Goal: Task Accomplishment & Management: Manage account settings

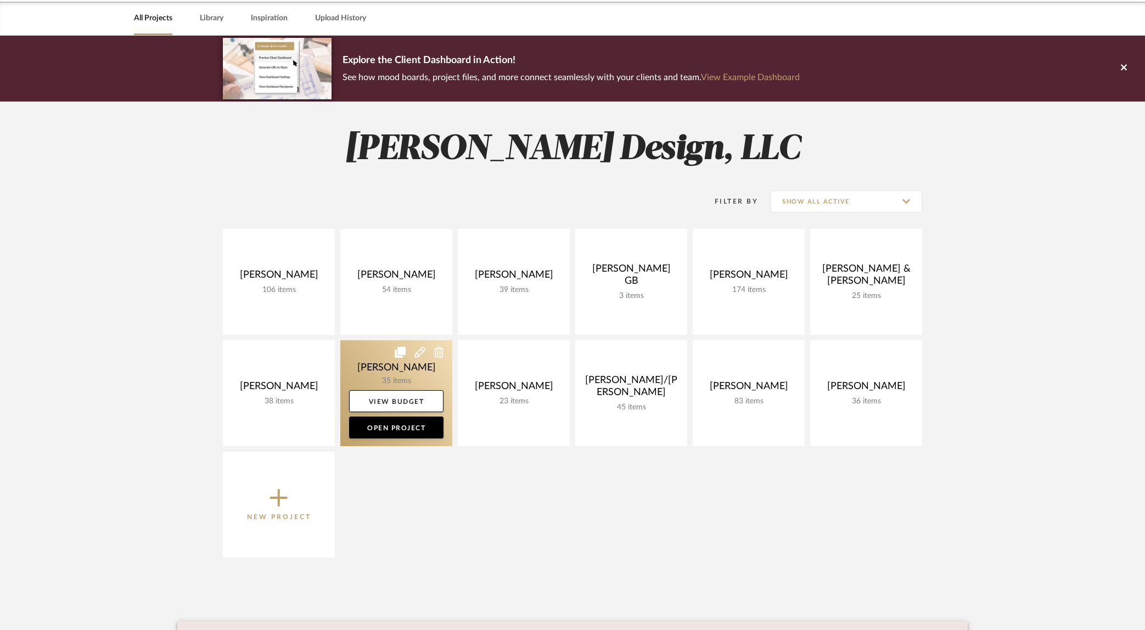
scroll to position [102, 0]
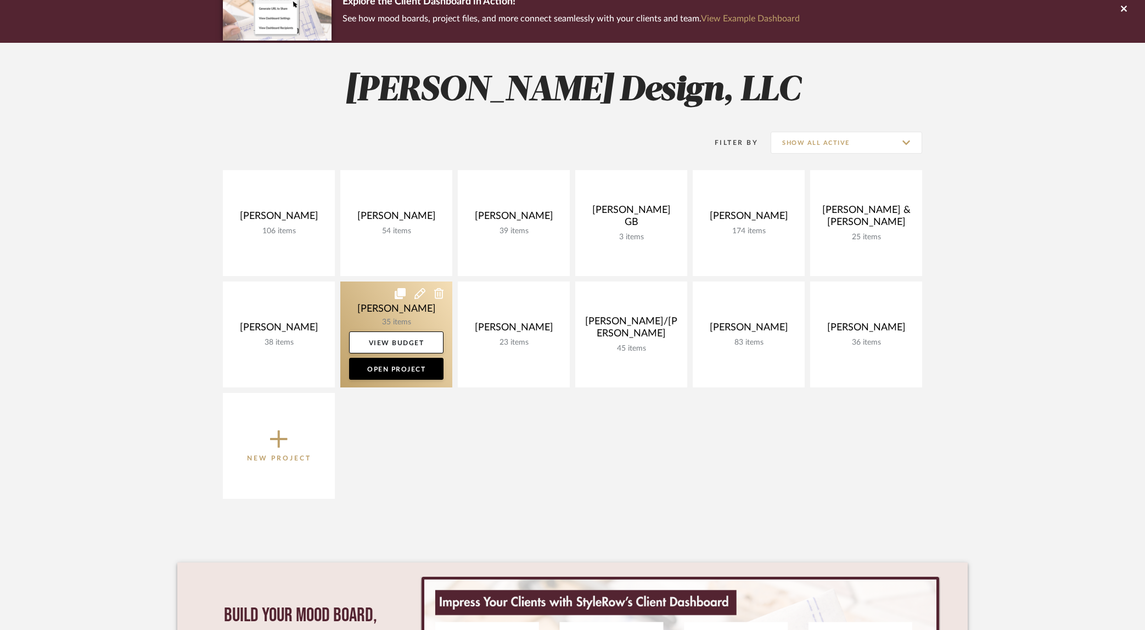
click at [376, 314] on link at bounding box center [396, 335] width 112 height 106
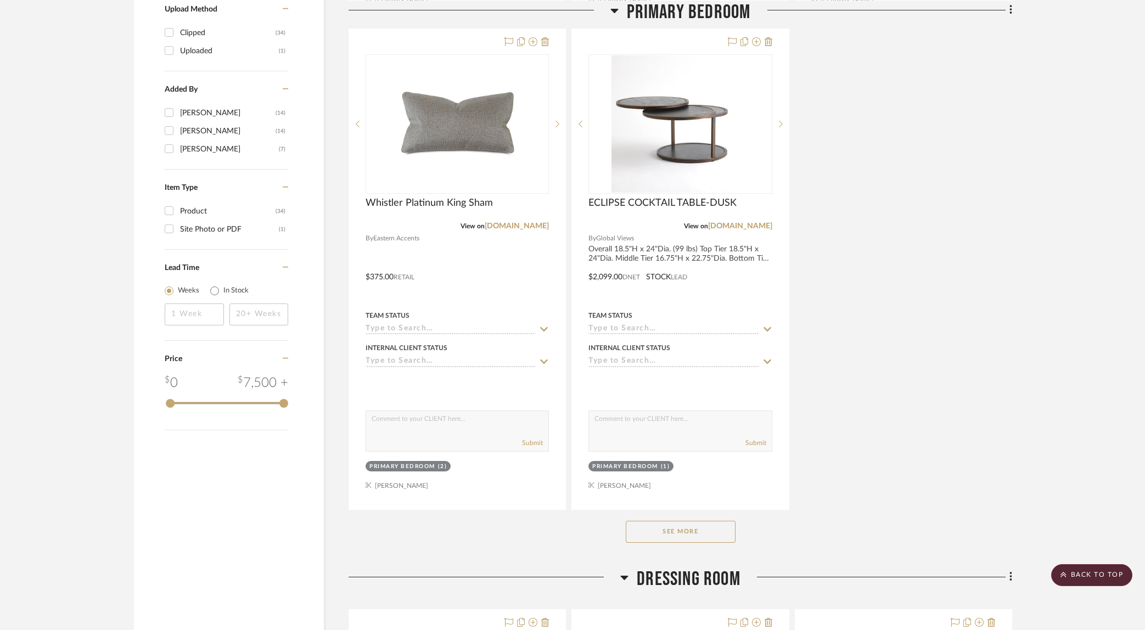
scroll to position [1482, 0]
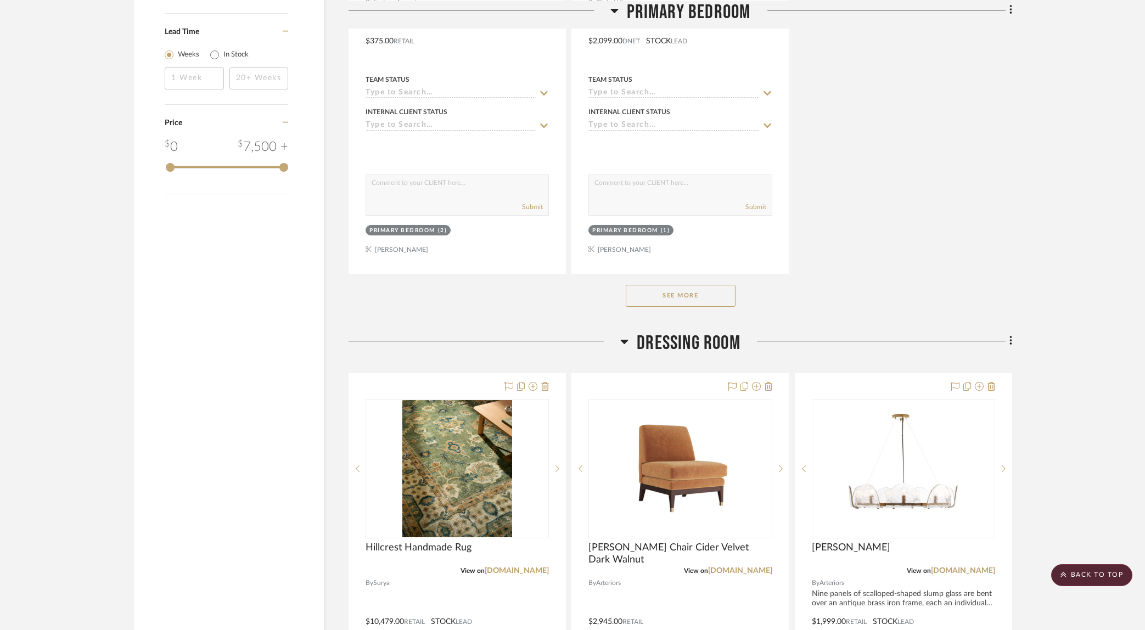
click at [672, 295] on button "See More" at bounding box center [681, 296] width 110 height 22
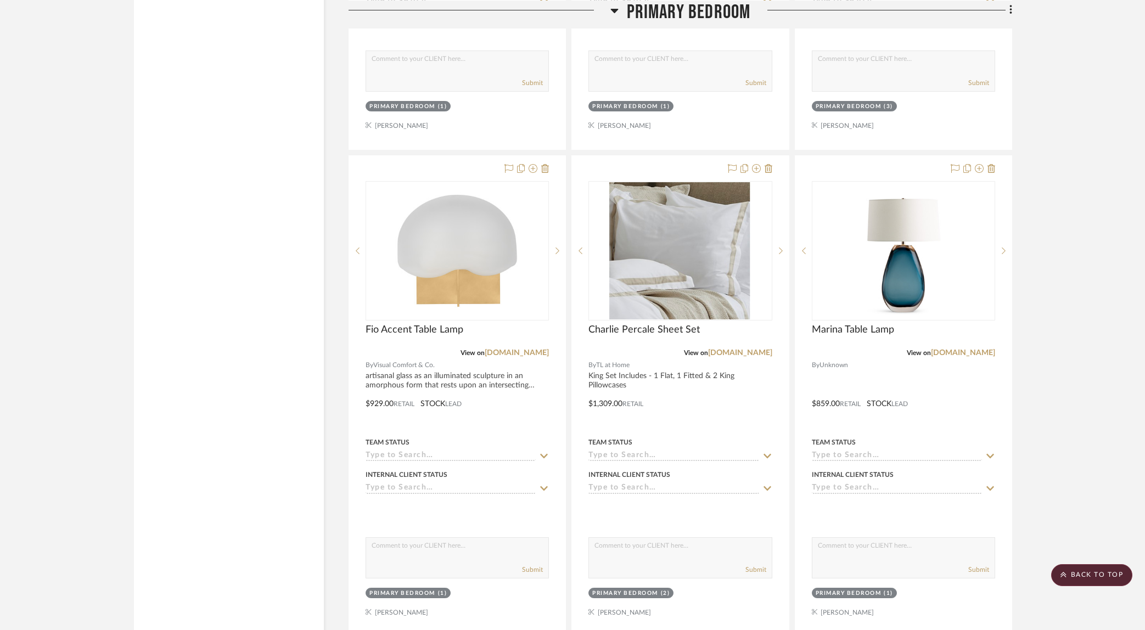
scroll to position [2154, 0]
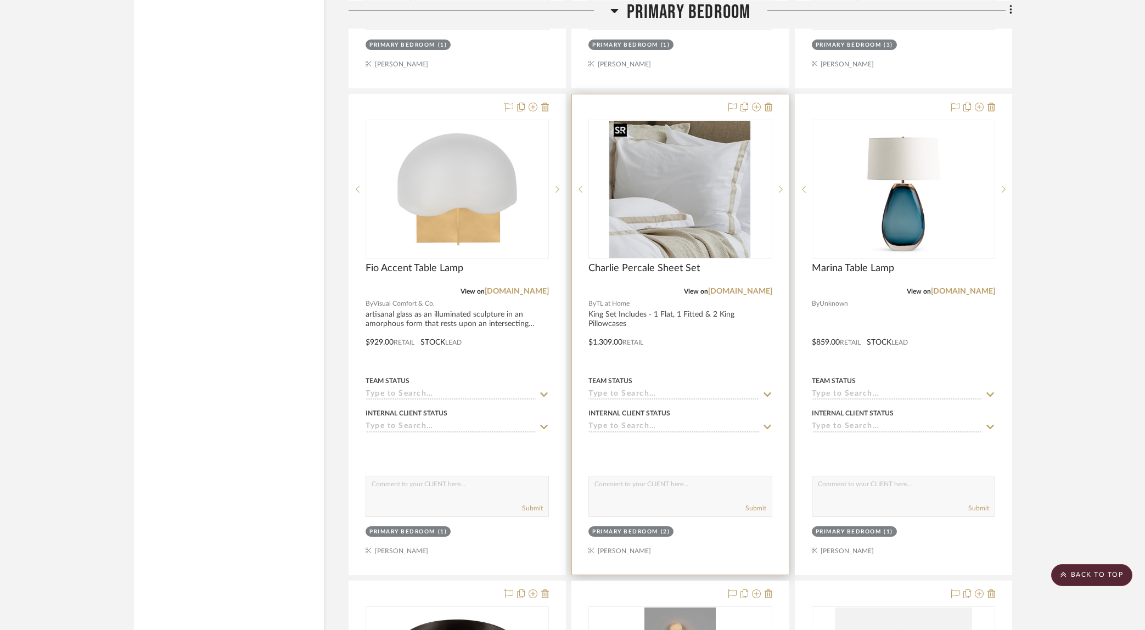
click at [0, 0] on img at bounding box center [0, 0] width 0 height 0
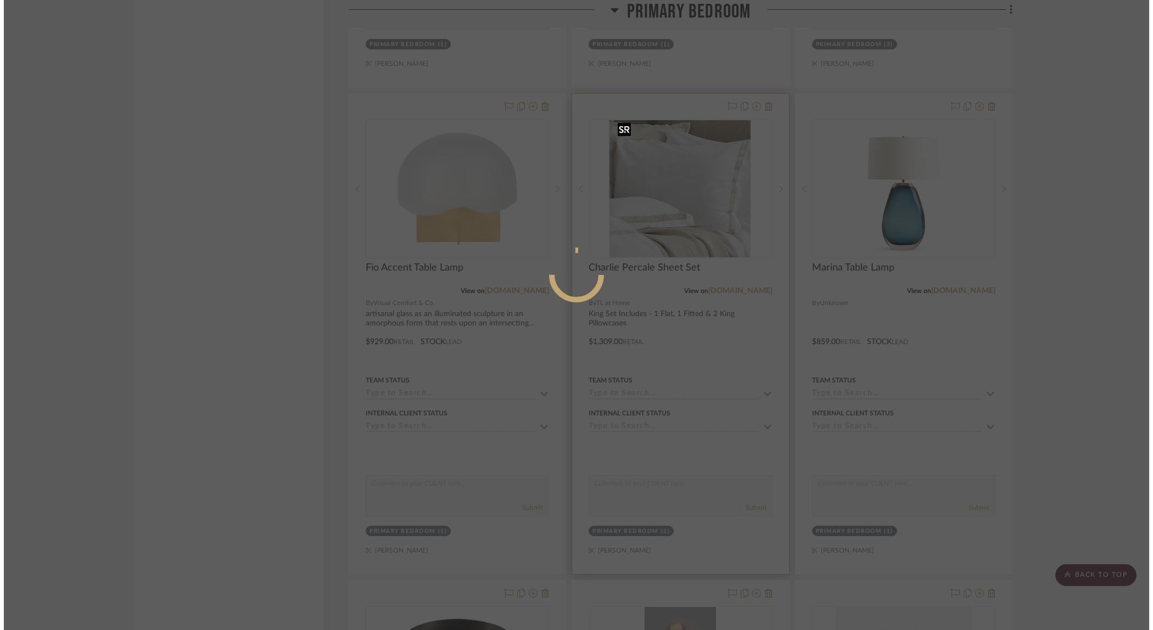
scroll to position [0, 0]
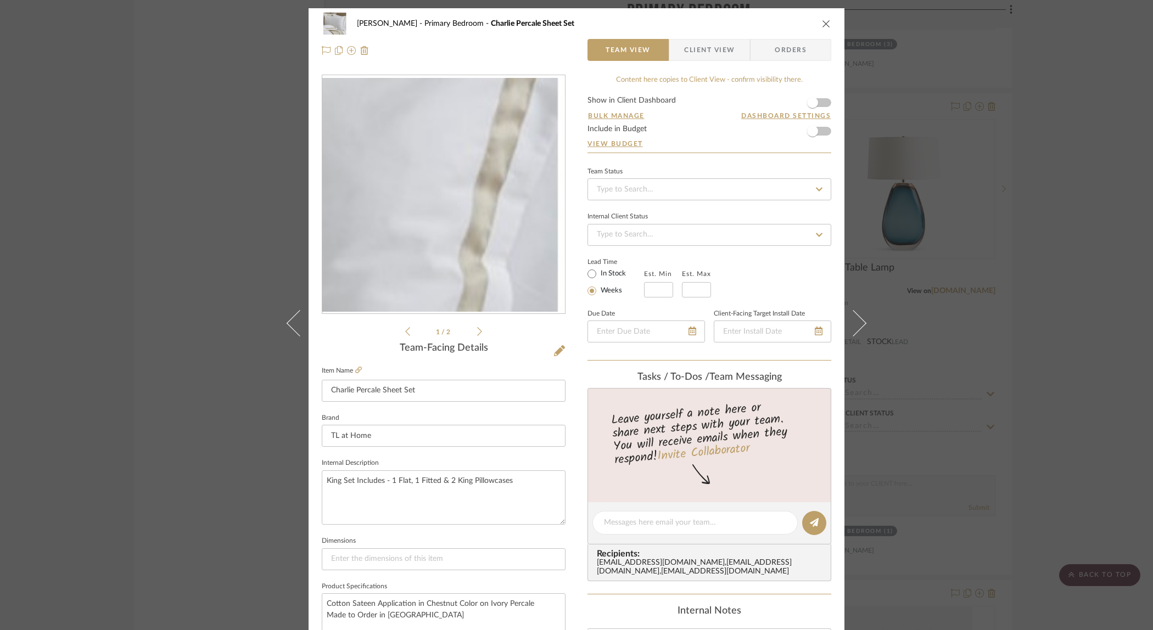
click at [521, 165] on img "0" at bounding box center [443, 194] width 243 height 233
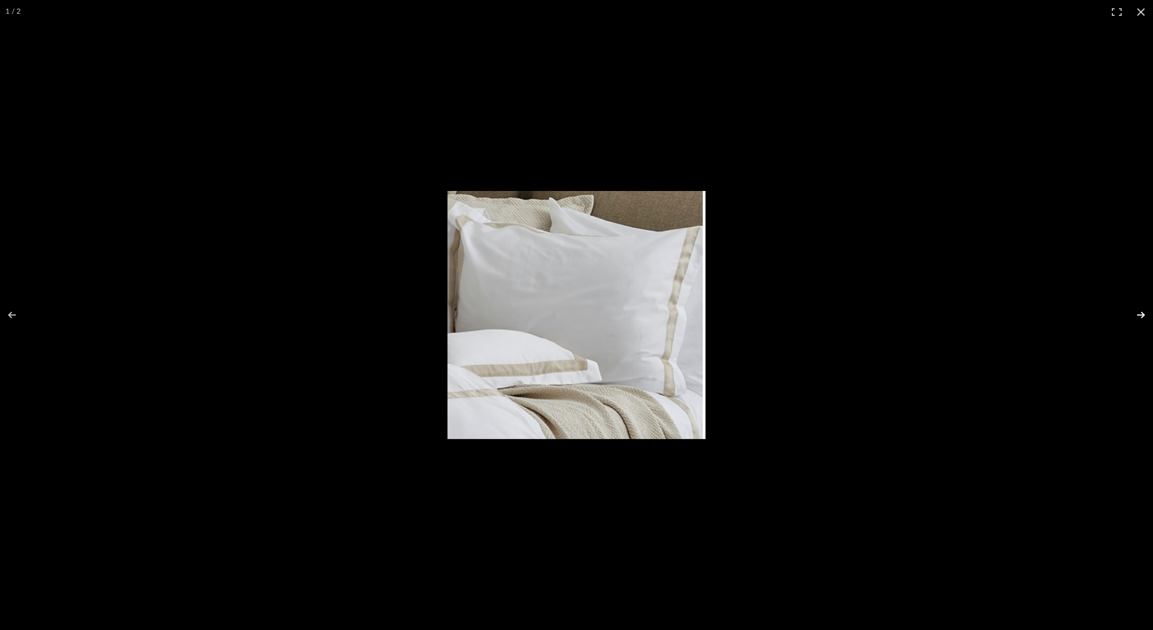
click at [1136, 316] on button at bounding box center [1134, 315] width 38 height 55
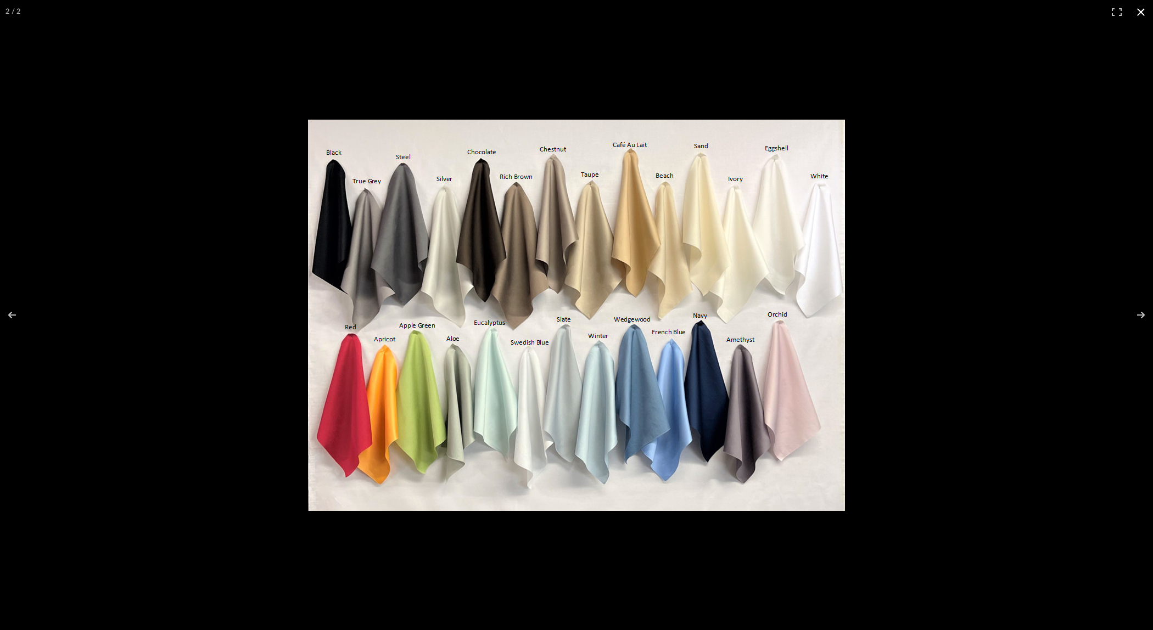
click at [401, 50] on div at bounding box center [576, 315] width 1153 height 630
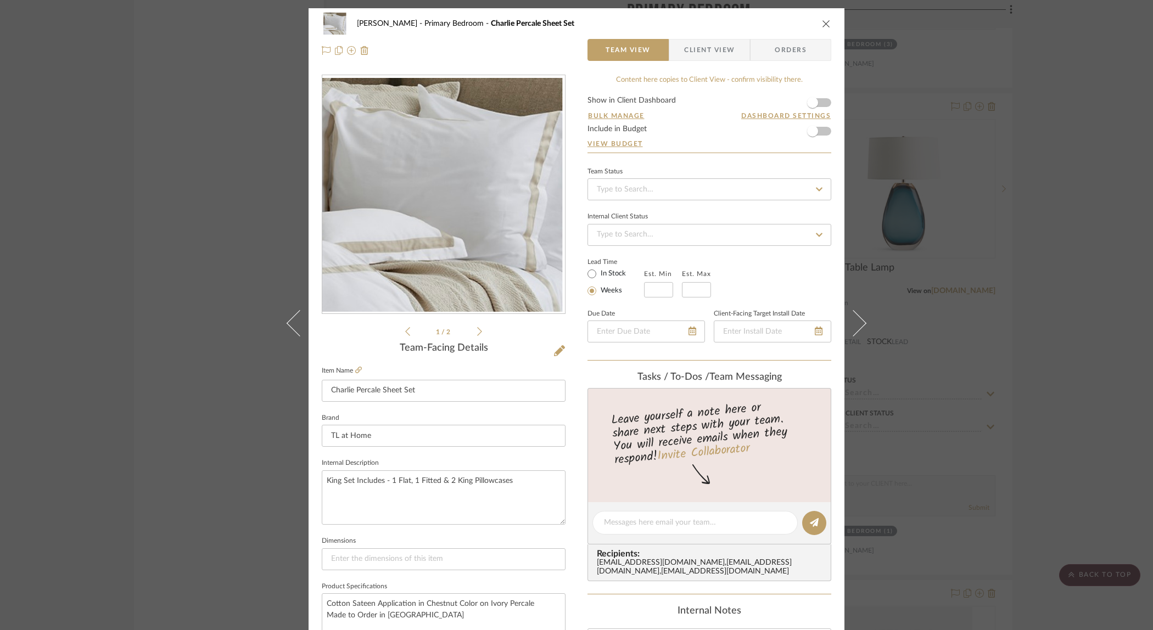
click at [198, 105] on div "Ostrom, Jim Primary Bedroom Charlie Percale Sheet Set Team View Client View Ord…" at bounding box center [576, 315] width 1153 height 630
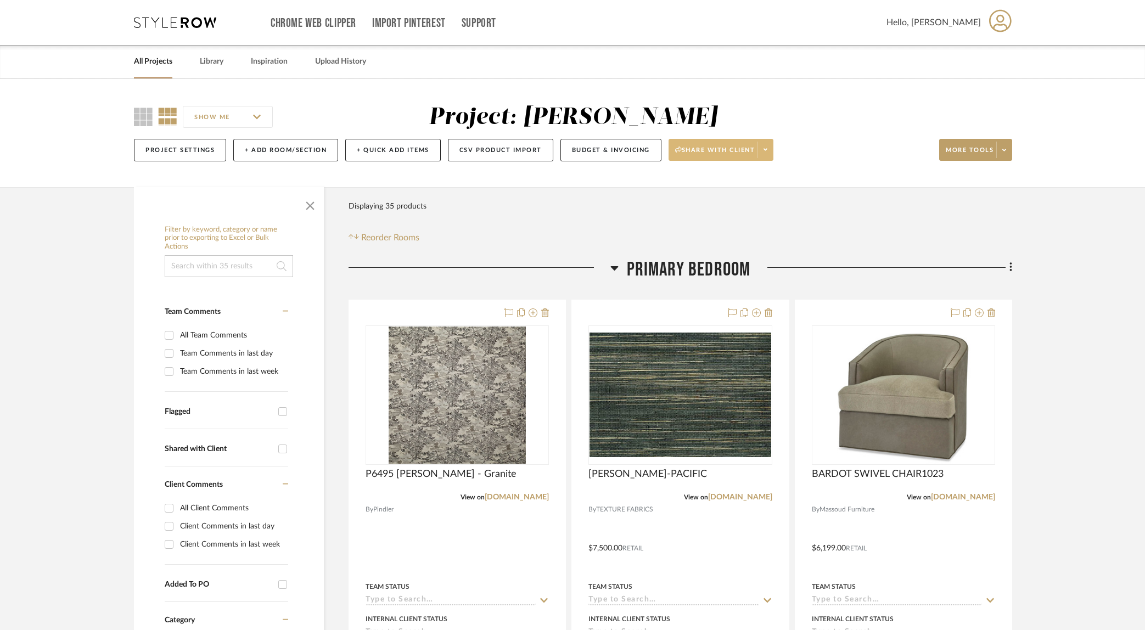
click at [761, 153] on span at bounding box center [765, 150] width 15 height 16
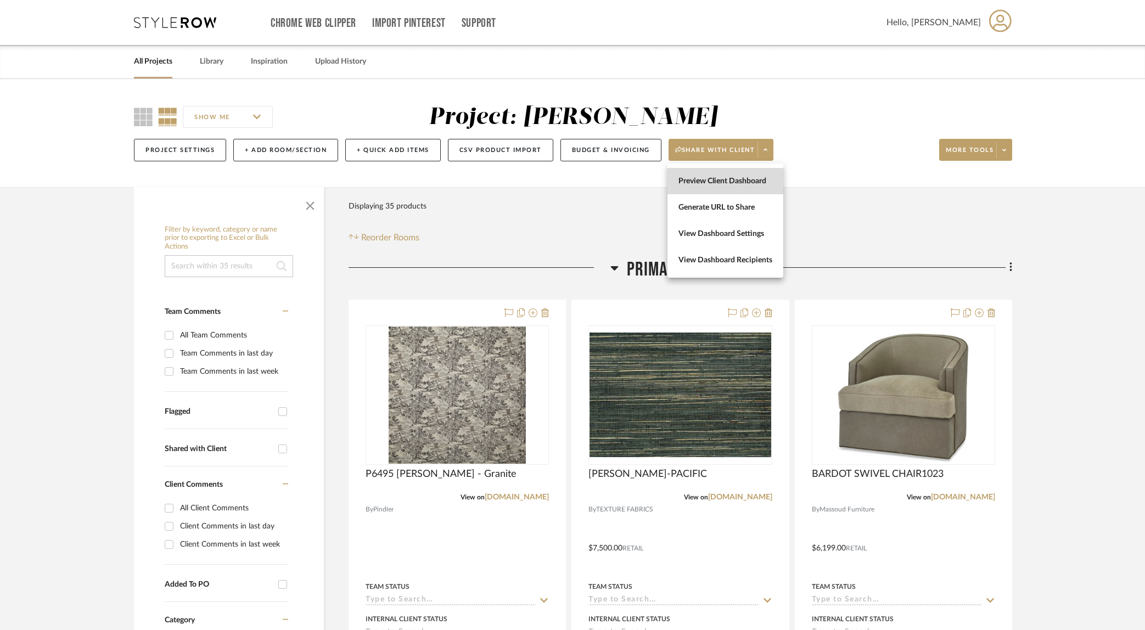
click at [752, 183] on span "Preview Client Dashboard" at bounding box center [726, 181] width 94 height 9
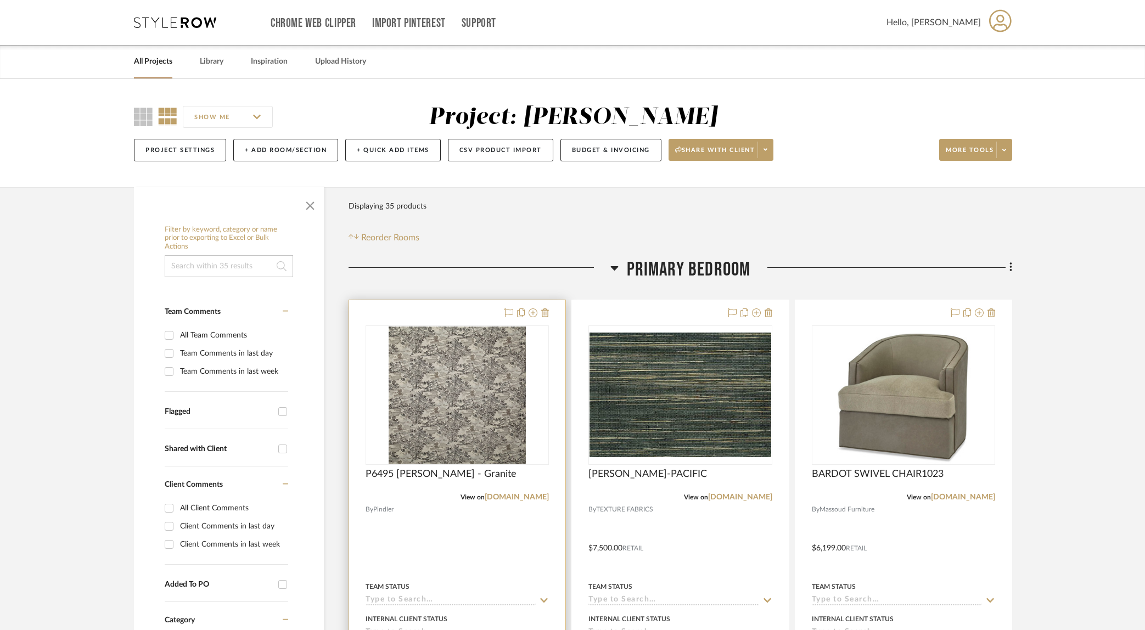
click at [417, 527] on div at bounding box center [457, 540] width 216 height 480
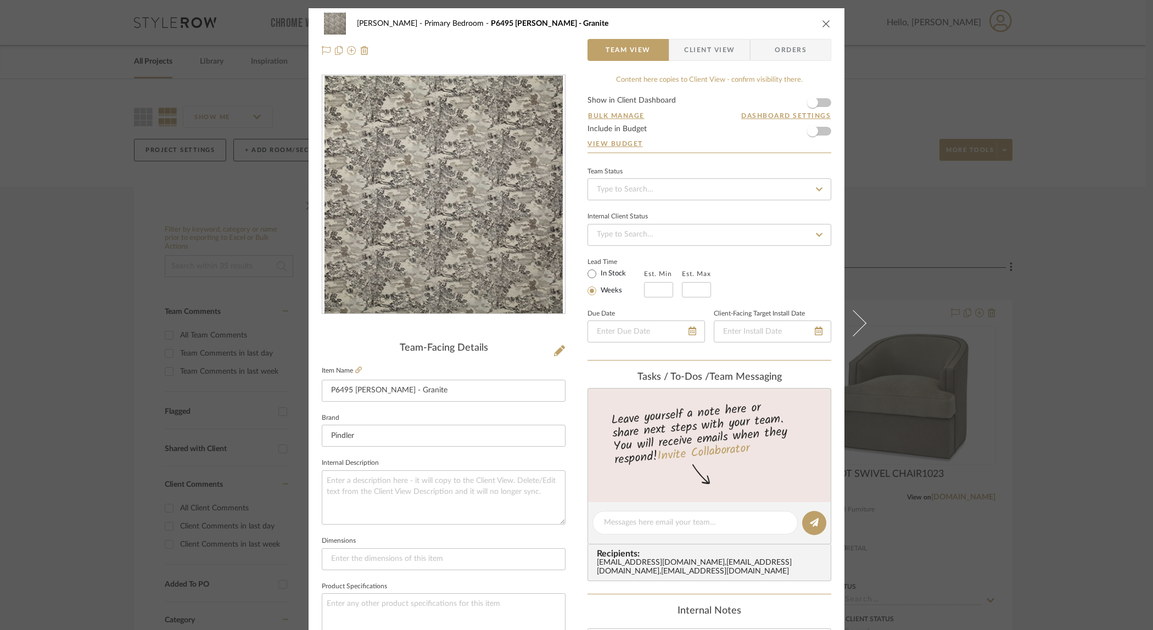
click at [695, 54] on span "Client View" at bounding box center [709, 50] width 51 height 22
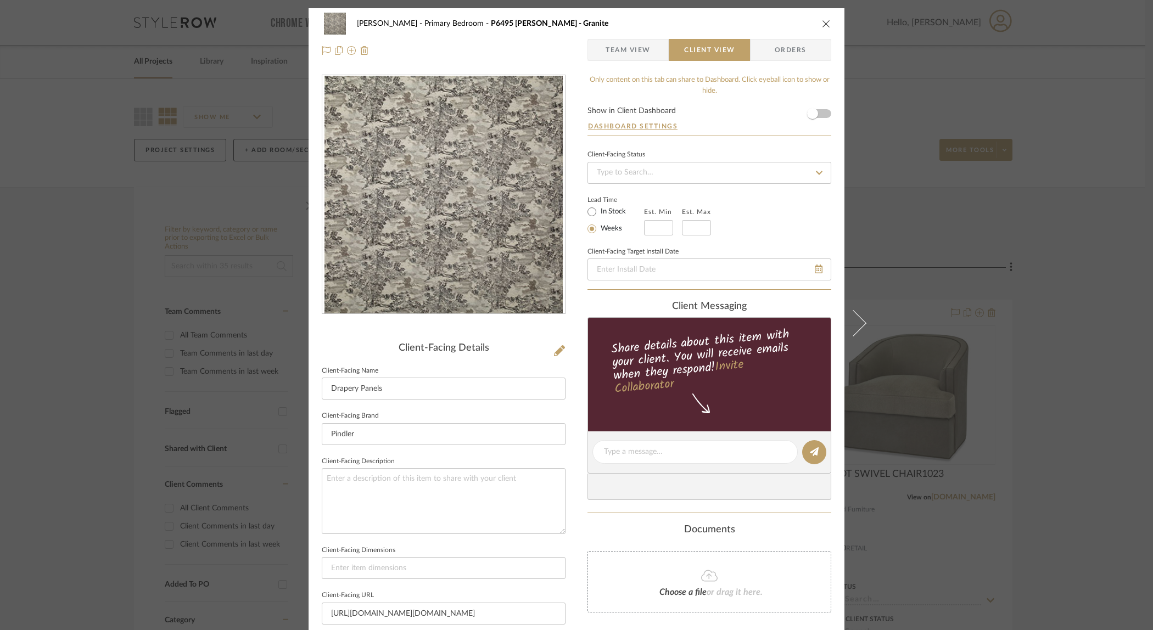
click at [822, 27] on icon "close" at bounding box center [826, 23] width 9 height 9
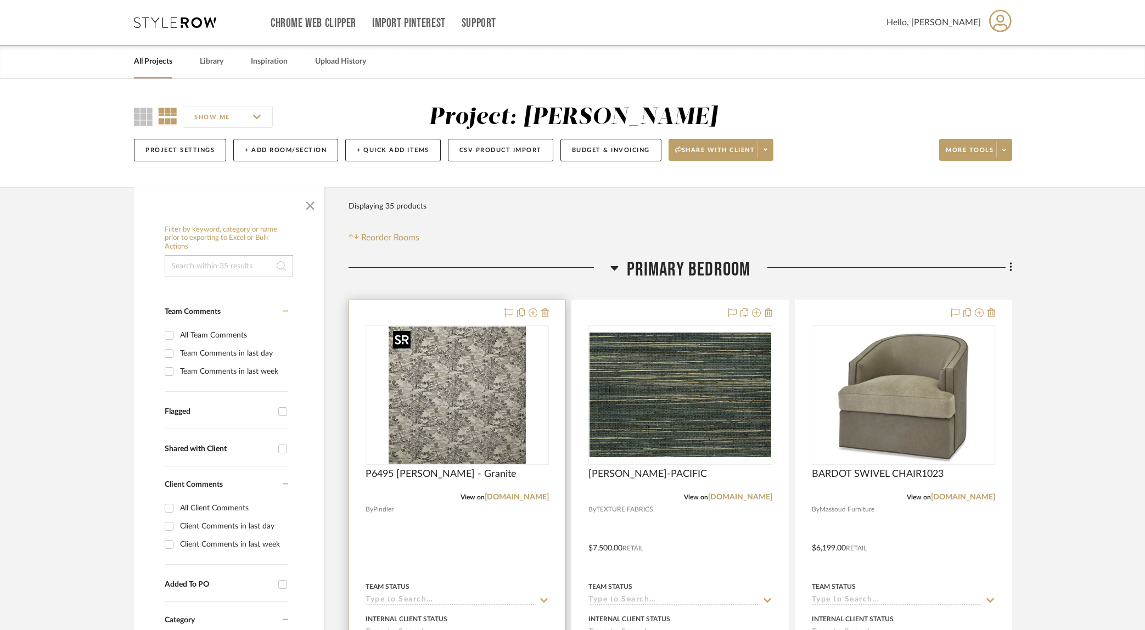
click at [0, 0] on img at bounding box center [0, 0] width 0 height 0
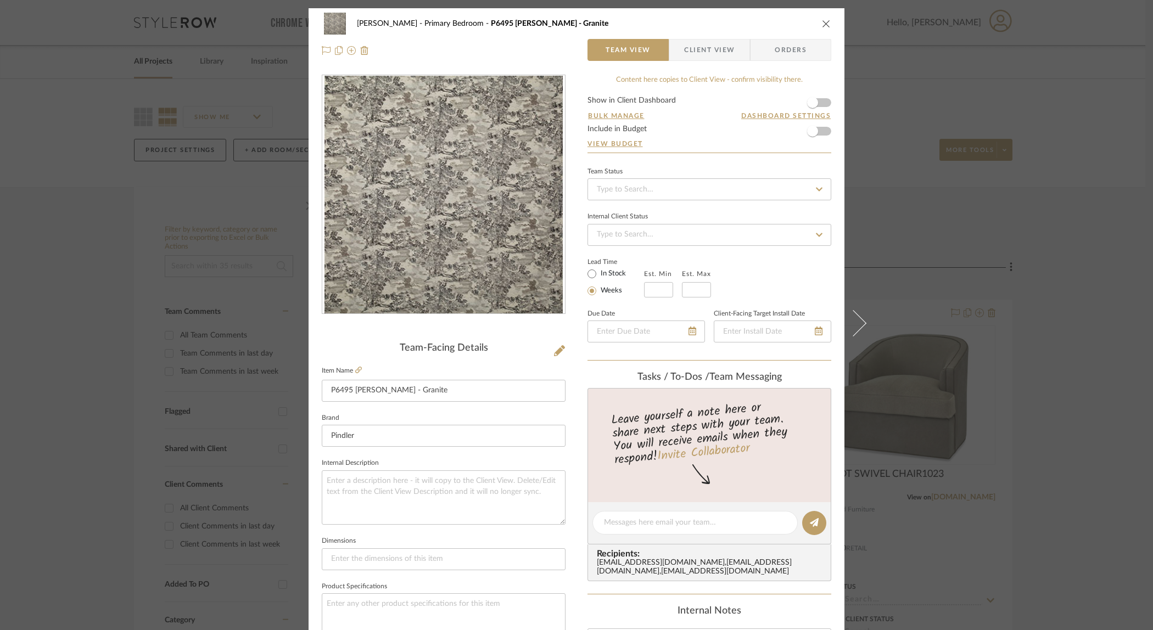
click at [702, 52] on span "Client View" at bounding box center [709, 50] width 51 height 22
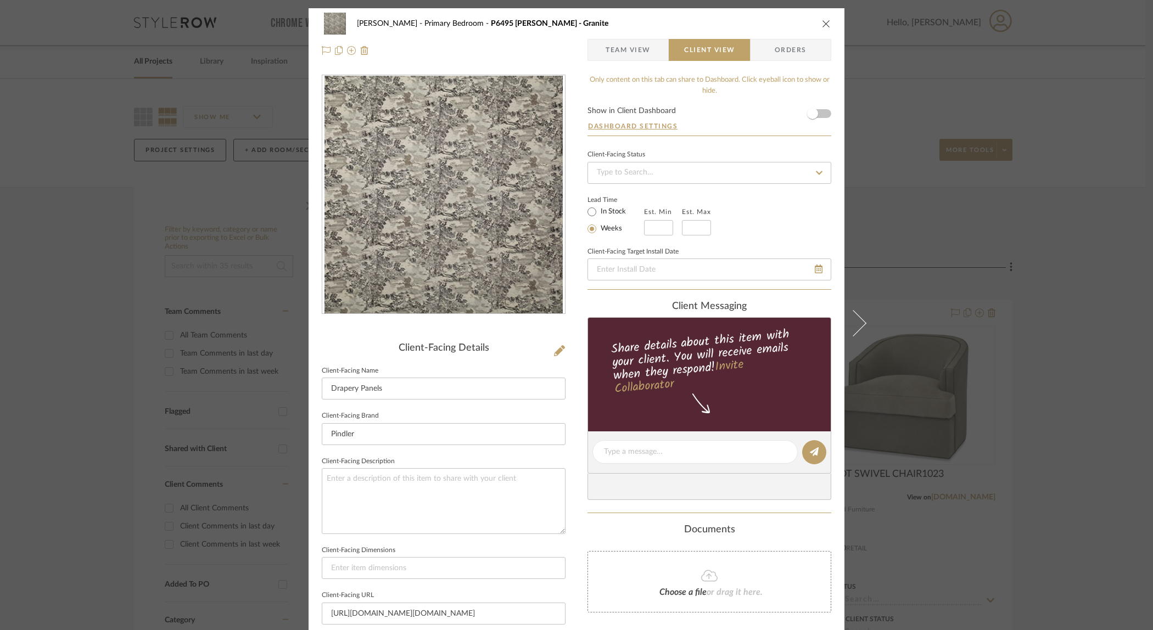
scroll to position [1, 0]
click at [912, 113] on div "Ostrom, Jim Primary Bedroom P6495 Tabitha - Granite Team View Client View Order…" at bounding box center [576, 315] width 1153 height 630
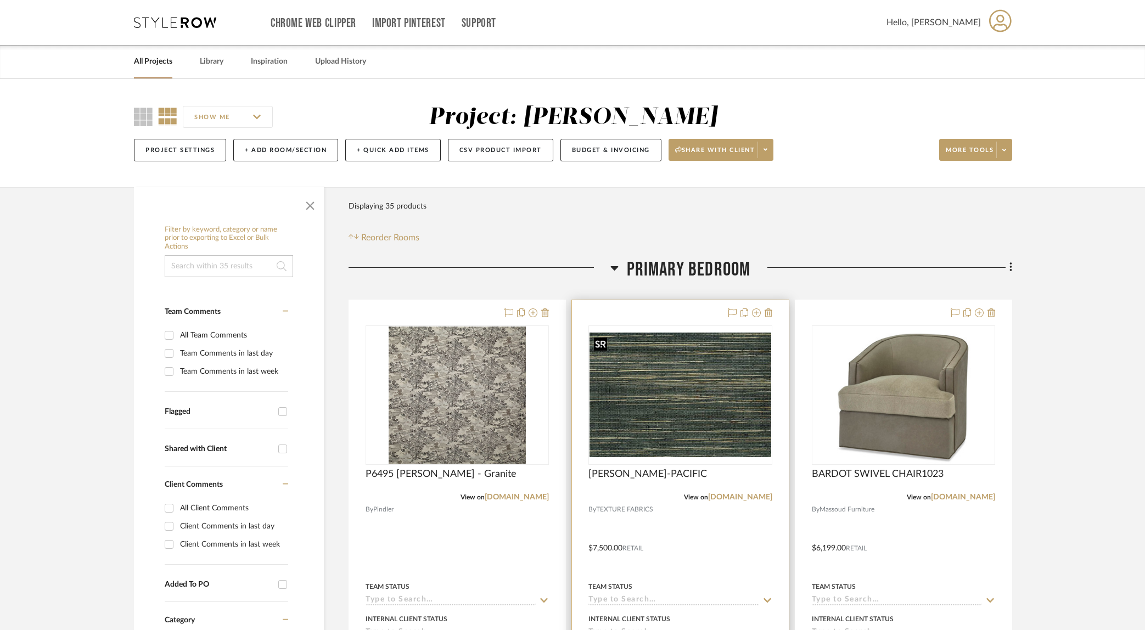
click at [702, 392] on img "0" at bounding box center [680, 395] width 181 height 125
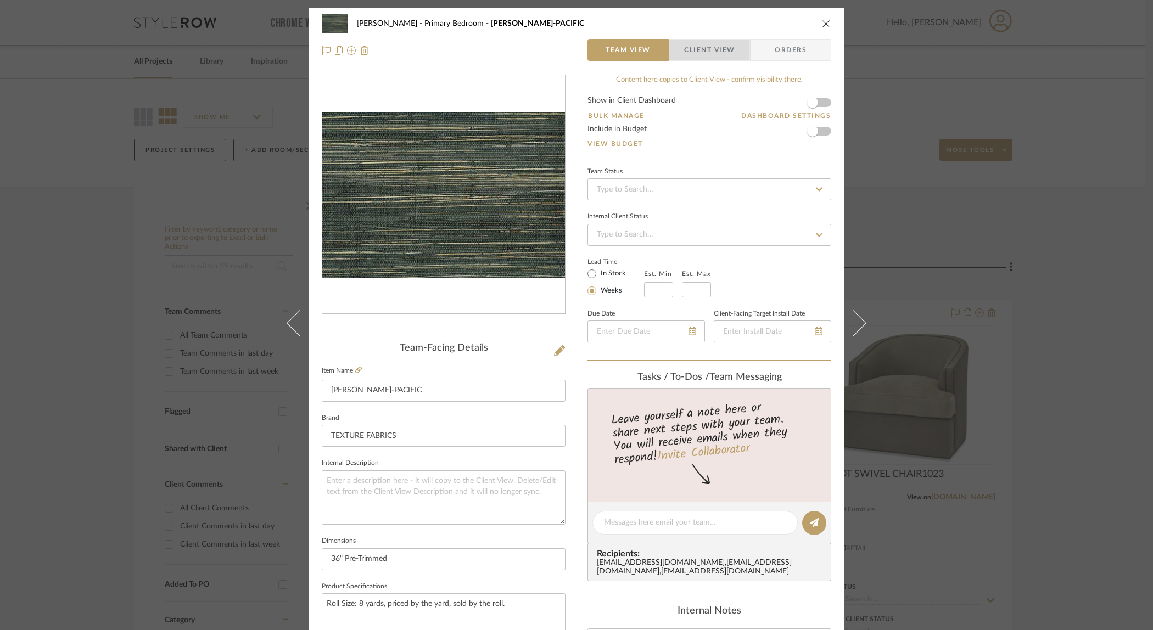
click at [706, 48] on span "Client View" at bounding box center [709, 50] width 51 height 22
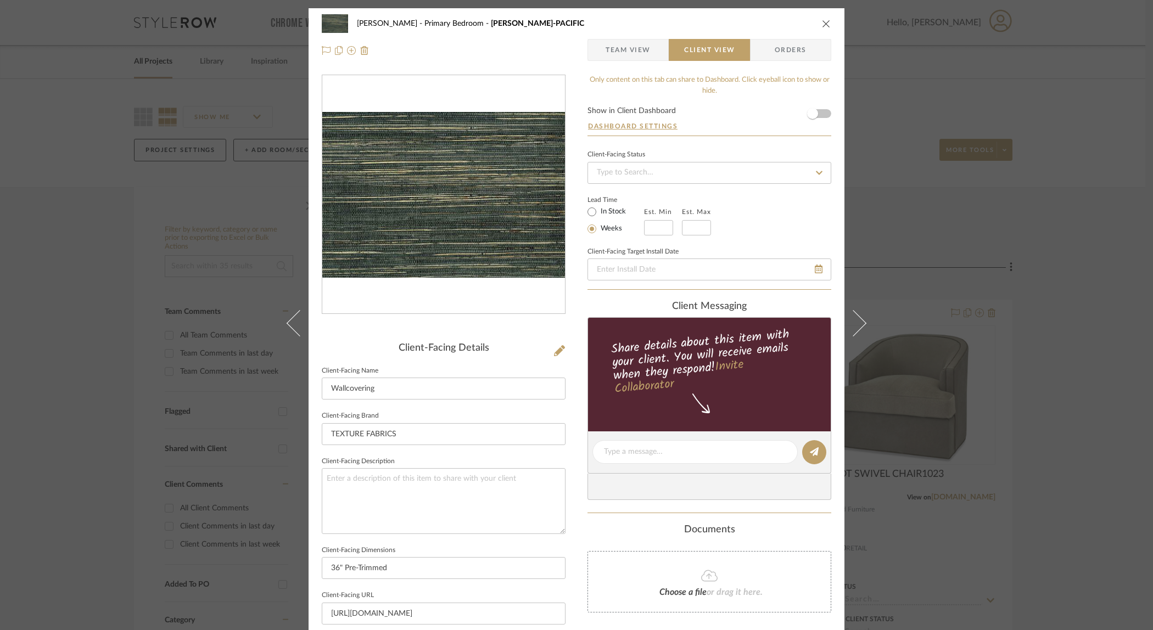
click at [823, 20] on icon "close" at bounding box center [826, 23] width 9 height 9
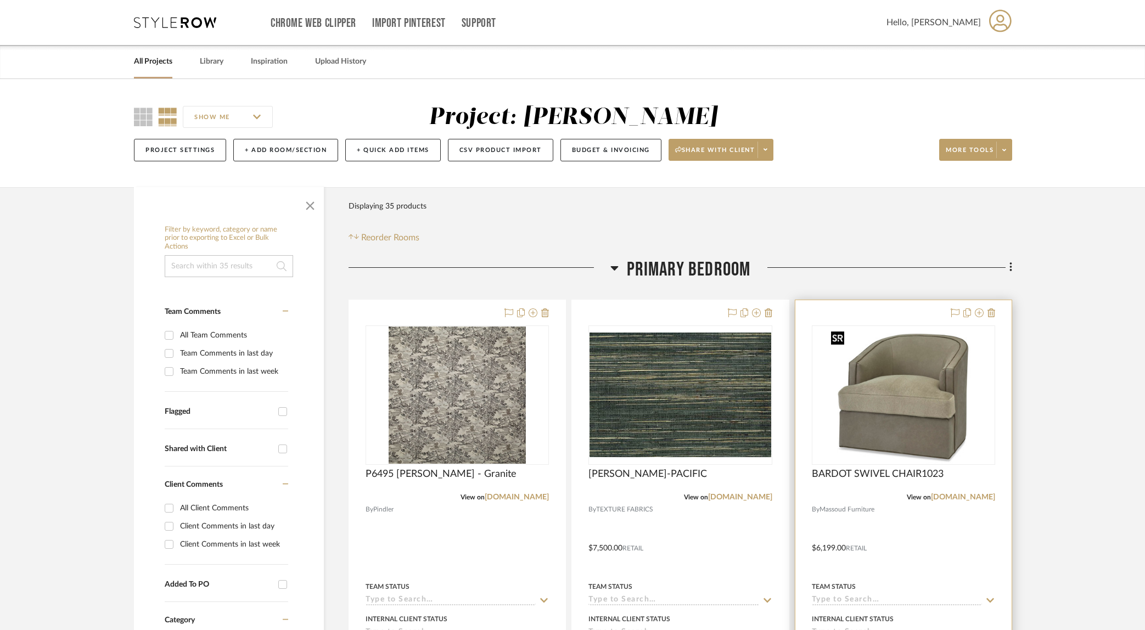
click at [916, 353] on img "0" at bounding box center [904, 395] width 154 height 137
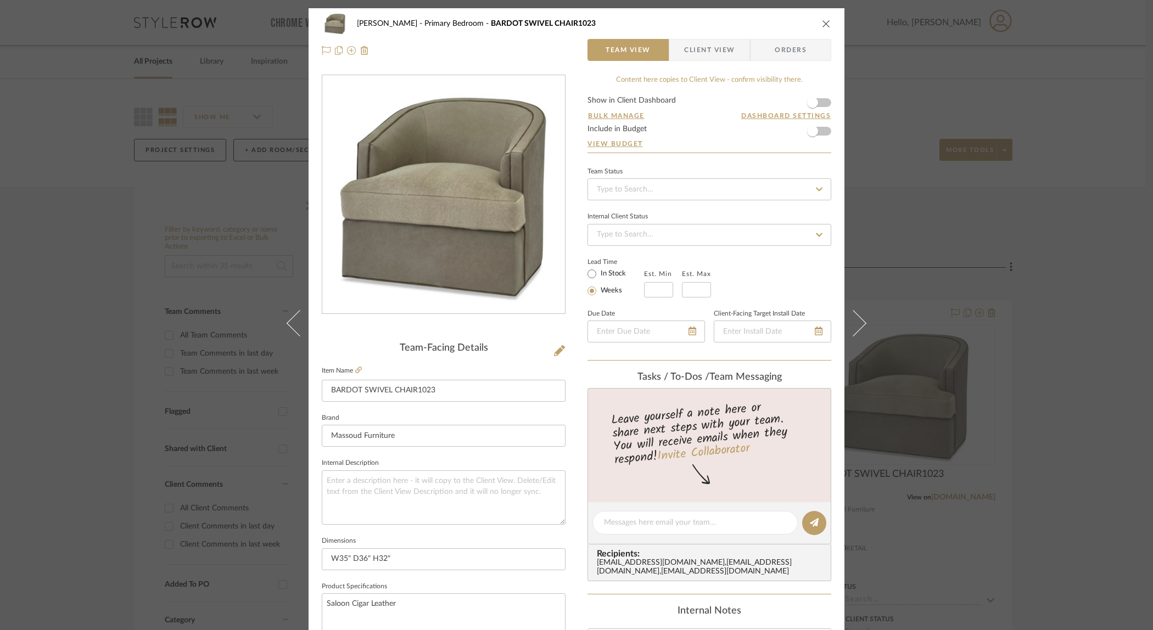
click at [717, 49] on span "Client View" at bounding box center [709, 50] width 51 height 22
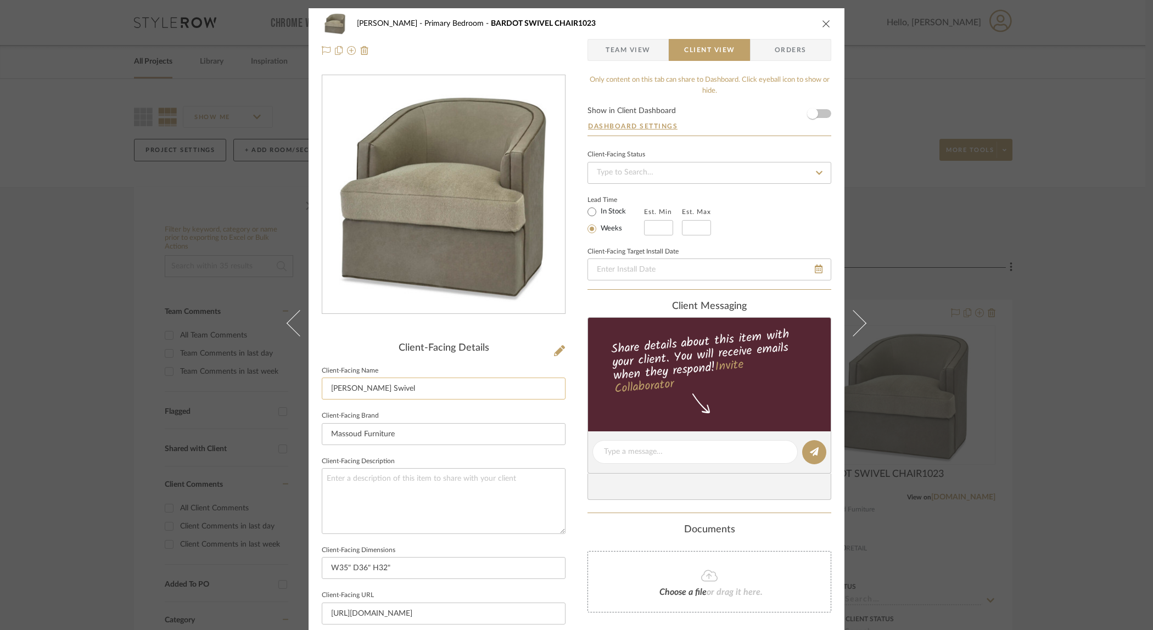
click at [392, 388] on input "Bardot Swivel" at bounding box center [444, 389] width 244 height 22
click at [350, 389] on input "Bardot Swivel" at bounding box center [444, 389] width 244 height 22
drag, startPoint x: 350, startPoint y: 389, endPoint x: 309, endPoint y: 387, distance: 41.8
click at [309, 387] on div "Ostrom, Jim Primary Bedroom BARDOT SWIVEL CHAIR1023 Team View Client View Order…" at bounding box center [577, 456] width 536 height 896
click at [392, 394] on input "Leather Swivel" at bounding box center [444, 389] width 244 height 22
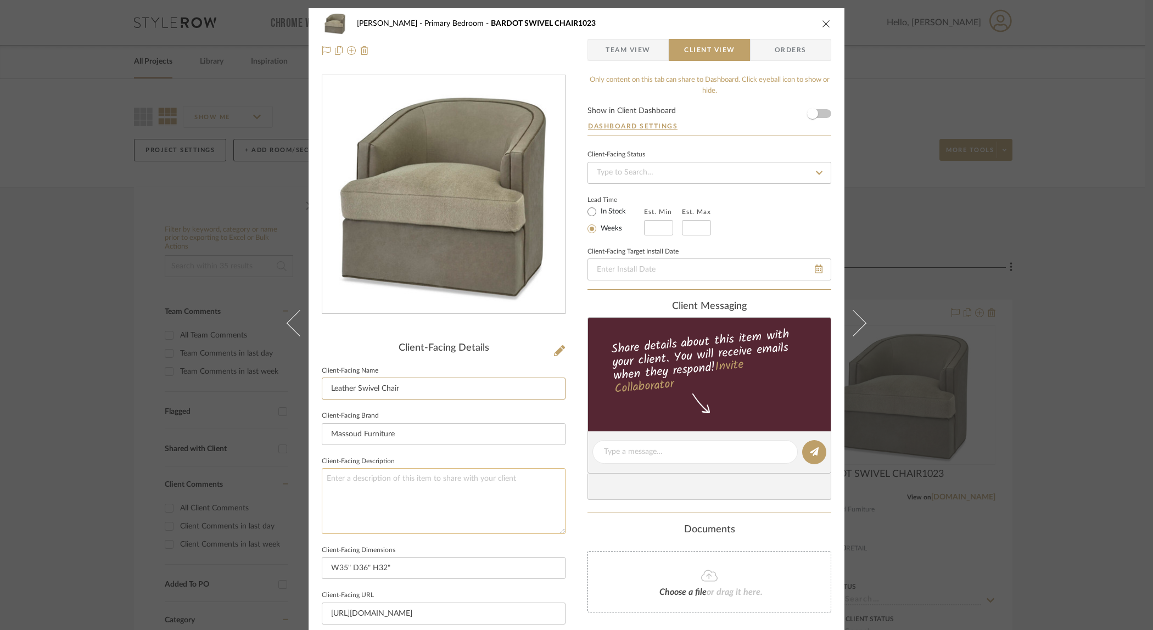
type input "Leather Swivel Chair"
click at [377, 477] on textarea at bounding box center [444, 500] width 244 height 65
click at [324, 478] on textarea "*Not shown in specified leather*" at bounding box center [444, 500] width 244 height 65
click at [327, 479] on textarea "*Not shown in specified leather*" at bounding box center [444, 500] width 244 height 65
click at [325, 477] on textarea "*Image not shown in specified leather*" at bounding box center [444, 500] width 244 height 65
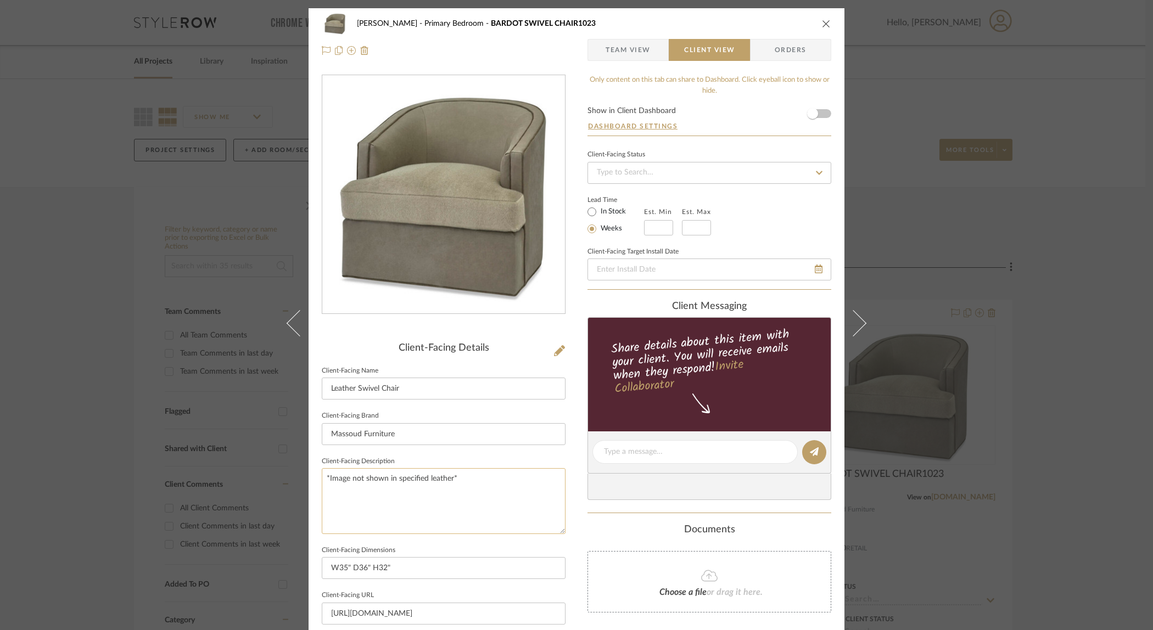
click at [323, 478] on textarea "*Image not shown in specified leather*" at bounding box center [444, 500] width 244 height 65
click at [332, 474] on textarea "*Image not shown in specified leather*" at bounding box center [444, 500] width 244 height 65
type textarea "Leather - *Image not shown in specified leather*"
click at [353, 390] on input "Leather Swivel Chair" at bounding box center [444, 389] width 244 height 22
drag, startPoint x: 353, startPoint y: 388, endPoint x: 314, endPoint y: 386, distance: 39.6
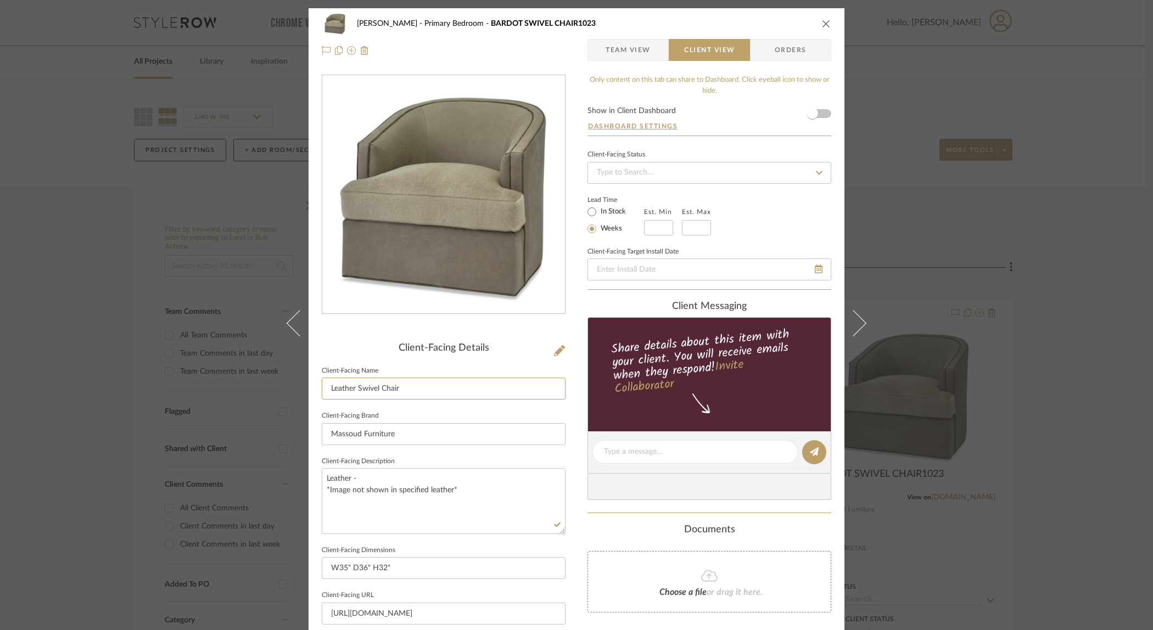
click at [314, 386] on div "Ostrom, Jim Primary Bedroom BARDOT SWIVEL CHAIR1023 Team View Client View Order…" at bounding box center [577, 456] width 536 height 896
type input "[PERSON_NAME] Swivel Chair"
click at [442, 436] on input "Massoud Furniture" at bounding box center [444, 434] width 244 height 22
click at [430, 510] on textarea "Leather - *Image not shown in specified leather*" at bounding box center [444, 500] width 244 height 65
click at [364, 478] on textarea "Leather - *Image not shown in specified leather*" at bounding box center [444, 500] width 244 height 65
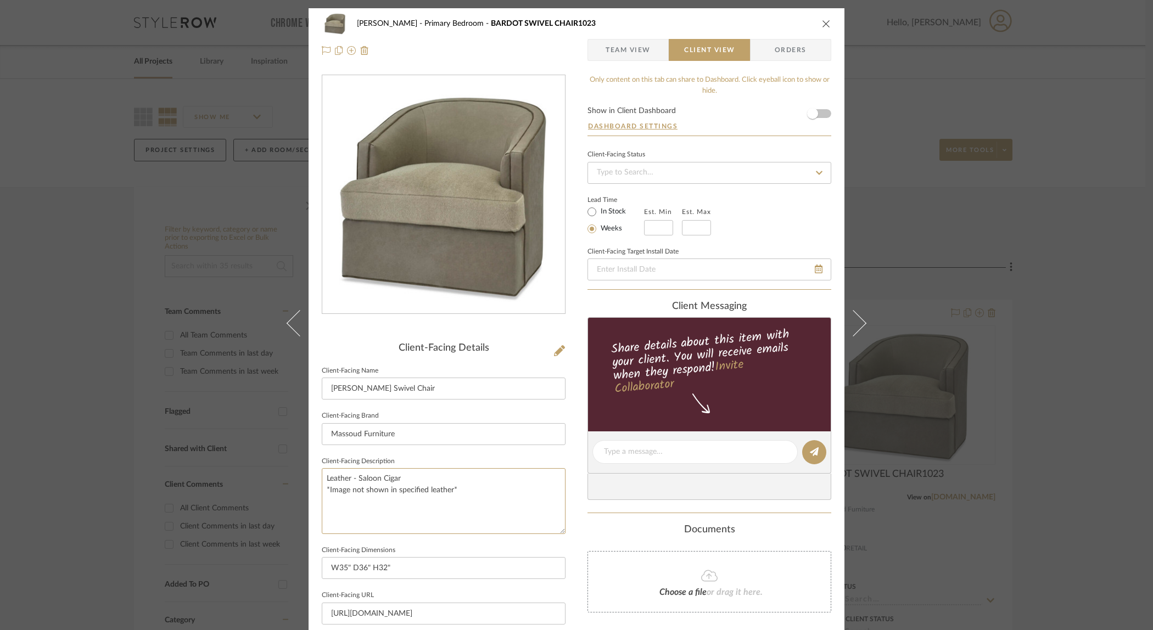
type textarea "Leather - Saloon Cigar *Image not shown in specified leather*"
click at [409, 534] on sr-form-field "Client-Facing Description Leather - Saloon Cigar *Image not shown in specified …" at bounding box center [444, 498] width 244 height 89
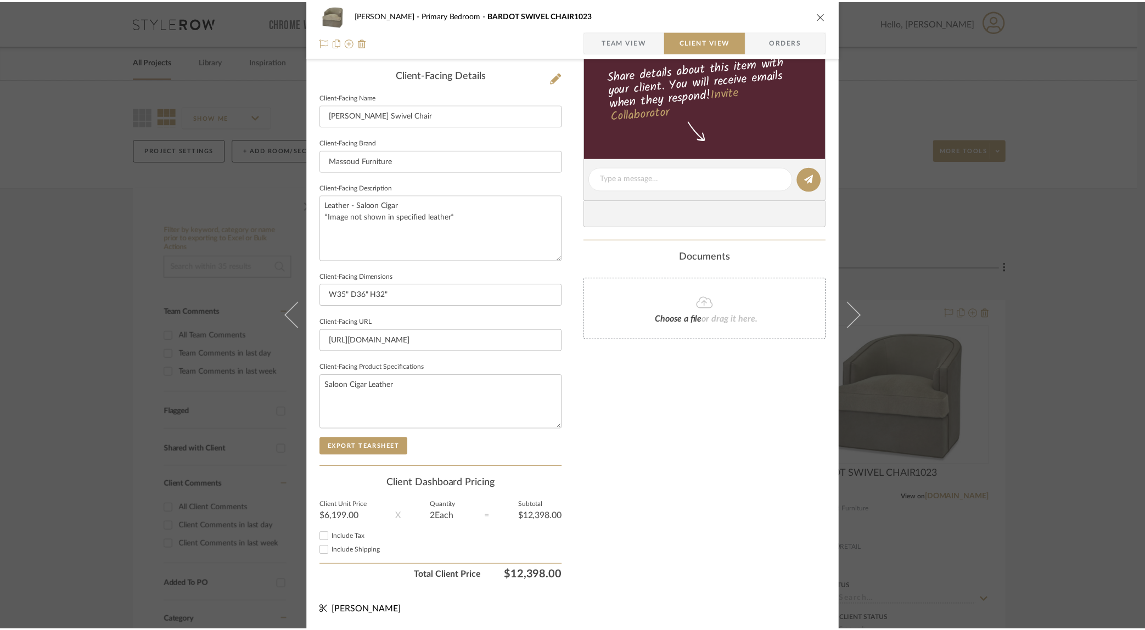
scroll to position [203, 0]
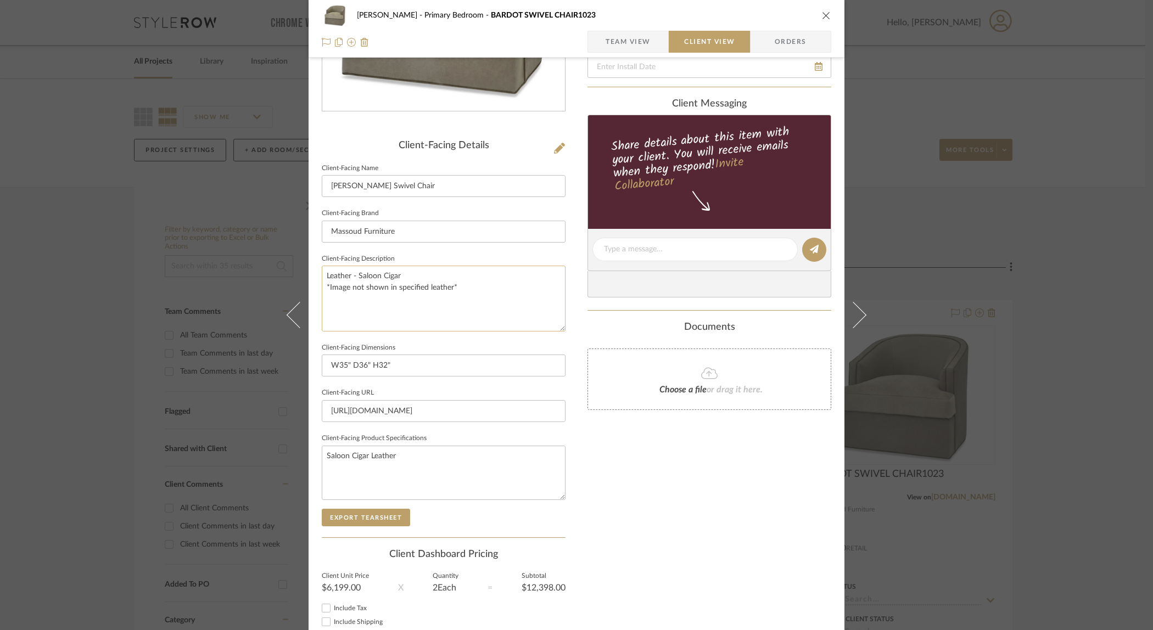
click at [404, 276] on textarea "Leather - Saloon Cigar *Image not shown in specified leather*" at bounding box center [444, 298] width 244 height 65
drag, startPoint x: 404, startPoint y: 276, endPoint x: 333, endPoint y: 271, distance: 71.6
click at [332, 271] on textarea "Leather - Saloon Cigar *Image not shown in specified leather*" at bounding box center [444, 298] width 244 height 65
click at [440, 280] on textarea "Leather - Saloon Cigar *Image not shown in specified leather*" at bounding box center [444, 298] width 244 height 65
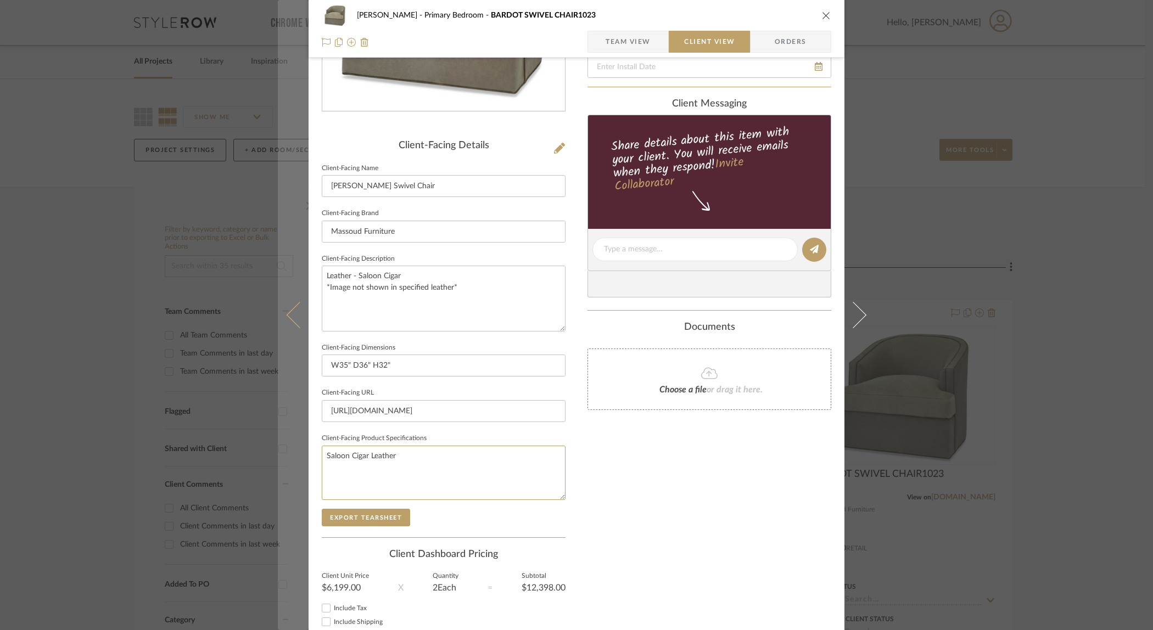
drag, startPoint x: 377, startPoint y: 454, endPoint x: 300, endPoint y: 452, distance: 77.4
click at [300, 452] on mat-dialog-content "Ostrom, Jim Primary Bedroom BARDOT SWIVEL CHAIR1023 Team View Client View Order…" at bounding box center [576, 254] width 597 height 896
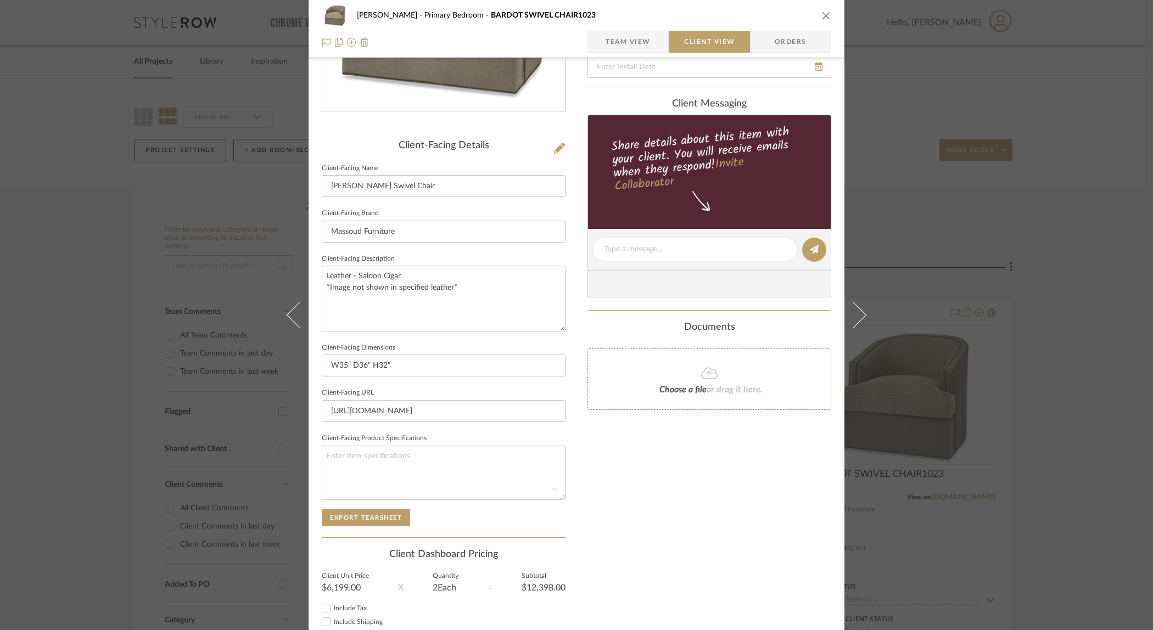
click at [897, 494] on div "Ostrom, Jim Primary Bedroom BARDOT SWIVEL CHAIR1023 Team View Client View Order…" at bounding box center [576, 315] width 1153 height 630
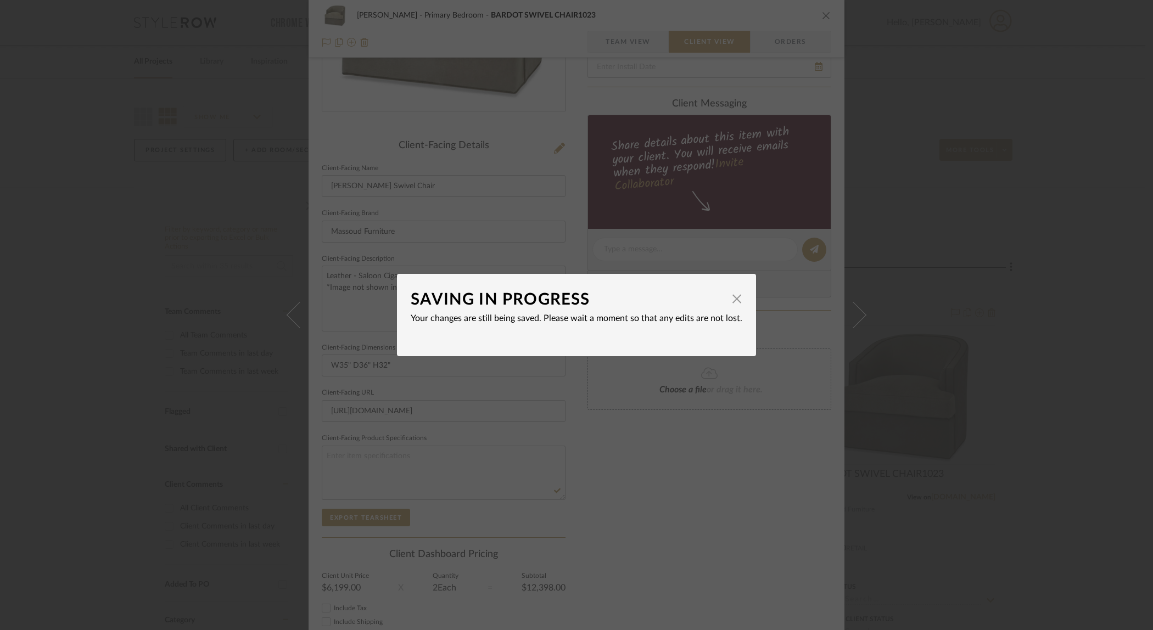
click at [618, 483] on div "SAVING IN PROGRESS × Your changes are still being saved. Please wait a moment s…" at bounding box center [576, 315] width 1153 height 630
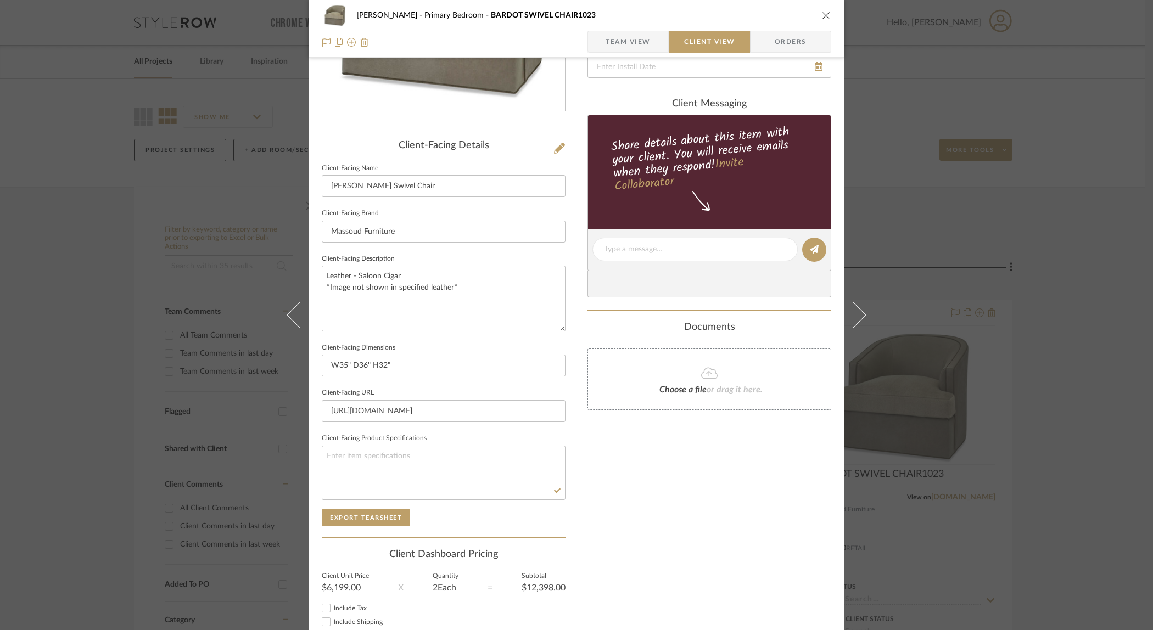
click at [674, 504] on div "Only content on this tab can share to Dashboard. Click eyeball icon to show or …" at bounding box center [710, 265] width 244 height 786
click at [822, 14] on icon "close" at bounding box center [826, 15] width 9 height 9
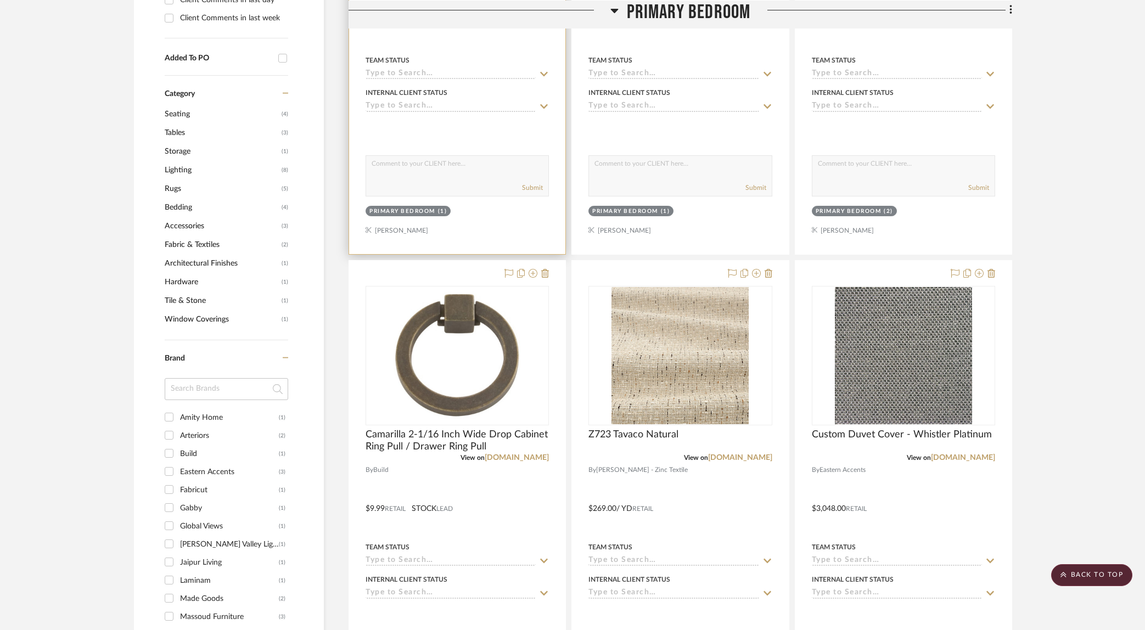
scroll to position [668, 0]
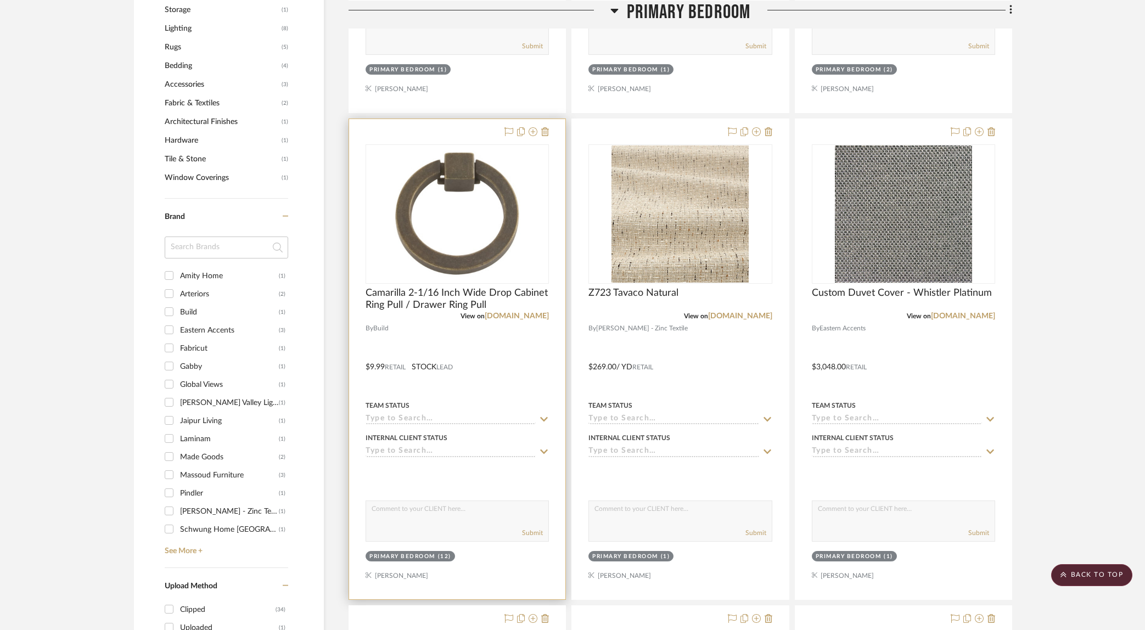
click at [493, 367] on div at bounding box center [457, 359] width 216 height 480
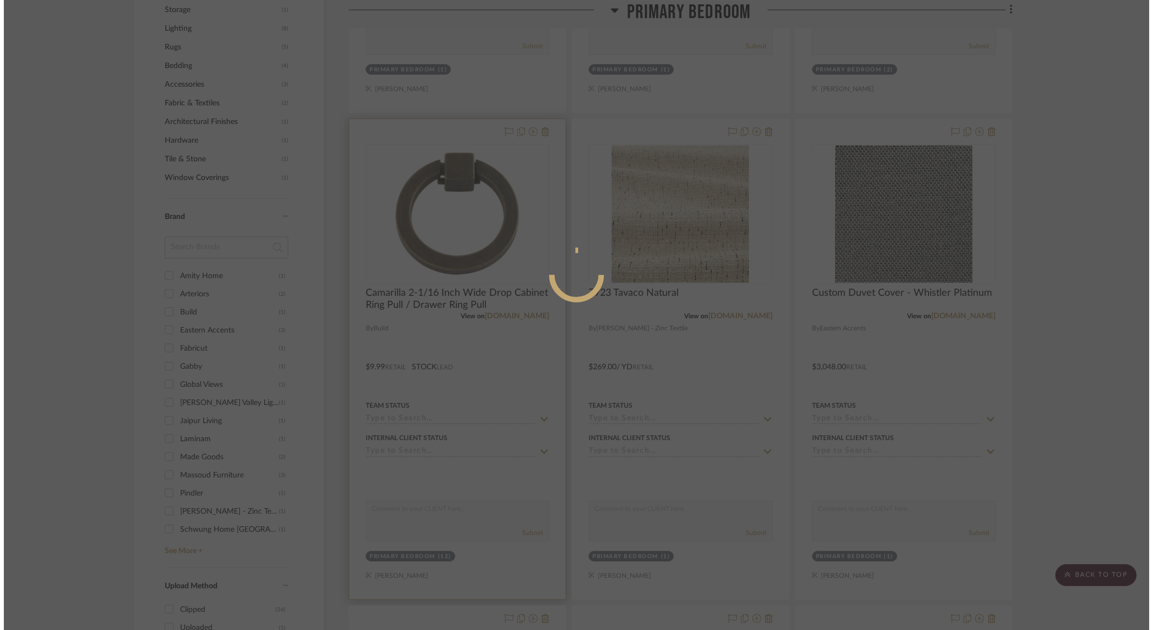
scroll to position [0, 0]
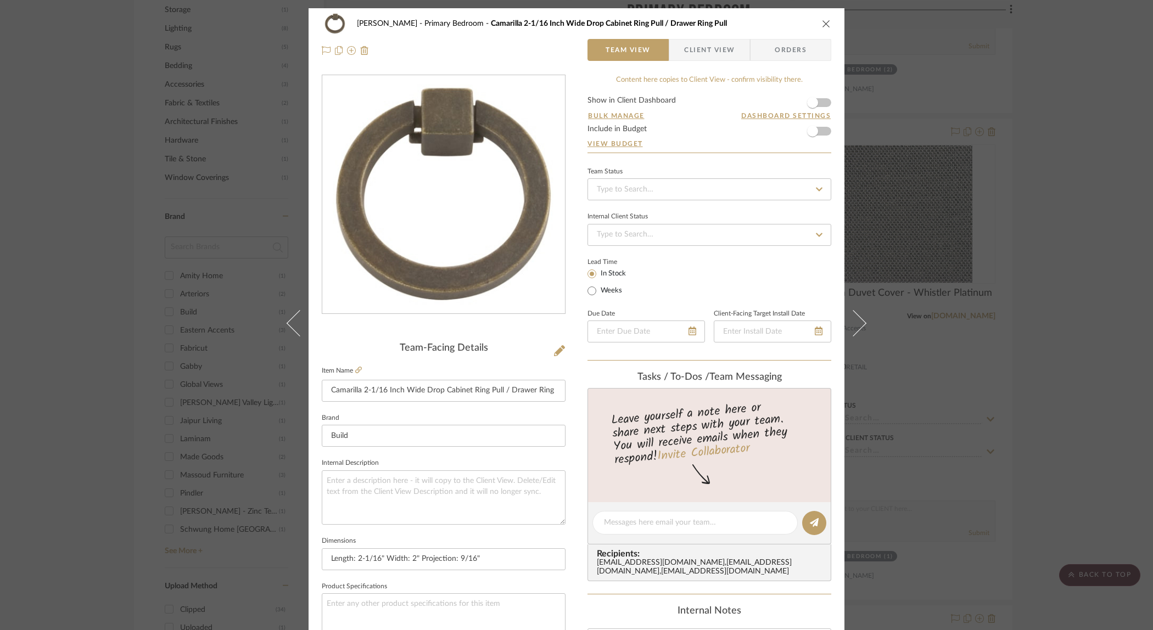
click at [731, 46] on span "Client View" at bounding box center [709, 50] width 80 height 22
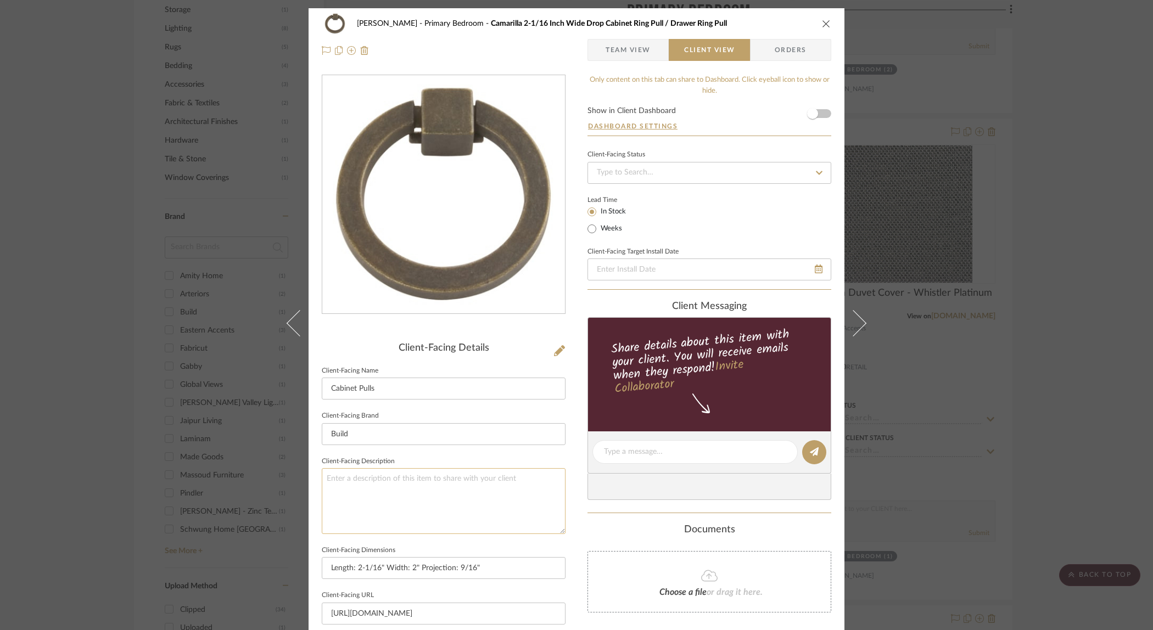
click at [401, 480] on textarea at bounding box center [444, 500] width 244 height 65
type textarea "F"
type textarea "Replacement Pulls for Nighstands"
click at [566, 489] on div "Ostrom, Jim Primary Bedroom Camarilla 2-1/16 Inch Wide Drop Cabinet Ring Pull /…" at bounding box center [577, 456] width 536 height 896
click at [822, 23] on icon "close" at bounding box center [826, 23] width 9 height 9
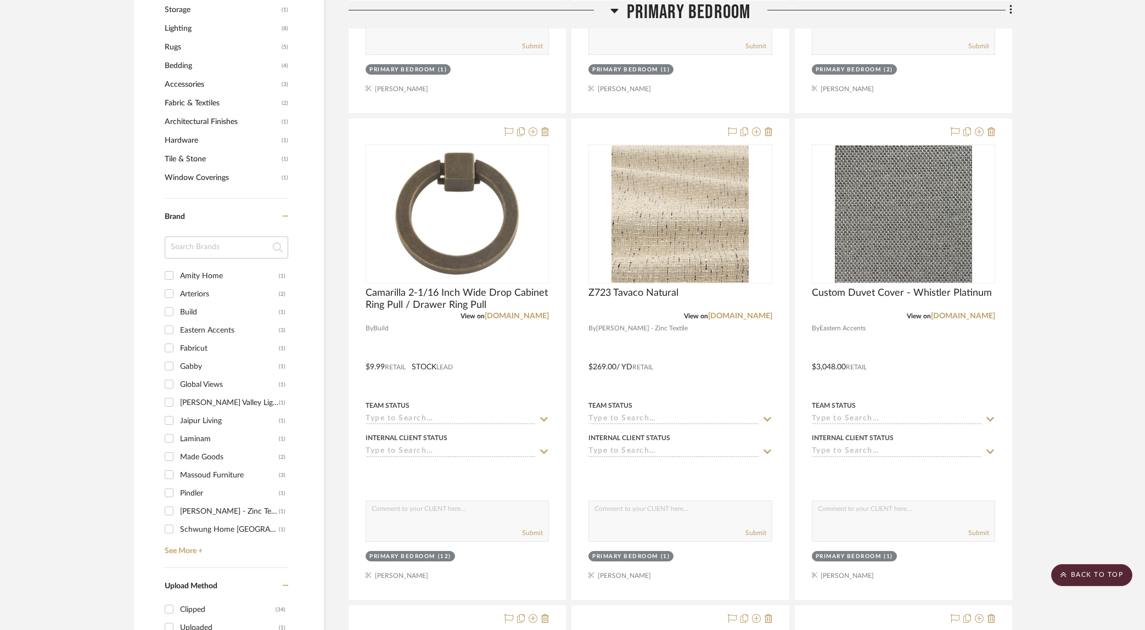
scroll to position [642, 0]
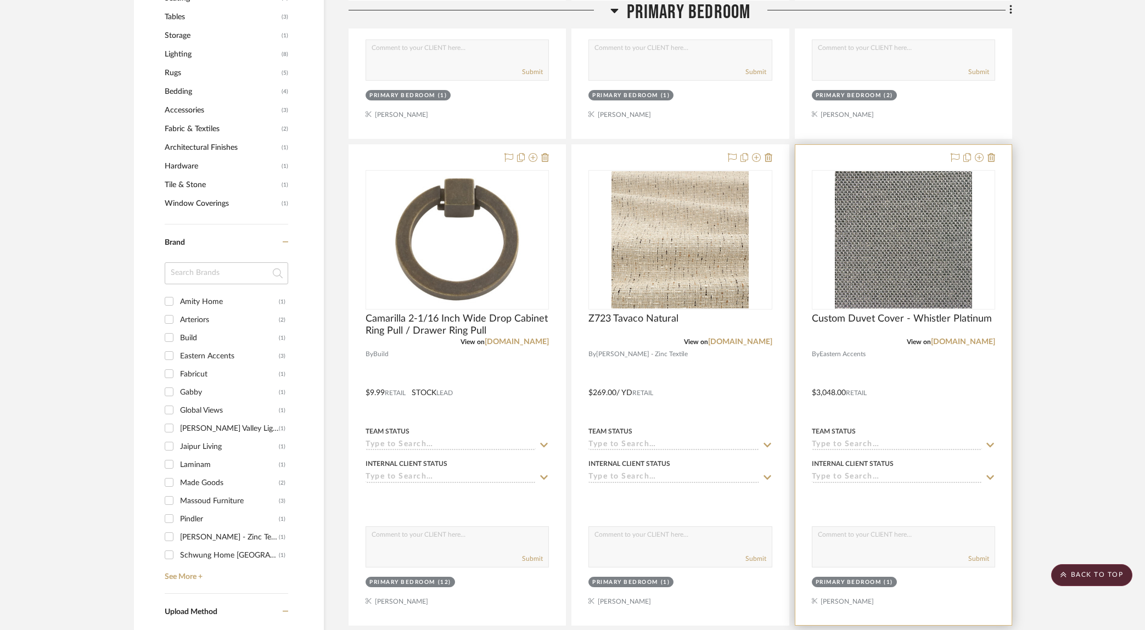
click at [916, 383] on div at bounding box center [904, 385] width 216 height 480
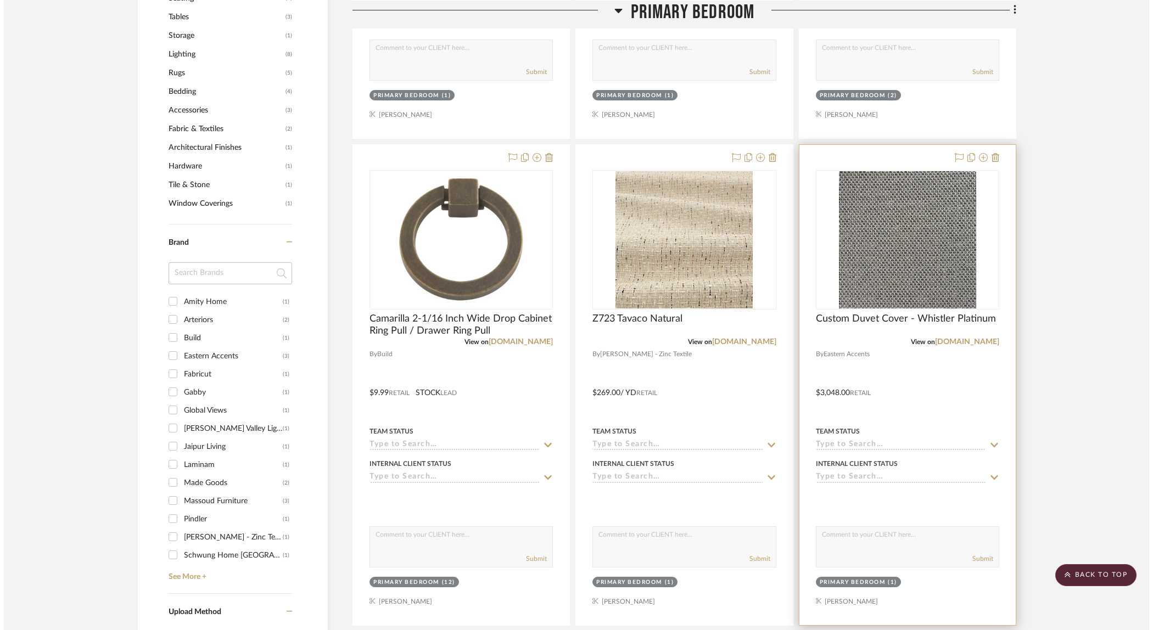
scroll to position [0, 0]
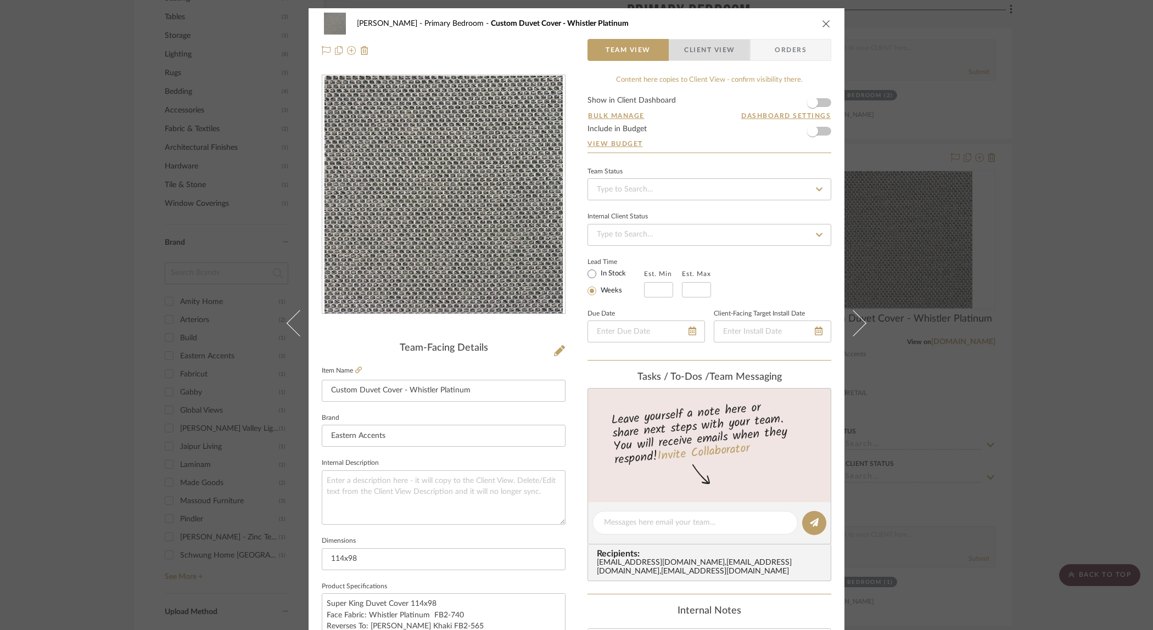
click at [729, 57] on span "Client View" at bounding box center [709, 50] width 51 height 22
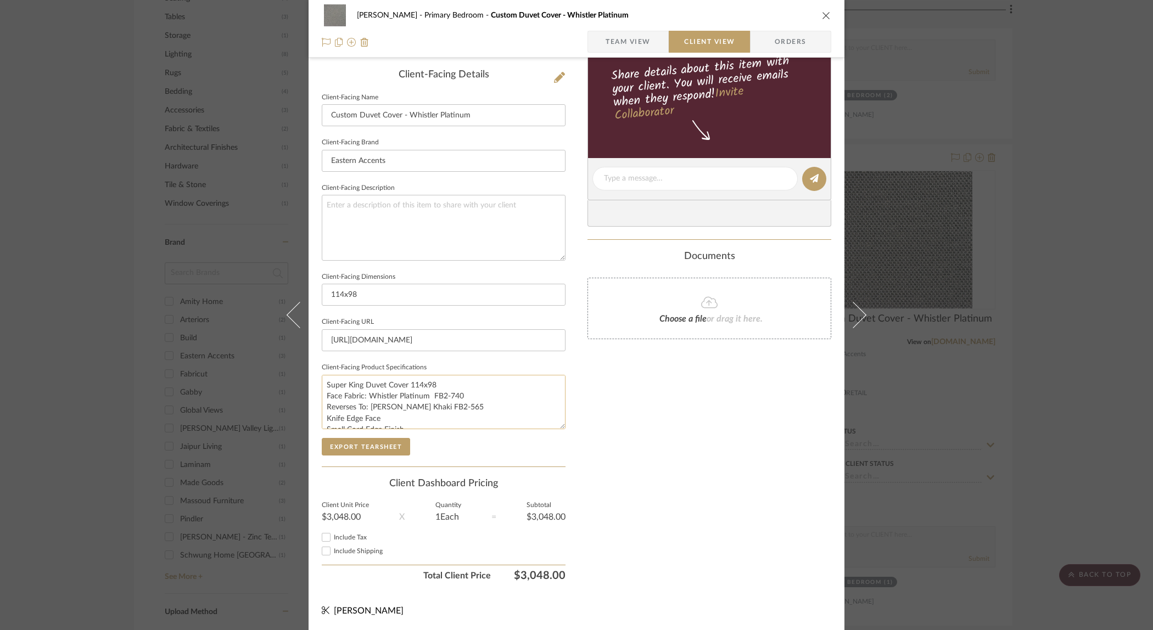
scroll to position [33, 0]
click at [656, 436] on div "Only content on this tab can share to Dashboard. Click eyeball icon to show or …" at bounding box center [710, 194] width 244 height 786
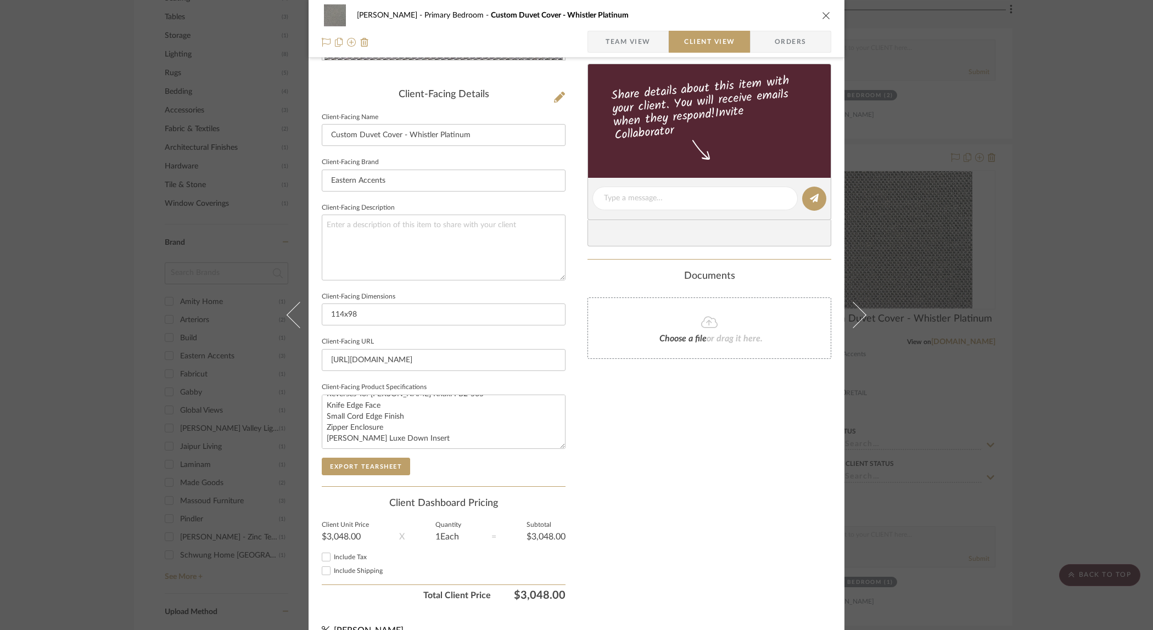
scroll to position [273, 0]
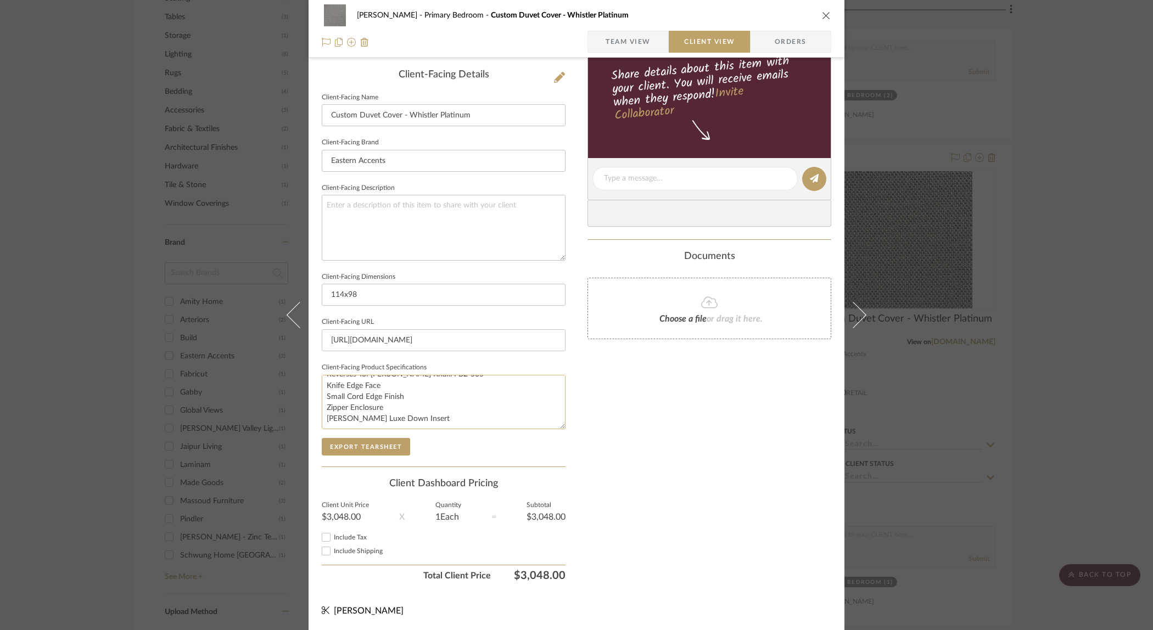
drag, startPoint x: 417, startPoint y: 420, endPoint x: 353, endPoint y: 401, distance: 66.4
click at [340, 401] on textarea "Super King Duvet Cover 114x98 Face Fabric: Whistler Platinum FB2-740 Reverses T…" at bounding box center [444, 402] width 244 height 54
click at [604, 399] on div "Only content on this tab can share to Dashboard. Click eyeball icon to show or …" at bounding box center [710, 194] width 244 height 786
drag, startPoint x: 820, startPoint y: 12, endPoint x: 841, endPoint y: 49, distance: 42.3
click at [822, 12] on icon "close" at bounding box center [826, 15] width 9 height 9
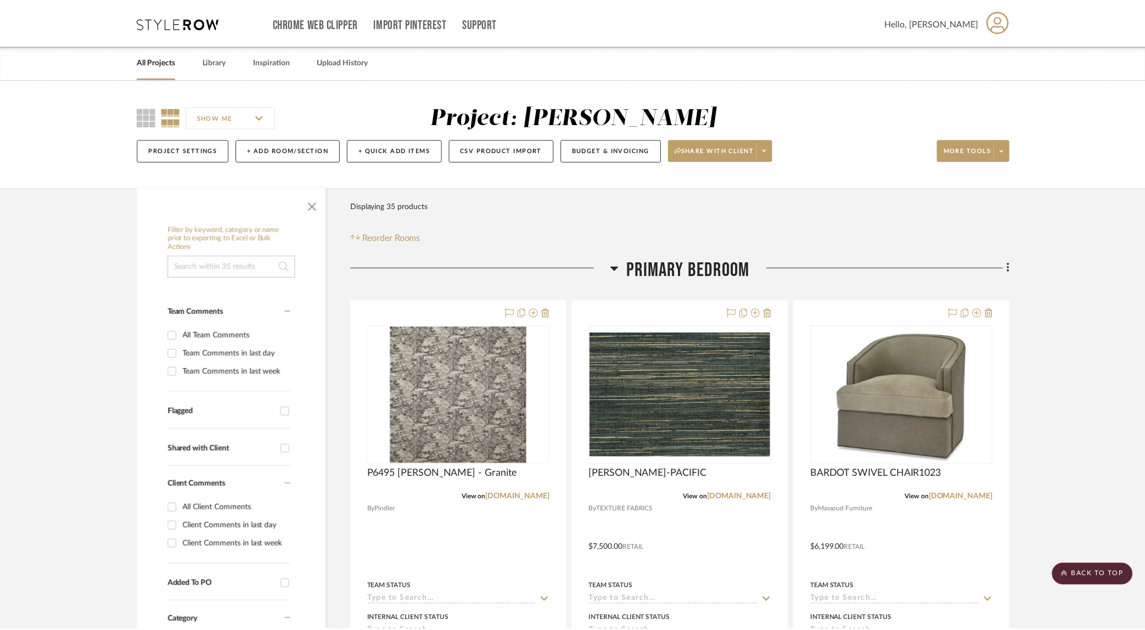
scroll to position [642, 0]
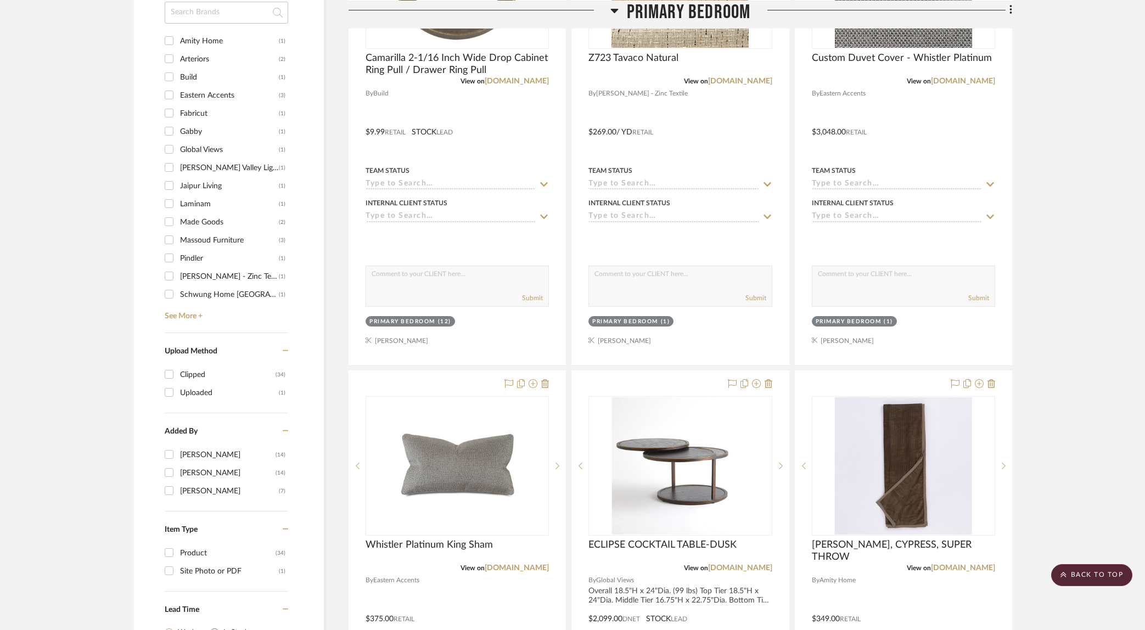
scroll to position [1278, 0]
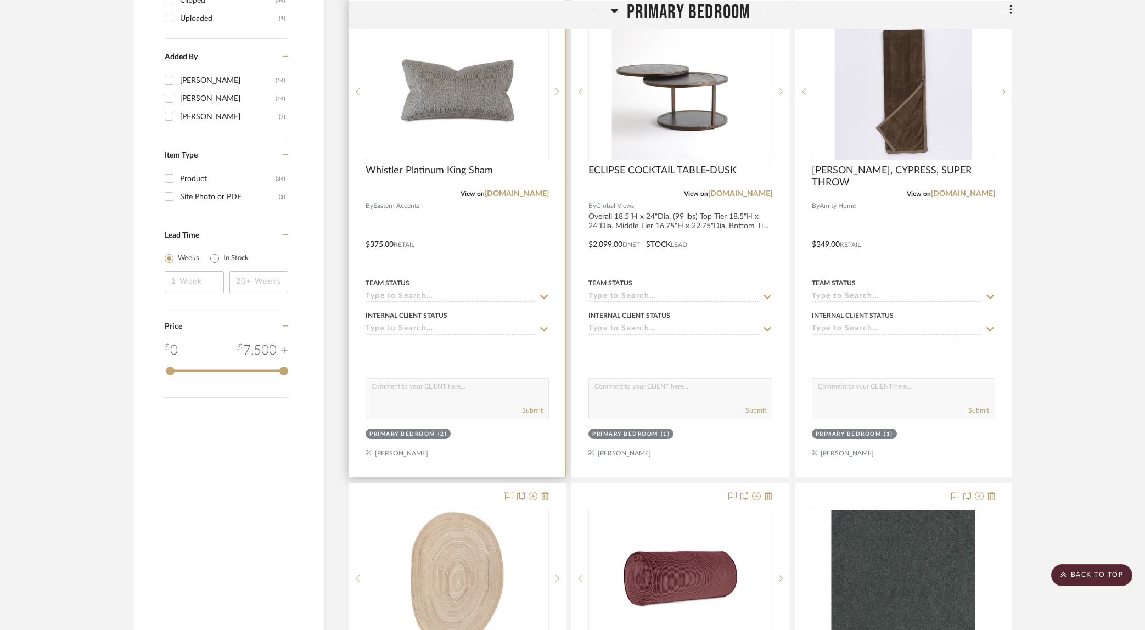
click at [505, 230] on div at bounding box center [457, 237] width 216 height 480
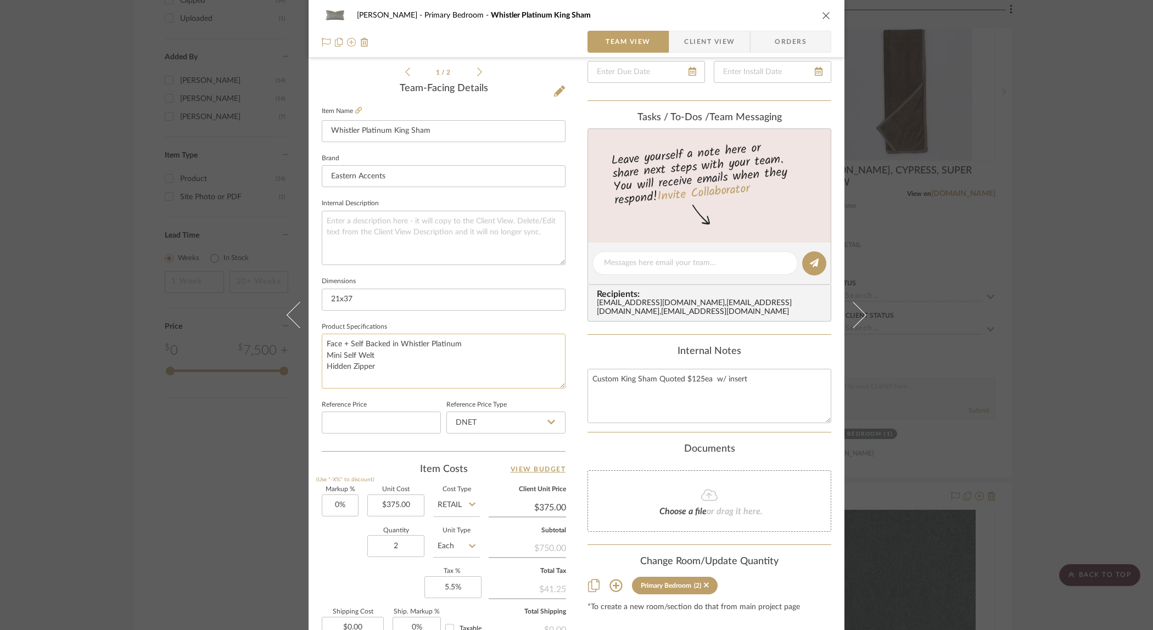
scroll to position [0, 0]
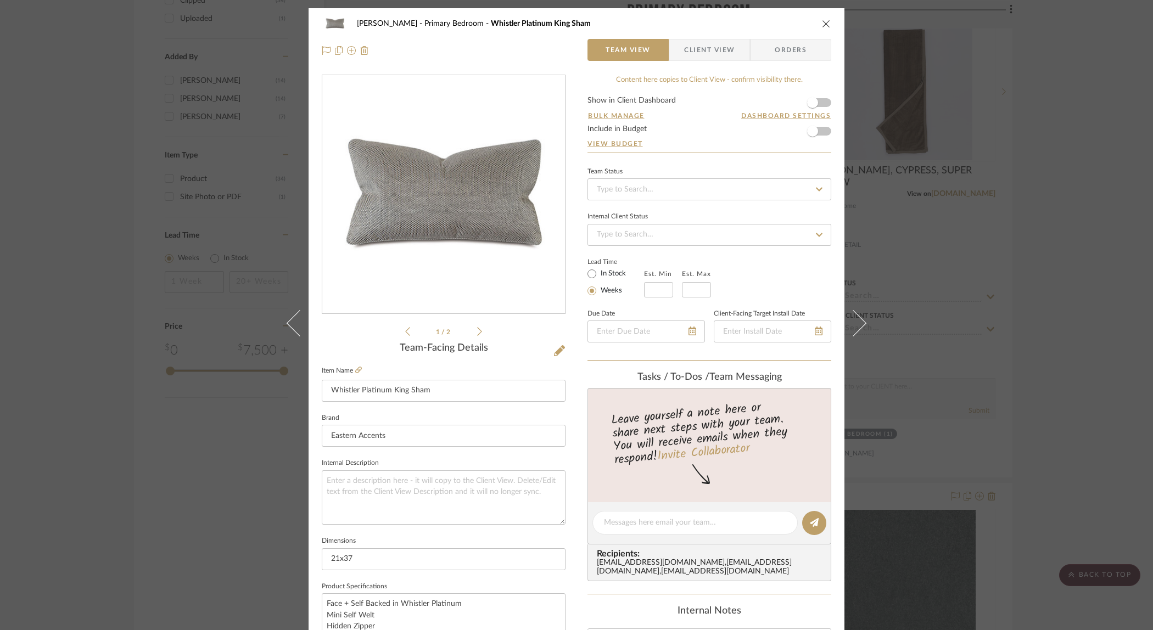
click at [822, 24] on icon "close" at bounding box center [826, 23] width 9 height 9
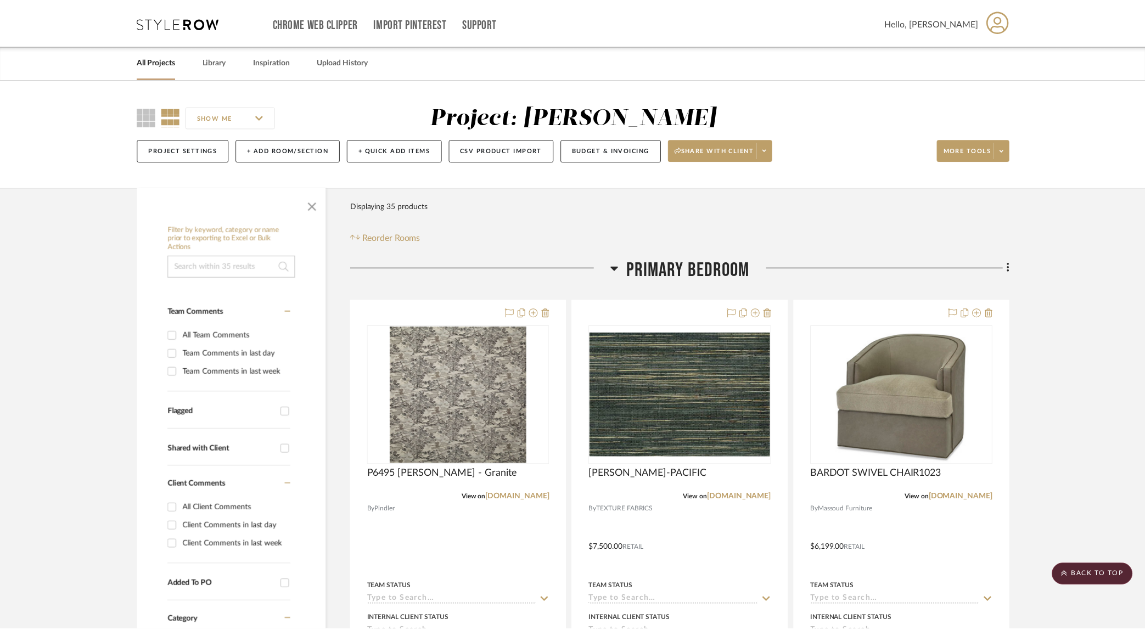
scroll to position [1278, 0]
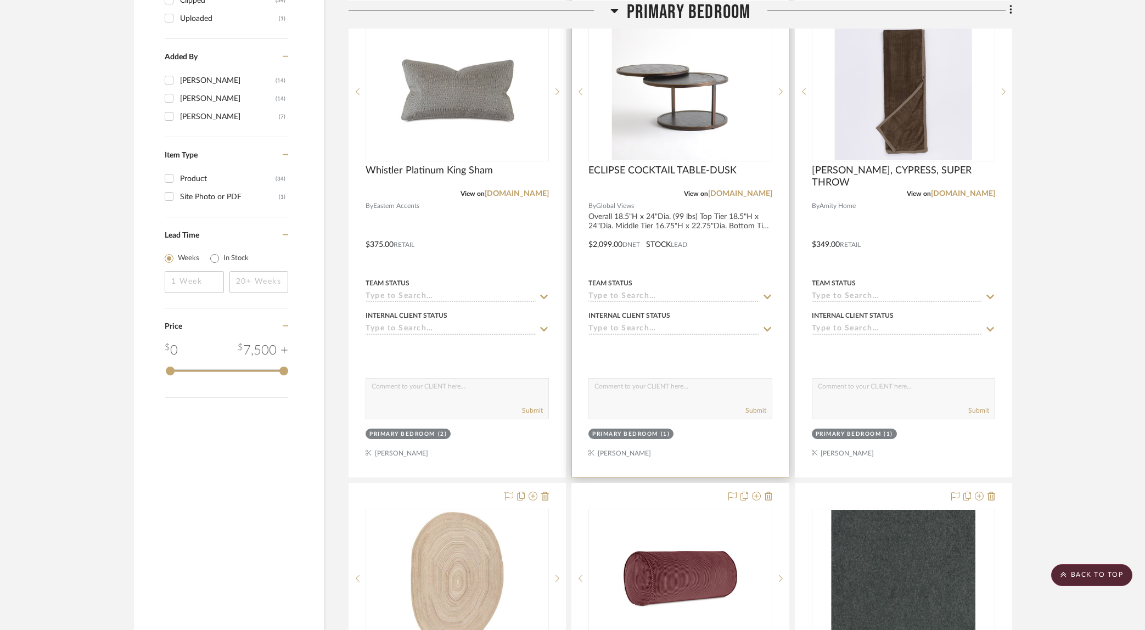
click at [711, 260] on div at bounding box center [680, 237] width 216 height 480
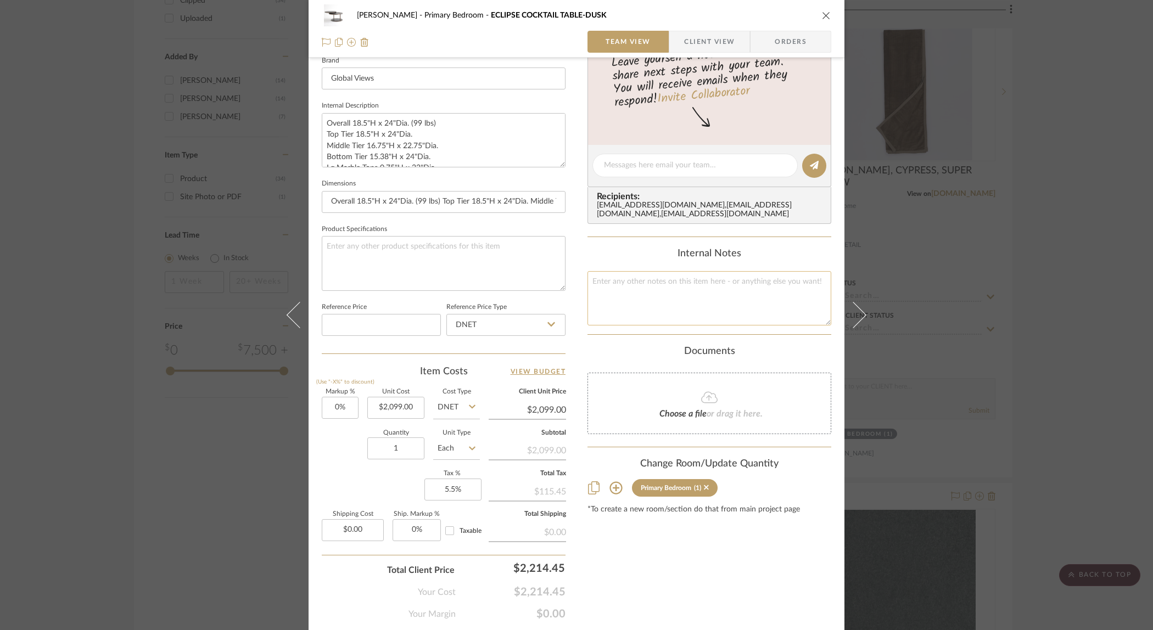
scroll to position [388, 0]
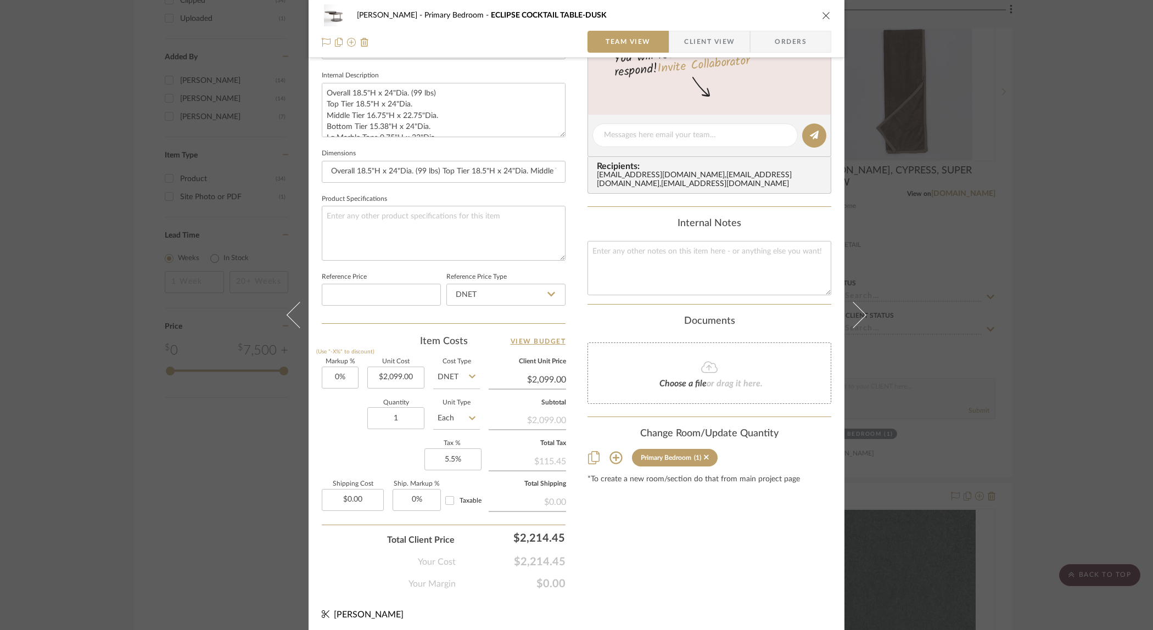
click at [548, 292] on icon at bounding box center [551, 294] width 8 height 9
click at [569, 261] on div "Ostrom, Jim Primary Bedroom ECLIPSE COCKTAIL TABLE-DUSK Team View Client View O…" at bounding box center [577, 128] width 536 height 1014
click at [600, 275] on textarea at bounding box center [710, 268] width 244 height 54
click at [577, 275] on div "Ostrom, Jim Primary Bedroom ECLIPSE COCKTAIL TABLE-DUSK Team View Client View O…" at bounding box center [577, 128] width 536 height 1014
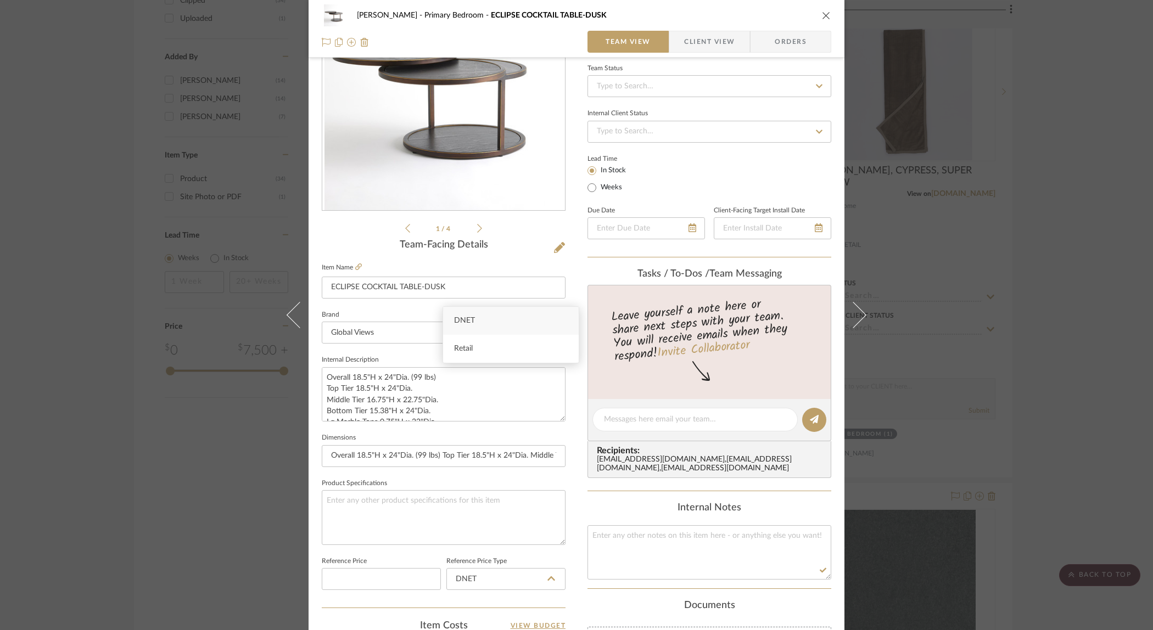
scroll to position [0, 0]
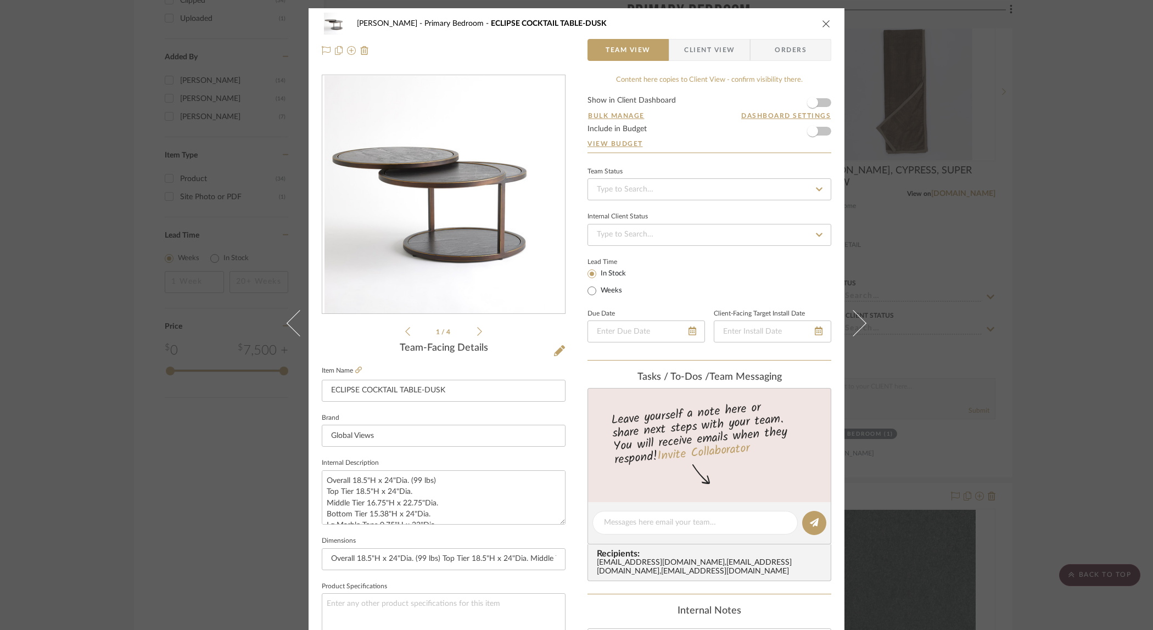
click at [697, 49] on span "Client View" at bounding box center [709, 50] width 51 height 22
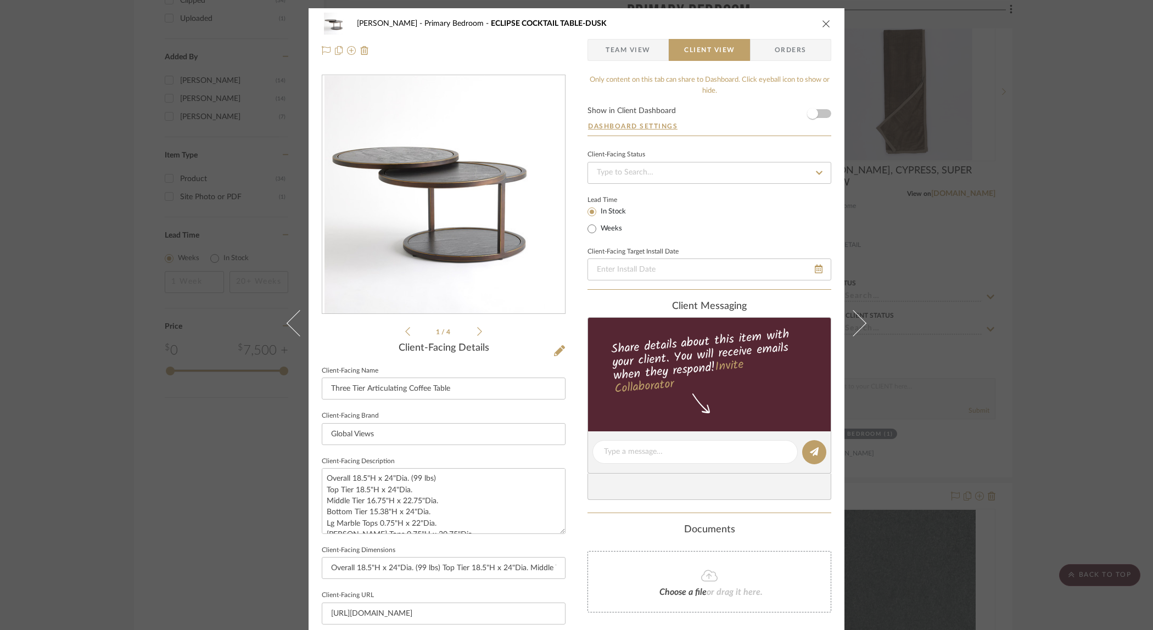
click at [822, 24] on icon "close" at bounding box center [826, 23] width 9 height 9
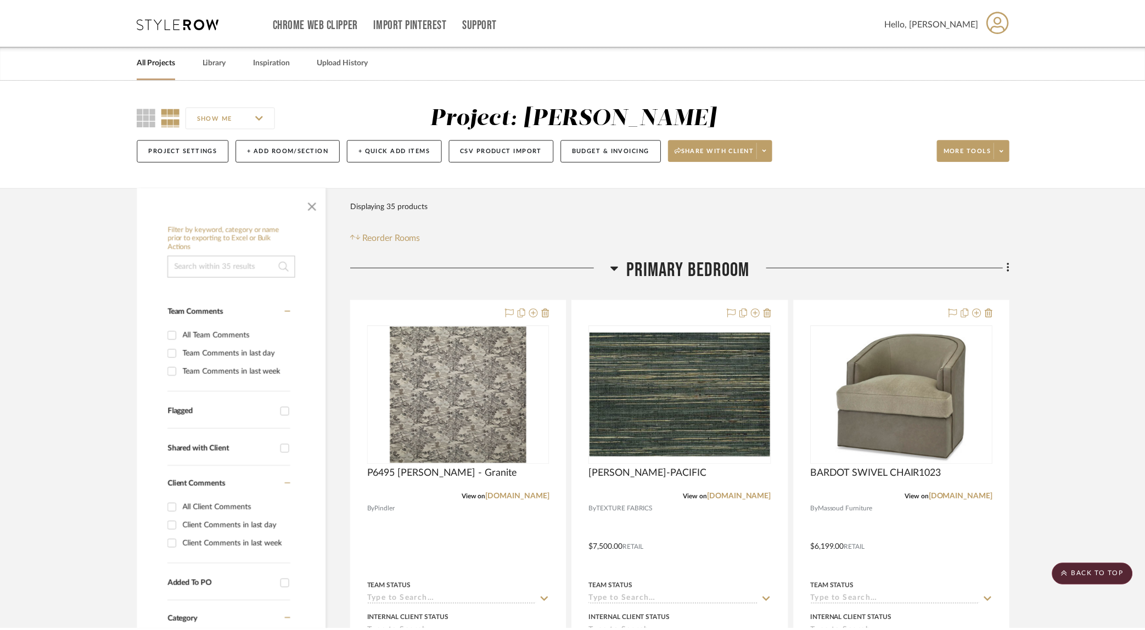
scroll to position [1278, 0]
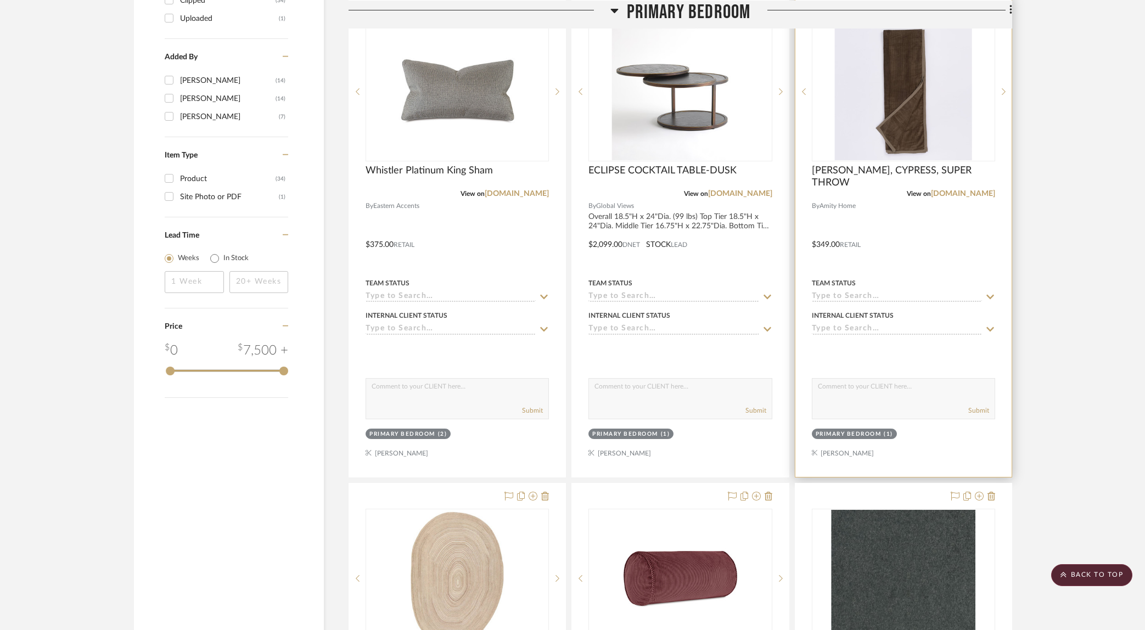
click at [967, 254] on div at bounding box center [904, 237] width 216 height 480
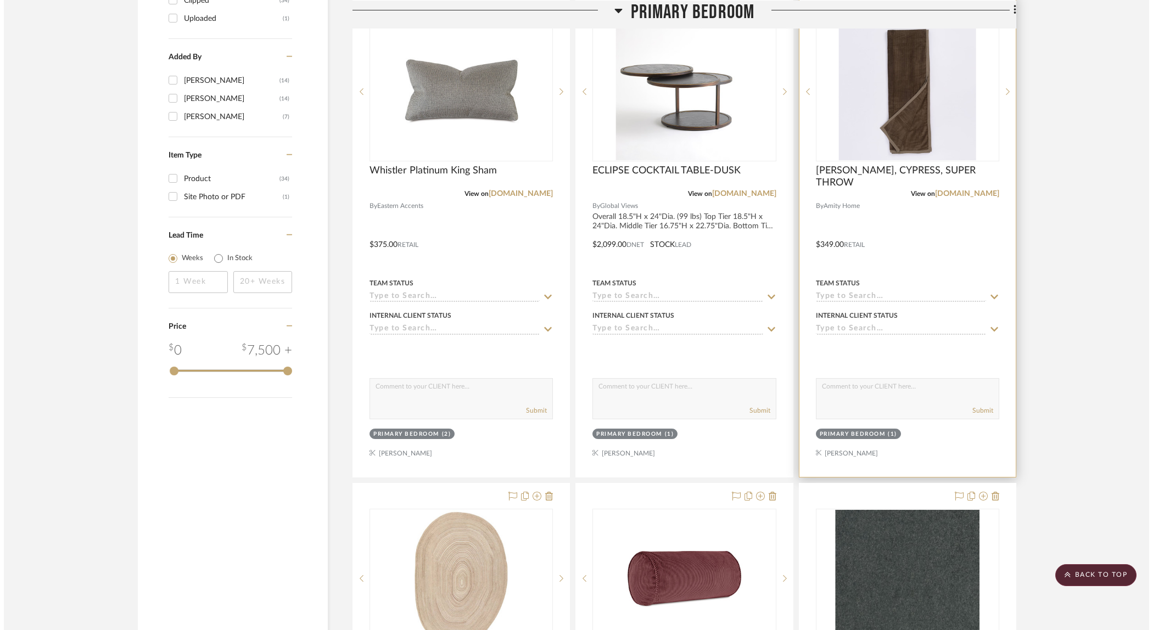
scroll to position [0, 0]
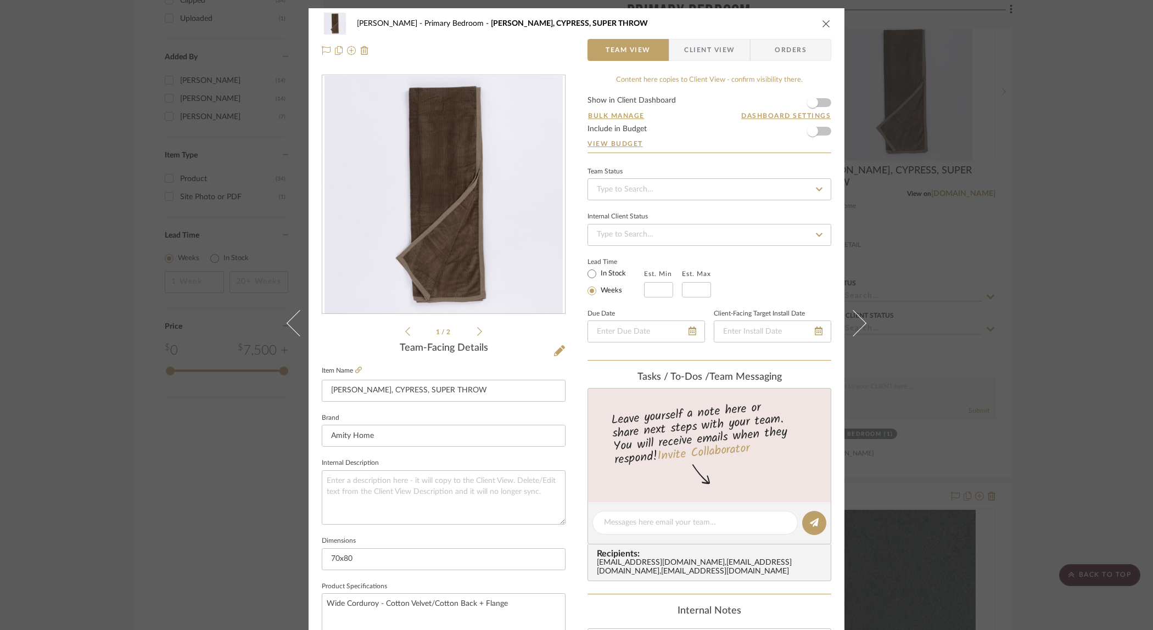
click at [713, 51] on span "Client View" at bounding box center [709, 50] width 51 height 22
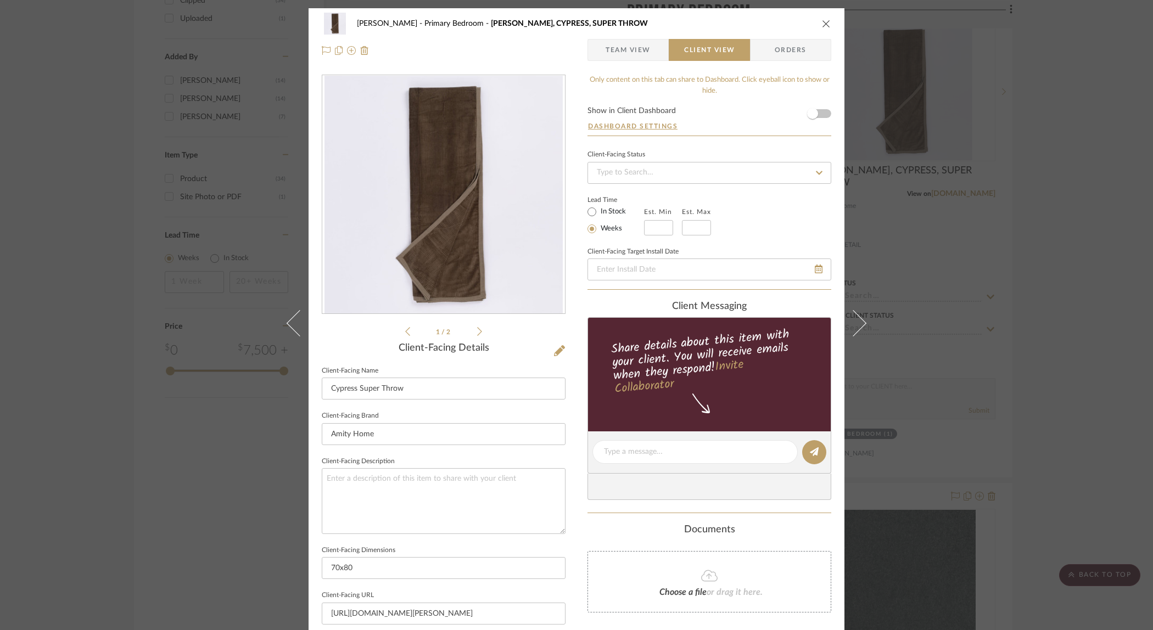
click at [819, 24] on div "Ostrom, Jim Primary Bedroom SAUNDERS, CYPRESS, SUPER THROW" at bounding box center [577, 24] width 510 height 22
drag, startPoint x: 820, startPoint y: 23, endPoint x: 832, endPoint y: 86, distance: 64.2
click at [822, 24] on icon "close" at bounding box center [826, 23] width 9 height 9
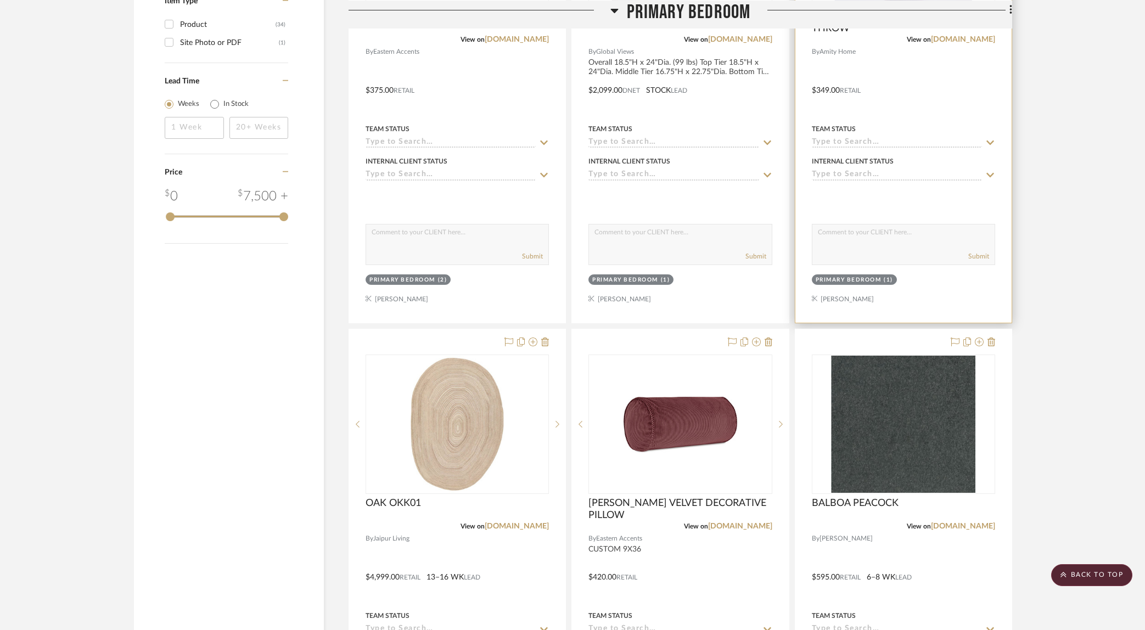
scroll to position [1814, 0]
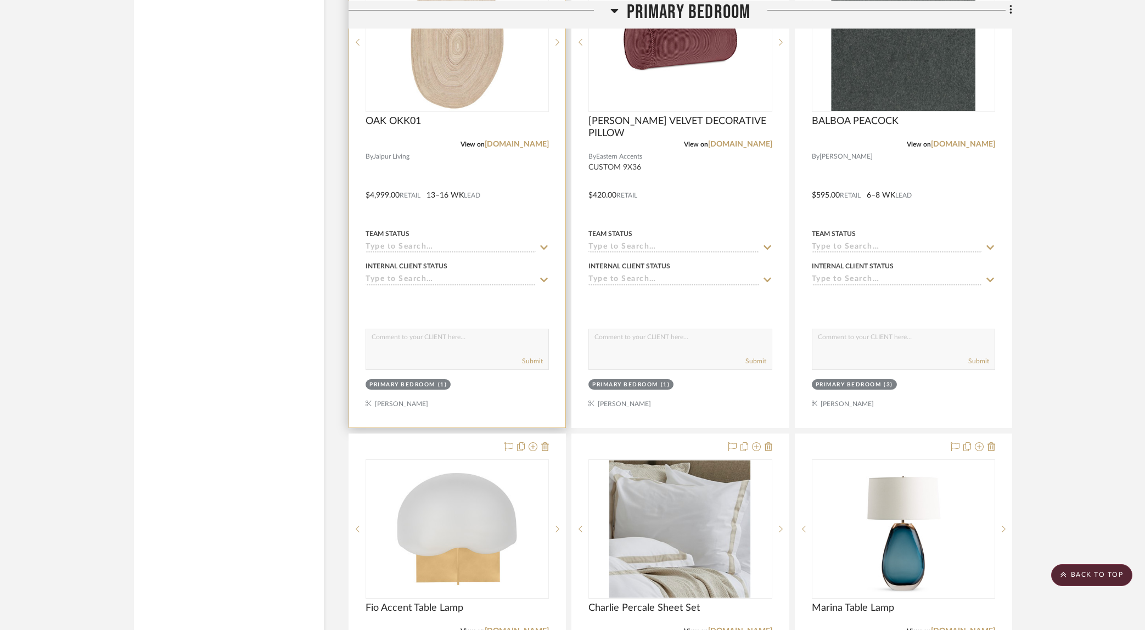
click at [479, 199] on div at bounding box center [457, 187] width 216 height 480
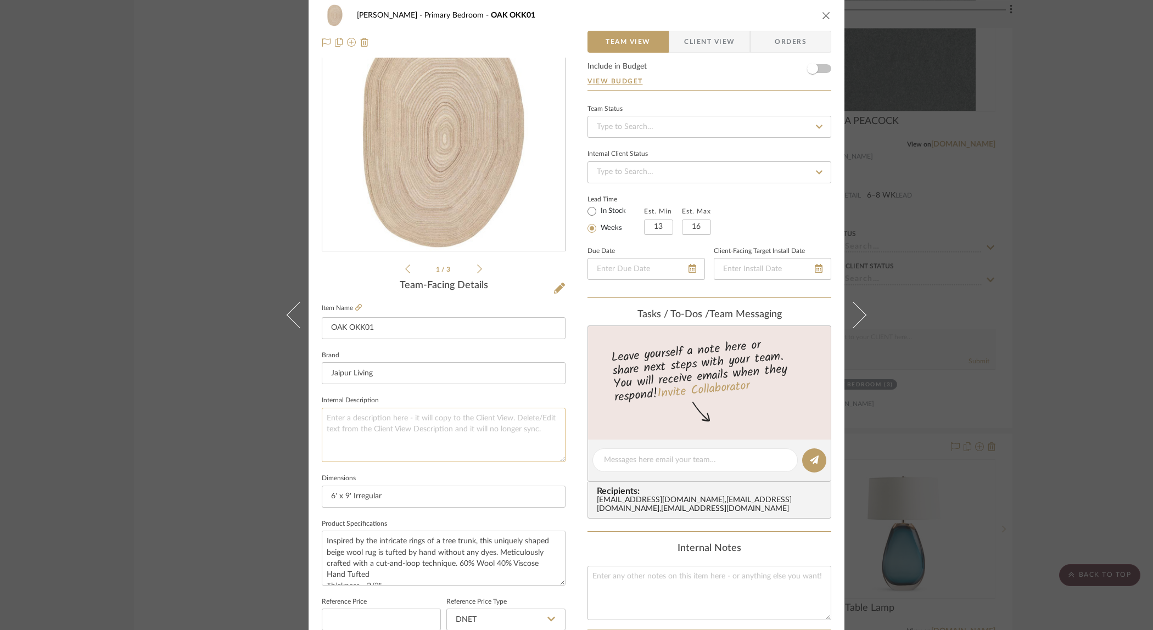
scroll to position [67, 0]
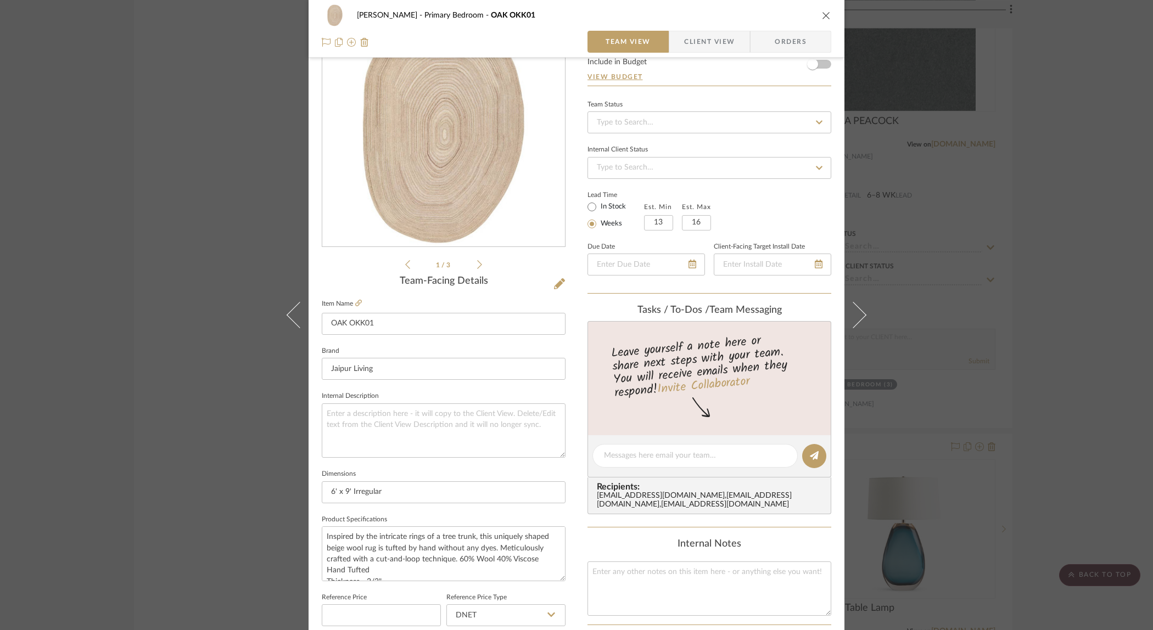
drag, startPoint x: 703, startPoint y: 41, endPoint x: 701, endPoint y: 47, distance: 6.3
click at [703, 41] on span "Client View" at bounding box center [709, 42] width 51 height 22
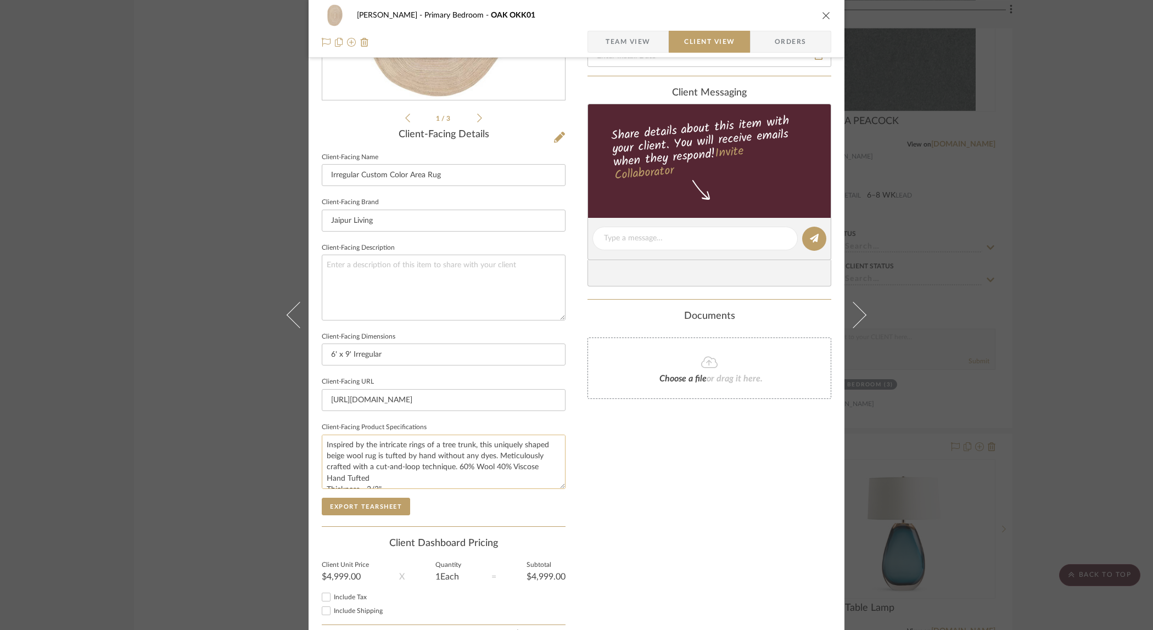
scroll to position [11, 0]
click at [823, 15] on icon "close" at bounding box center [826, 15] width 9 height 9
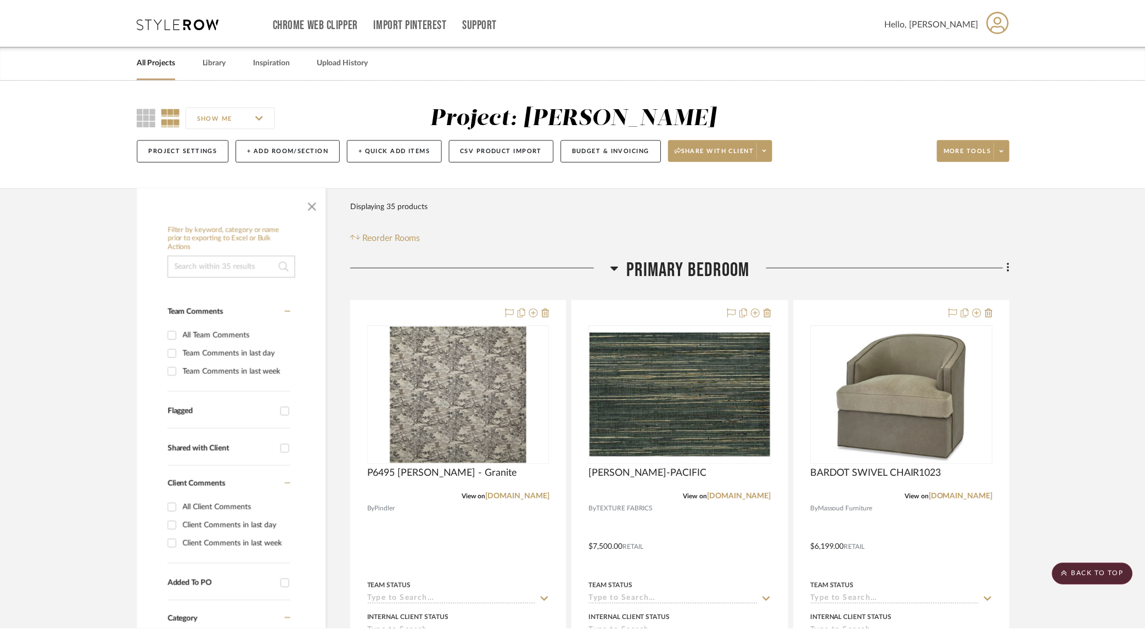
scroll to position [1814, 0]
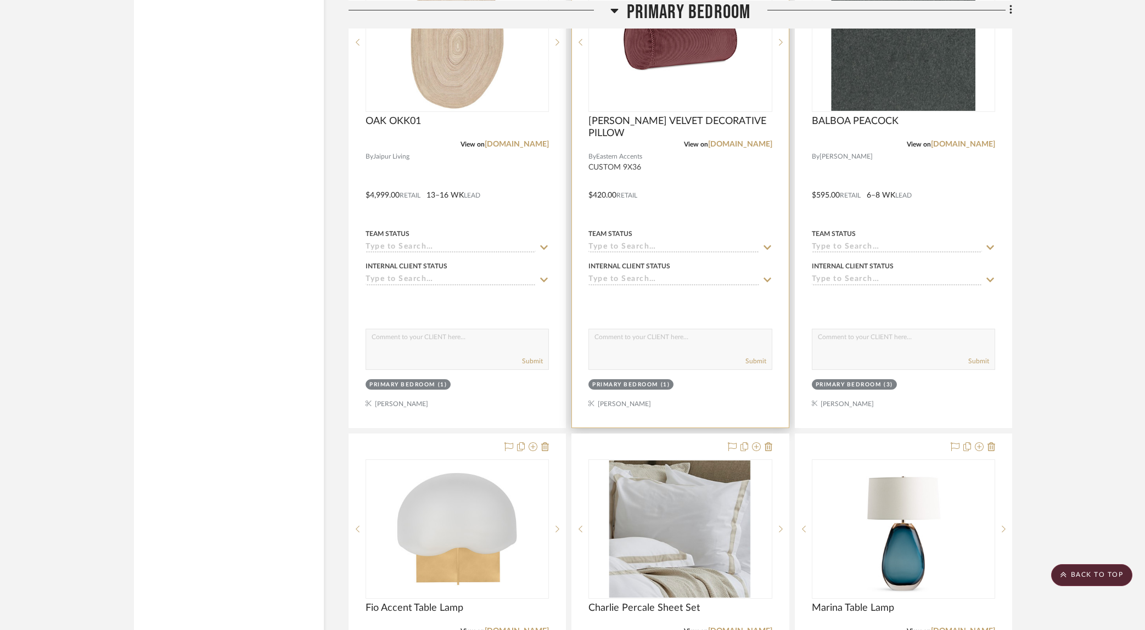
click at [727, 184] on div at bounding box center [680, 187] width 216 height 480
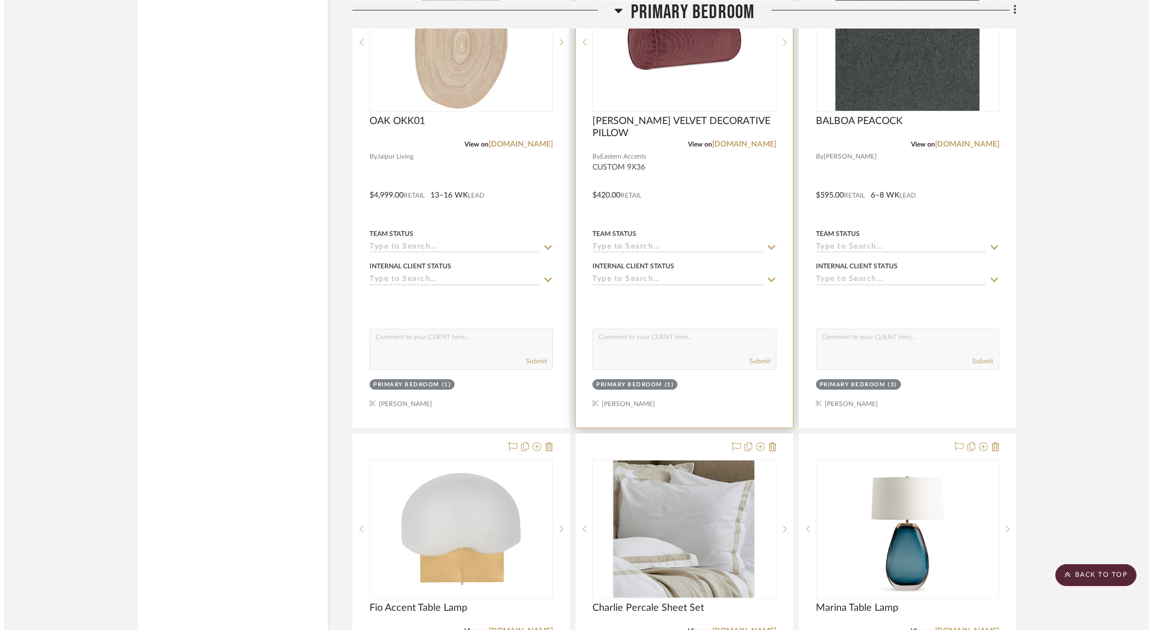
scroll to position [0, 0]
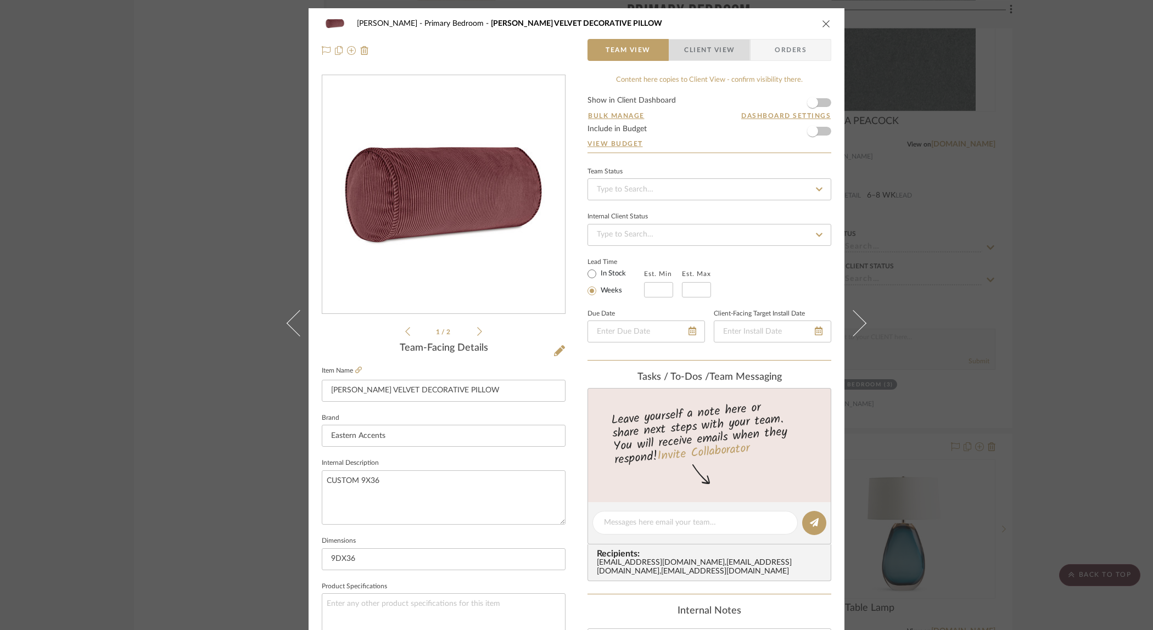
click at [708, 52] on span "Client View" at bounding box center [709, 50] width 51 height 22
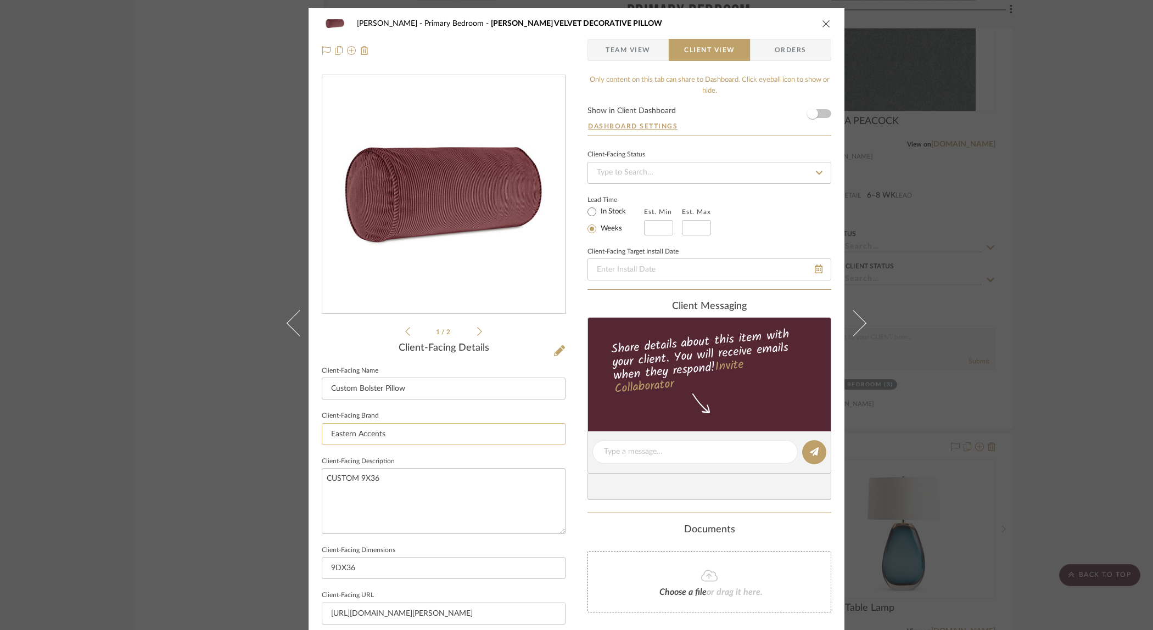
scroll to position [243, 0]
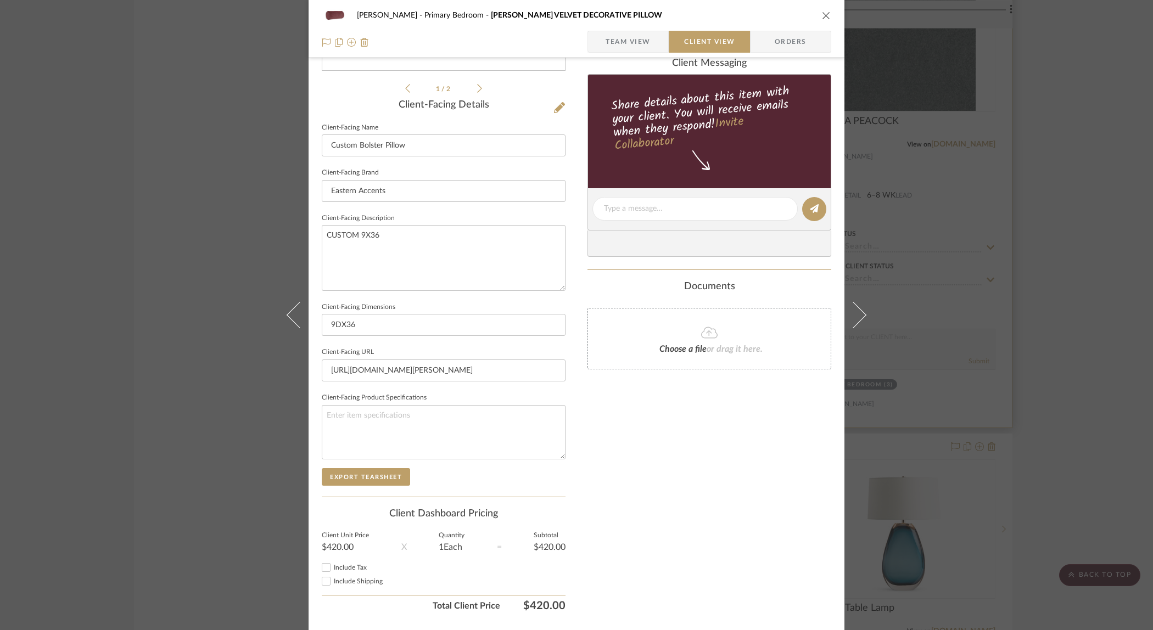
drag, startPoint x: 820, startPoint y: 18, endPoint x: 821, endPoint y: 33, distance: 15.4
click at [822, 18] on icon "close" at bounding box center [826, 15] width 9 height 9
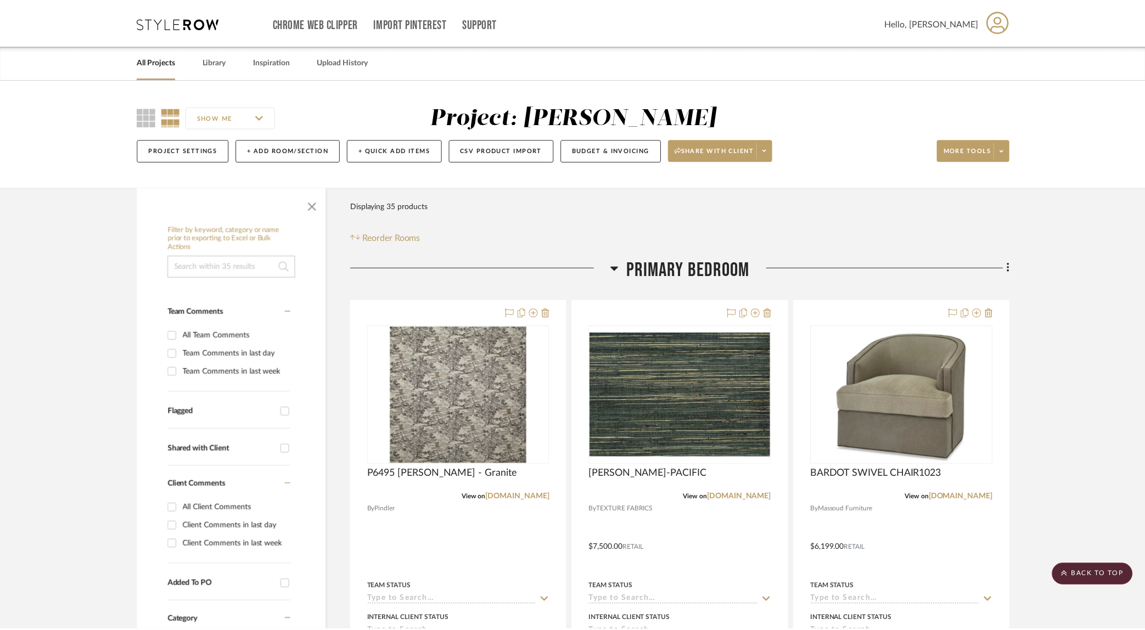
scroll to position [1814, 0]
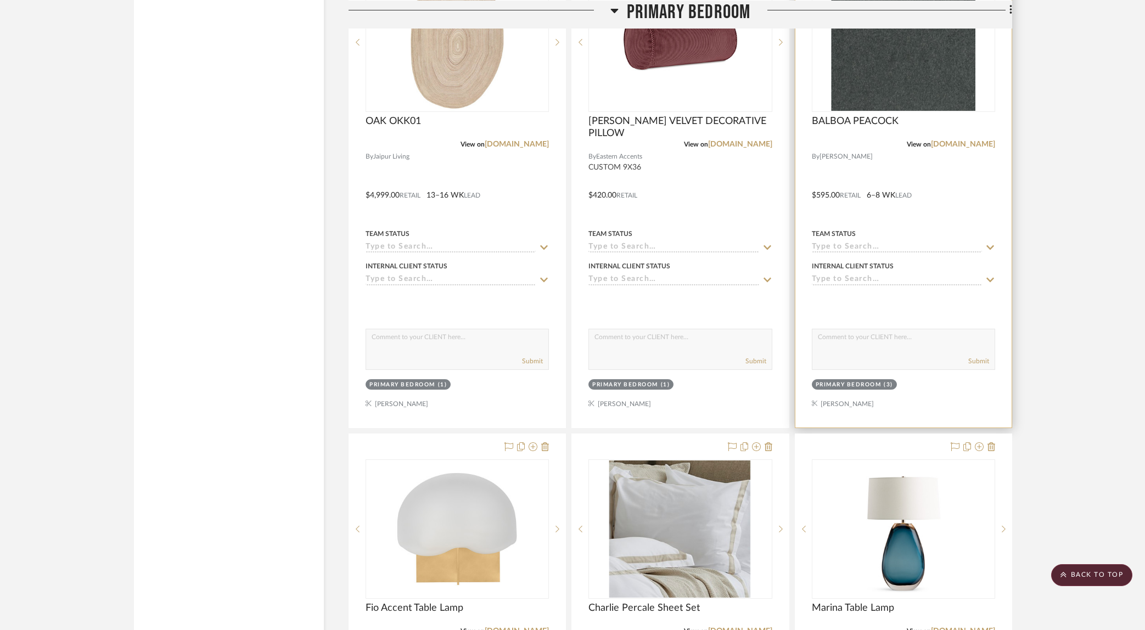
click at [905, 172] on div at bounding box center [904, 187] width 216 height 480
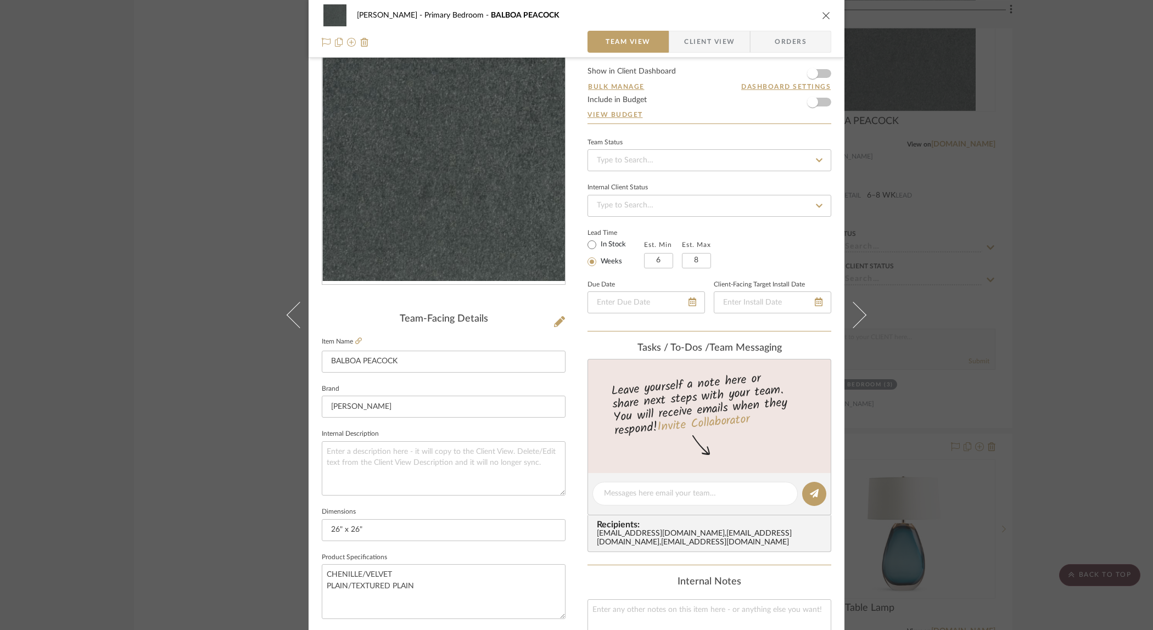
scroll to position [32, 0]
click at [714, 31] on span "Client View" at bounding box center [709, 42] width 51 height 22
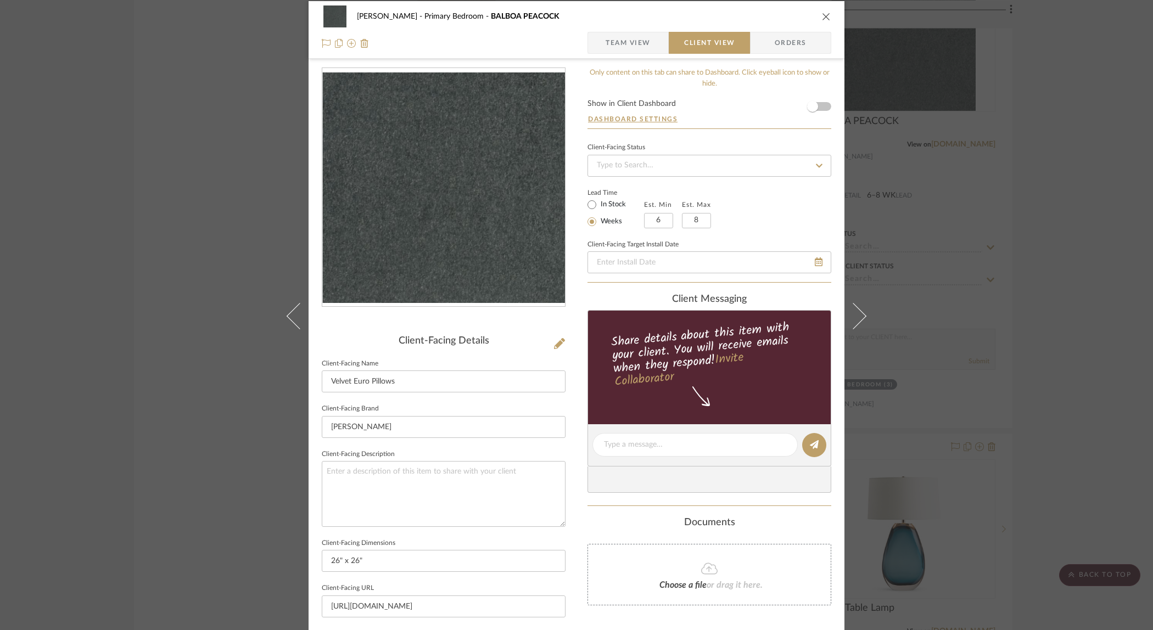
scroll to position [0, 0]
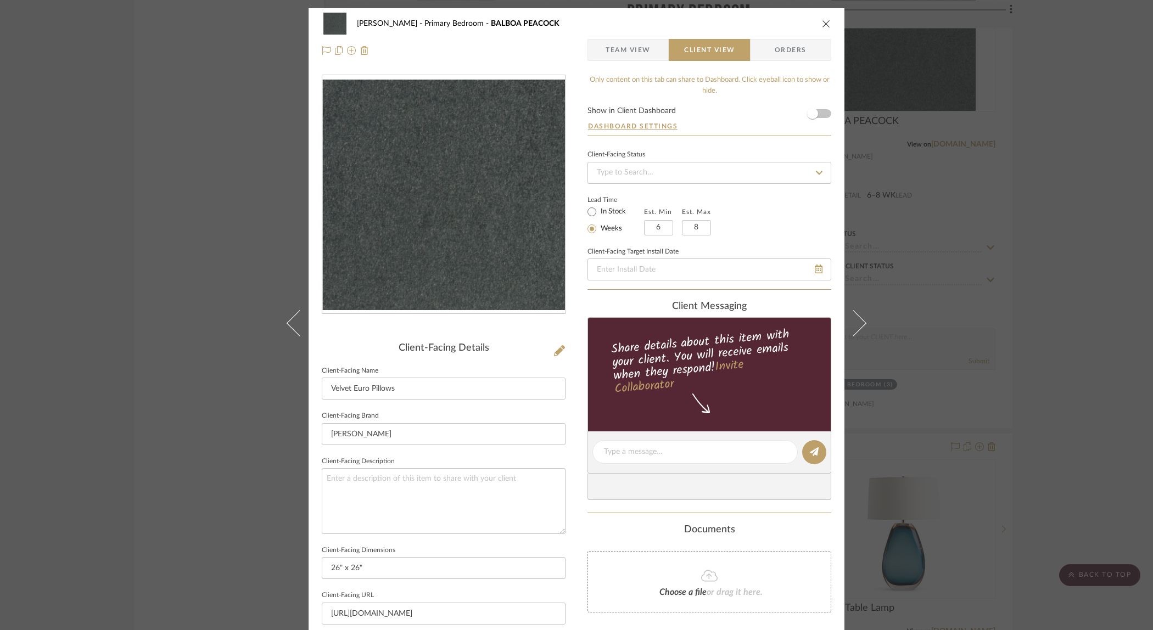
click at [822, 21] on icon "close" at bounding box center [826, 23] width 9 height 9
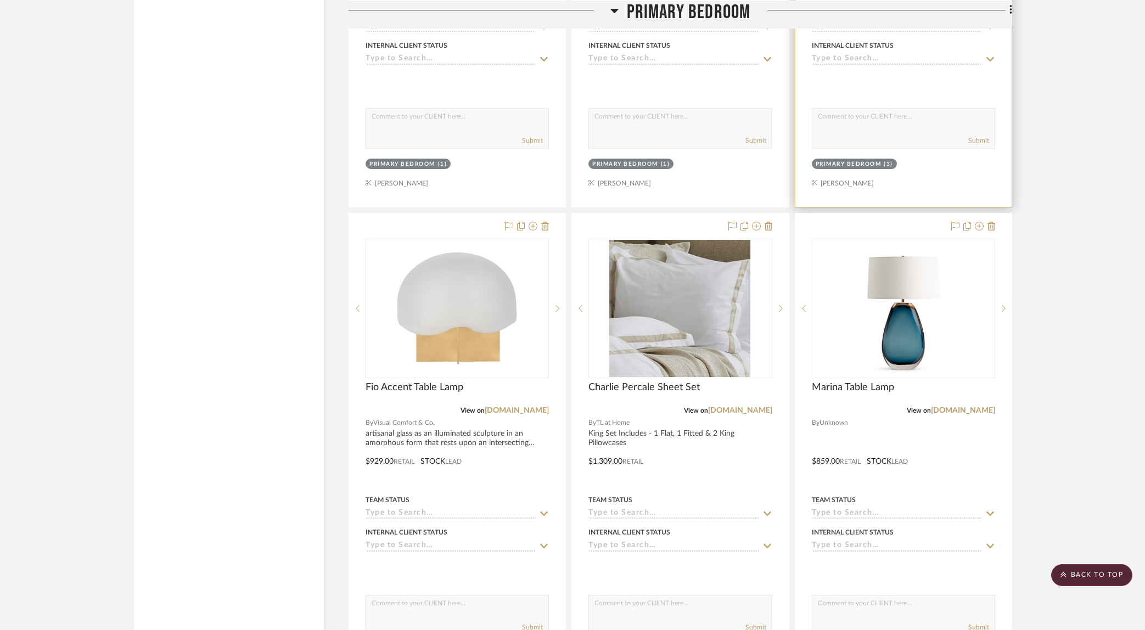
scroll to position [2123, 0]
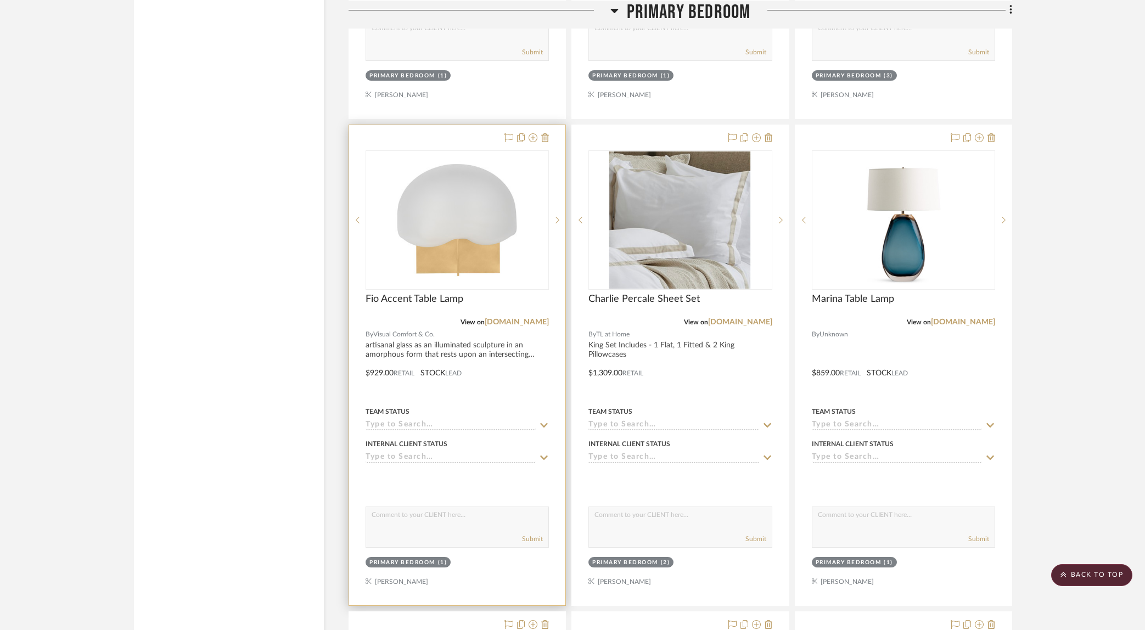
click at [510, 394] on div at bounding box center [457, 365] width 216 height 480
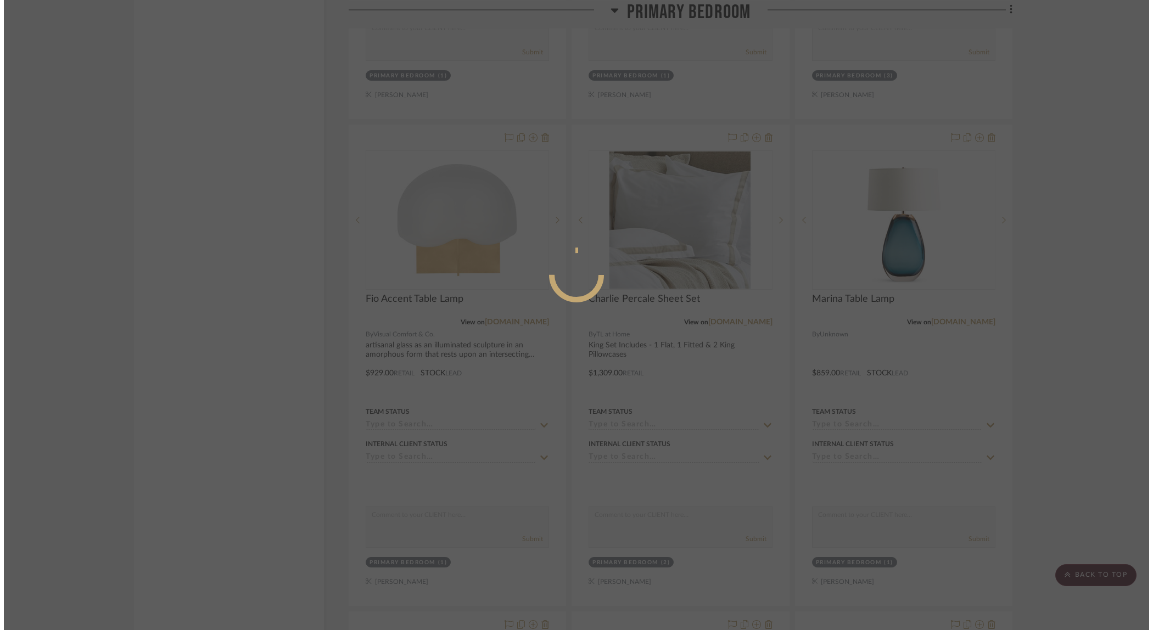
scroll to position [0, 0]
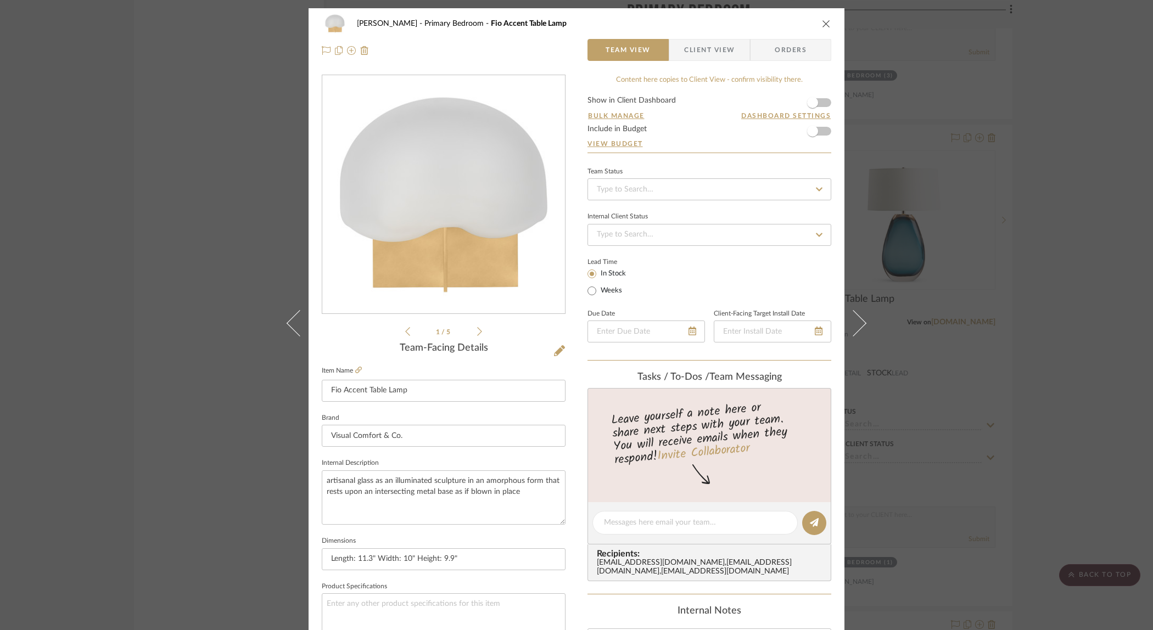
click at [713, 40] on span "Client View" at bounding box center [709, 50] width 51 height 22
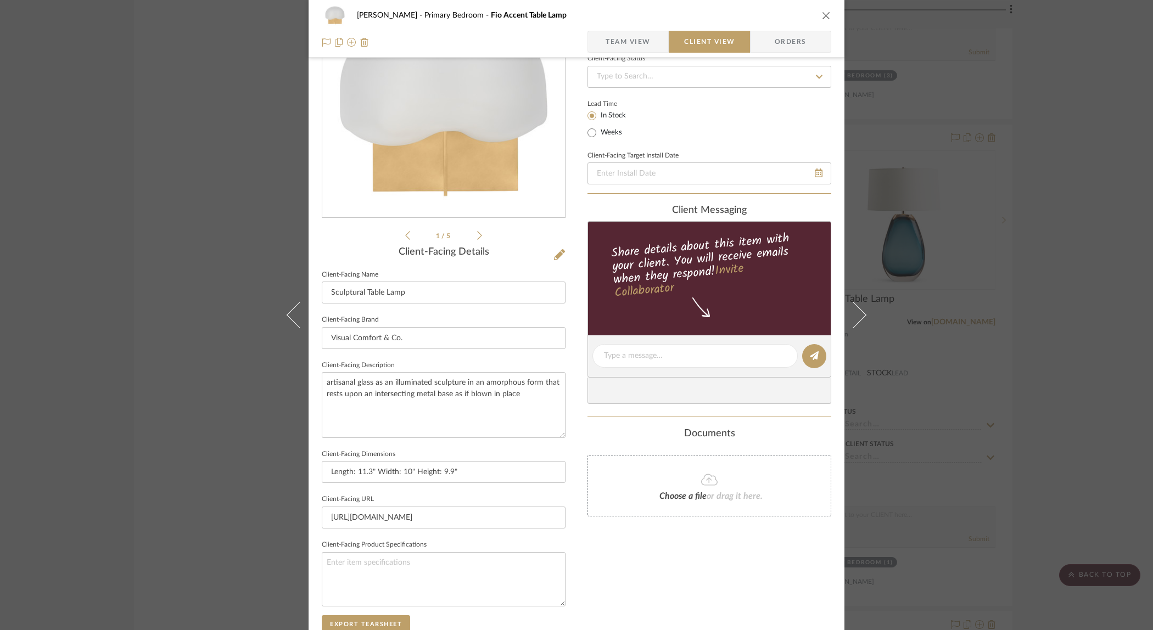
scroll to position [96, 0]
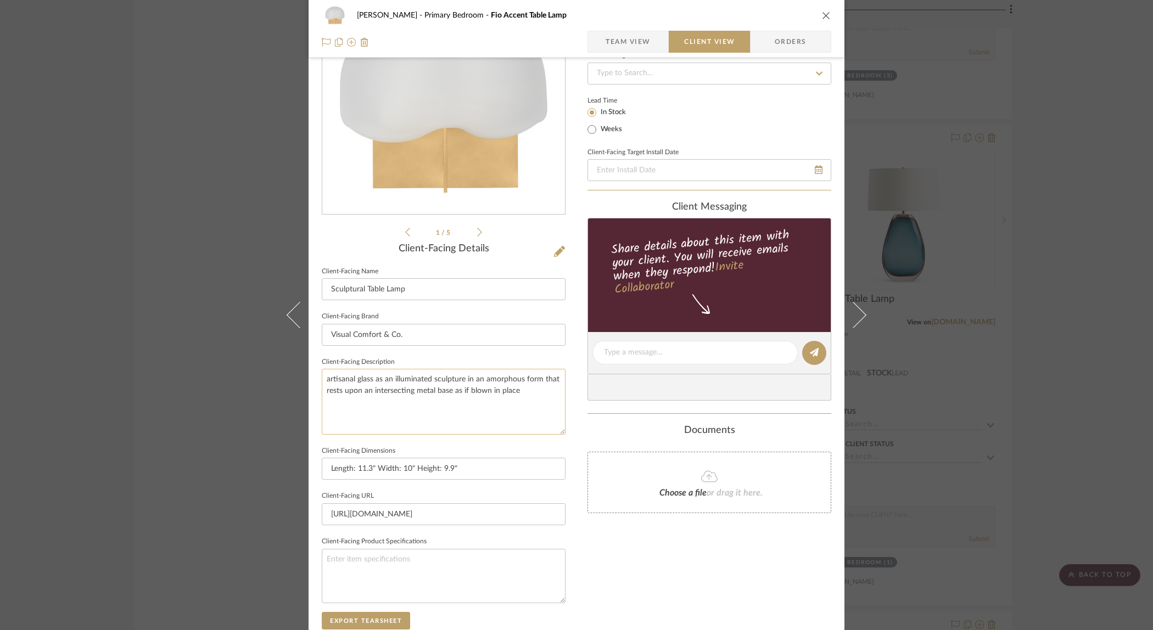
click at [330, 383] on textarea "artisanal glass as an illuminated sculpture in an amorphous form that rests upo…" at bounding box center [444, 401] width 244 height 65
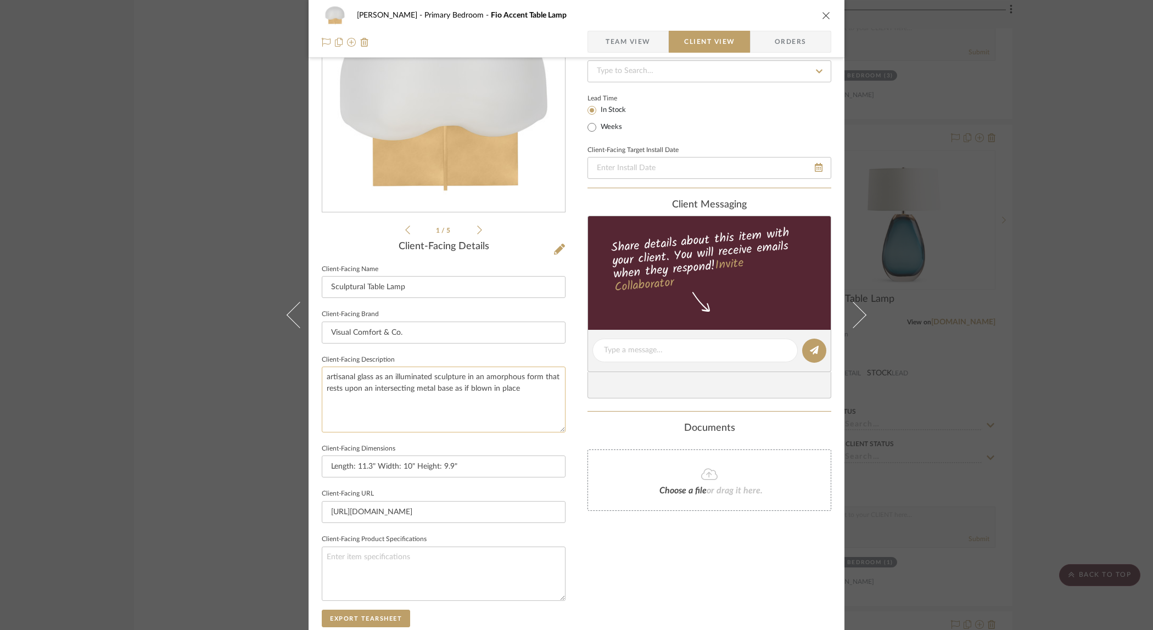
click at [328, 382] on textarea "artisanal glass as an illuminated sculpture in an amorphous form that rests upo…" at bounding box center [444, 399] width 244 height 65
click at [372, 419] on textarea "Artisanal glass as an illuminated sculpture in an amorphous form that rests upo…" at bounding box center [444, 400] width 244 height 65
type textarea "Artisanal glass as an illuminated sculpture in an amorphous form that rests upo…"
click at [580, 434] on div "Ostrom, Jim Primary Bedroom Fio Accent Table Lamp Team View Client View Orders …" at bounding box center [577, 356] width 536 height 896
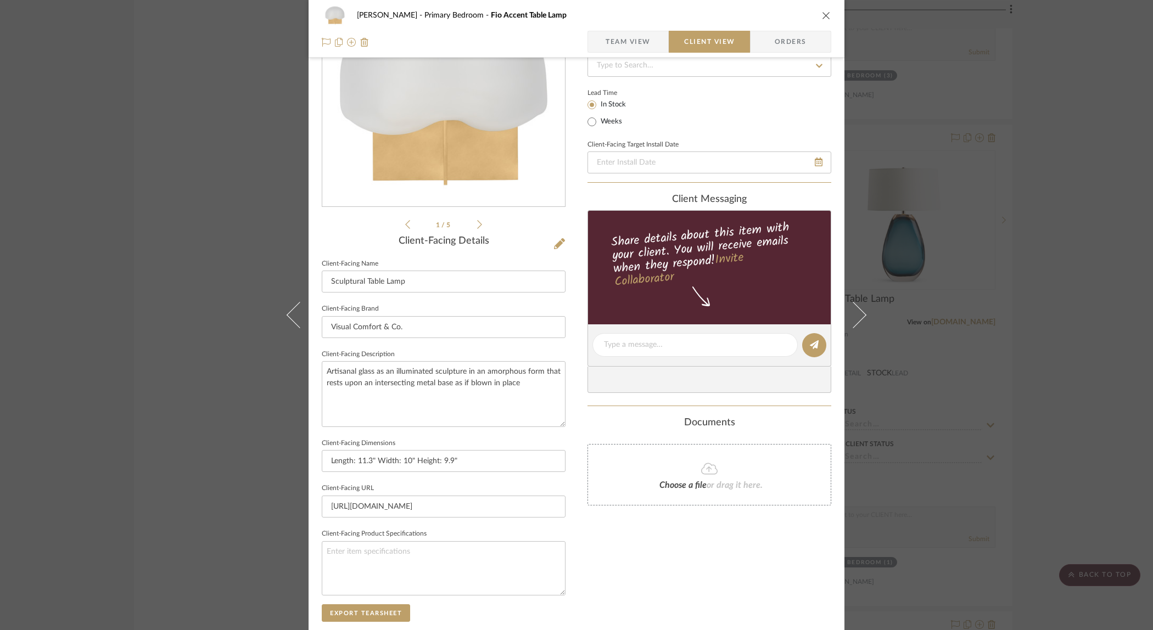
click at [588, 427] on div "Documents" at bounding box center [710, 423] width 244 height 12
click at [822, 15] on icon "close" at bounding box center [826, 15] width 9 height 9
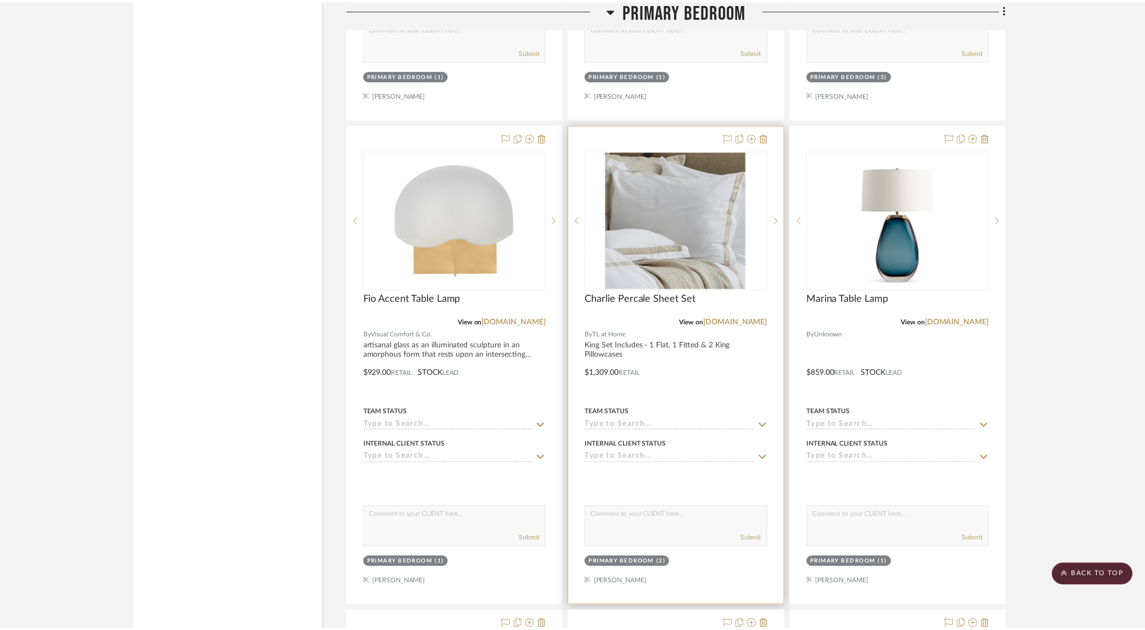
scroll to position [2123, 0]
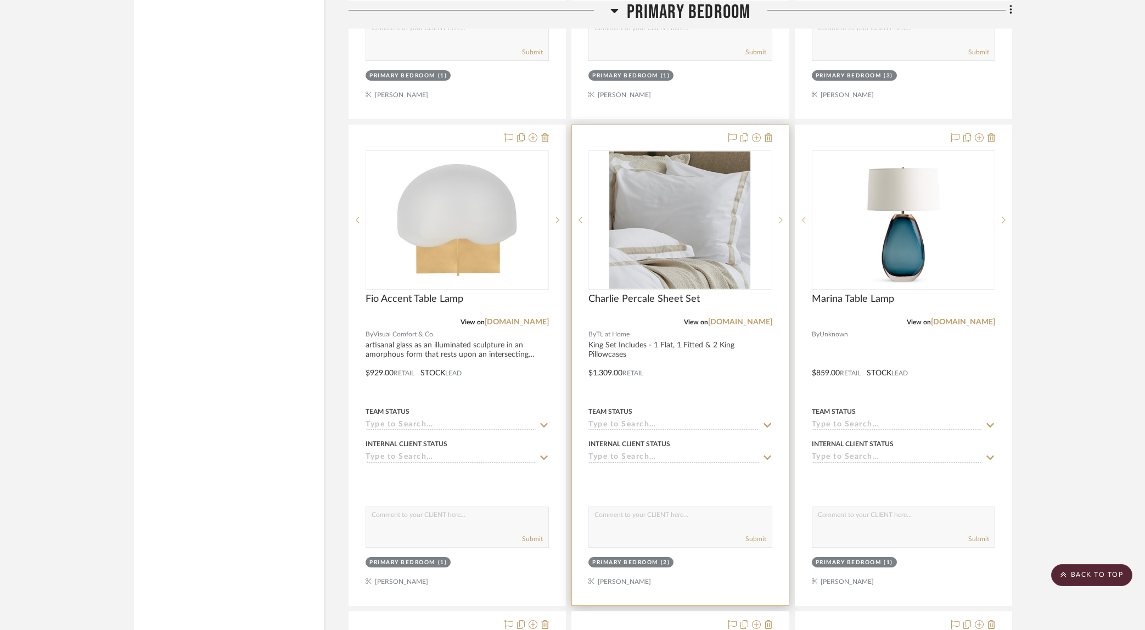
click at [726, 399] on div at bounding box center [680, 365] width 216 height 480
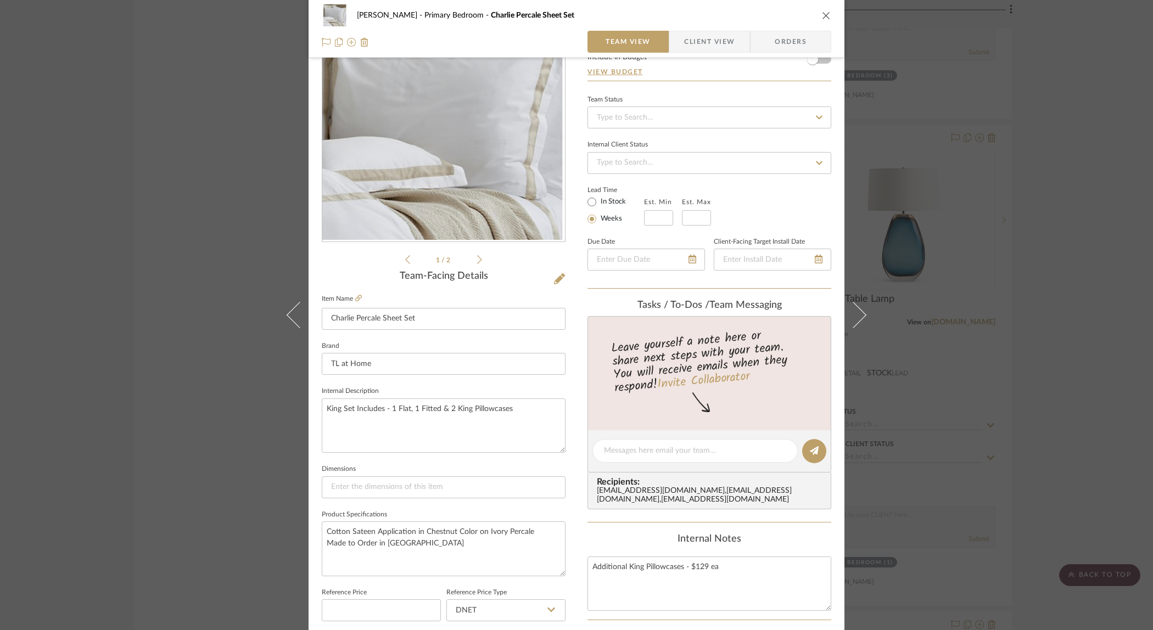
scroll to position [82, 0]
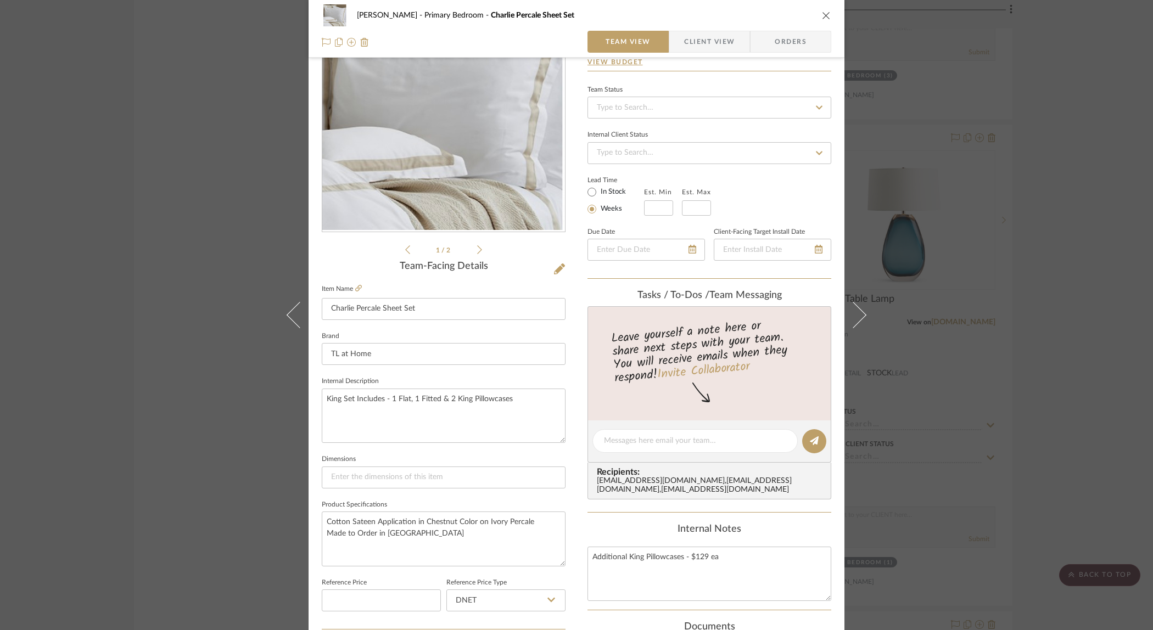
click at [705, 43] on span "Client View" at bounding box center [709, 42] width 51 height 22
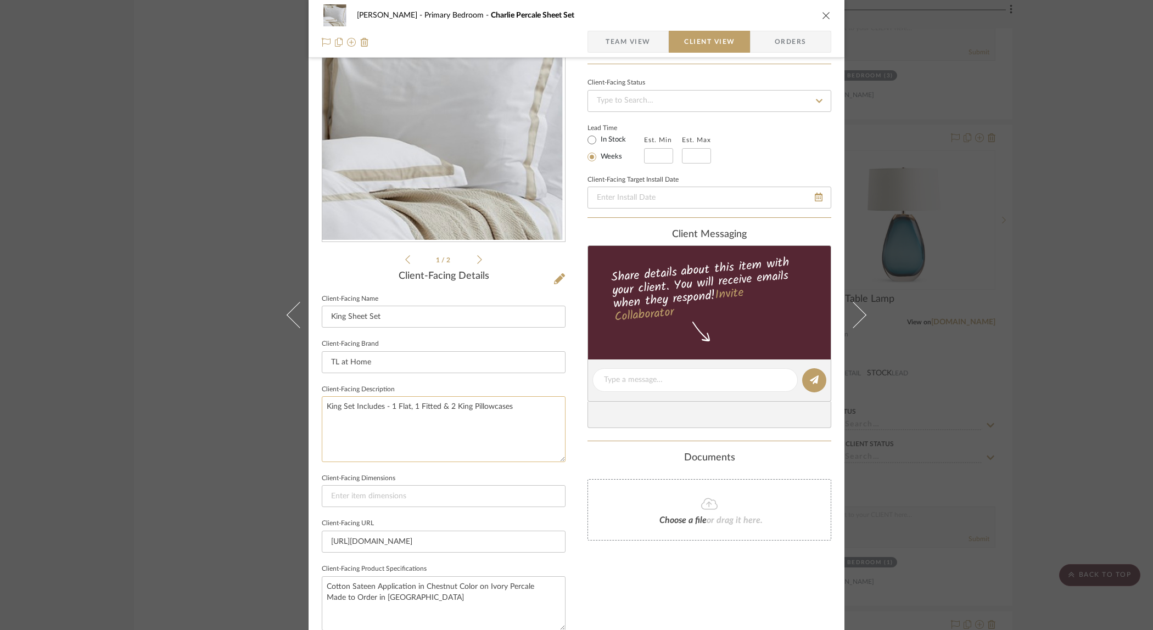
scroll to position [162, 0]
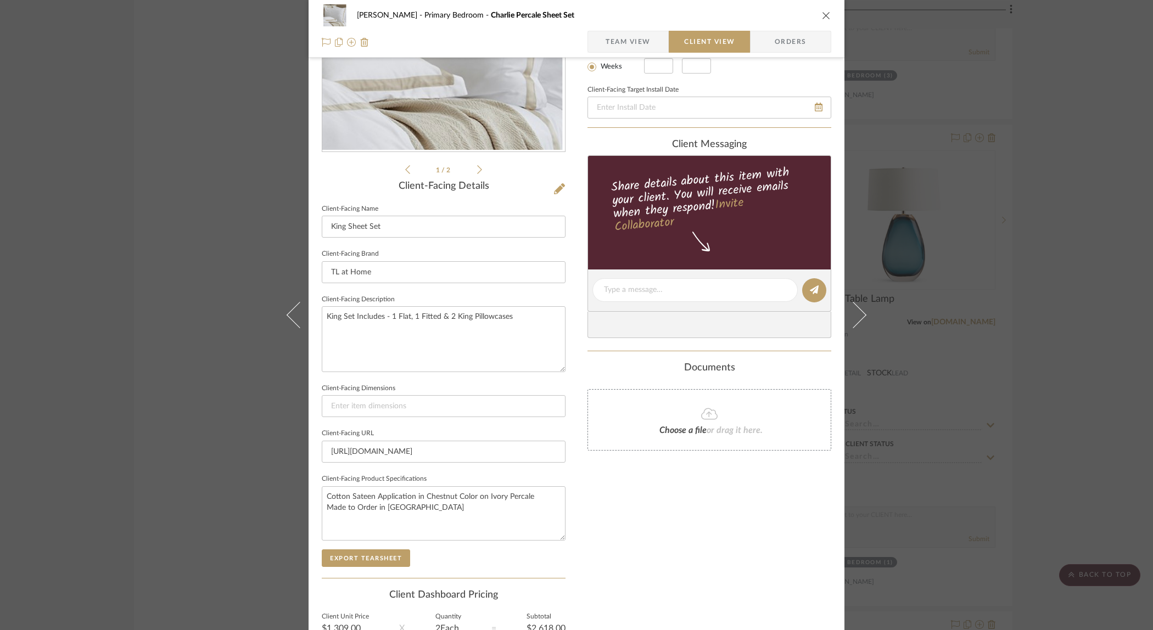
click at [647, 490] on div "Only content on this tab can share to Dashboard. Click eyeball icon to show or …" at bounding box center [710, 306] width 244 height 786
click at [823, 13] on icon "close" at bounding box center [826, 15] width 9 height 9
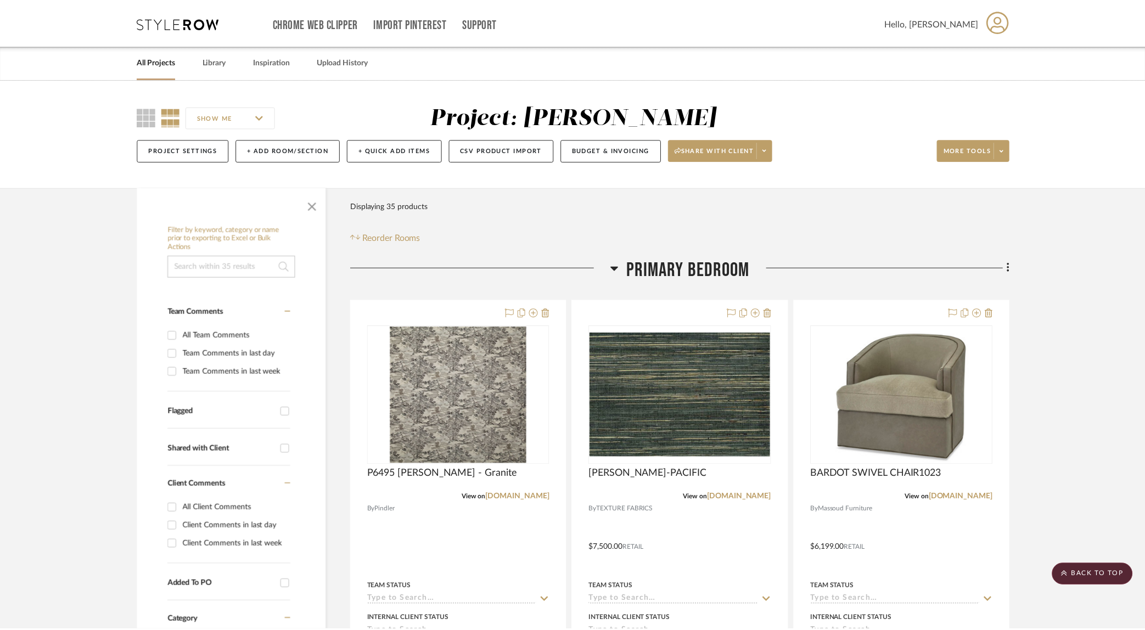
scroll to position [2123, 0]
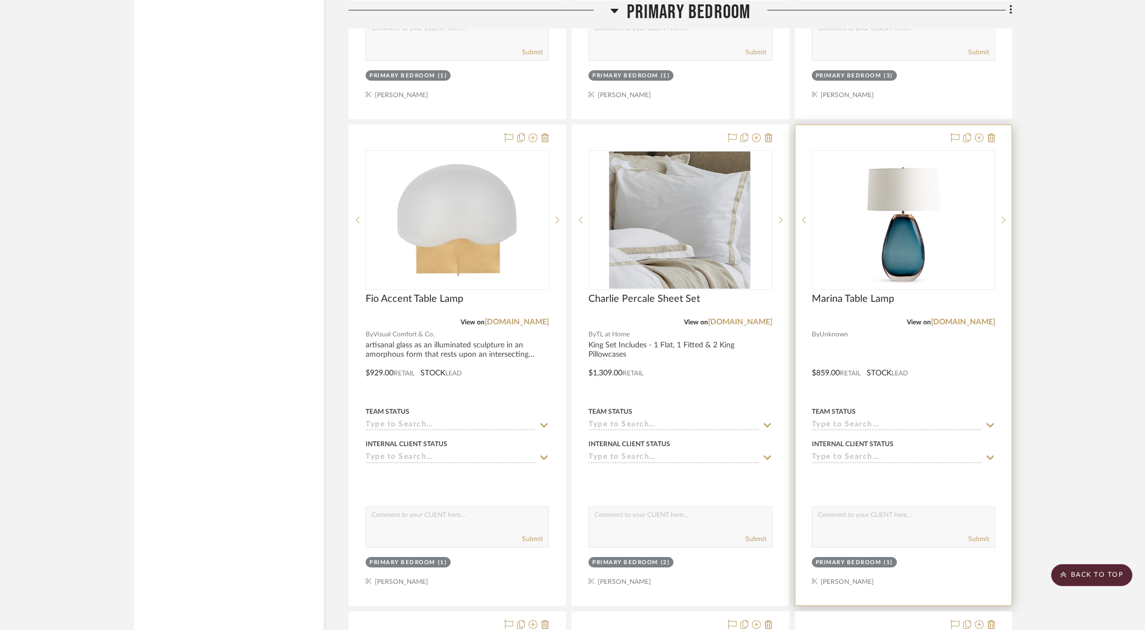
click at [932, 340] on div at bounding box center [904, 365] width 216 height 480
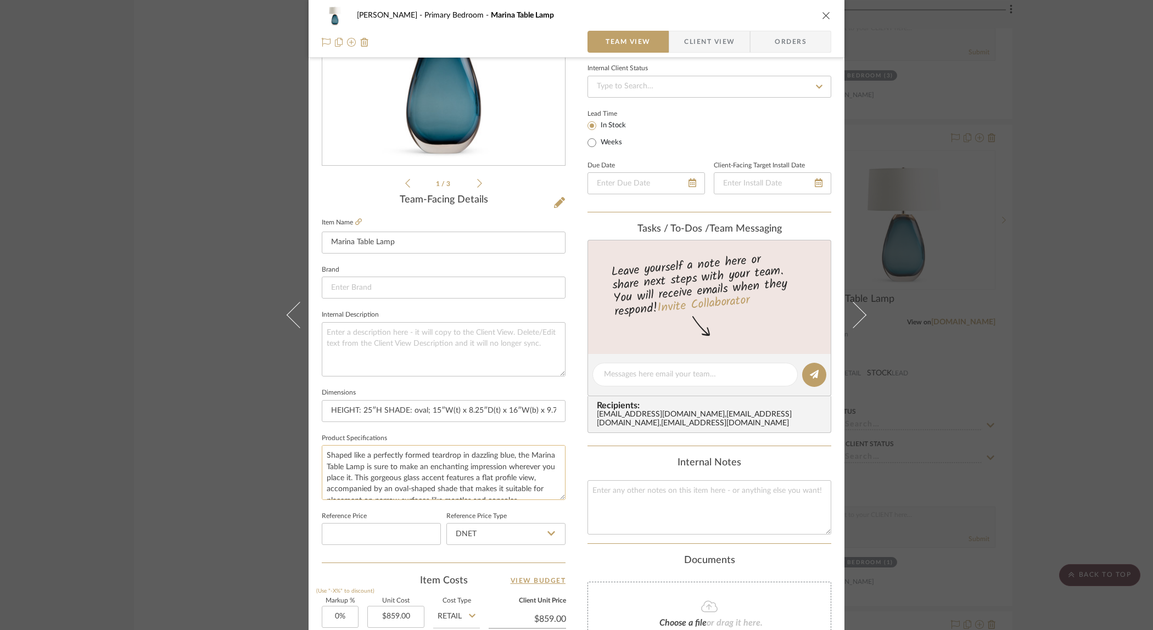
scroll to position [22, 0]
click at [705, 36] on span "Client View" at bounding box center [709, 42] width 51 height 22
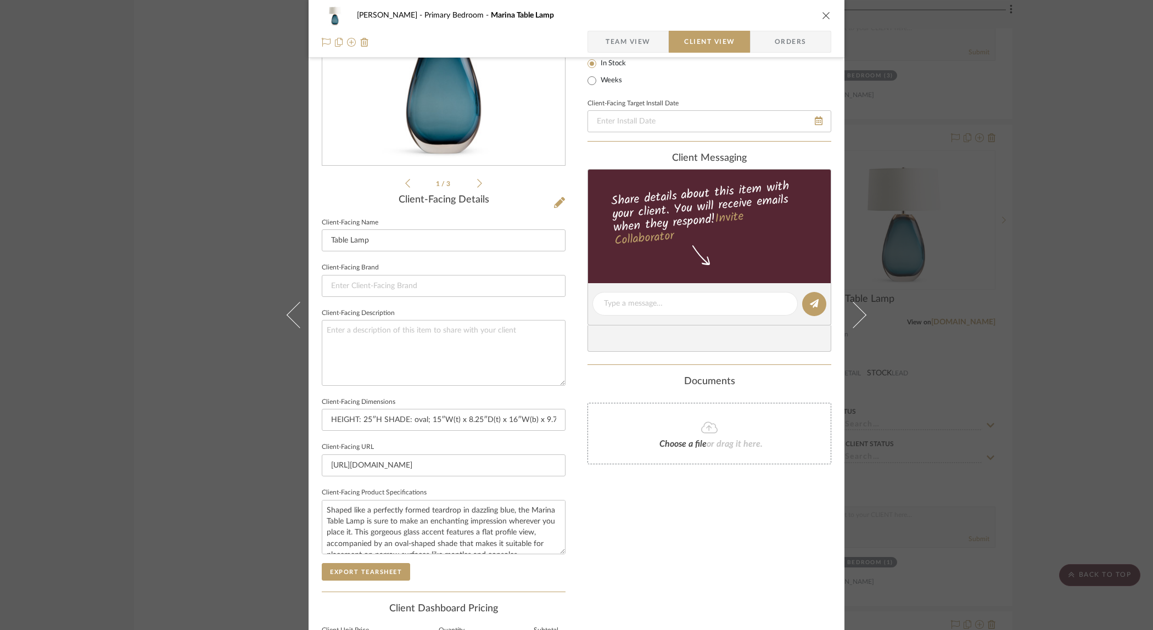
click at [824, 11] on icon "close" at bounding box center [826, 15] width 9 height 9
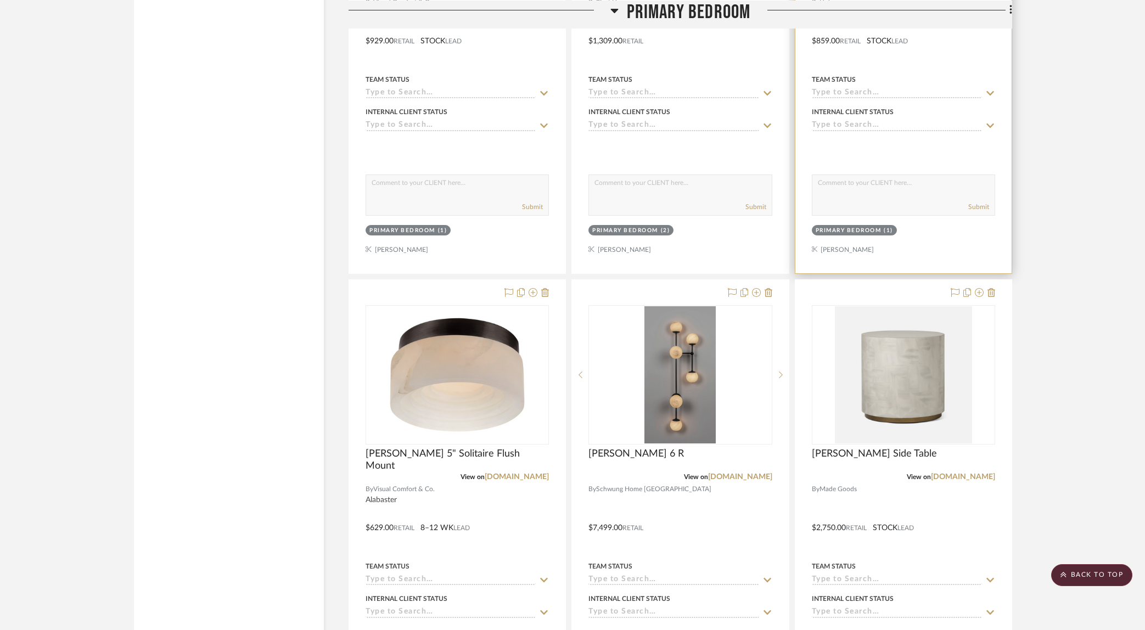
scroll to position [2512, 0]
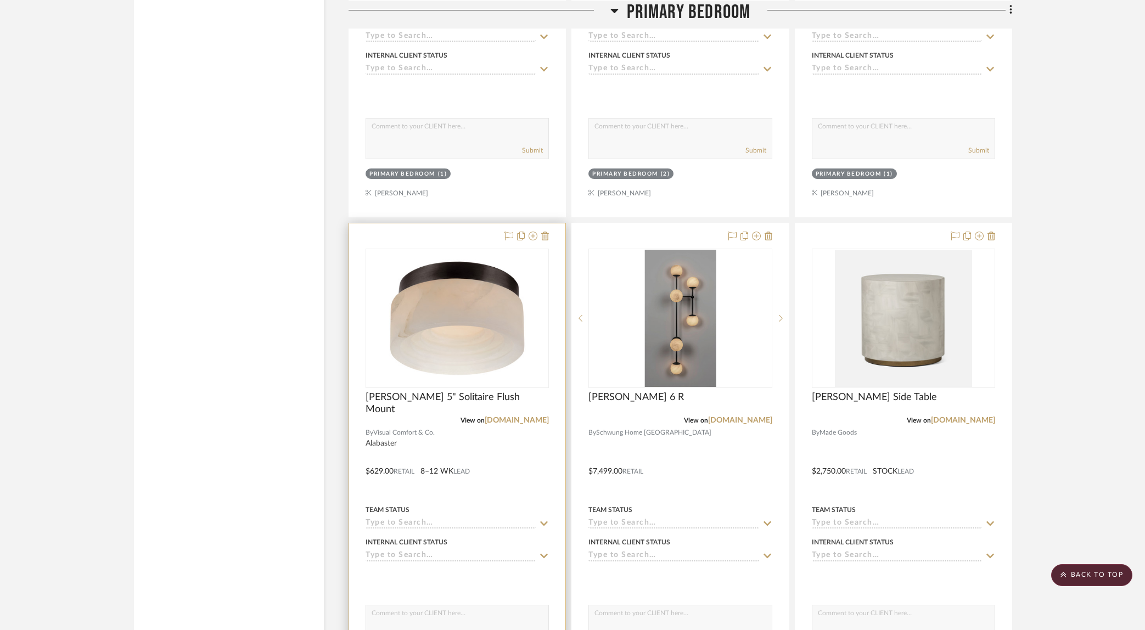
click at [512, 469] on div at bounding box center [457, 463] width 216 height 480
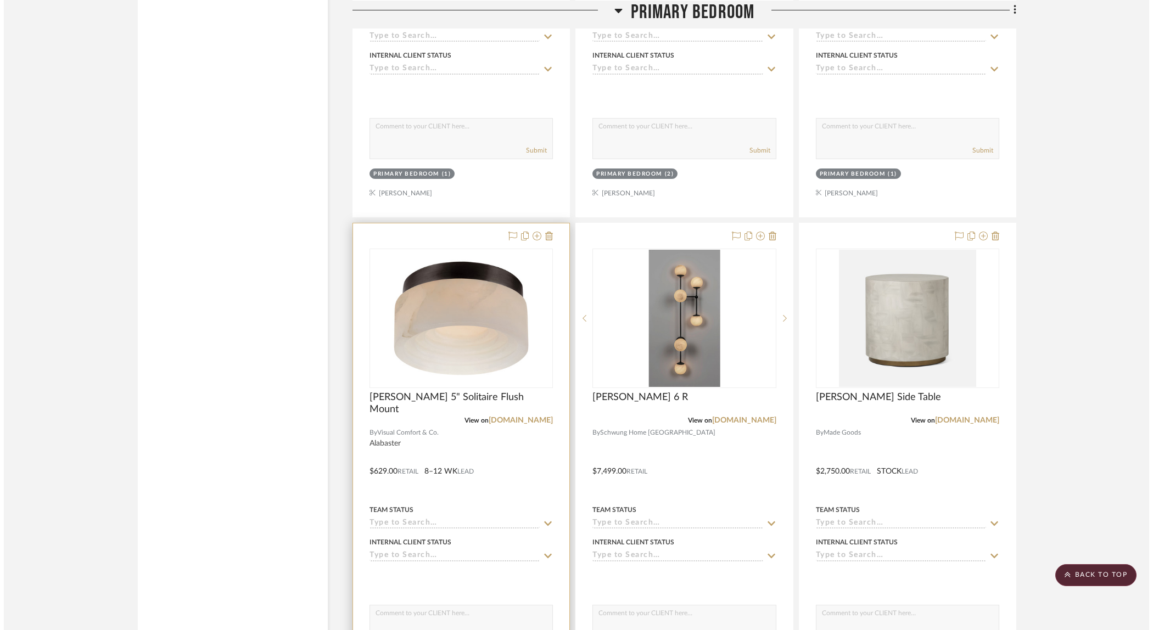
scroll to position [0, 0]
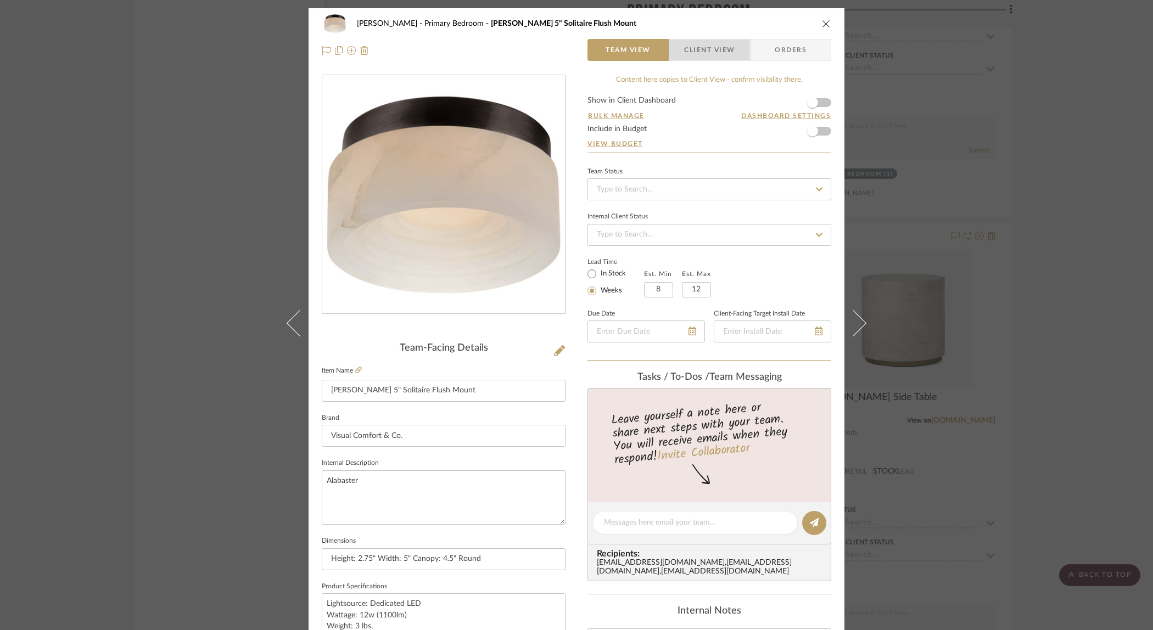
click at [690, 47] on span "Client View" at bounding box center [709, 50] width 51 height 22
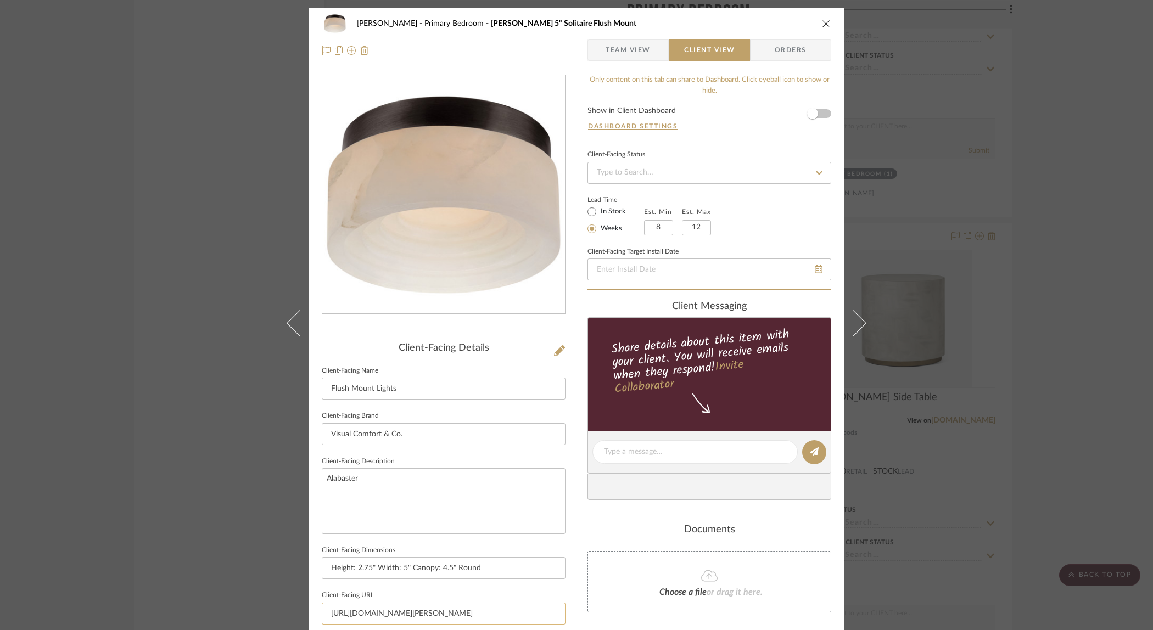
scroll to position [153, 0]
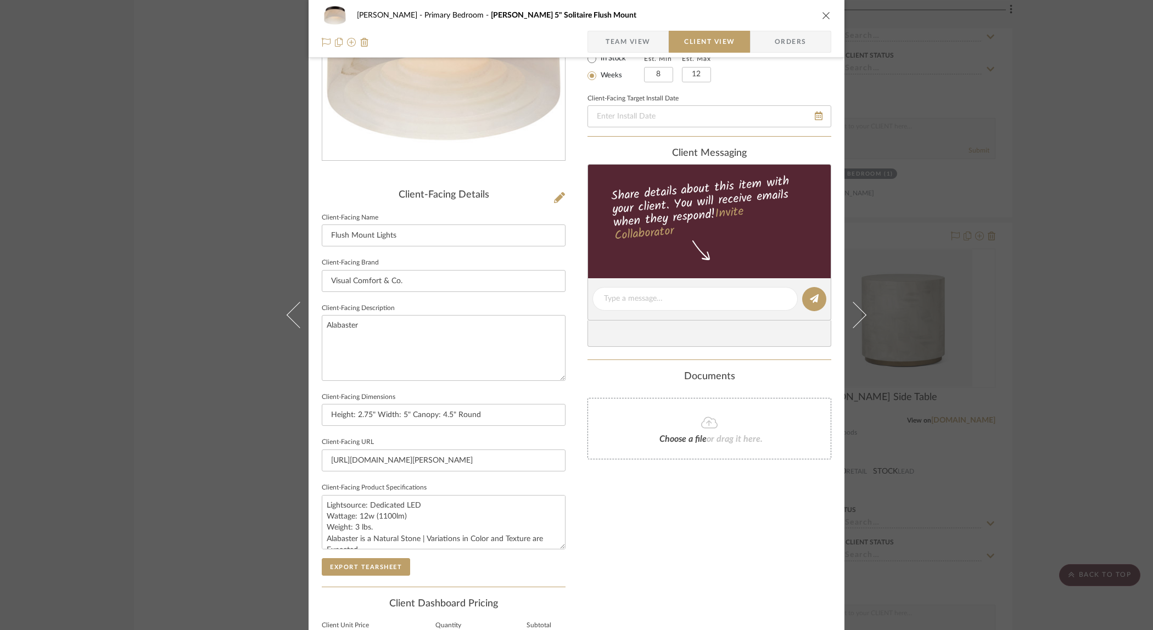
click at [823, 14] on icon "close" at bounding box center [826, 15] width 9 height 9
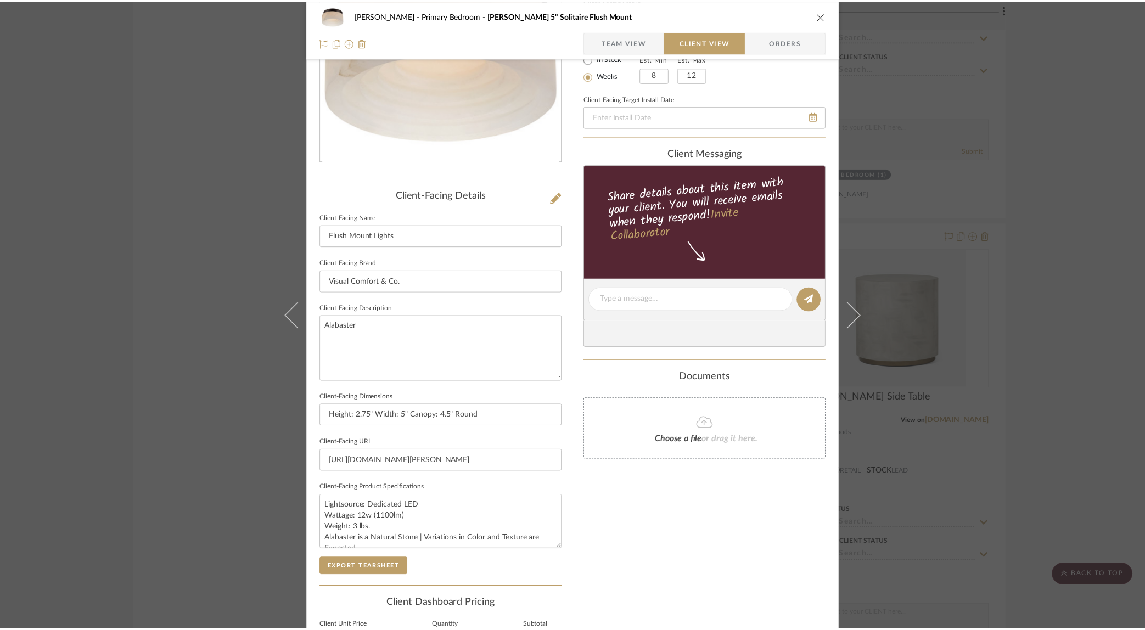
scroll to position [2512, 0]
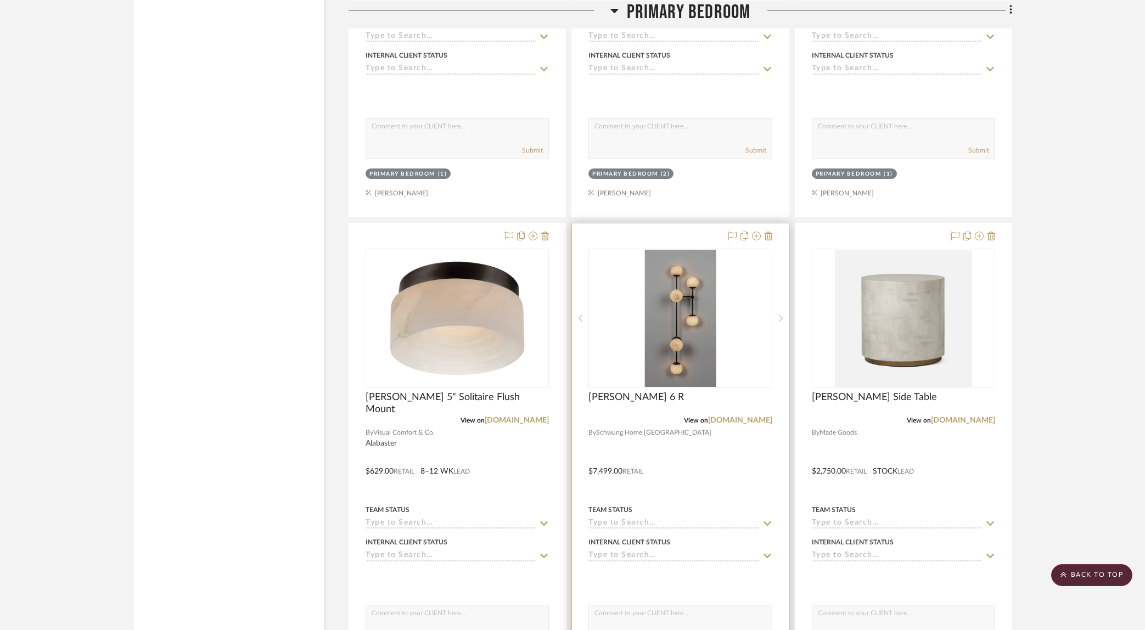
click at [708, 484] on div at bounding box center [680, 463] width 216 height 480
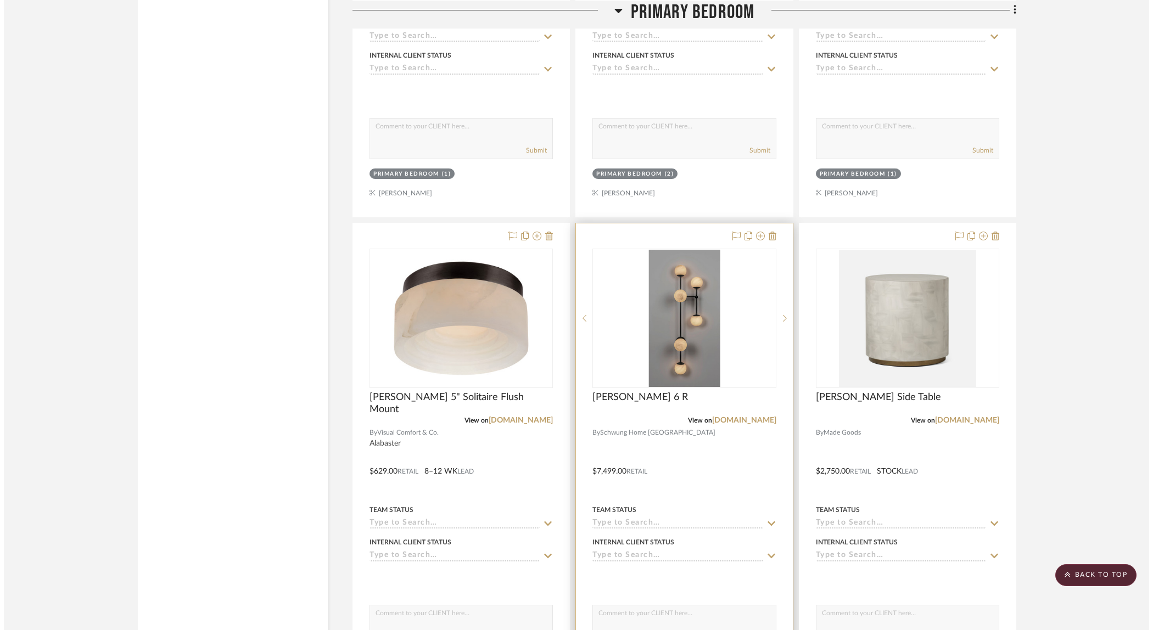
scroll to position [0, 0]
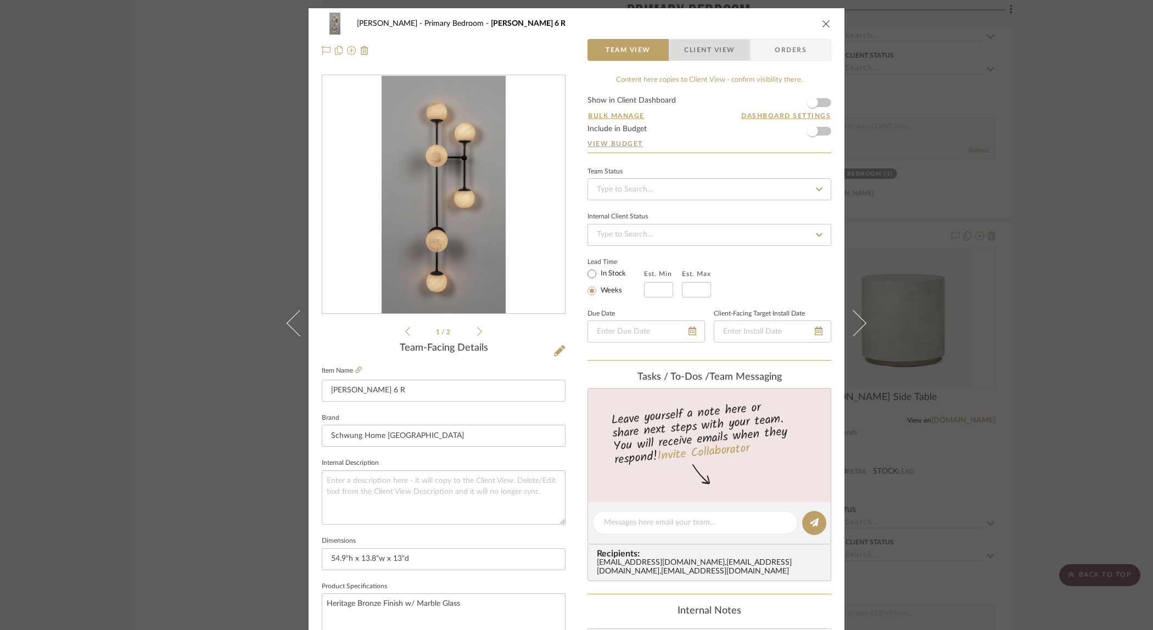
click at [708, 51] on span "Client View" at bounding box center [709, 50] width 51 height 22
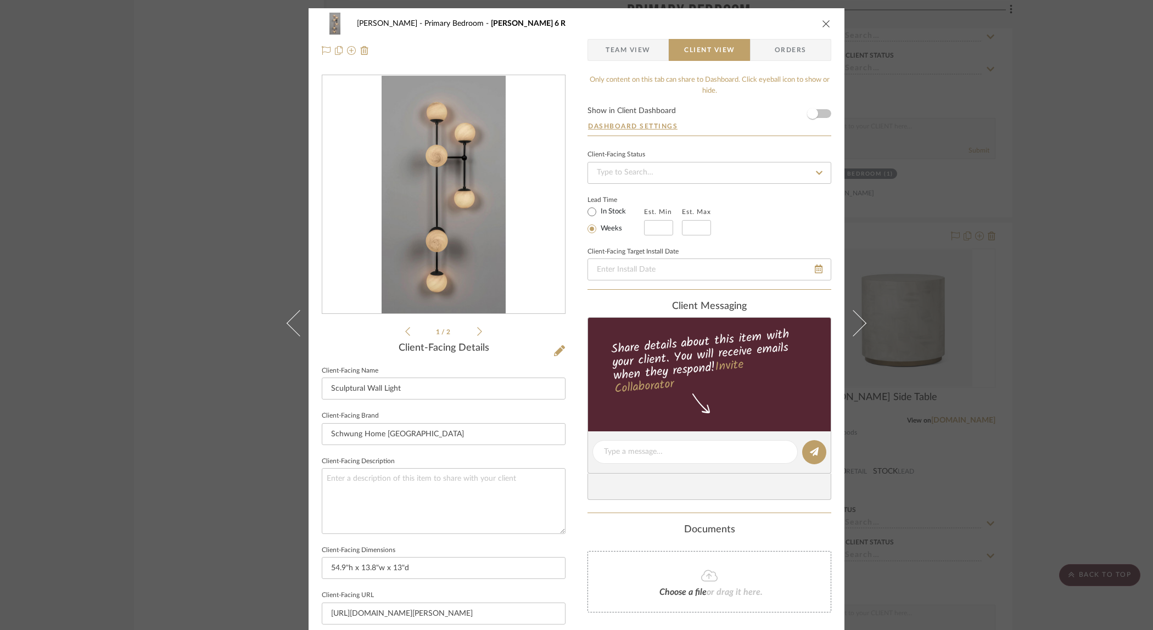
click at [822, 25] on icon "close" at bounding box center [826, 23] width 9 height 9
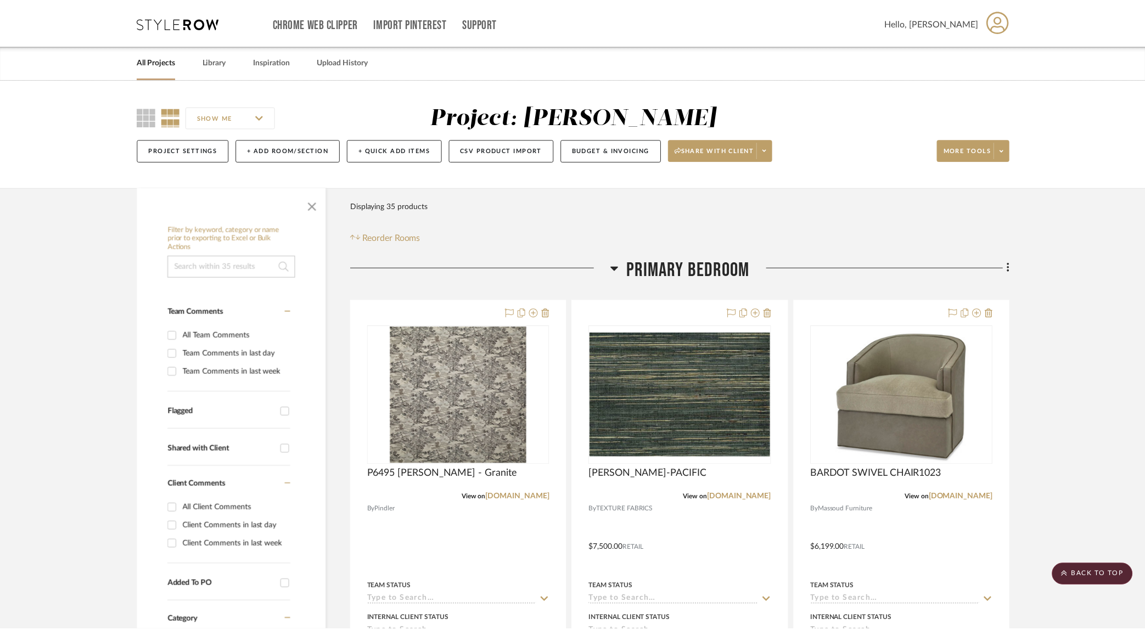
scroll to position [2512, 0]
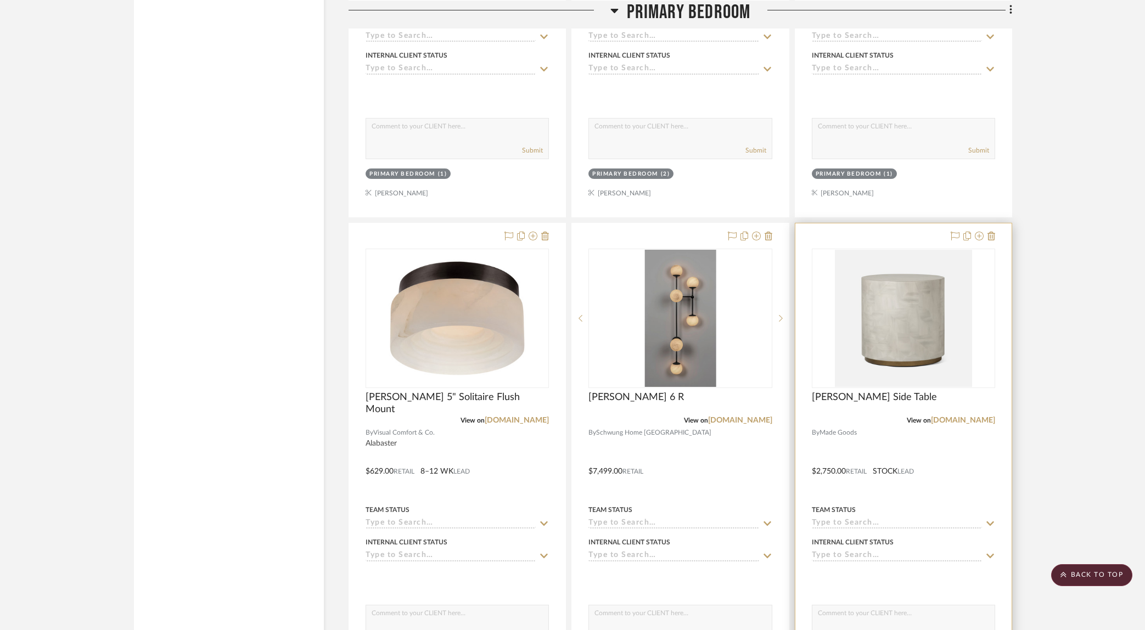
click at [949, 462] on div at bounding box center [904, 463] width 216 height 480
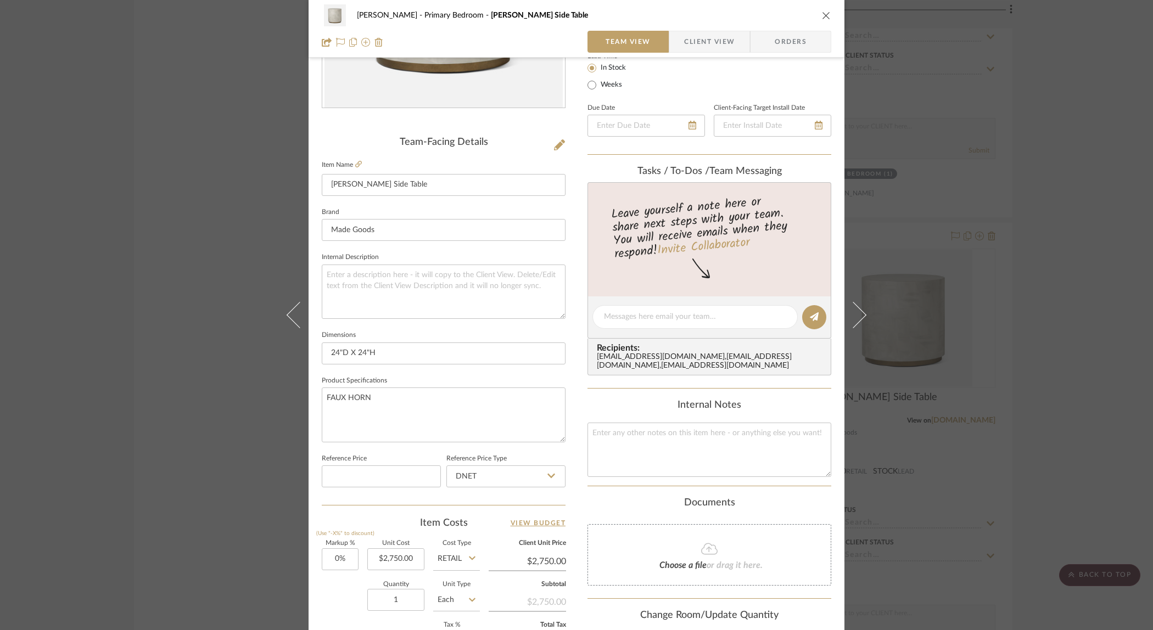
scroll to position [275, 0]
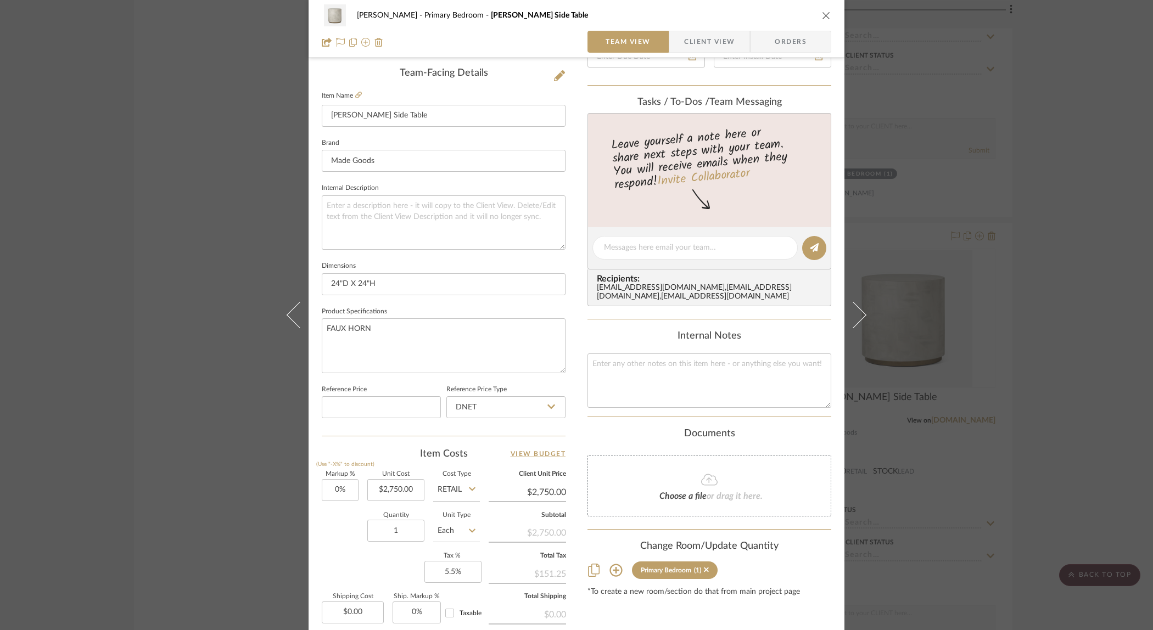
drag, startPoint x: 818, startPoint y: 15, endPoint x: 825, endPoint y: 19, distance: 7.4
click at [822, 16] on icon "close" at bounding box center [826, 15] width 9 height 9
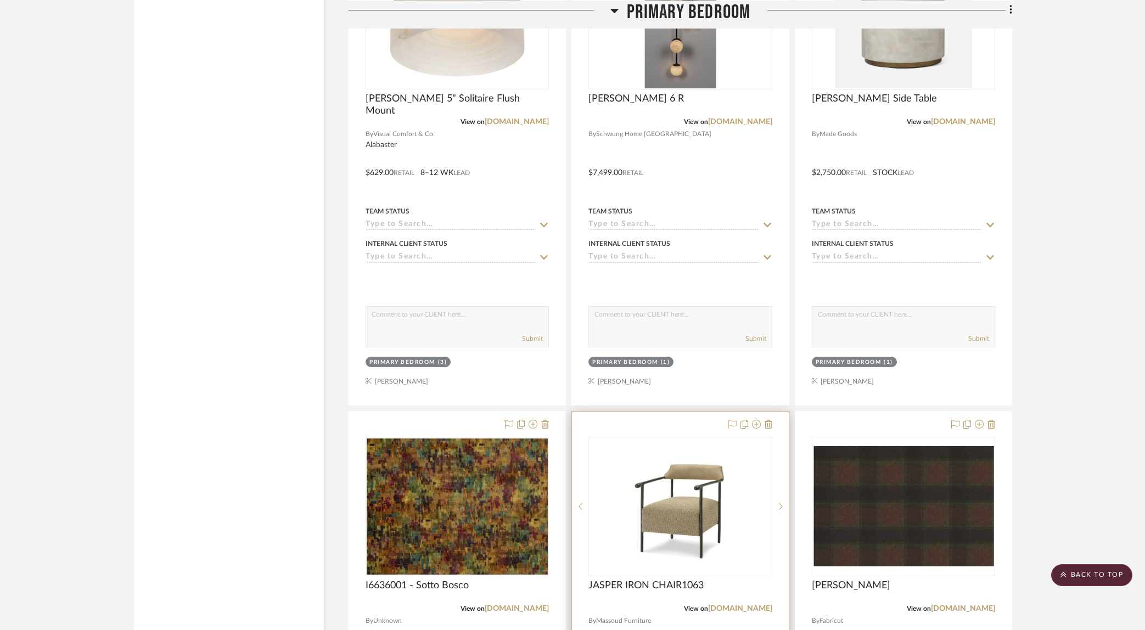
scroll to position [3109, 0]
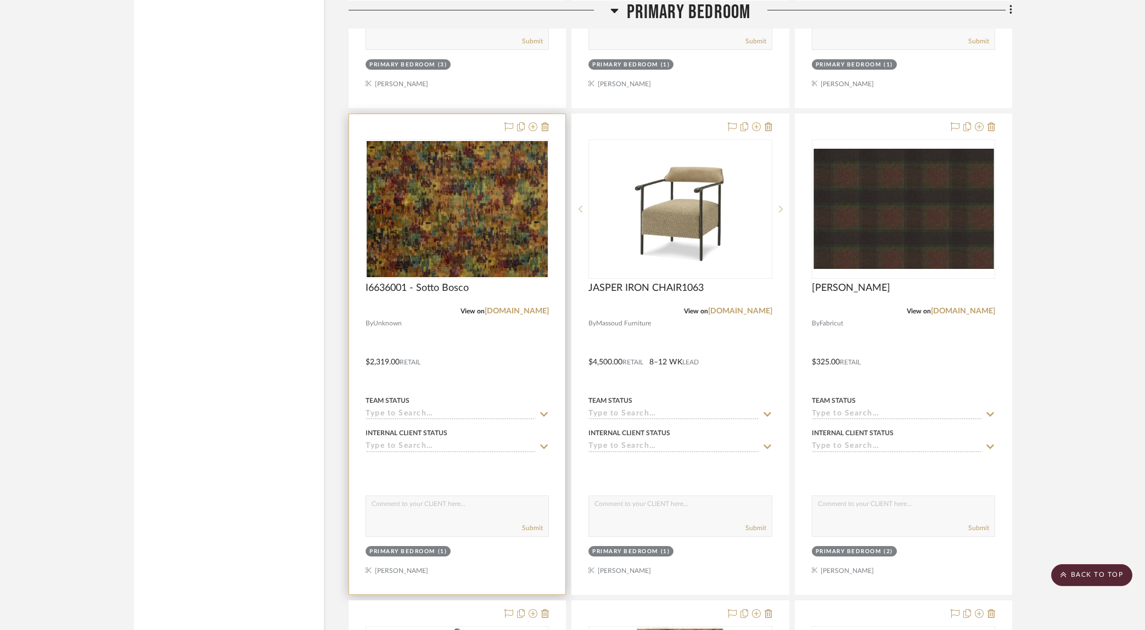
click at [497, 356] on div at bounding box center [457, 354] width 216 height 480
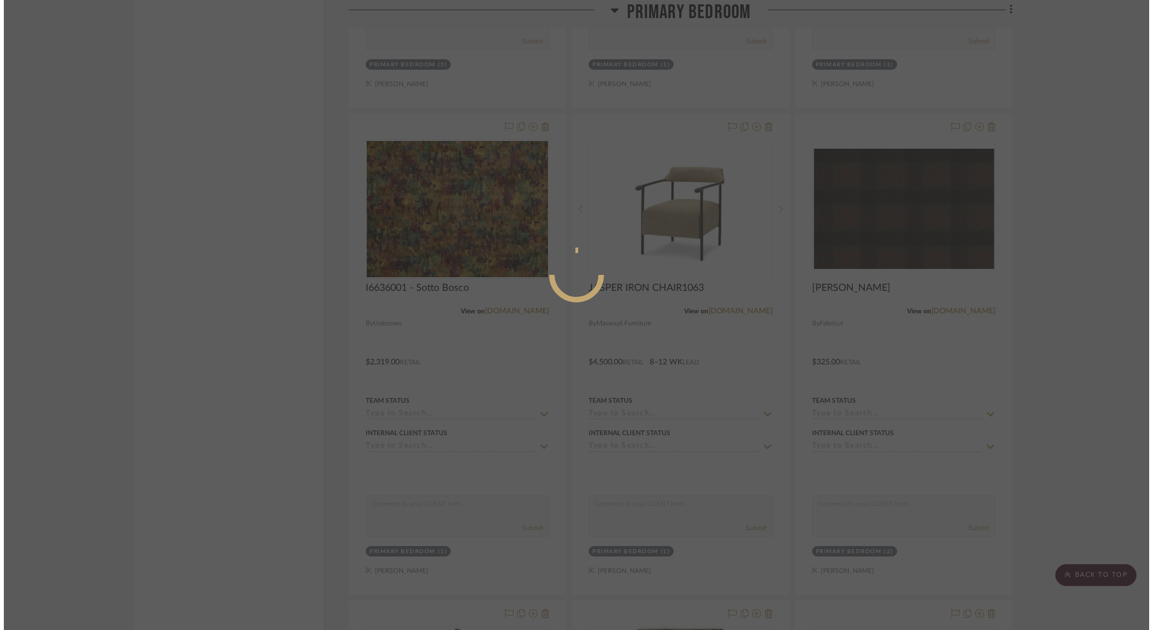
scroll to position [0, 0]
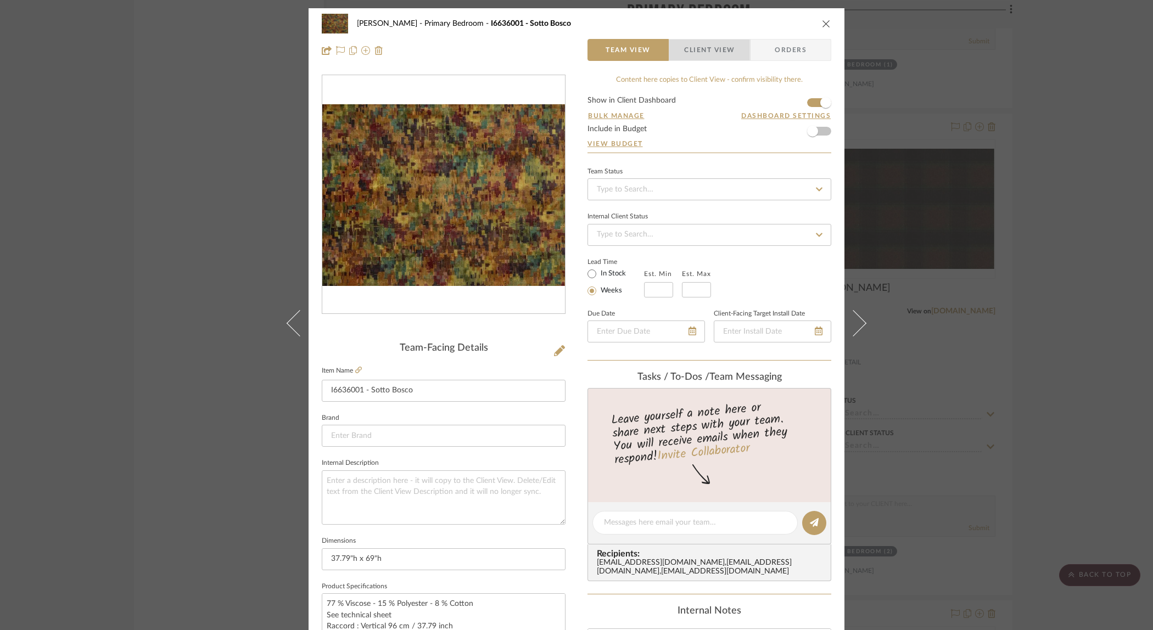
click at [720, 51] on span "Client View" at bounding box center [709, 50] width 51 height 22
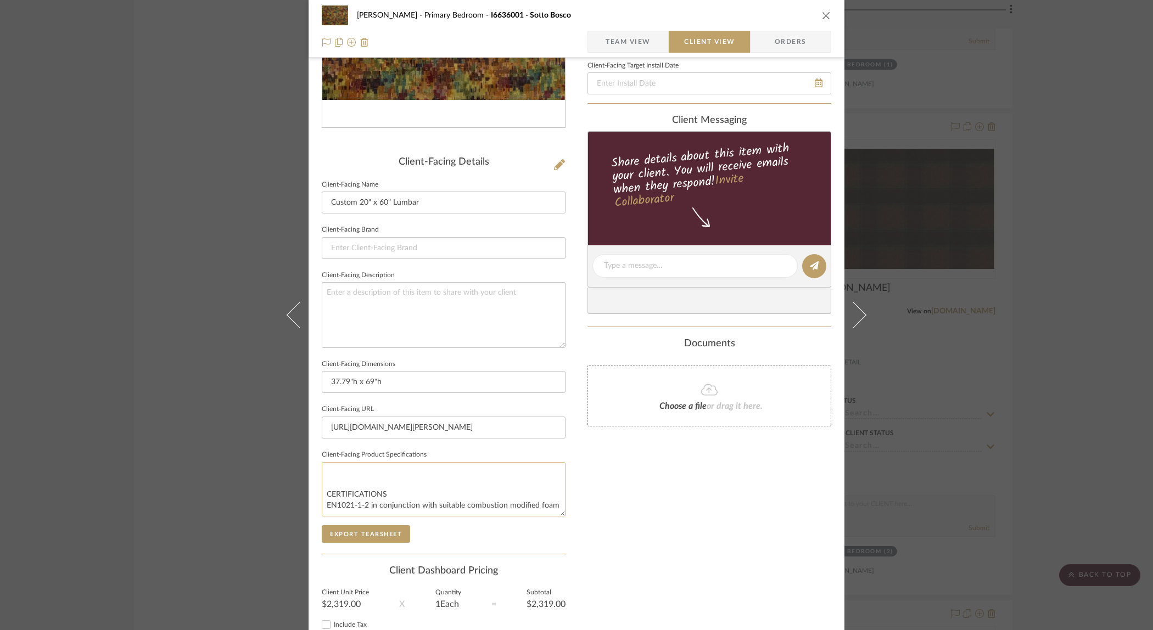
scroll to position [188, 0]
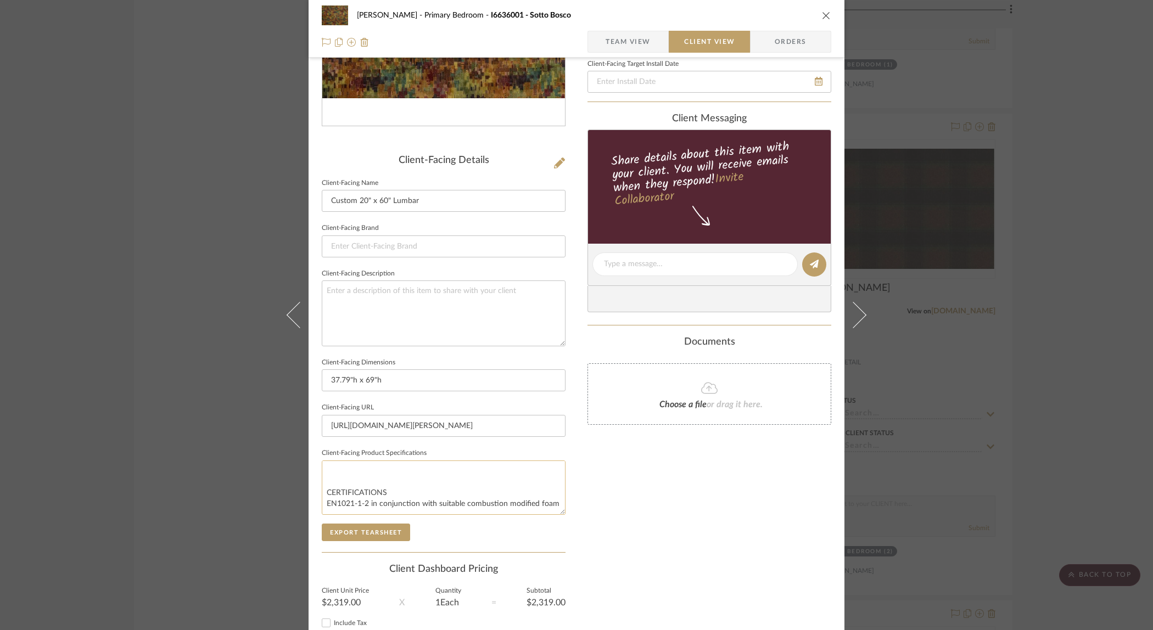
click at [387, 504] on textarea "77 % Viscose - 15 % Polyester - 8 % Cotton See technical sheet Raccord : Vertic…" at bounding box center [444, 488] width 244 height 54
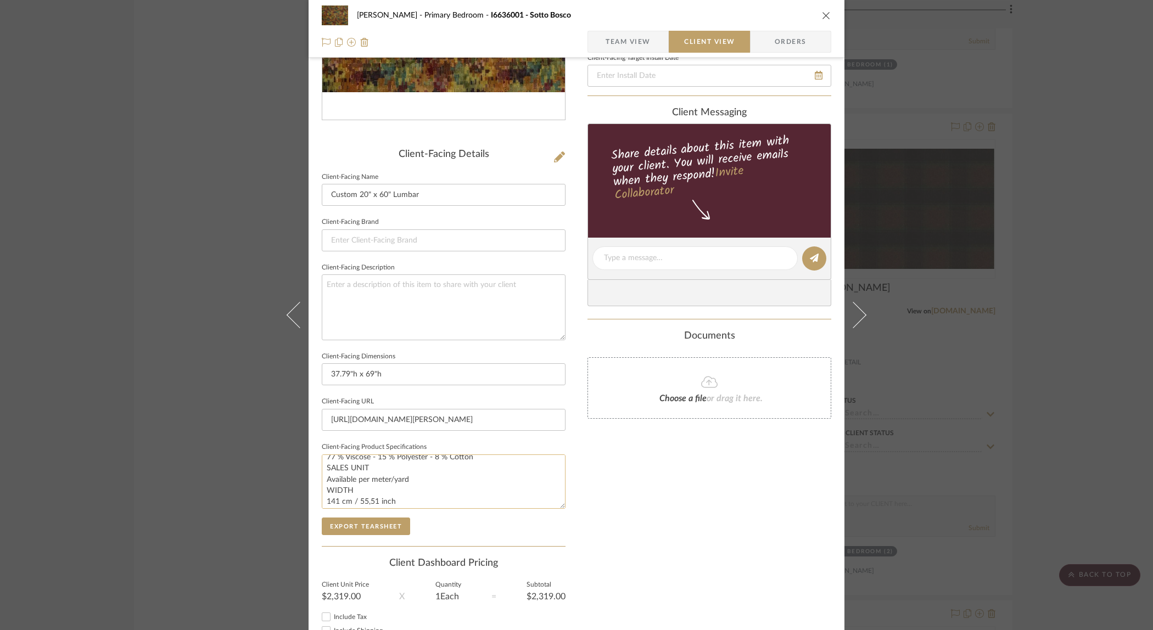
scroll to position [186, 0]
drag, startPoint x: 383, startPoint y: 504, endPoint x: 320, endPoint y: 487, distance: 65.4
click at [322, 487] on textarea "77 % Viscose - 15 % Polyester - 8 % Cotton See technical sheet Raccord : Vertic…" at bounding box center [444, 482] width 244 height 54
drag, startPoint x: 366, startPoint y: 488, endPoint x: 314, endPoint y: 468, distance: 56.0
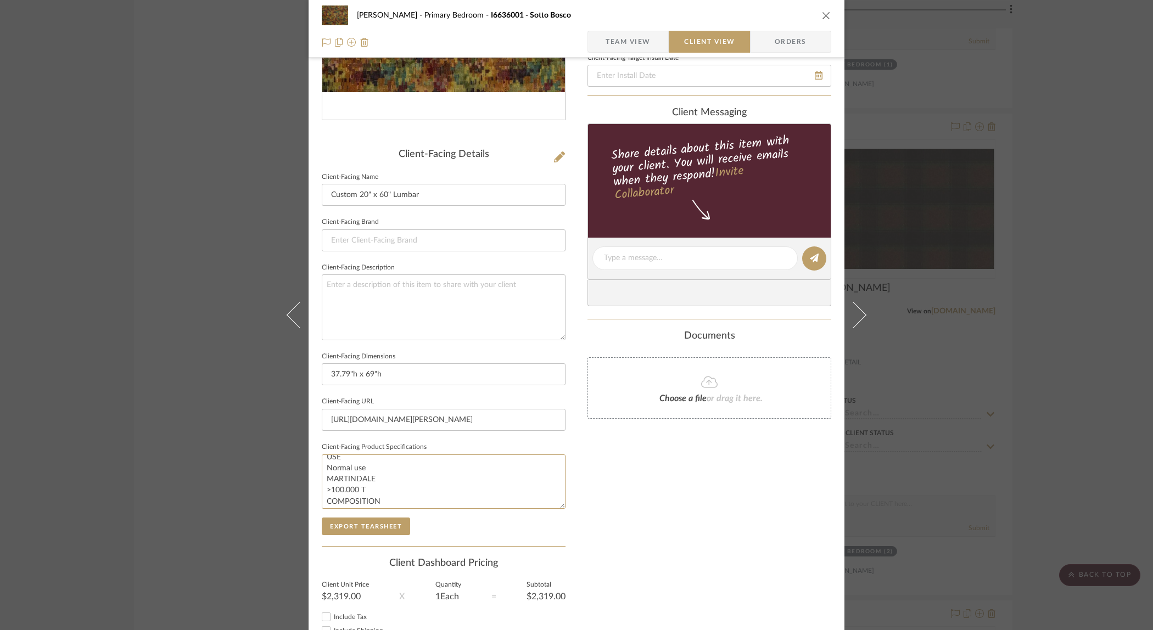
click at [314, 468] on div "Ostrom, Jim Primary Bedroom I6636001 - Sotto Bosco Team View Client View Orders…" at bounding box center [577, 262] width 536 height 896
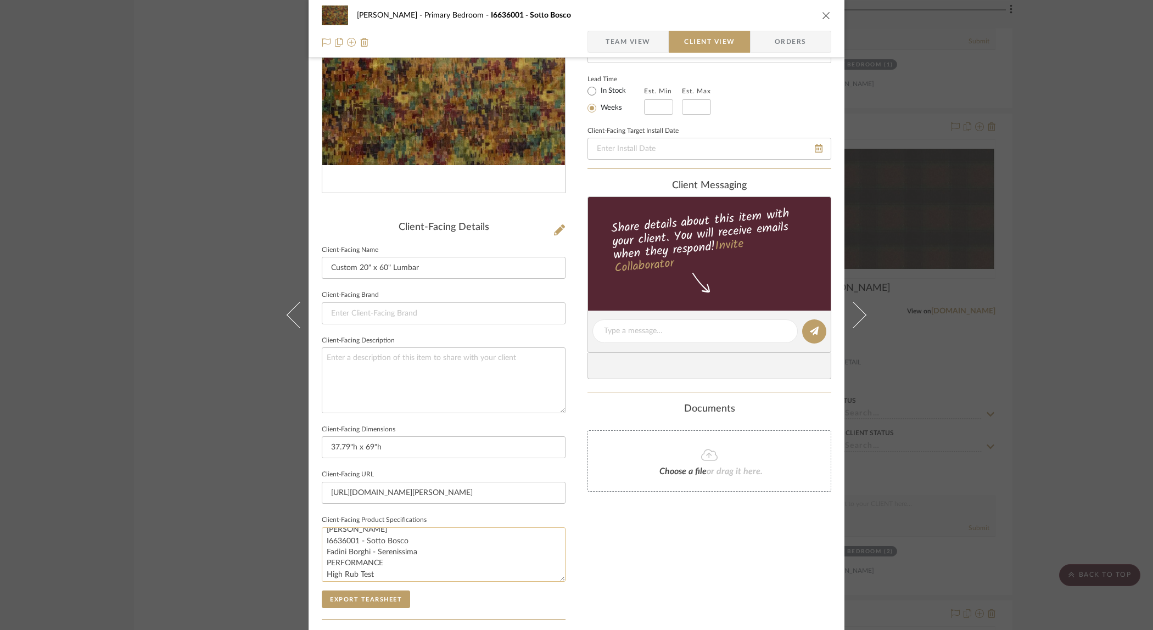
scroll to position [72, 0]
drag, startPoint x: 357, startPoint y: 568, endPoint x: 322, endPoint y: 555, distance: 36.8
click at [322, 555] on textarea "77 % Viscose - 15 % Polyester - 8 % Cotton See technical sheet Raccord : Vertic…" at bounding box center [444, 555] width 244 height 54
drag, startPoint x: 342, startPoint y: 562, endPoint x: 321, endPoint y: 550, distance: 24.1
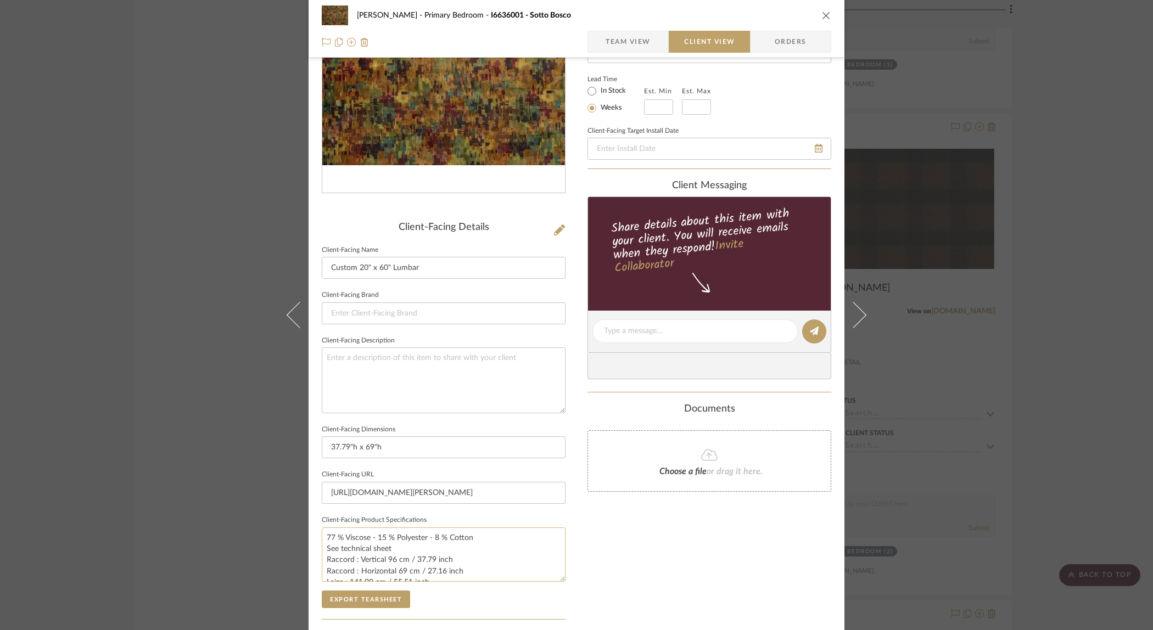
click at [322, 550] on textarea "77 % Viscose - 15 % Polyester - 8 % Cotton See technical sheet Raccord : Vertic…" at bounding box center [444, 555] width 244 height 54
click at [349, 547] on textarea "77 % Viscose - 15 % Polyester - 8 % Cotton COMPOSITION 77 % Viscose - 15 % Poly…" at bounding box center [444, 555] width 244 height 54
click at [387, 549] on textarea "77 % Viscose - 15 % Polyester - 8 % Cotton COMPOSITION 77 % Viscose - 15 % Poly…" at bounding box center [444, 555] width 244 height 54
drag, startPoint x: 461, startPoint y: 562, endPoint x: 325, endPoint y: 544, distance: 136.8
click at [325, 544] on textarea "77 % Viscose - 15 % Polyester - 8 % Cotton COMPOSITION 77 % Viscose - 15 % Poly…" at bounding box center [444, 555] width 244 height 54
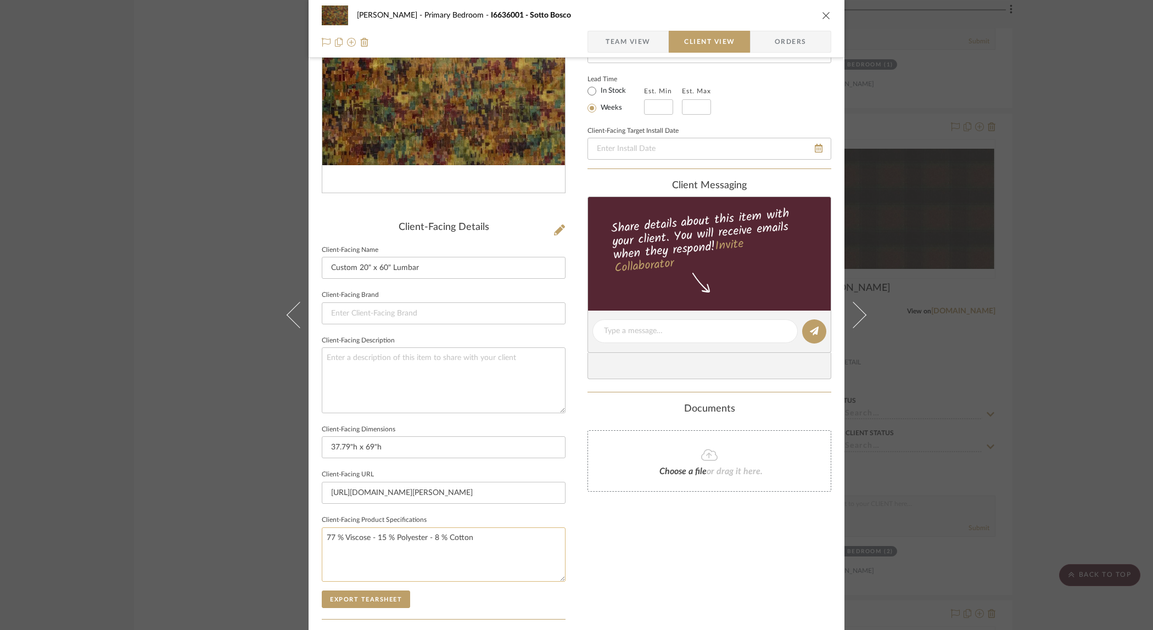
click at [398, 557] on textarea "77 % Viscose - 15 % Polyester - 8 % Cotton" at bounding box center [444, 555] width 244 height 54
type textarea "77 % Viscose - 15 % Polyester - 8 % Cotton"
click at [377, 372] on textarea at bounding box center [444, 380] width 244 height 65
click at [414, 373] on textarea "Custom 20x60 Lumbar Pillow" at bounding box center [444, 380] width 244 height 65
click at [489, 359] on textarea "Custom 20x60 Lumbar Pillow" at bounding box center [444, 380] width 244 height 65
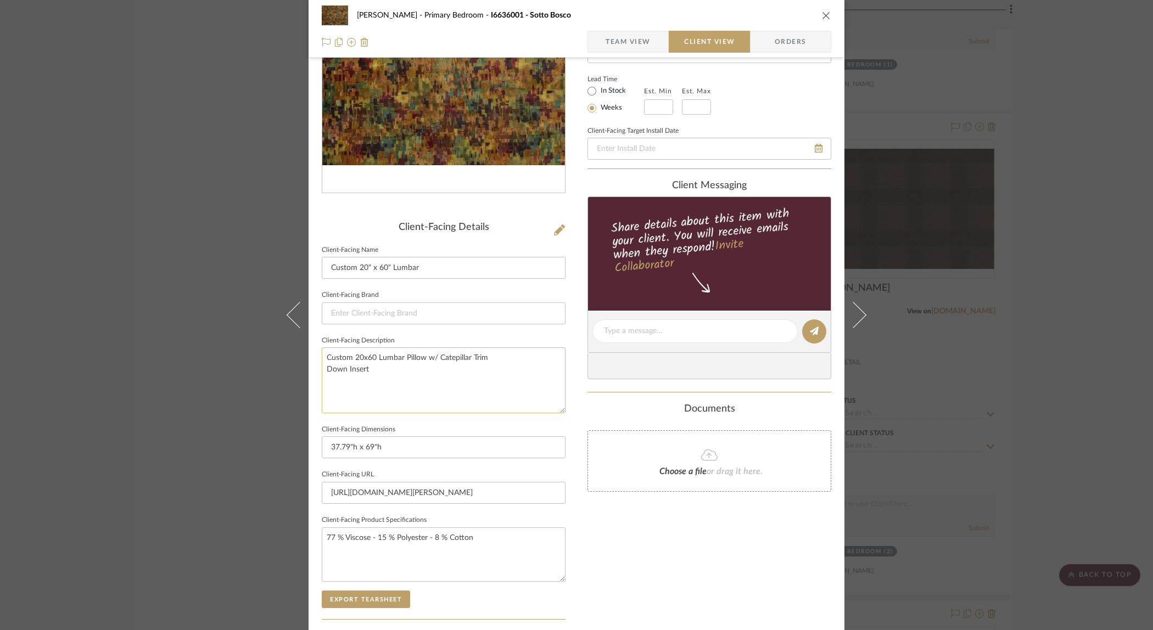
click at [323, 371] on textarea "Custom 20x60 Lumbar Pillow w/ Catepillar Trim Down Insert" at bounding box center [444, 380] width 244 height 65
drag, startPoint x: 399, startPoint y: 405, endPoint x: 428, endPoint y: 424, distance: 34.9
click at [399, 405] on textarea "Custom 20x60 Lumbar Pillow w/ Catepillar Trim Luxe Down Insert" at bounding box center [444, 380] width 244 height 65
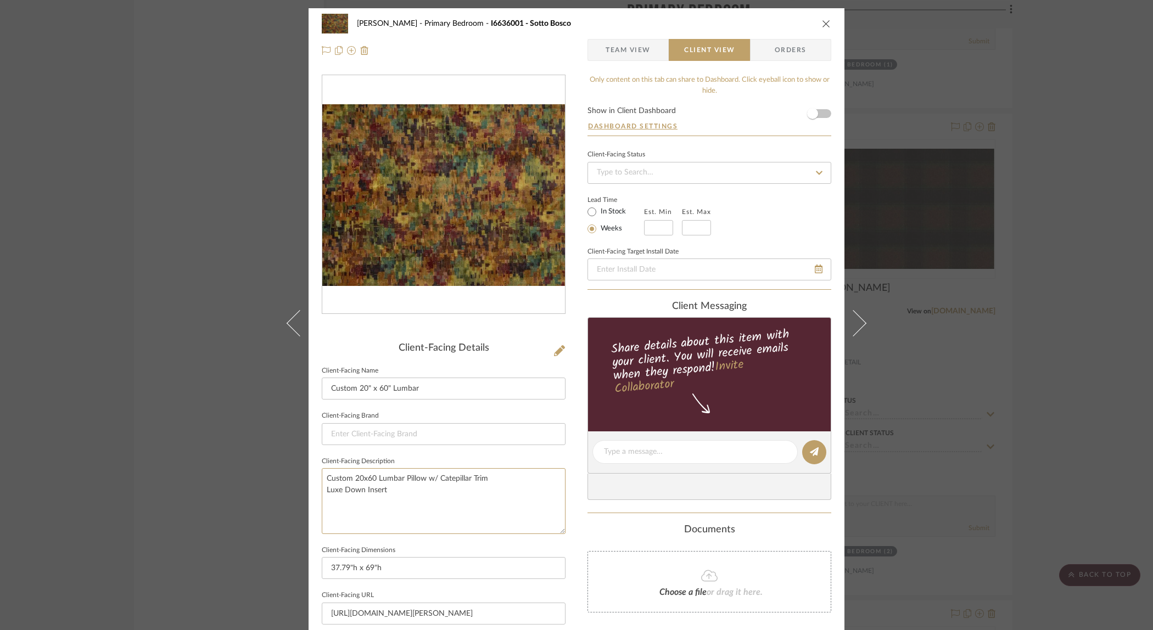
type textarea "Custom 20x60 Lumbar Pillow w/ Catepillar Trim Luxe Down Insert"
click at [822, 23] on icon "close" at bounding box center [826, 23] width 9 height 9
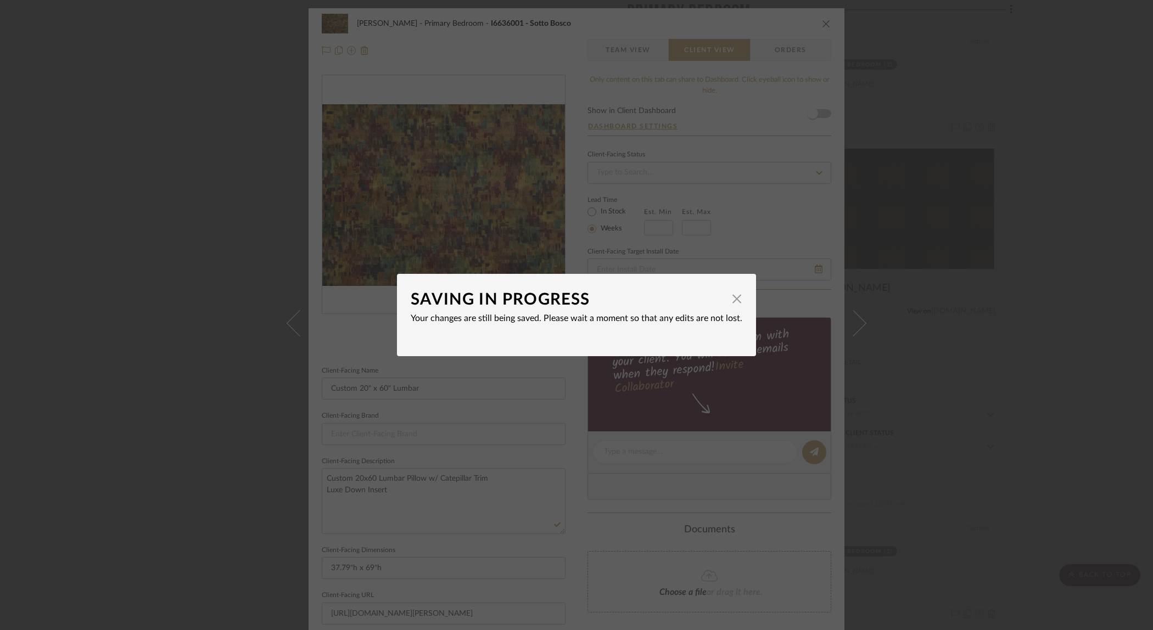
click at [649, 333] on mat-dialog-content "SAVING IN PROGRESS × Your changes are still being saved. Please wait a moment s…" at bounding box center [577, 315] width 332 height 55
click at [730, 300] on span "button" at bounding box center [737, 299] width 22 height 22
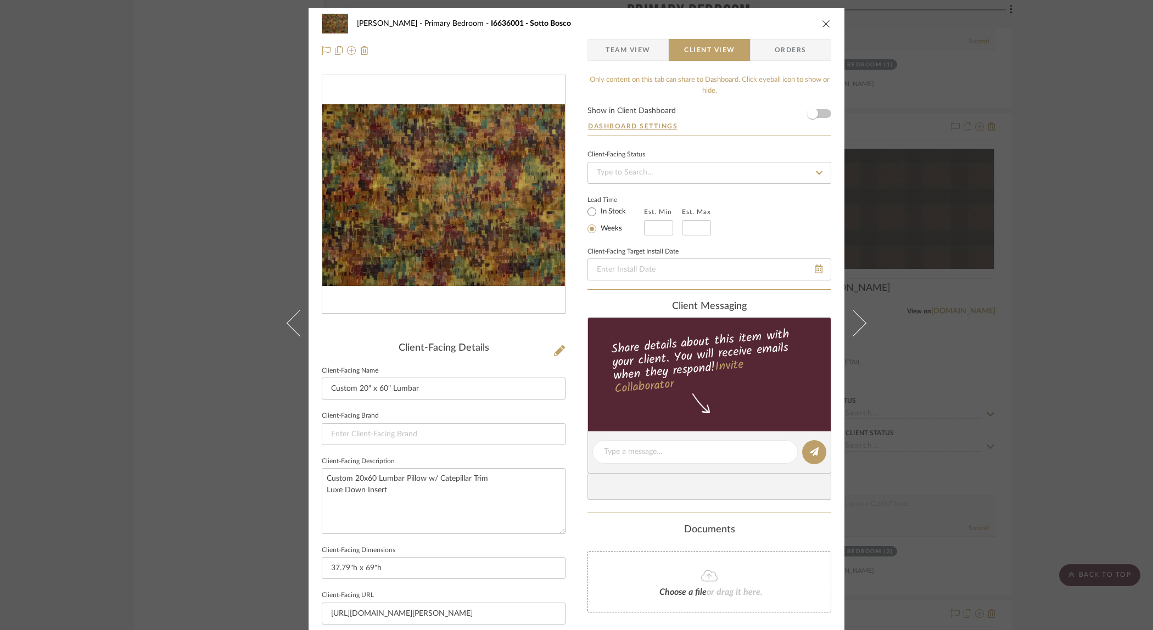
click at [822, 23] on icon "close" at bounding box center [826, 23] width 9 height 9
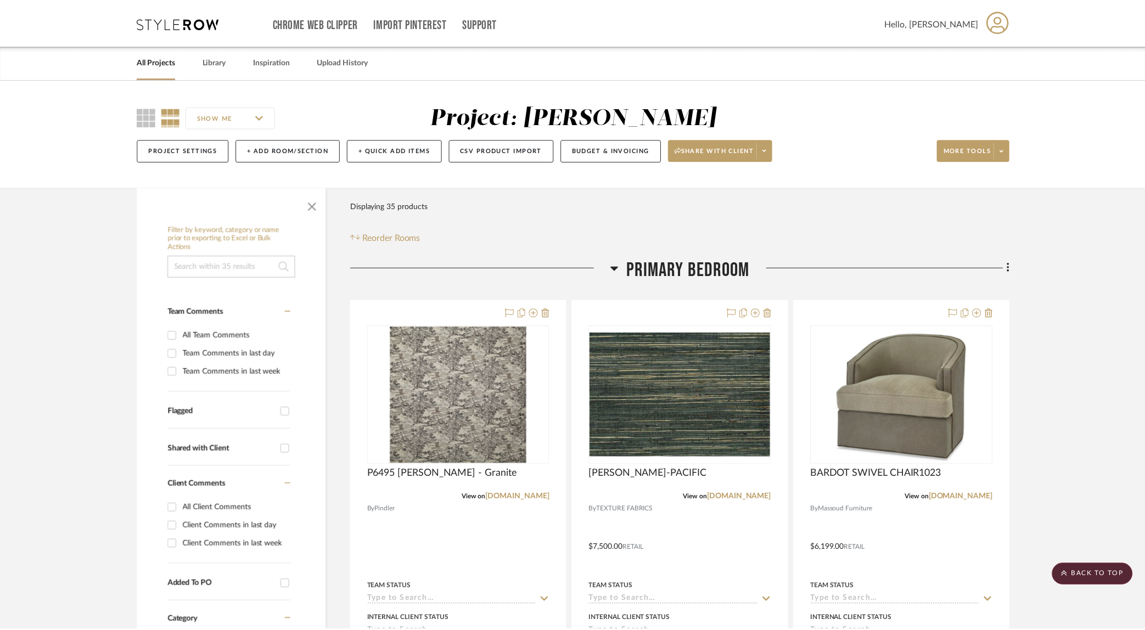
scroll to position [3109, 0]
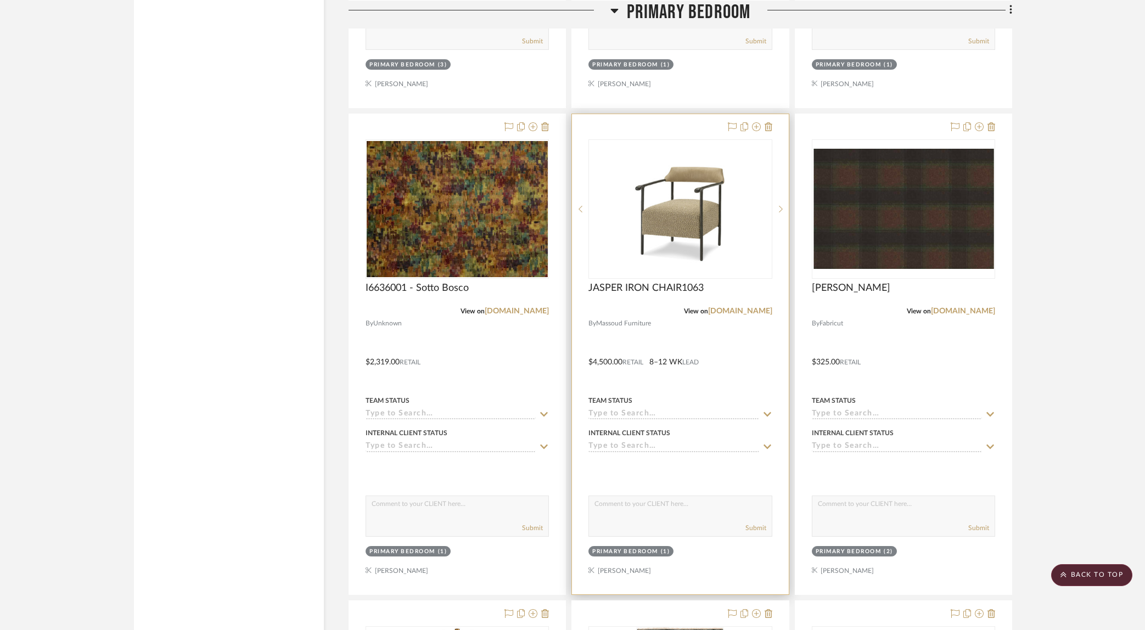
click at [741, 337] on div at bounding box center [680, 354] width 216 height 480
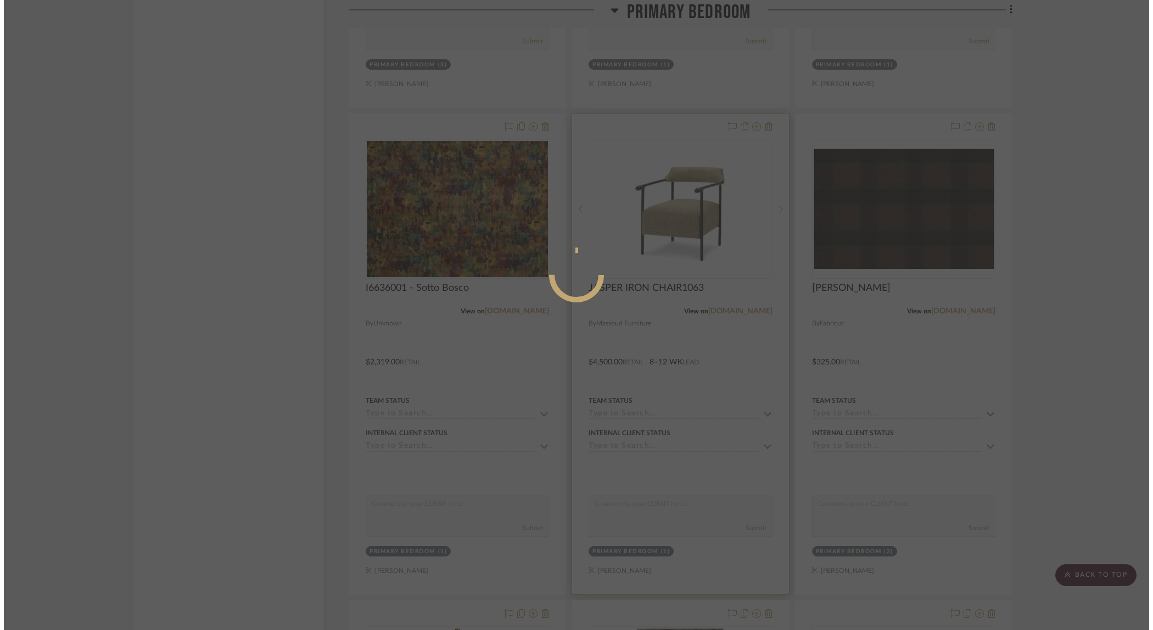
scroll to position [0, 0]
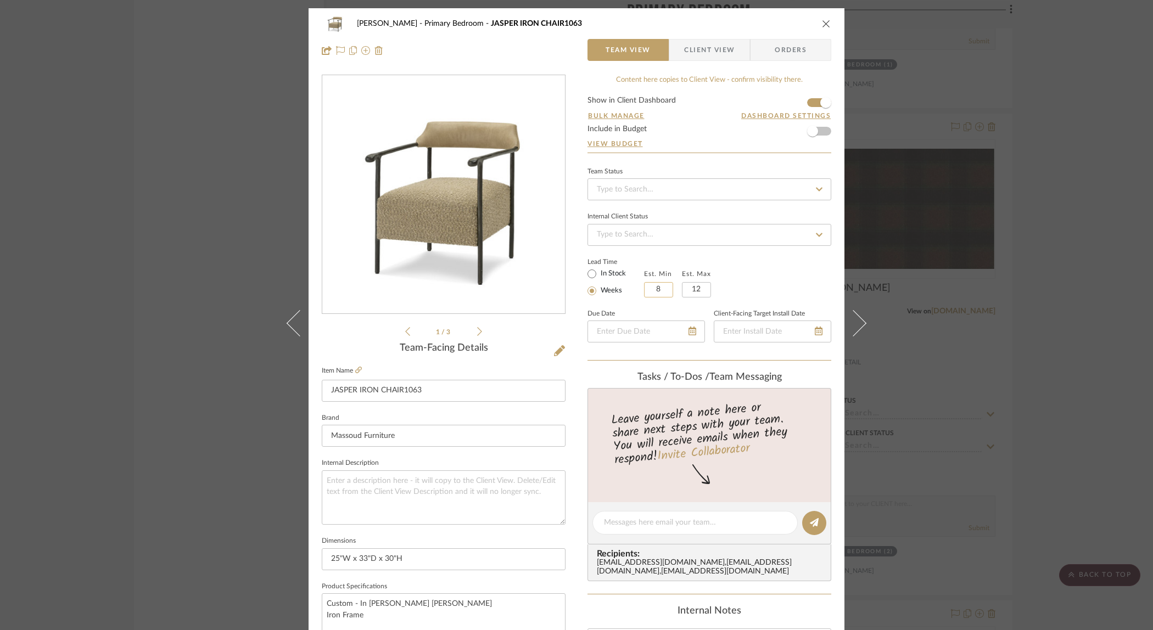
drag, startPoint x: 650, startPoint y: 290, endPoint x: 667, endPoint y: 289, distance: 17.6
click at [667, 289] on input "8" at bounding box center [658, 289] width 29 height 15
click at [800, 266] on div "Lead Time In Stock Weeks Est. Min 8 Est. Max 12" at bounding box center [710, 276] width 244 height 43
click at [822, 23] on icon "close" at bounding box center [826, 23] width 9 height 9
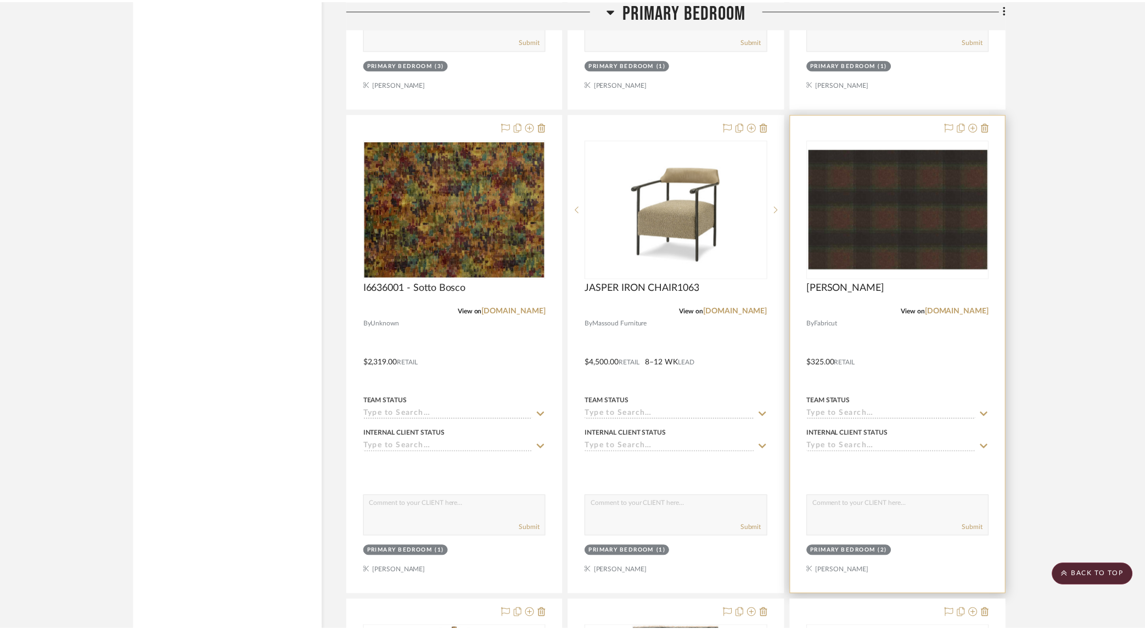
scroll to position [3109, 0]
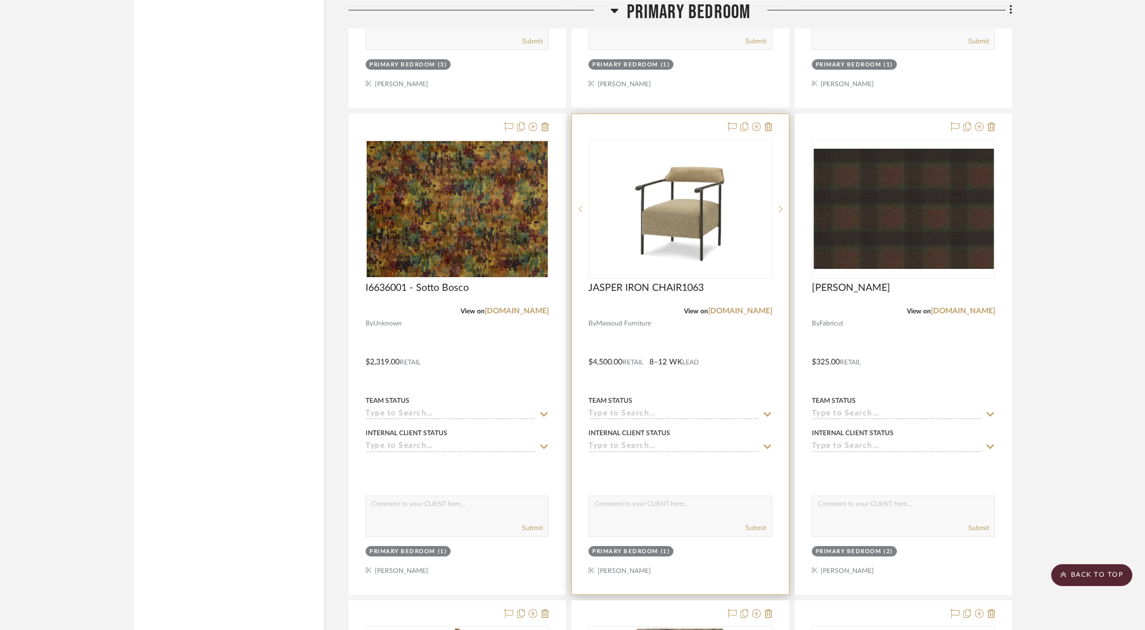
click at [709, 366] on div at bounding box center [680, 354] width 216 height 480
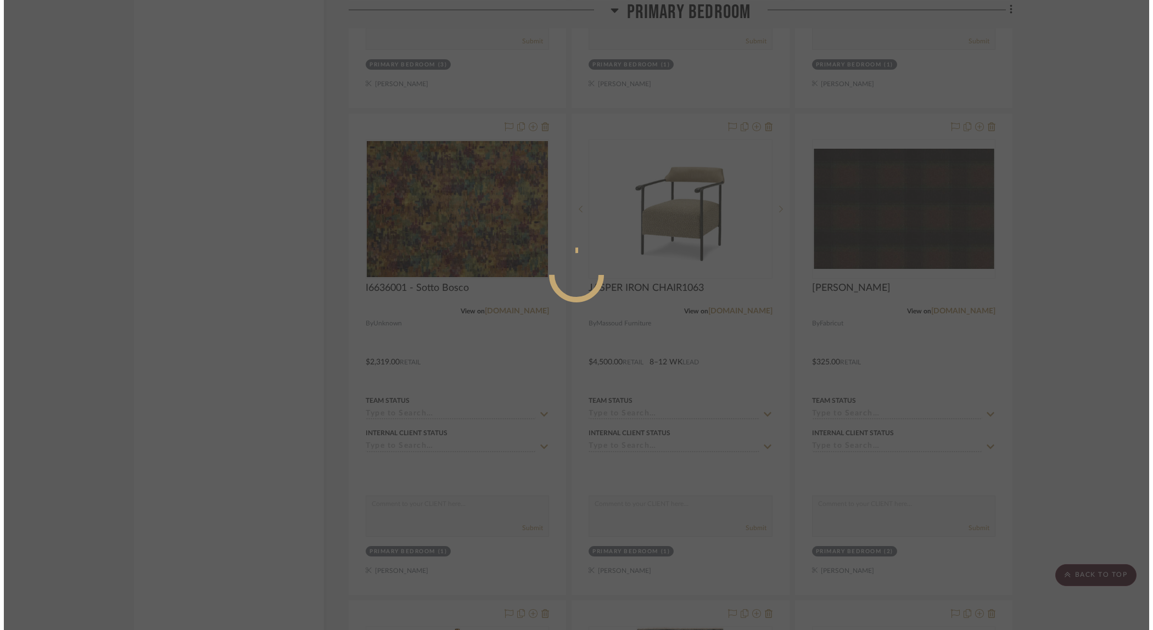
scroll to position [0, 0]
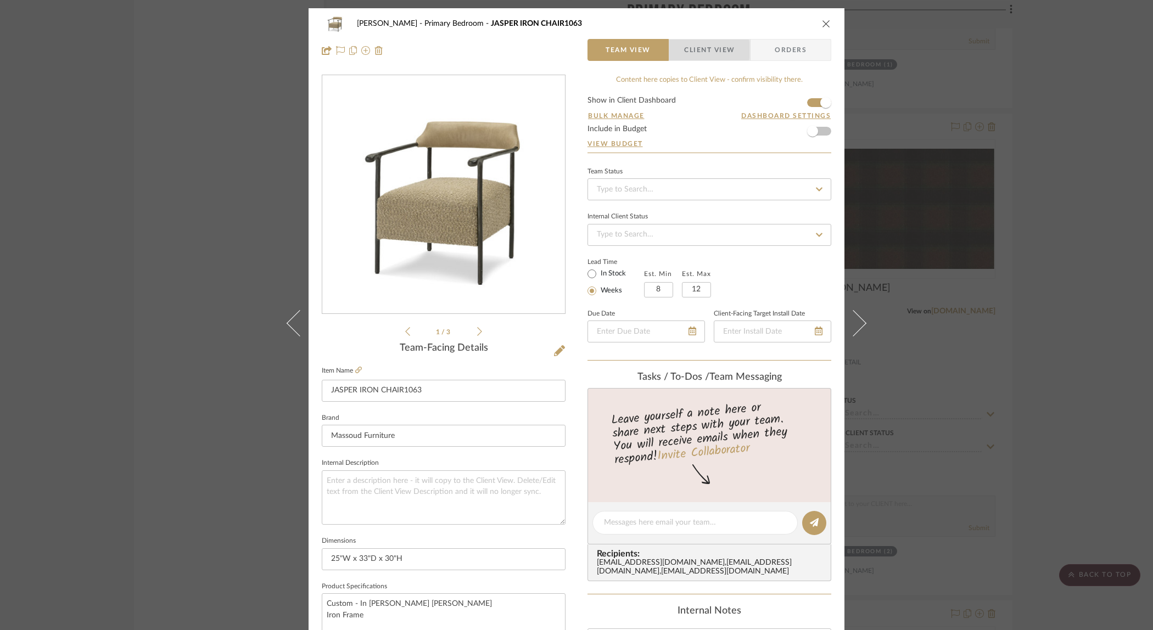
drag, startPoint x: 678, startPoint y: 50, endPoint x: 668, endPoint y: 97, distance: 48.1
click at [678, 50] on span "button" at bounding box center [676, 50] width 15 height 22
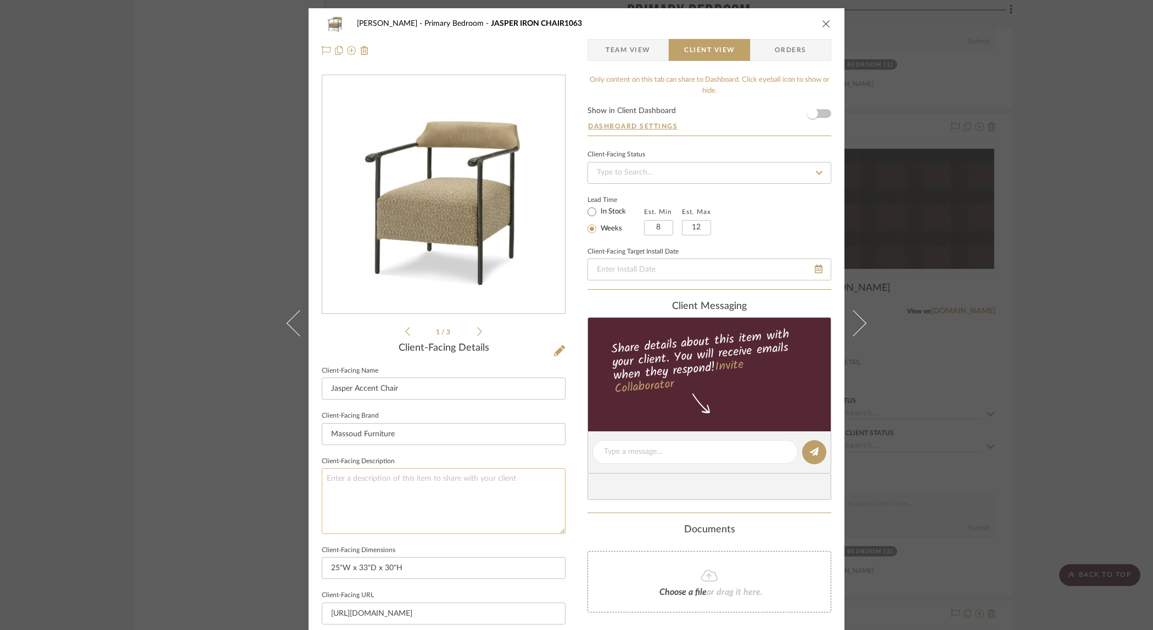
scroll to position [233, 0]
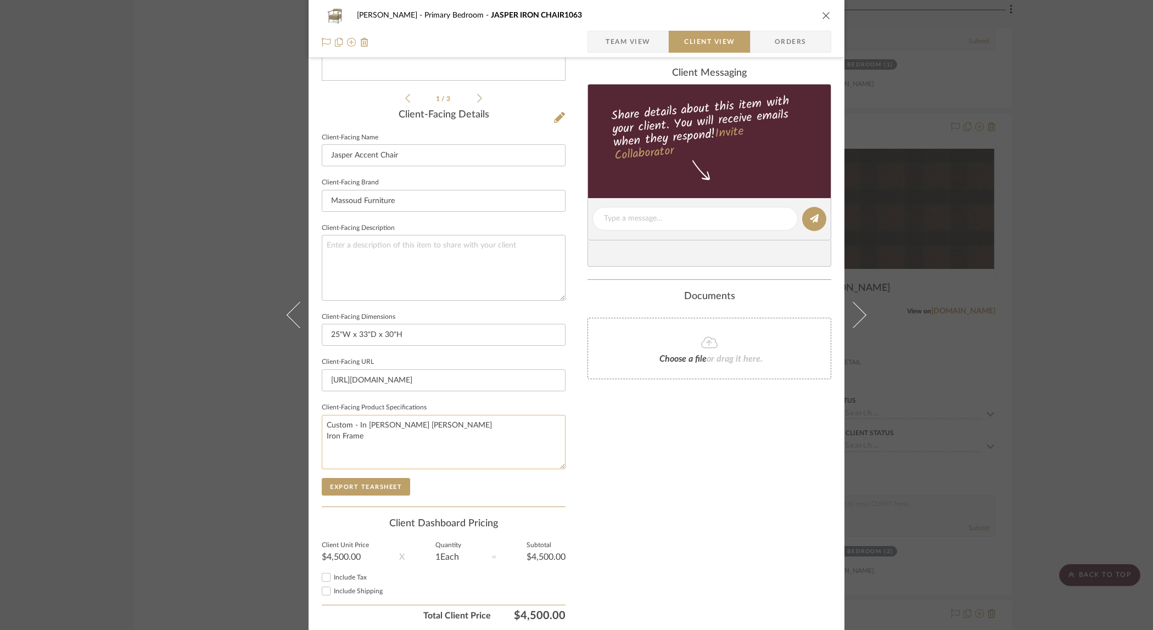
click at [401, 423] on textarea "Custom - In Wesley Hall Ventura Domino Iron Frame" at bounding box center [444, 442] width 244 height 54
click at [389, 424] on textarea "Custom - In Wesley Hl Ventura Domino Iron Frame" at bounding box center [444, 442] width 244 height 54
click at [409, 438] on textarea "Custom - In WH Ventura Domino Iron Frame" at bounding box center [444, 442] width 244 height 54
type textarea "Custom - In WH Ventura Domino Iron Frame"
click at [650, 414] on div "Only content on this tab can share to Dashboard. Click eyeball icon to show or …" at bounding box center [710, 234] width 244 height 786
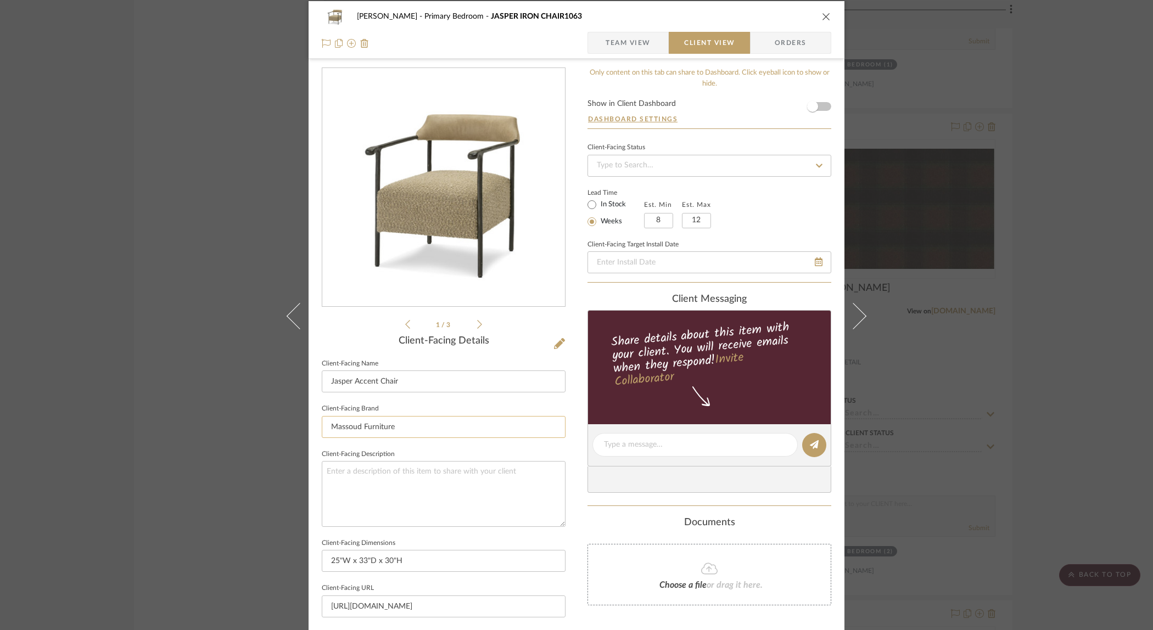
scroll to position [0, 0]
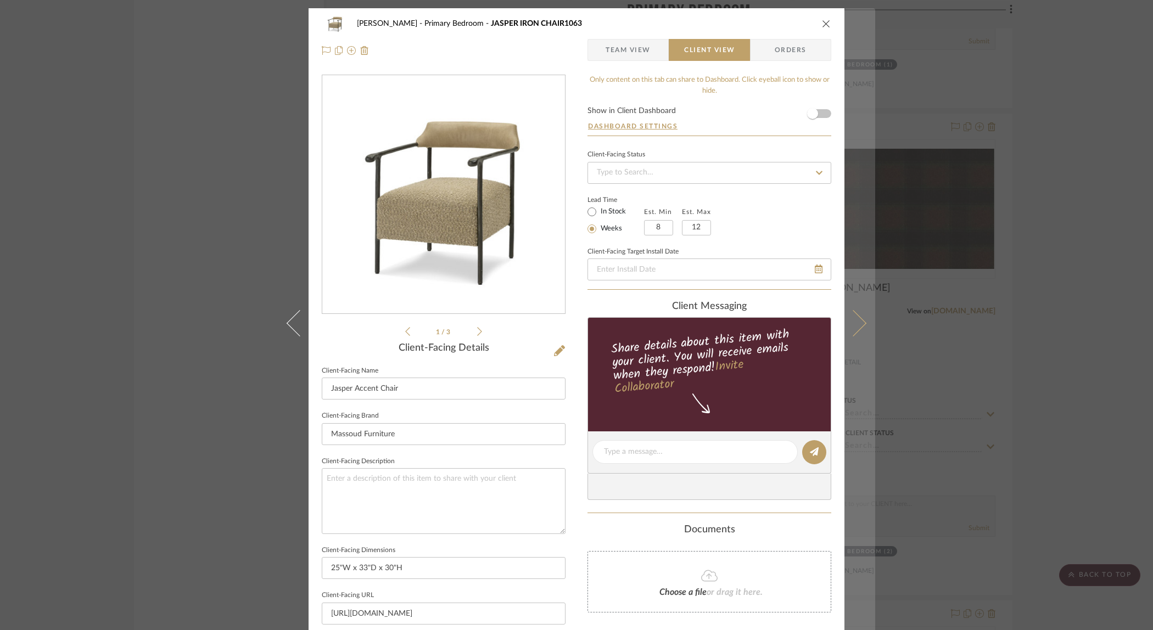
drag, startPoint x: 824, startPoint y: 21, endPoint x: 846, endPoint y: 41, distance: 29.6
click at [824, 21] on icon "close" at bounding box center [826, 23] width 9 height 9
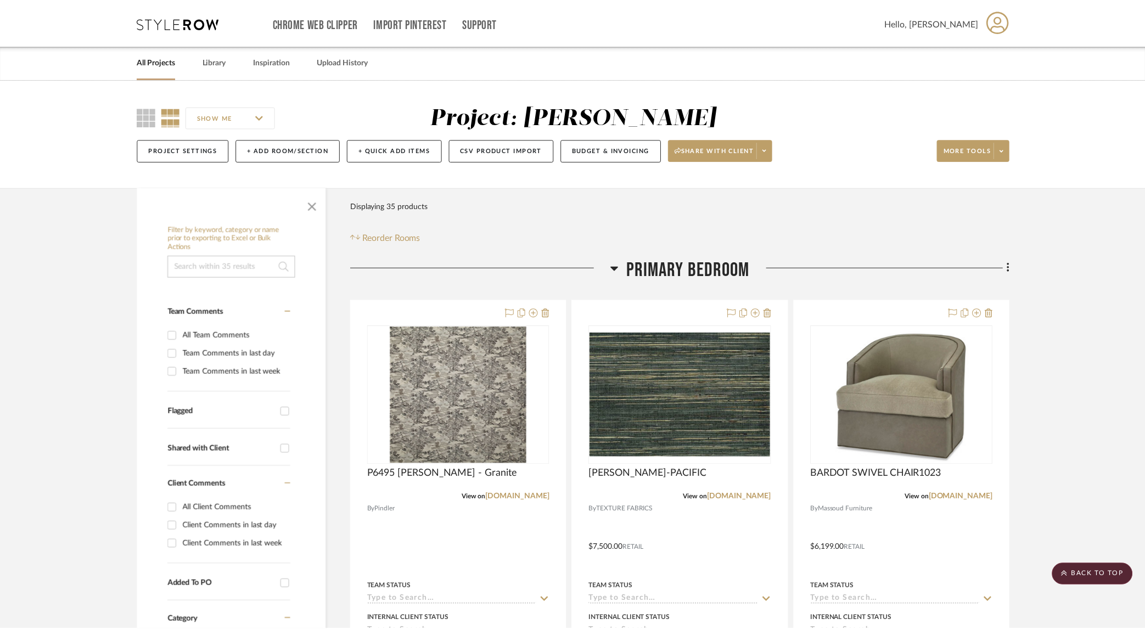
scroll to position [3109, 0]
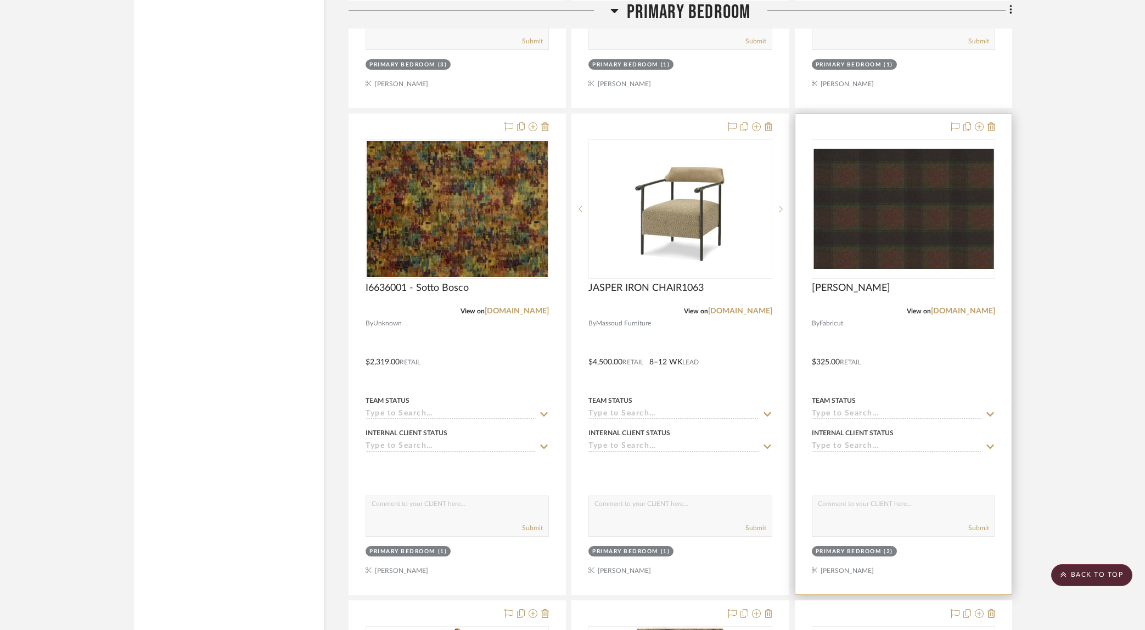
click at [906, 355] on div at bounding box center [904, 354] width 216 height 480
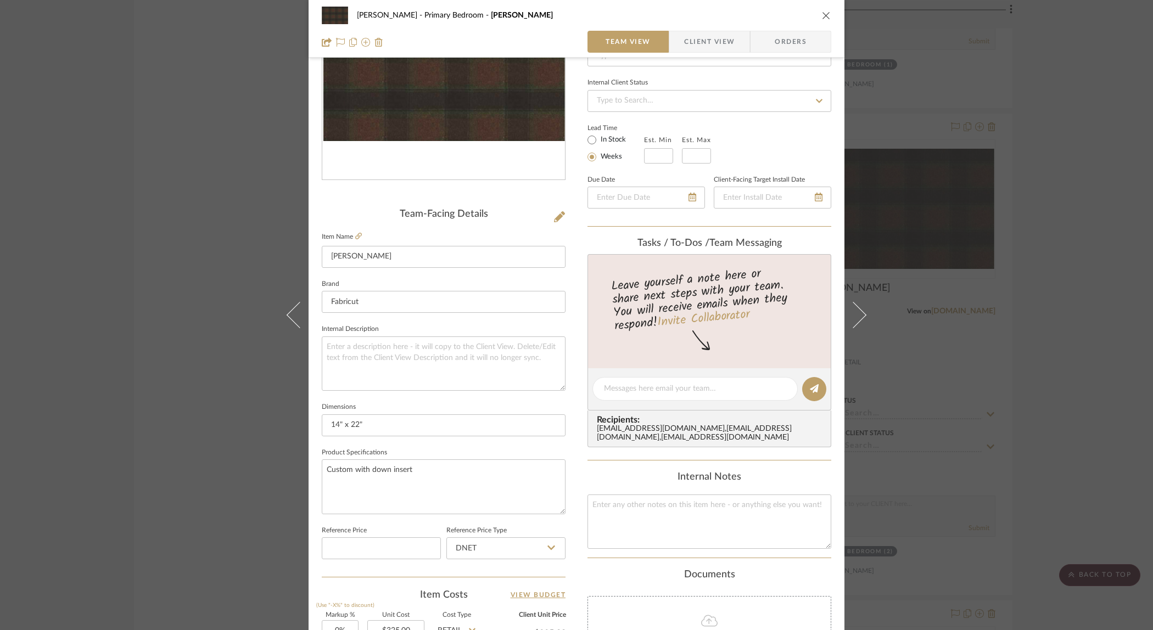
scroll to position [167, 0]
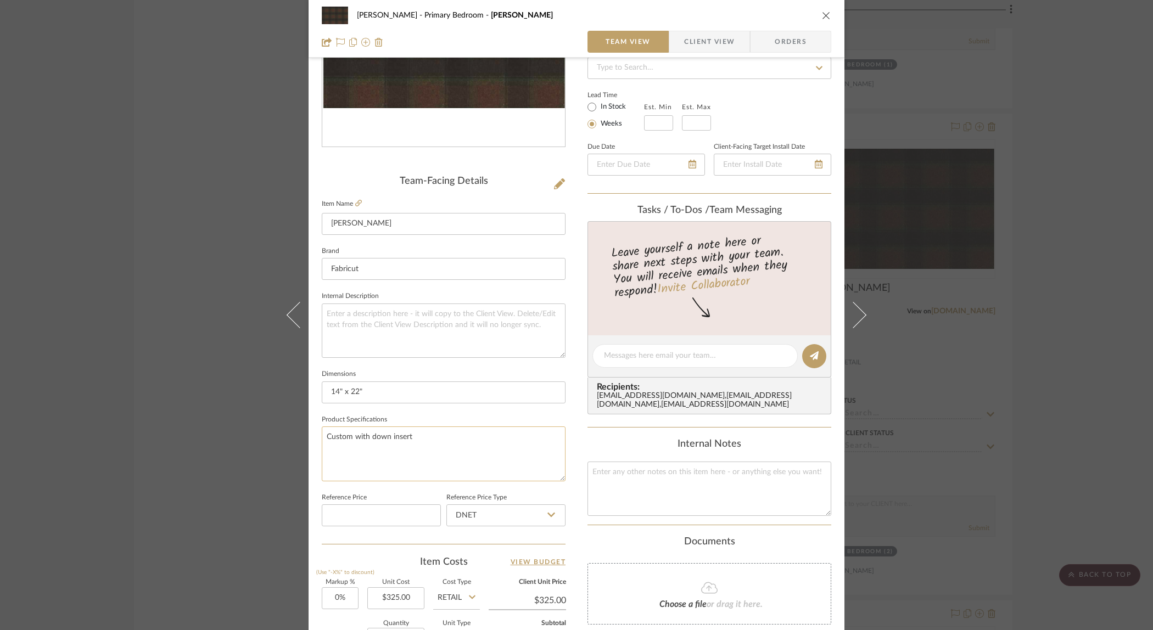
click at [431, 443] on textarea "Custom with down insert" at bounding box center [444, 454] width 244 height 54
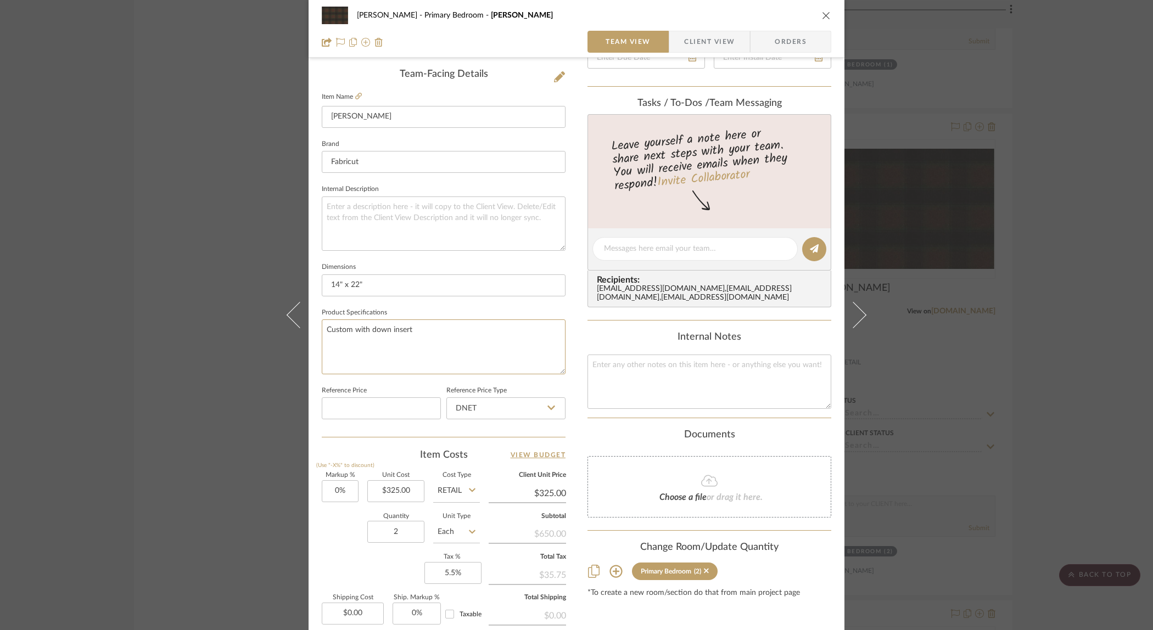
scroll to position [281, 0]
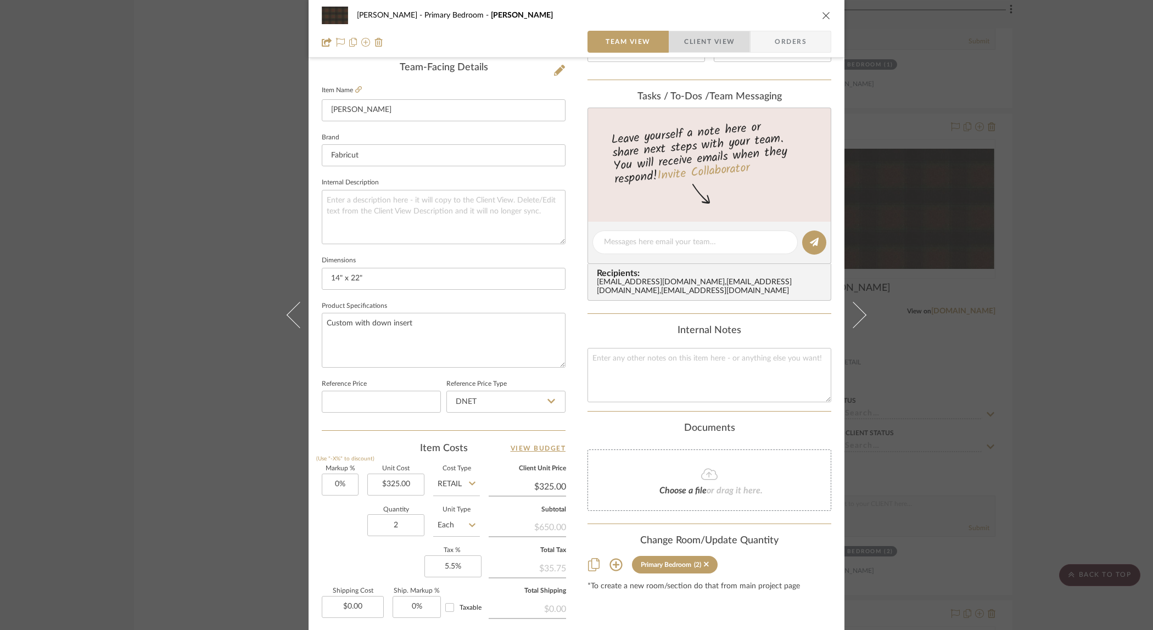
drag, startPoint x: 724, startPoint y: 37, endPoint x: 706, endPoint y: 81, distance: 47.7
click at [724, 37] on span "Client View" at bounding box center [709, 42] width 51 height 22
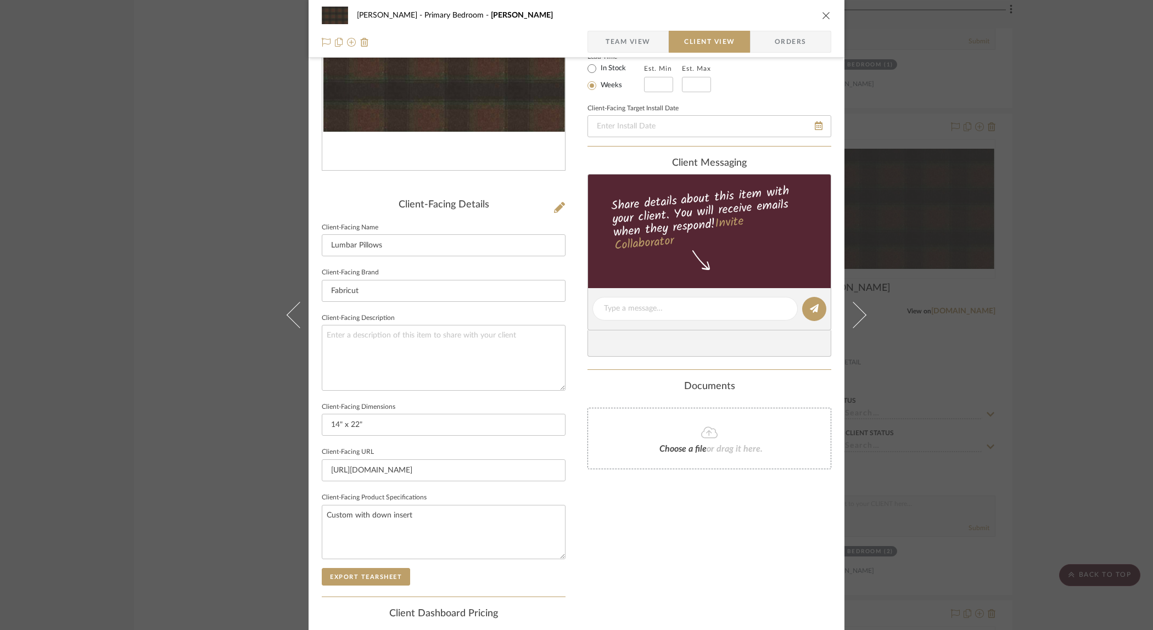
scroll to position [0, 0]
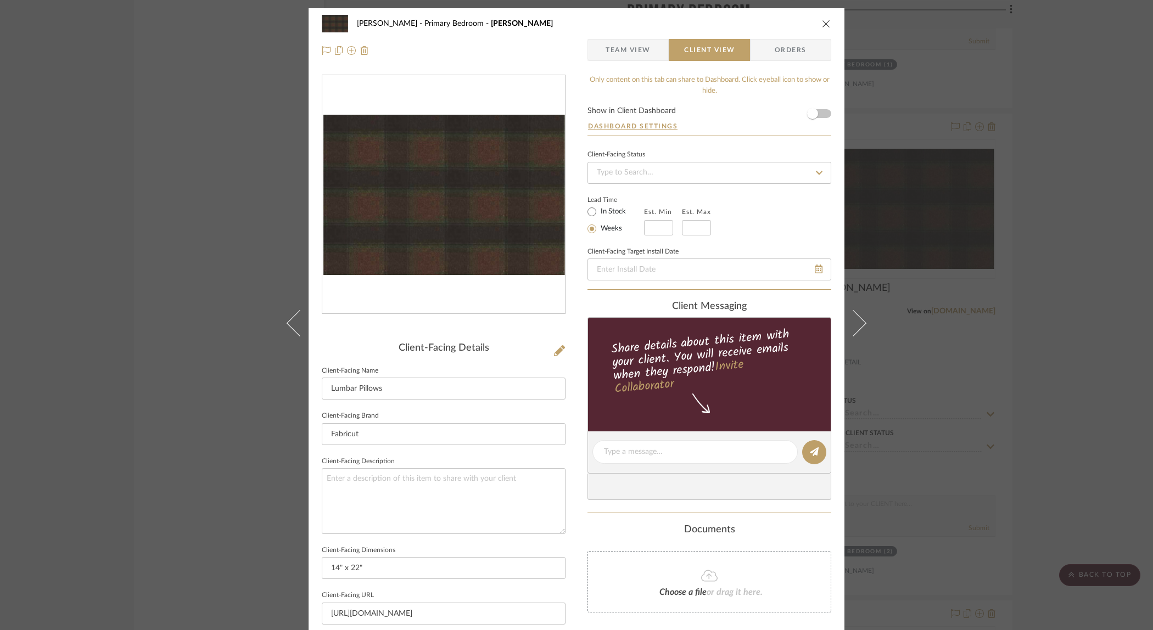
click at [821, 29] on div "Ostrom, Jim Primary Bedroom Kellan Lumbar" at bounding box center [577, 24] width 510 height 22
drag, startPoint x: 820, startPoint y: 23, endPoint x: 782, endPoint y: 83, distance: 70.8
click at [822, 23] on icon "close" at bounding box center [826, 23] width 9 height 9
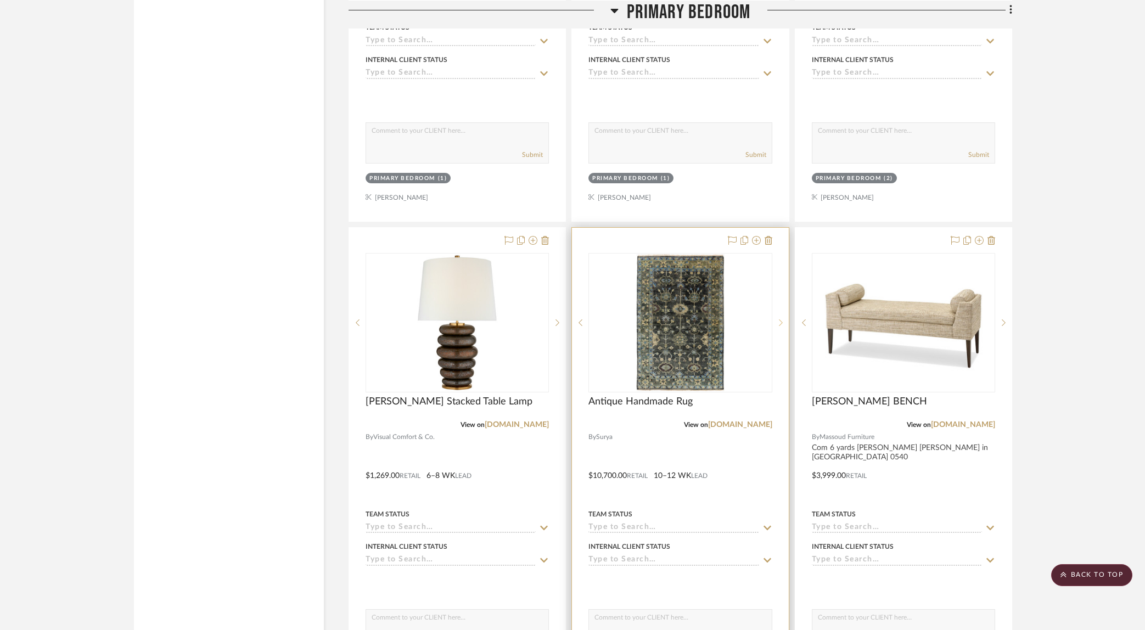
scroll to position [3562, 0]
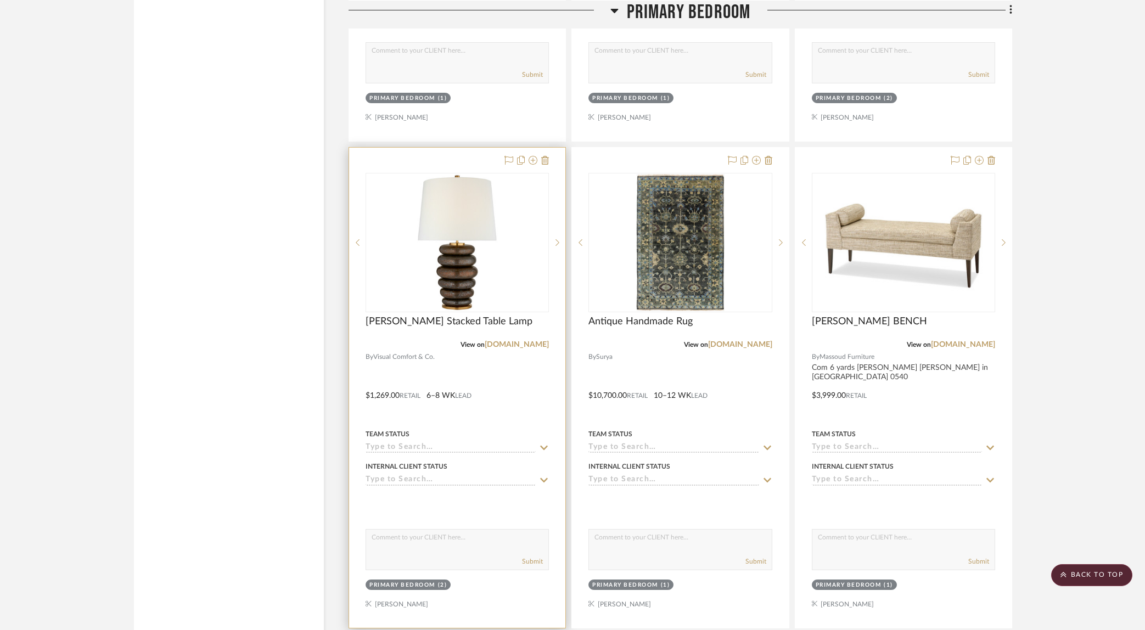
click at [528, 379] on div at bounding box center [457, 388] width 216 height 480
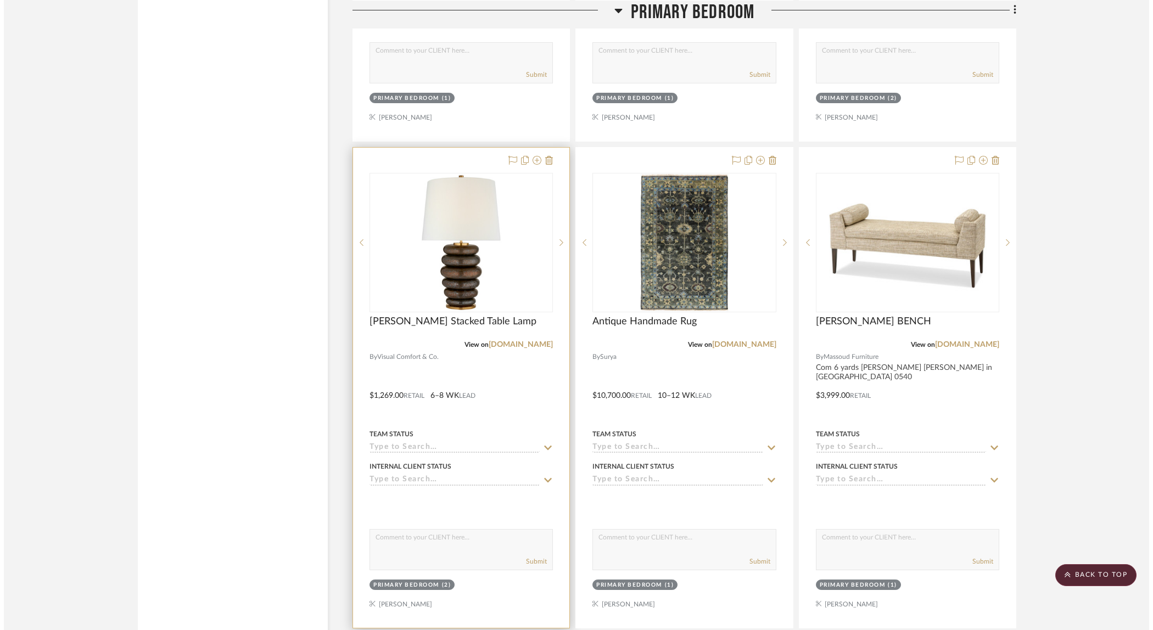
scroll to position [0, 0]
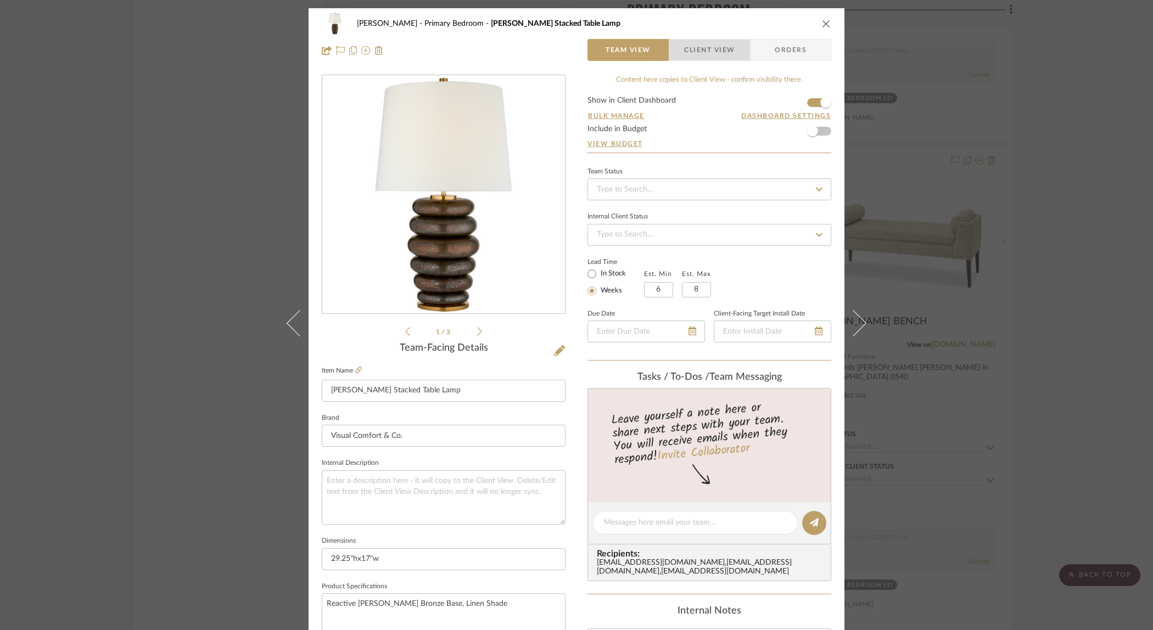
click at [724, 50] on span "Client View" at bounding box center [709, 50] width 51 height 22
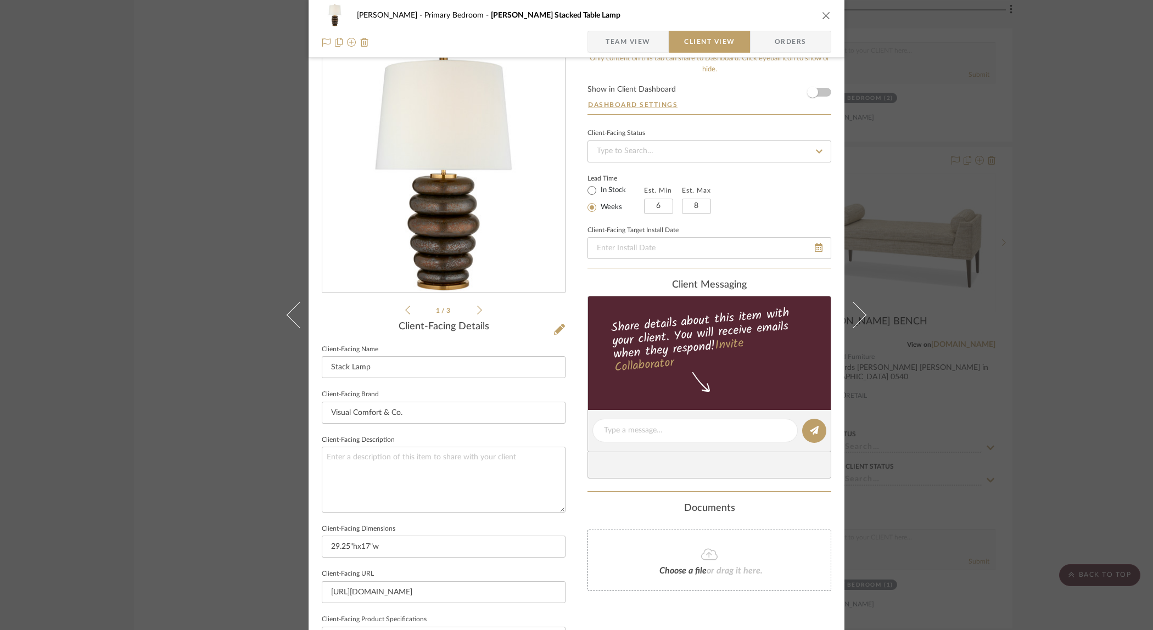
scroll to position [21, 0]
click at [636, 40] on span "Team View" at bounding box center [628, 42] width 45 height 22
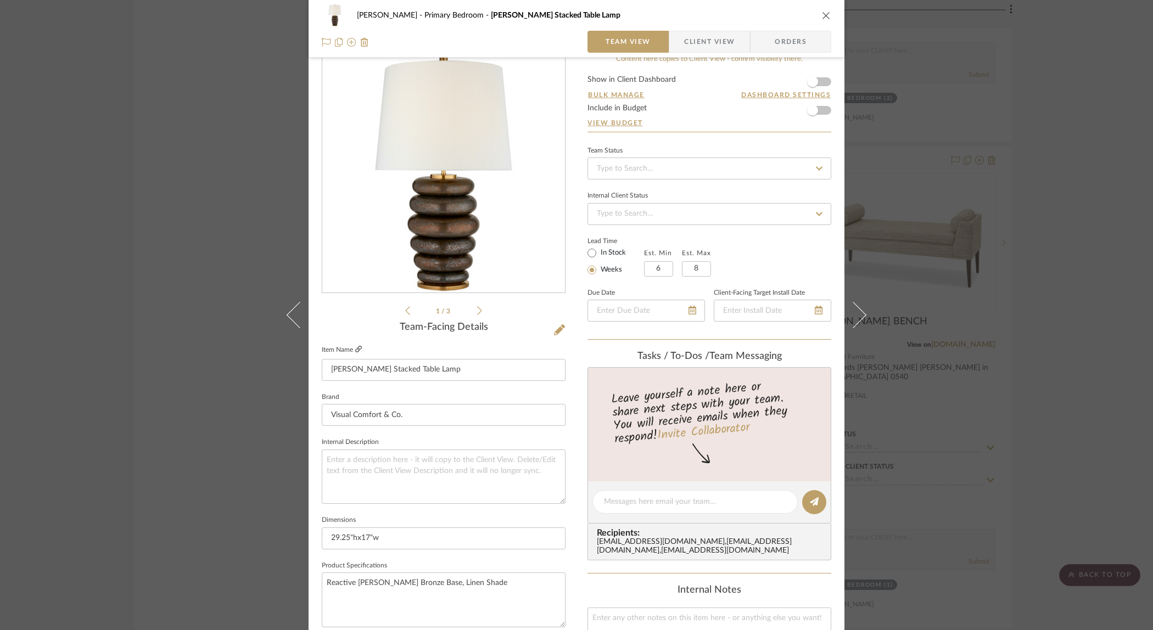
click at [355, 349] on icon at bounding box center [358, 349] width 7 height 7
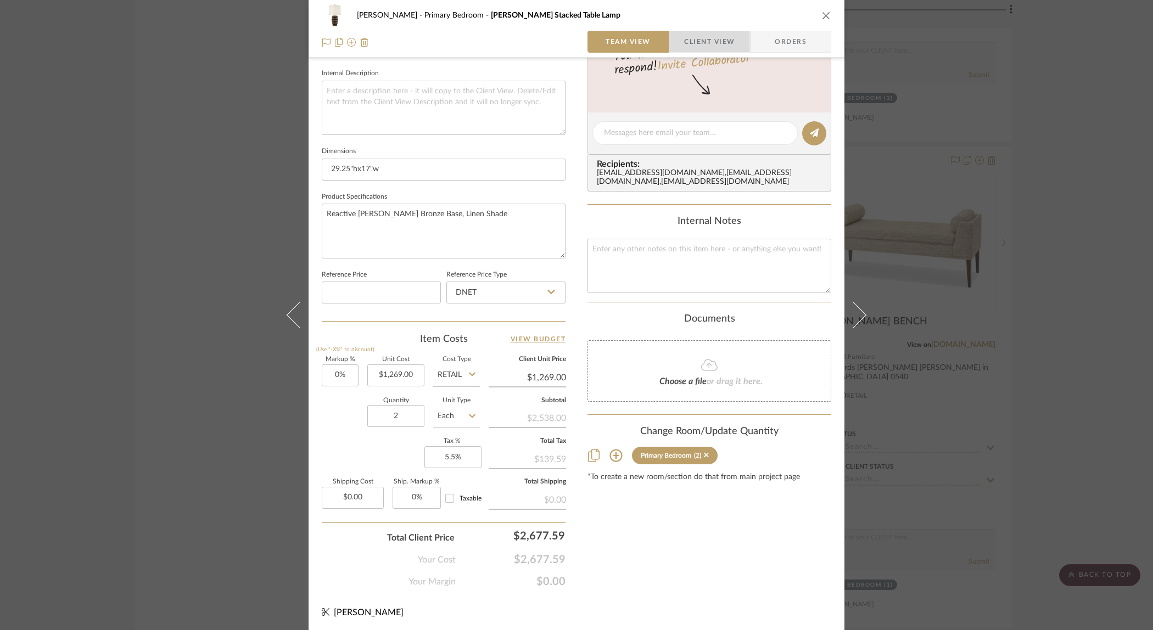
click at [700, 42] on span "Client View" at bounding box center [709, 42] width 51 height 22
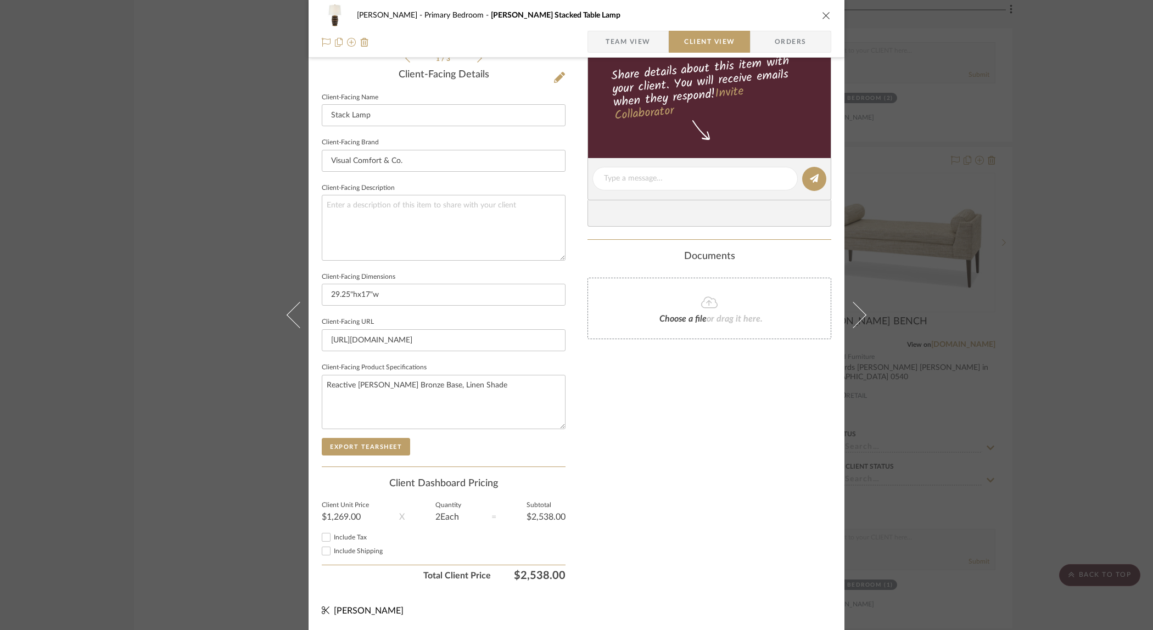
click at [649, 390] on div "Only content on this tab can share to Dashboard. Click eyeball icon to show or …" at bounding box center [710, 194] width 244 height 786
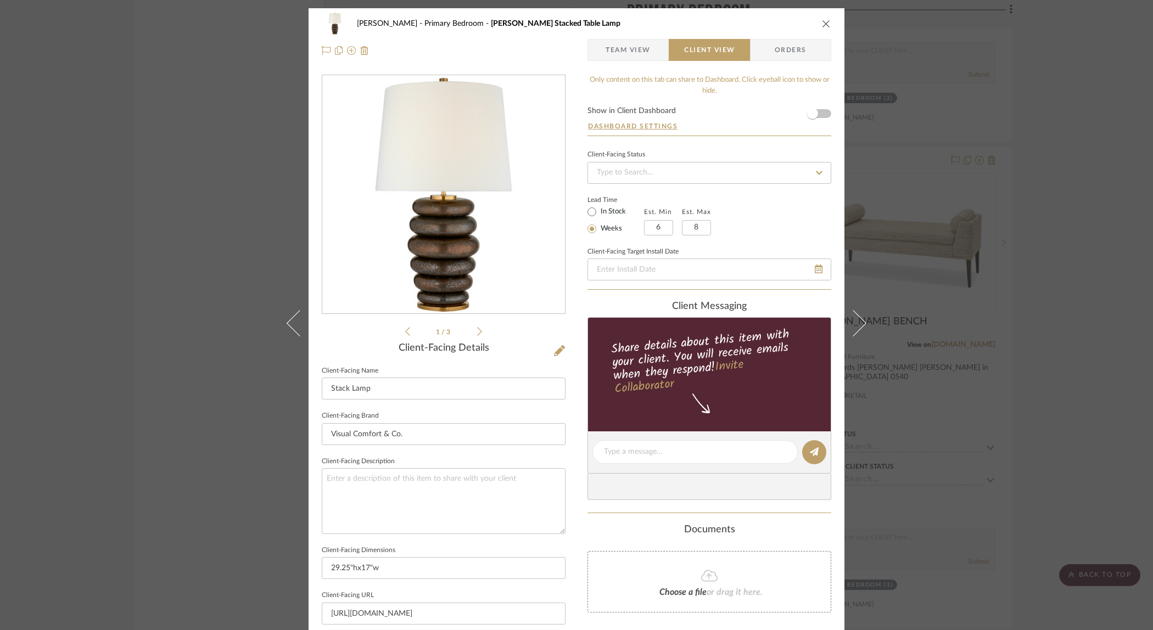
drag, startPoint x: 750, startPoint y: 225, endPoint x: 744, endPoint y: 228, distance: 6.9
click at [750, 225] on div "Lead Time In Stock Weeks Est. Min 6 Est. Max 8" at bounding box center [710, 214] width 244 height 43
click at [823, 20] on icon "close" at bounding box center [826, 23] width 9 height 9
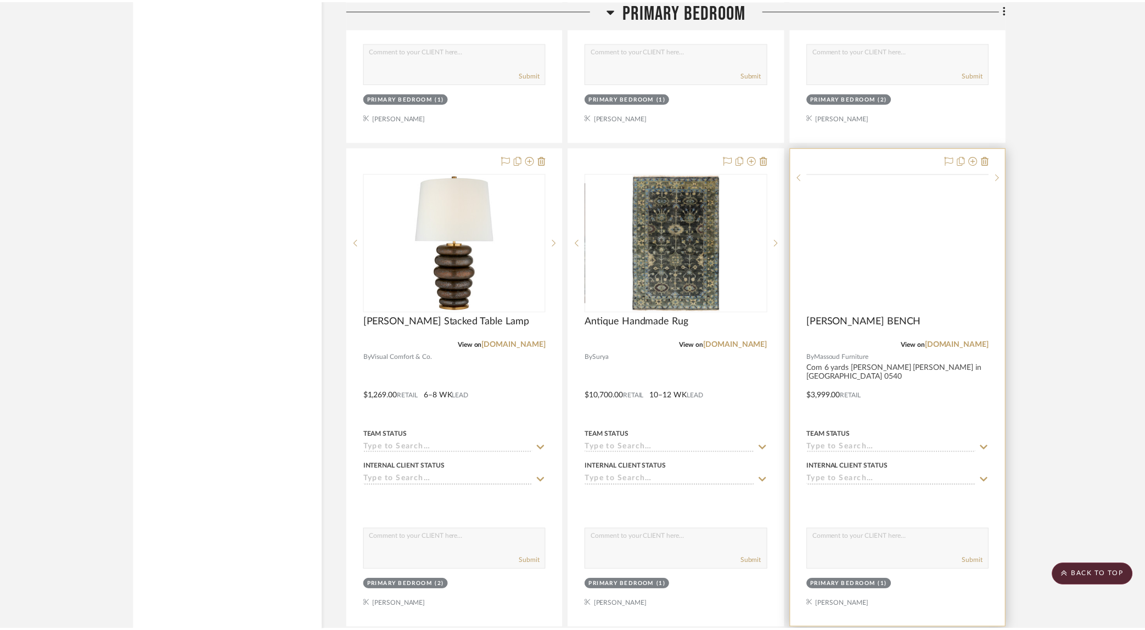
scroll to position [3562, 0]
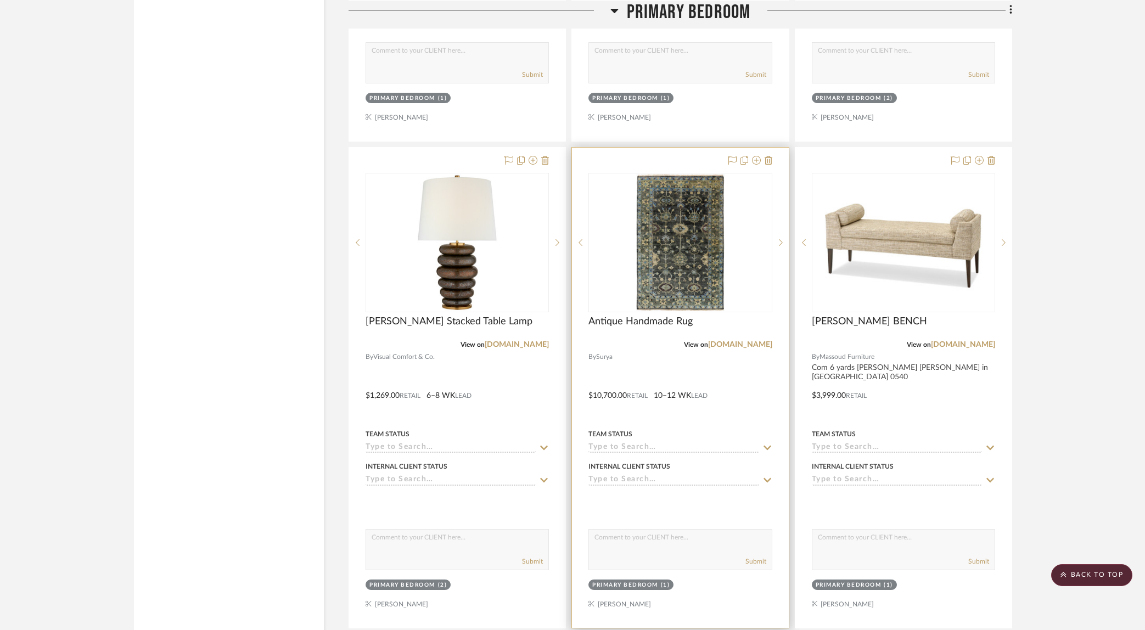
click at [740, 378] on div at bounding box center [680, 388] width 216 height 480
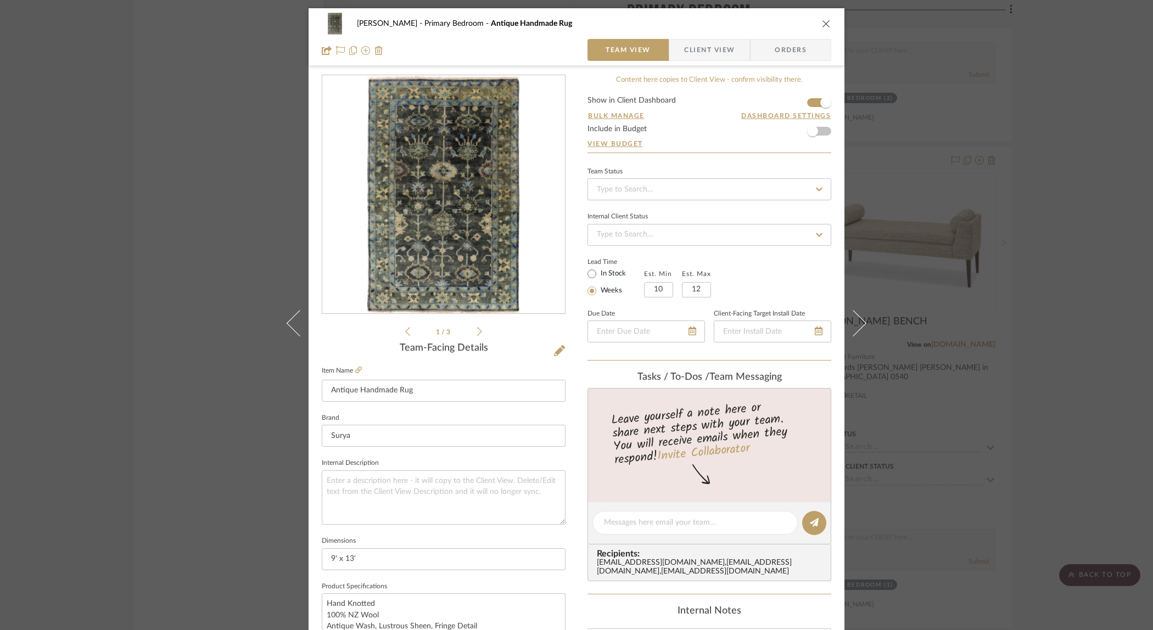
scroll to position [114, 0]
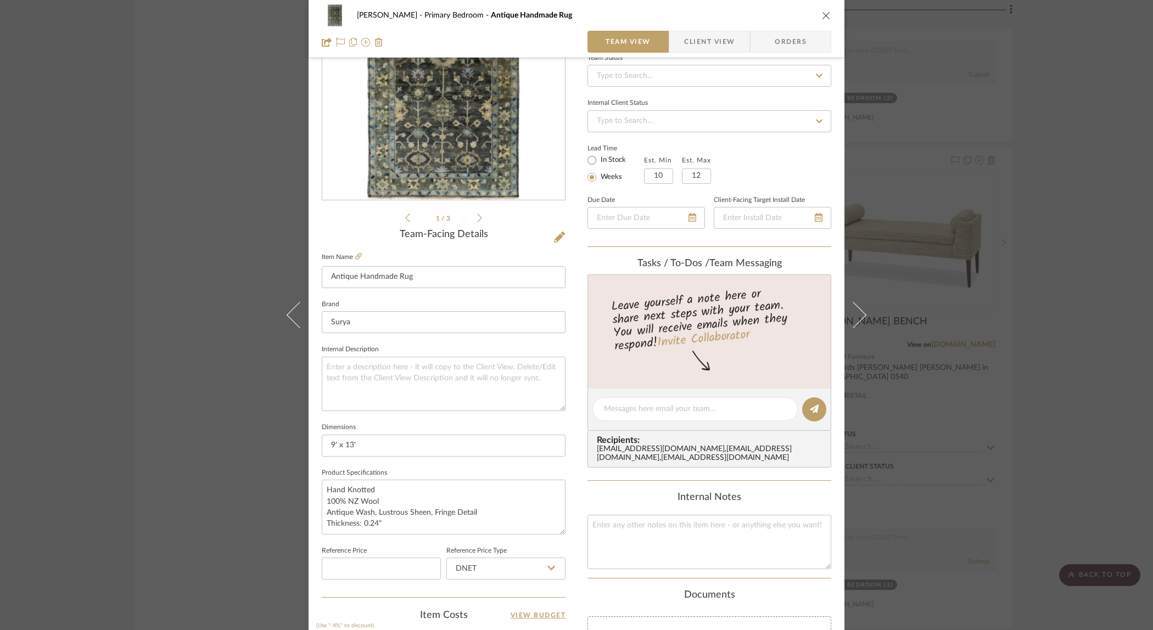
drag, startPoint x: 686, startPoint y: 41, endPoint x: 680, endPoint y: 56, distance: 15.8
click at [686, 41] on span "Client View" at bounding box center [709, 42] width 51 height 22
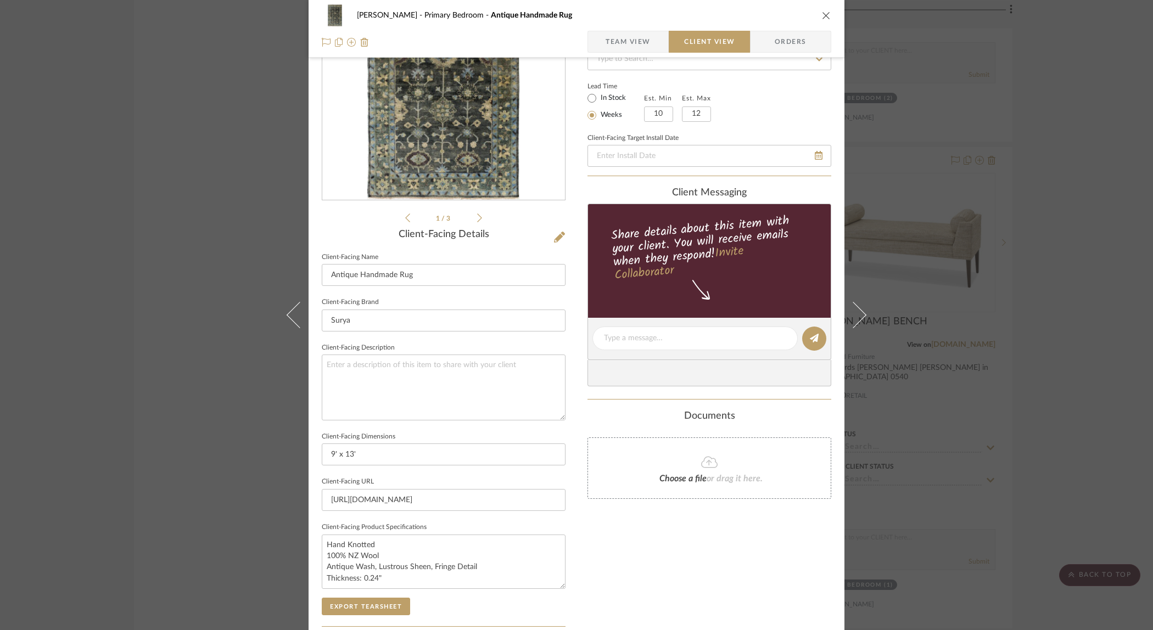
scroll to position [0, 0]
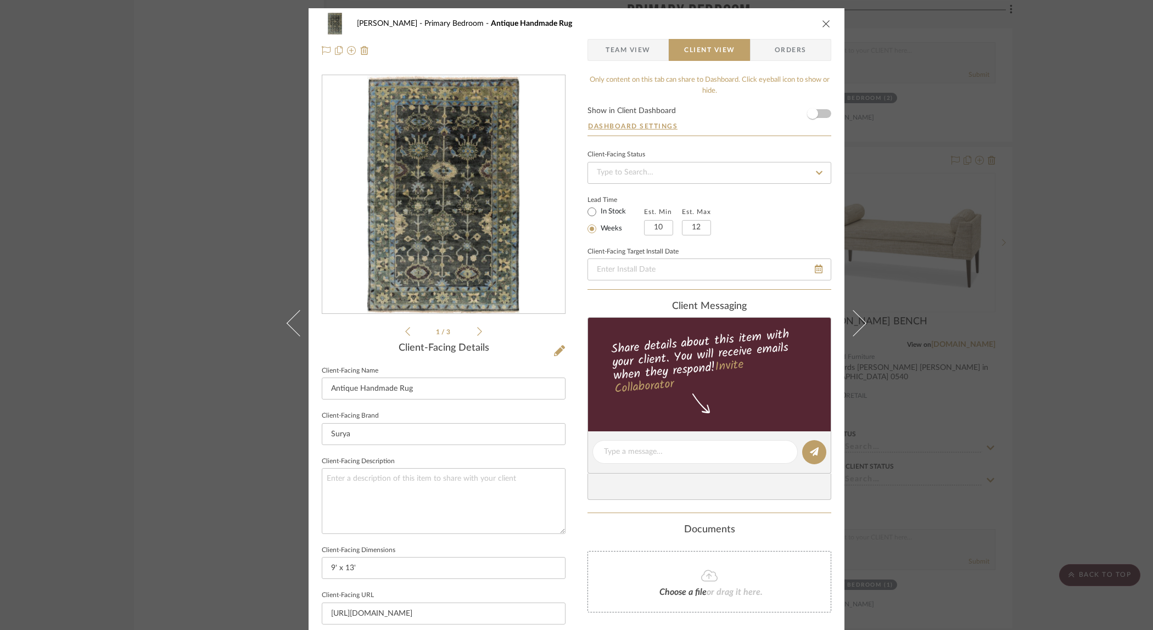
click at [1042, 264] on div "Ostrom, Jim Primary Bedroom Antique Handmade Rug Team View Client View Orders 1…" at bounding box center [576, 315] width 1153 height 630
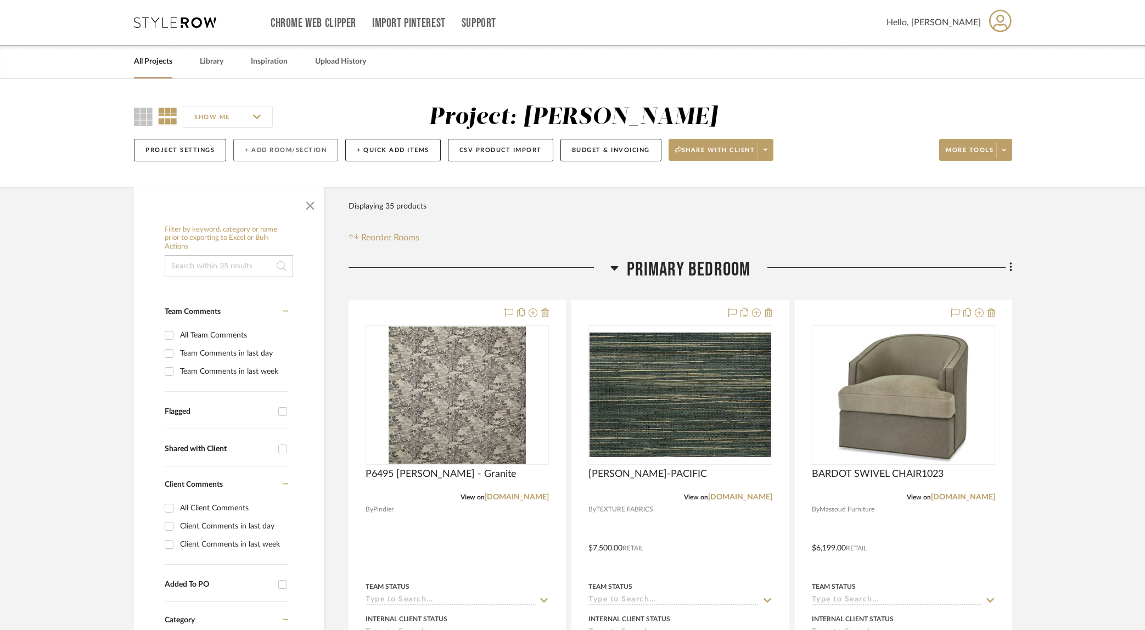
click at [277, 151] on button "+ Add Room/Section" at bounding box center [285, 150] width 105 height 23
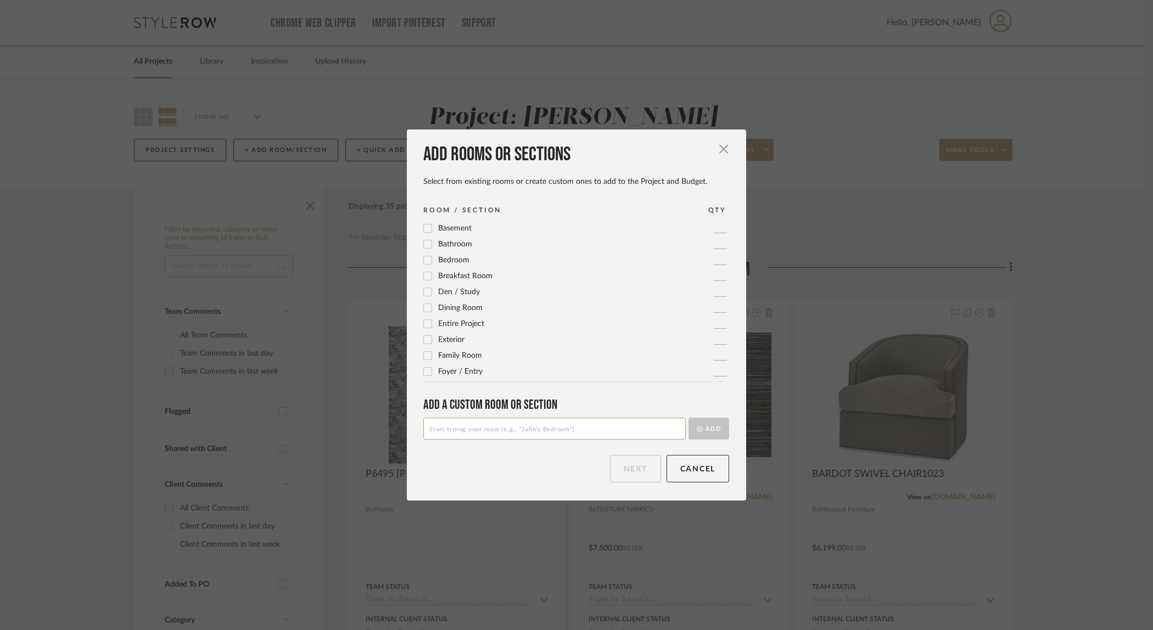
click at [490, 427] on input at bounding box center [554, 429] width 262 height 22
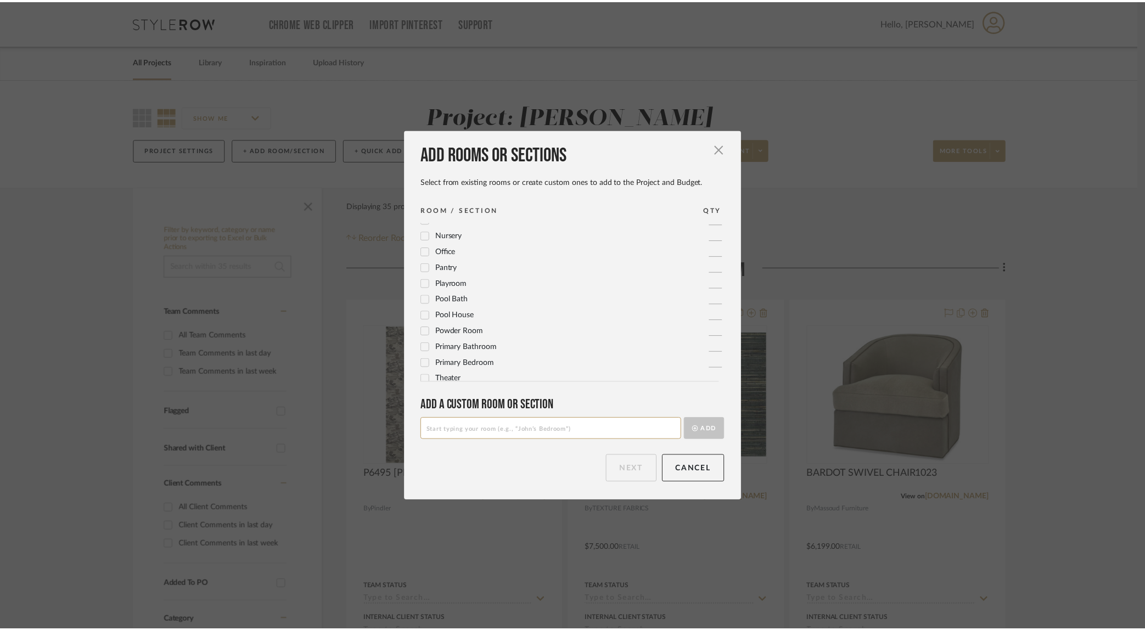
scroll to position [366, 0]
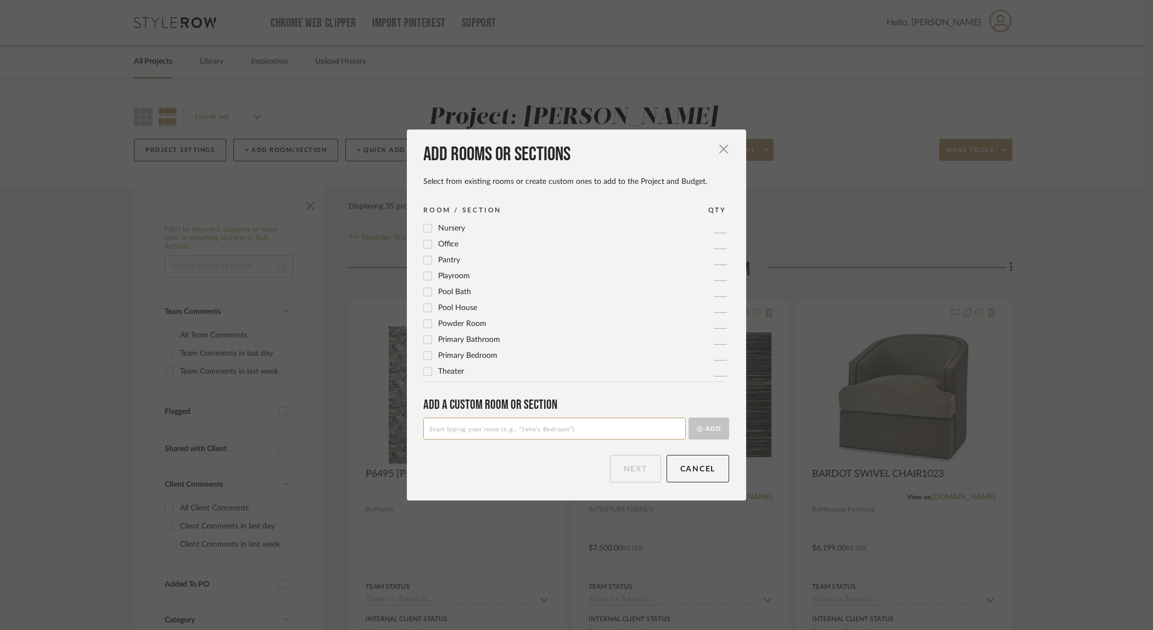
drag, startPoint x: 421, startPoint y: 340, endPoint x: 431, endPoint y: 344, distance: 10.6
click at [424, 340] on icon at bounding box center [428, 340] width 8 height 8
drag, startPoint x: 629, startPoint y: 467, endPoint x: 741, endPoint y: 462, distance: 112.2
click at [629, 467] on button "Next" at bounding box center [635, 468] width 51 height 27
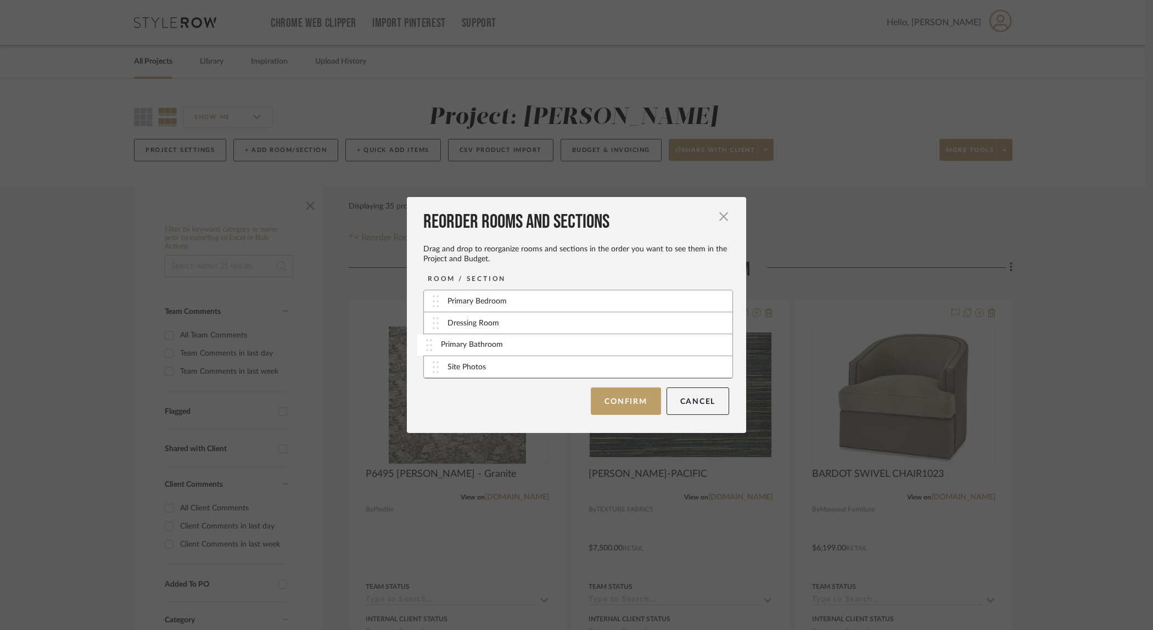
drag, startPoint x: 480, startPoint y: 368, endPoint x: 477, endPoint y: 346, distance: 22.7
click at [613, 400] on button "Confirm" at bounding box center [626, 401] width 70 height 27
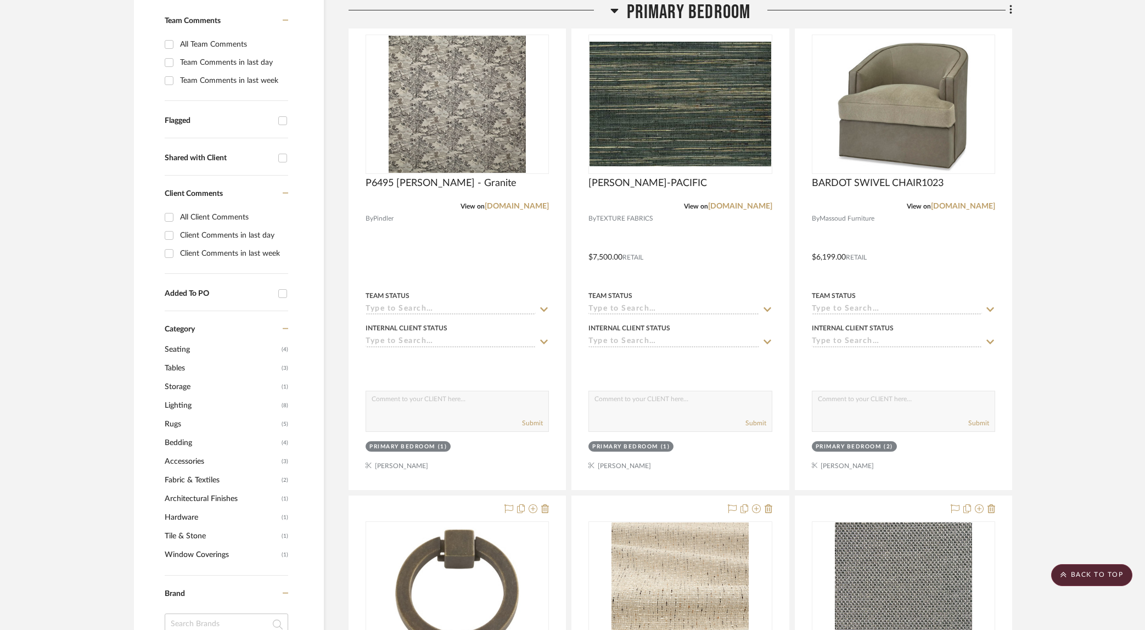
scroll to position [0, 0]
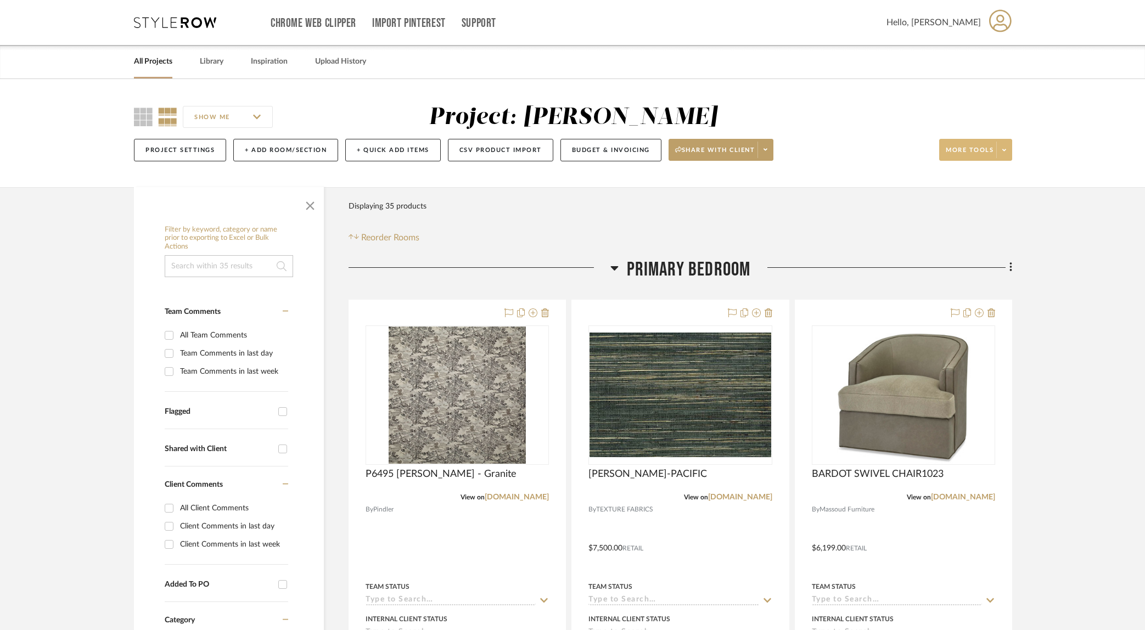
click at [1007, 148] on span at bounding box center [1004, 150] width 15 height 16
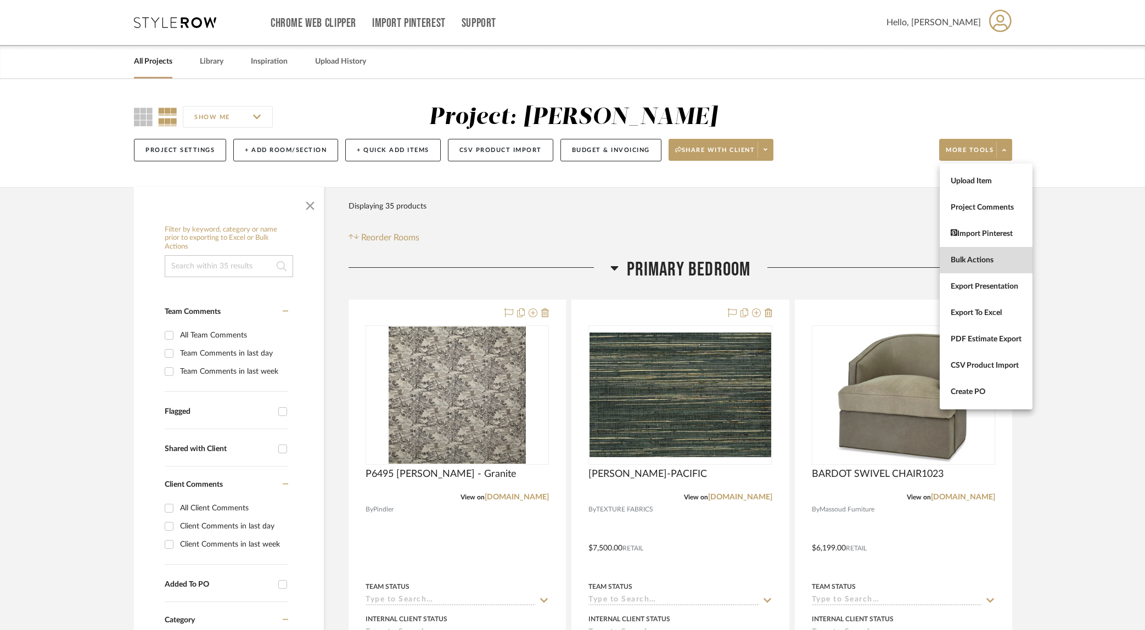
click at [980, 262] on span "Bulk Actions" at bounding box center [986, 260] width 71 height 9
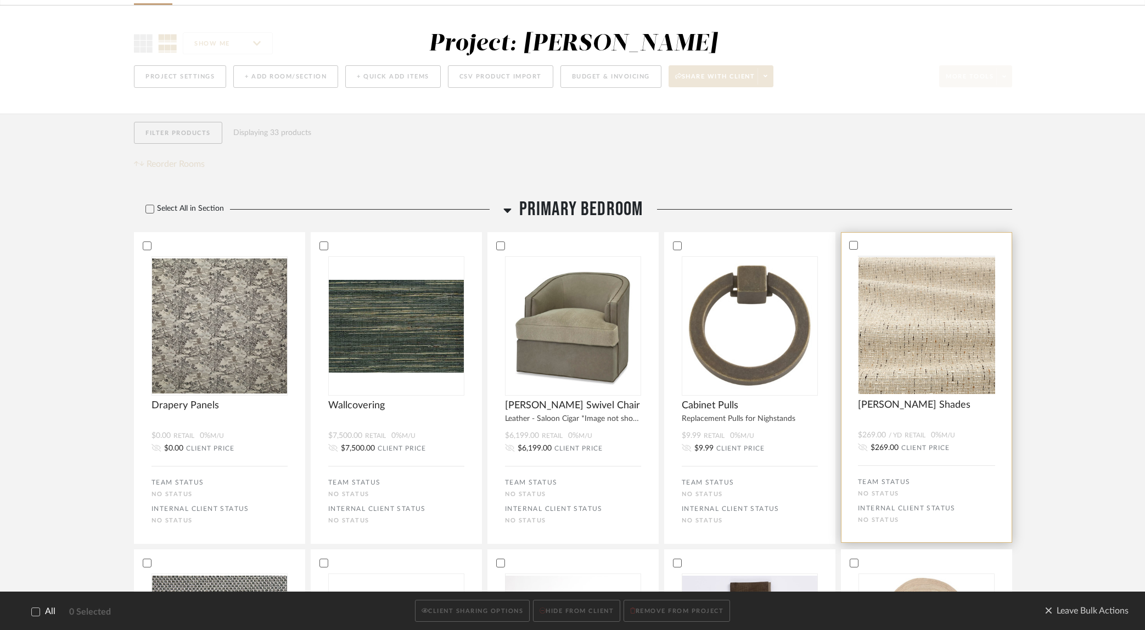
scroll to position [132, 0]
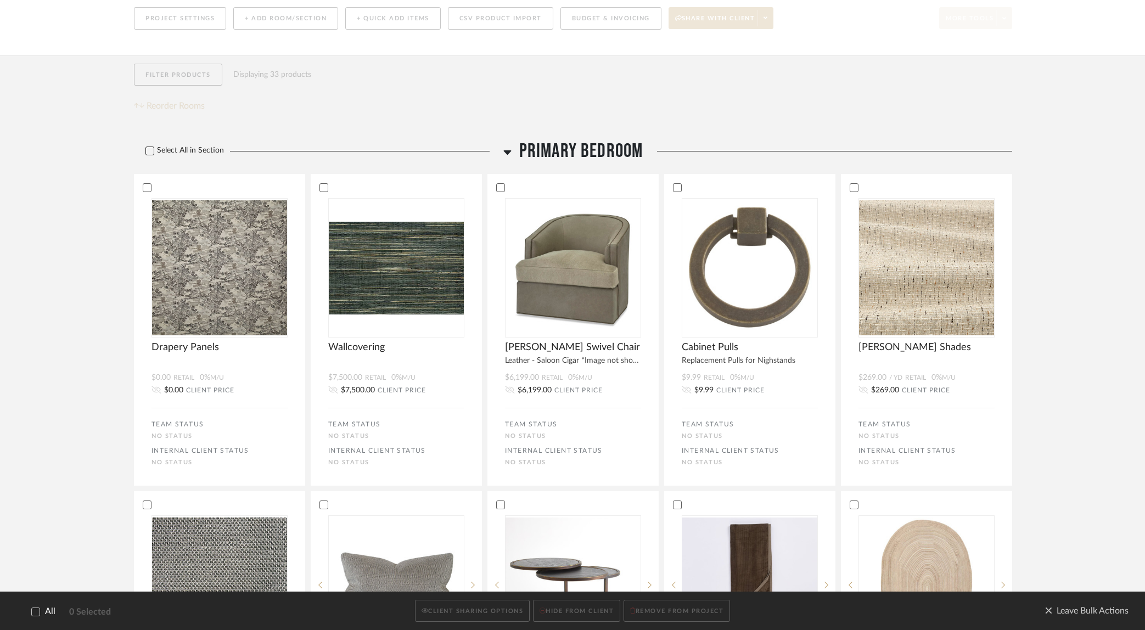
click at [148, 151] on icon at bounding box center [150, 151] width 8 height 8
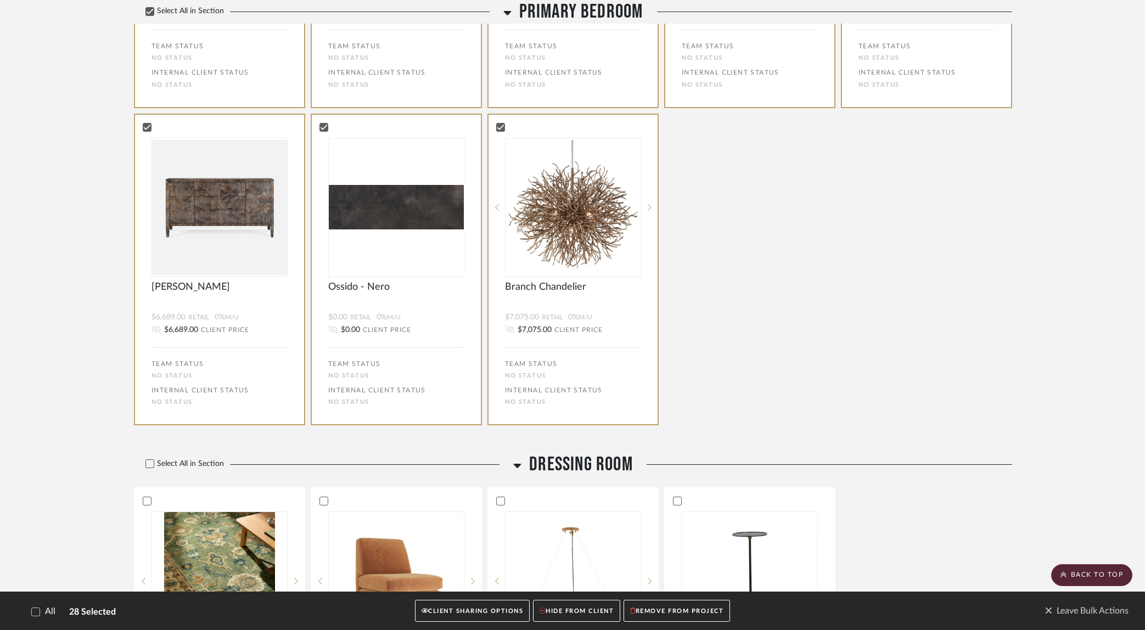
scroll to position [2128, 0]
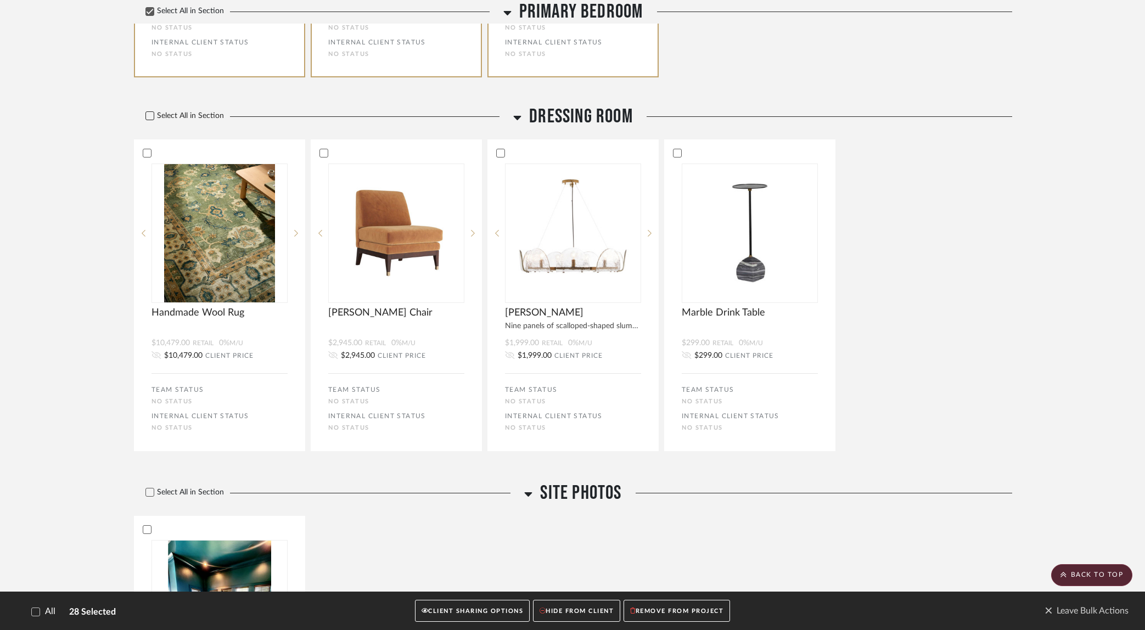
click at [148, 119] on icon at bounding box center [150, 115] width 7 height 5
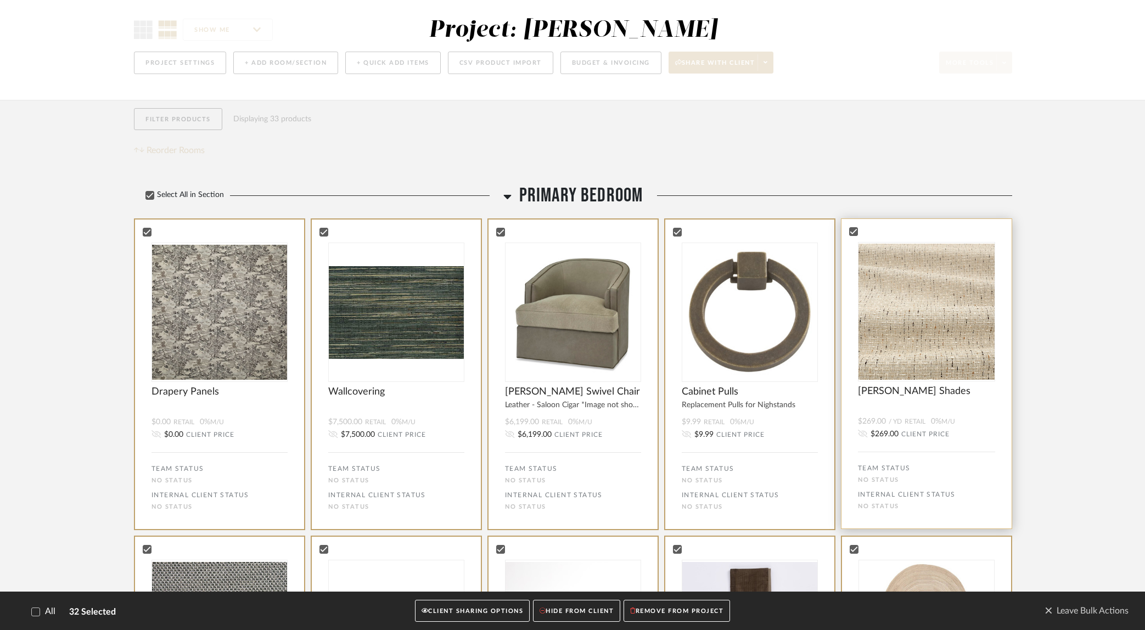
scroll to position [88, 0]
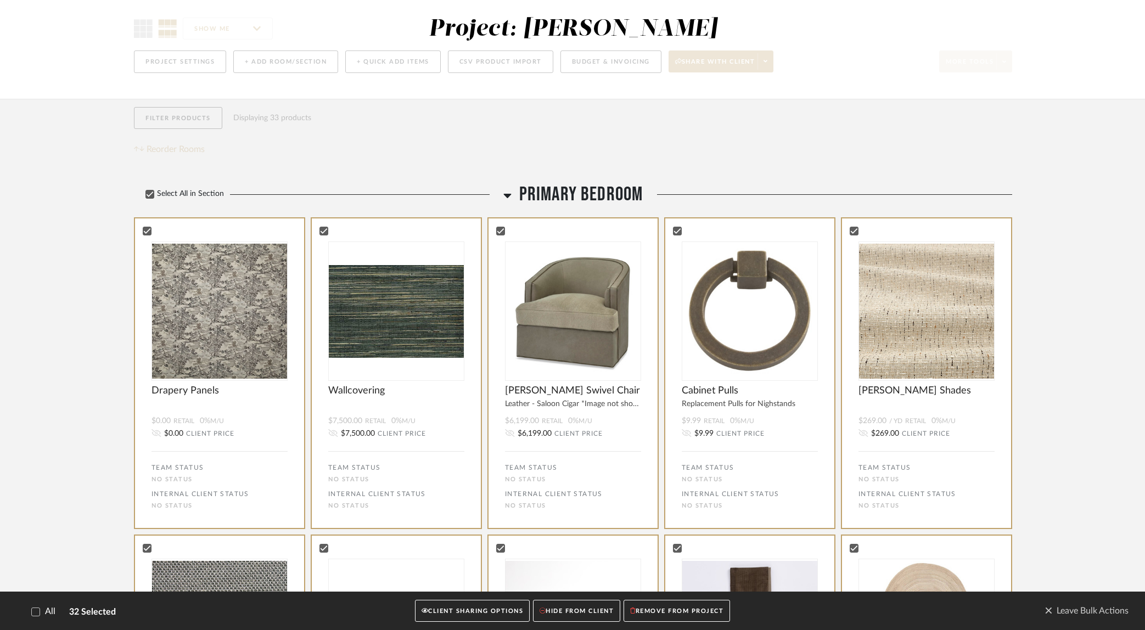
click at [485, 613] on button "CLIENT SHARING OPTIONS" at bounding box center [472, 611] width 115 height 23
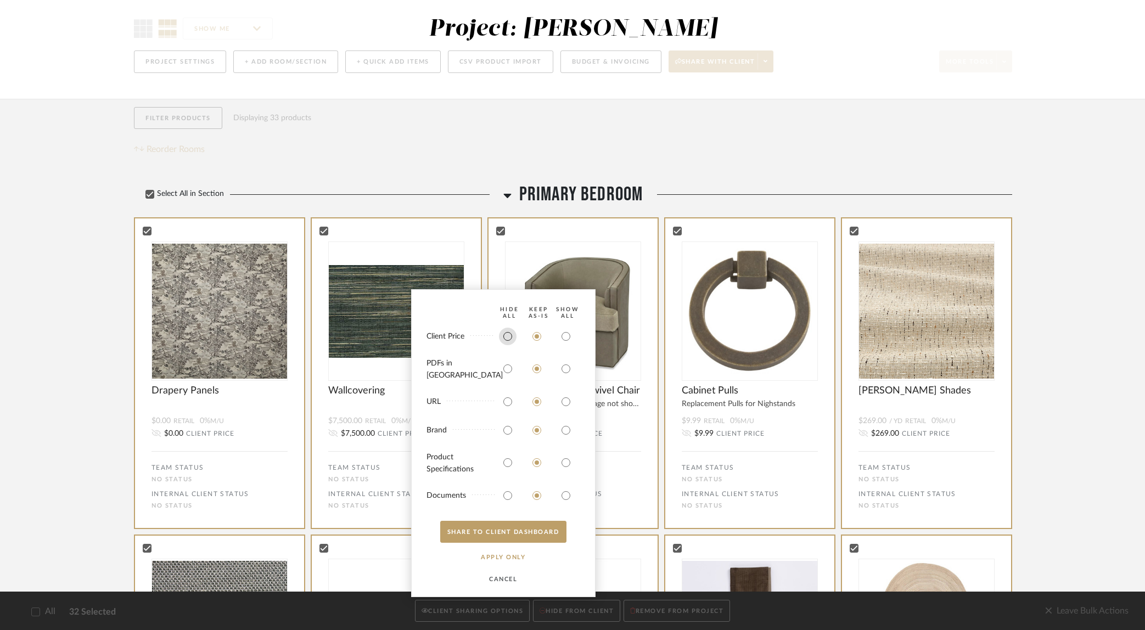
click at [511, 344] on input "radio" at bounding box center [508, 337] width 18 height 18
radio input "true"
click at [507, 401] on input "radio" at bounding box center [508, 402] width 18 height 18
radio input "true"
click at [507, 431] on input "radio" at bounding box center [508, 431] width 18 height 18
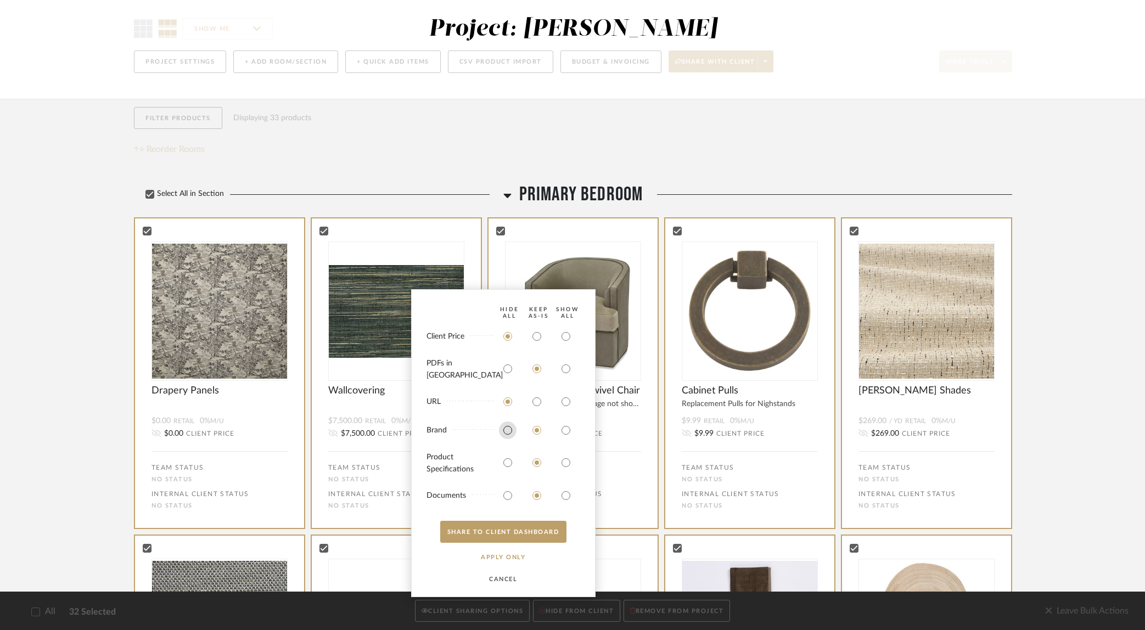
radio input "true"
click at [493, 533] on button "SHARE TO CLIENT Dashboard" at bounding box center [503, 532] width 126 height 22
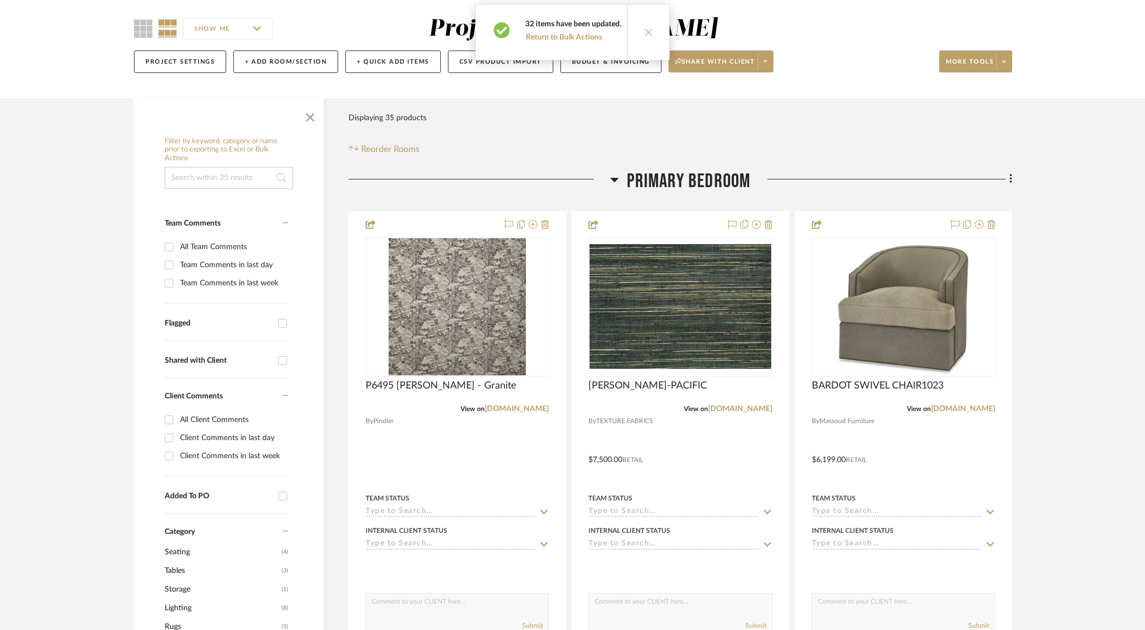
click at [646, 38] on button at bounding box center [648, 32] width 42 height 55
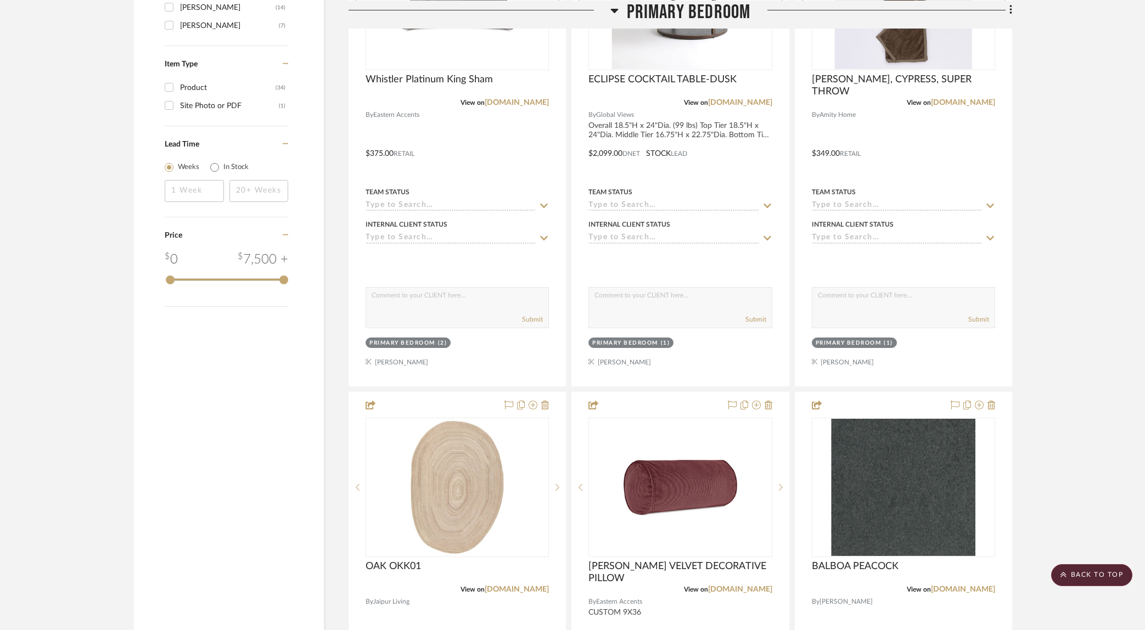
scroll to position [0, 0]
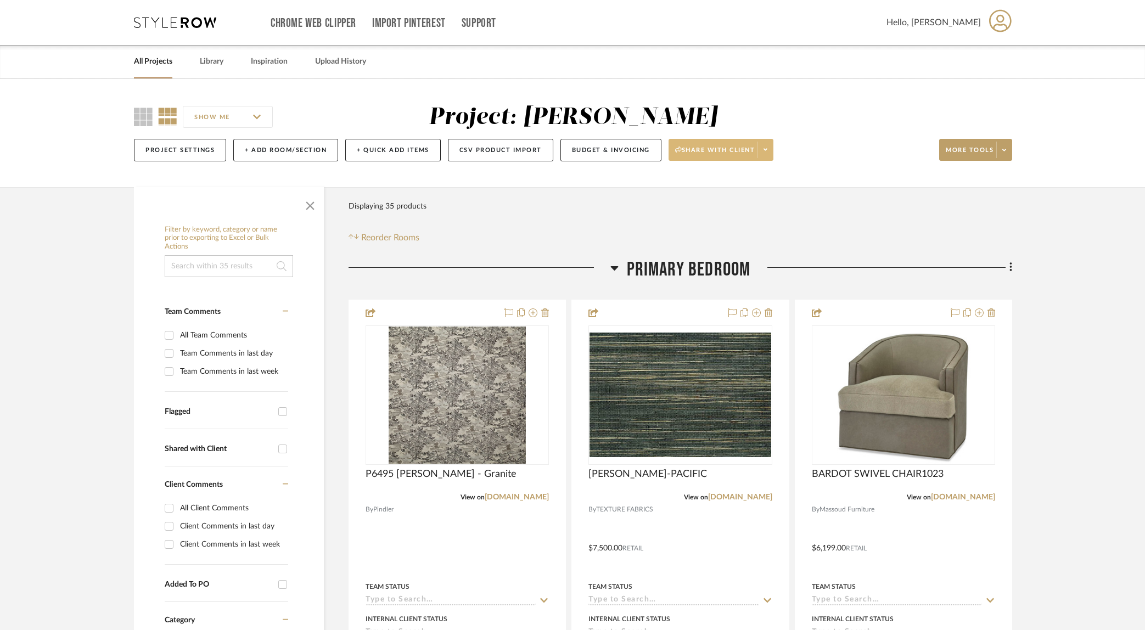
click at [713, 150] on span "Share with client" at bounding box center [715, 154] width 80 height 16
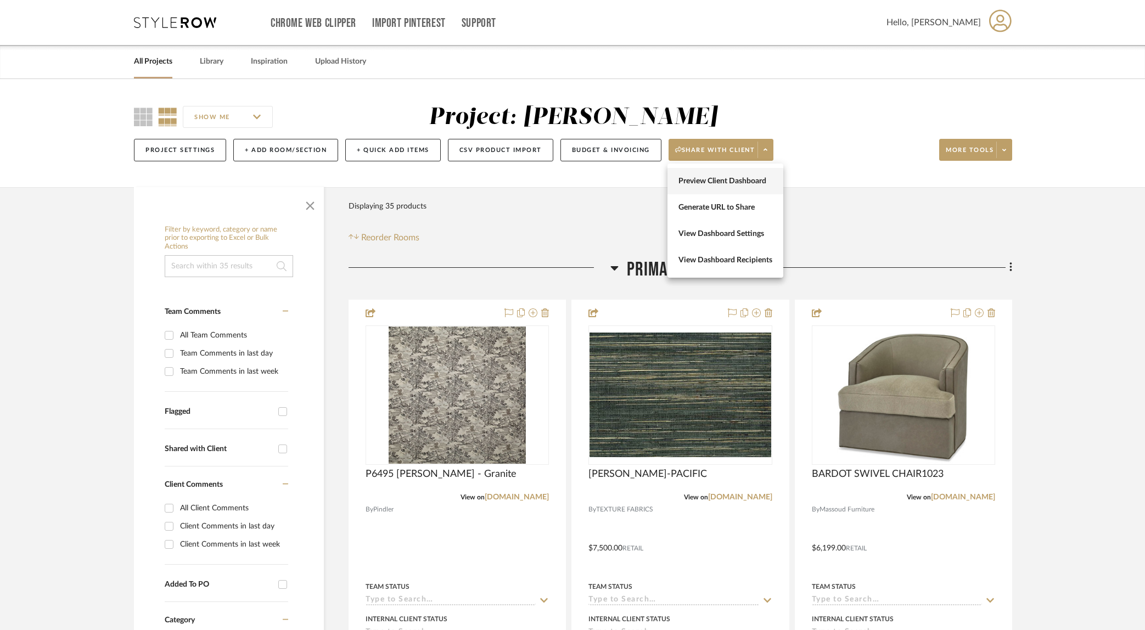
click at [729, 182] on span "Preview Client Dashboard" at bounding box center [726, 181] width 94 height 9
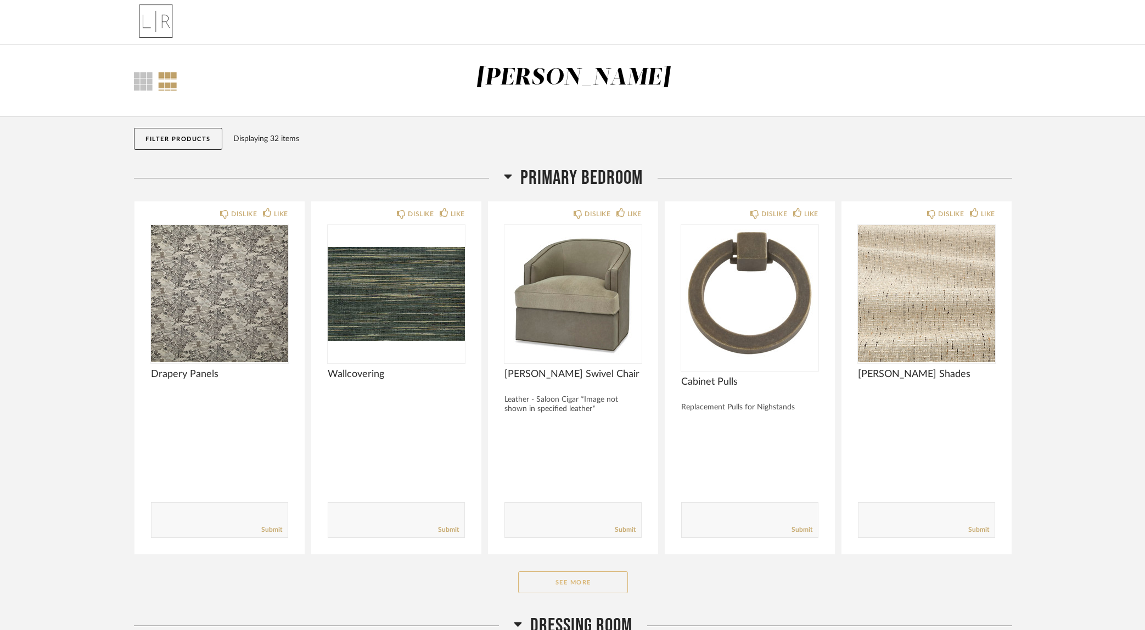
click at [582, 583] on button "See More" at bounding box center [573, 583] width 110 height 22
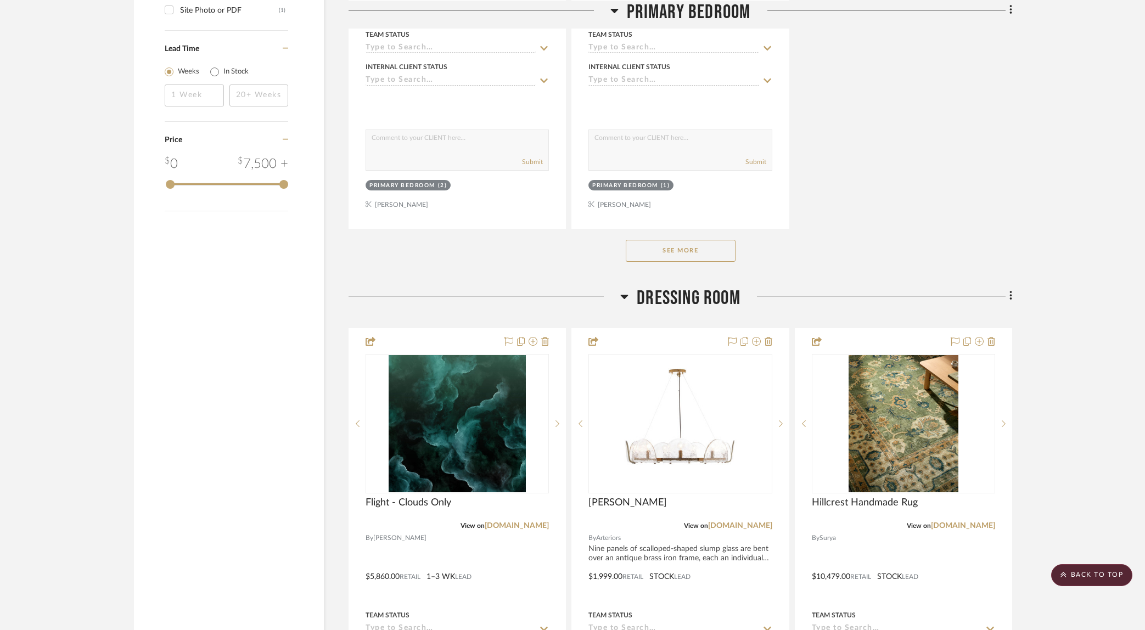
scroll to position [1557, 0]
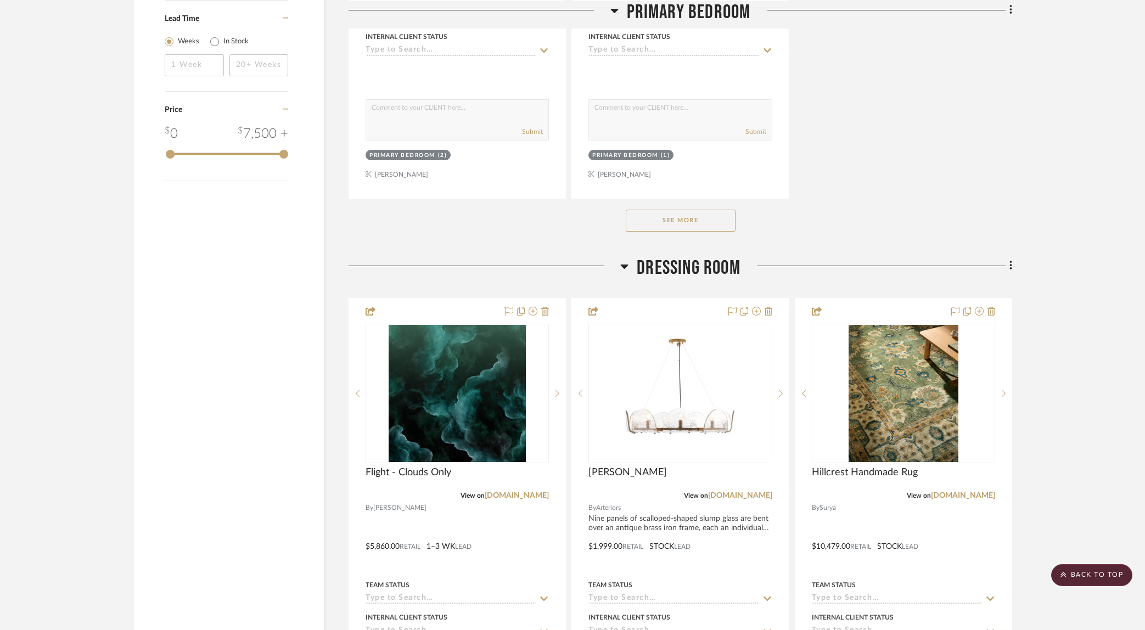
click at [697, 216] on button "See More" at bounding box center [681, 221] width 110 height 22
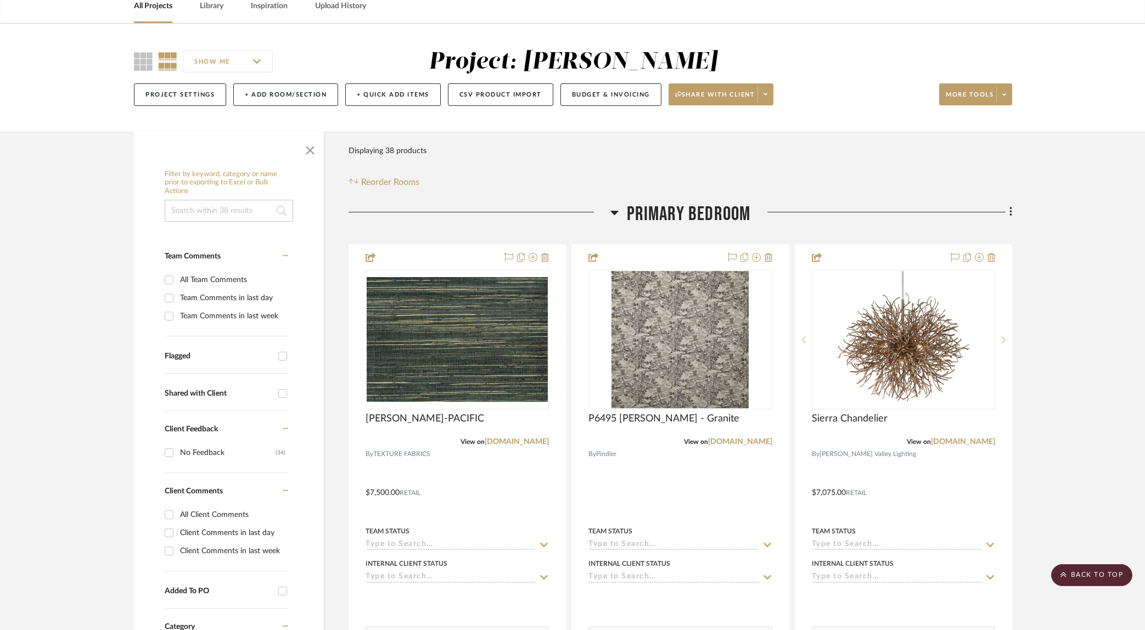
scroll to position [0, 0]
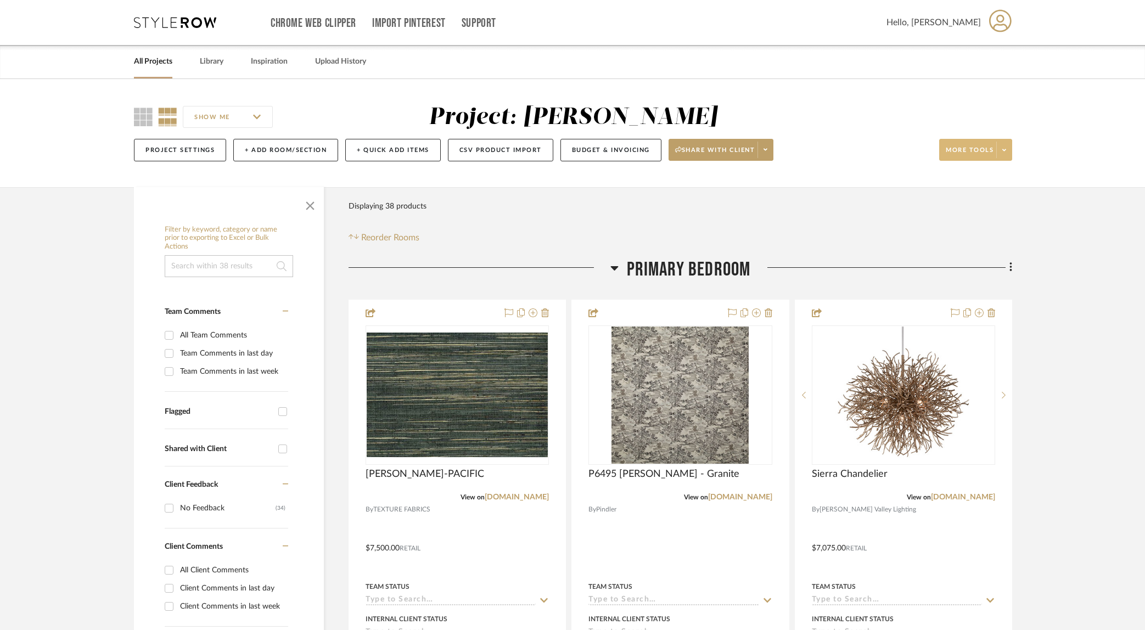
click at [1003, 153] on icon at bounding box center [1005, 150] width 4 height 6
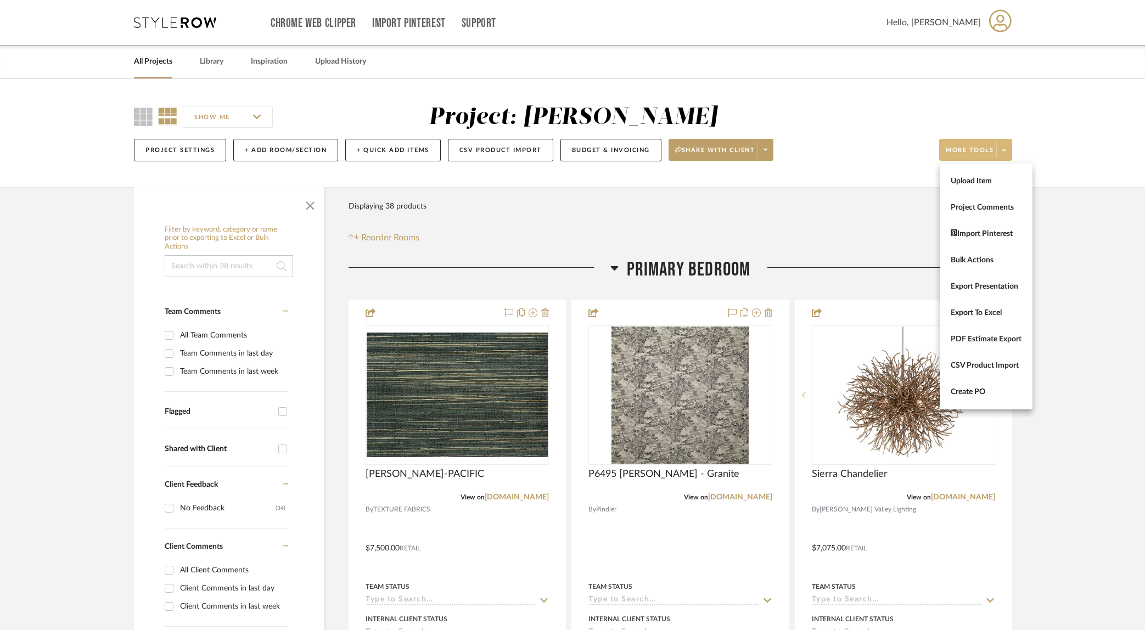
click at [895, 104] on div at bounding box center [572, 315] width 1145 height 630
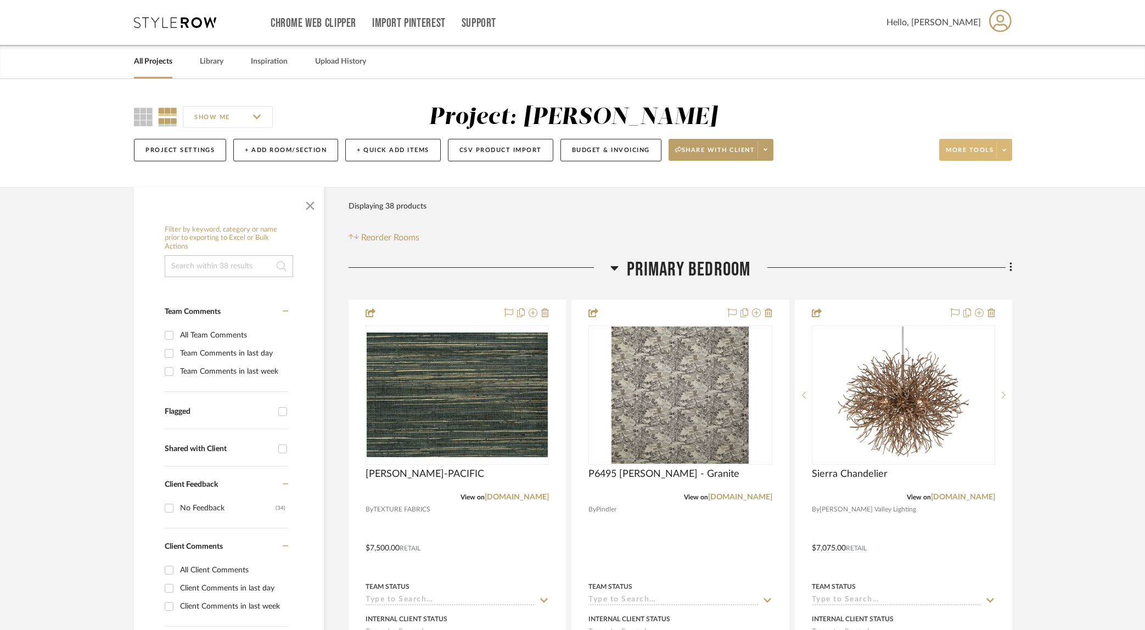
click at [1004, 153] on icon at bounding box center [1005, 150] width 4 height 6
click at [976, 263] on span "Bulk Actions" at bounding box center [986, 260] width 71 height 9
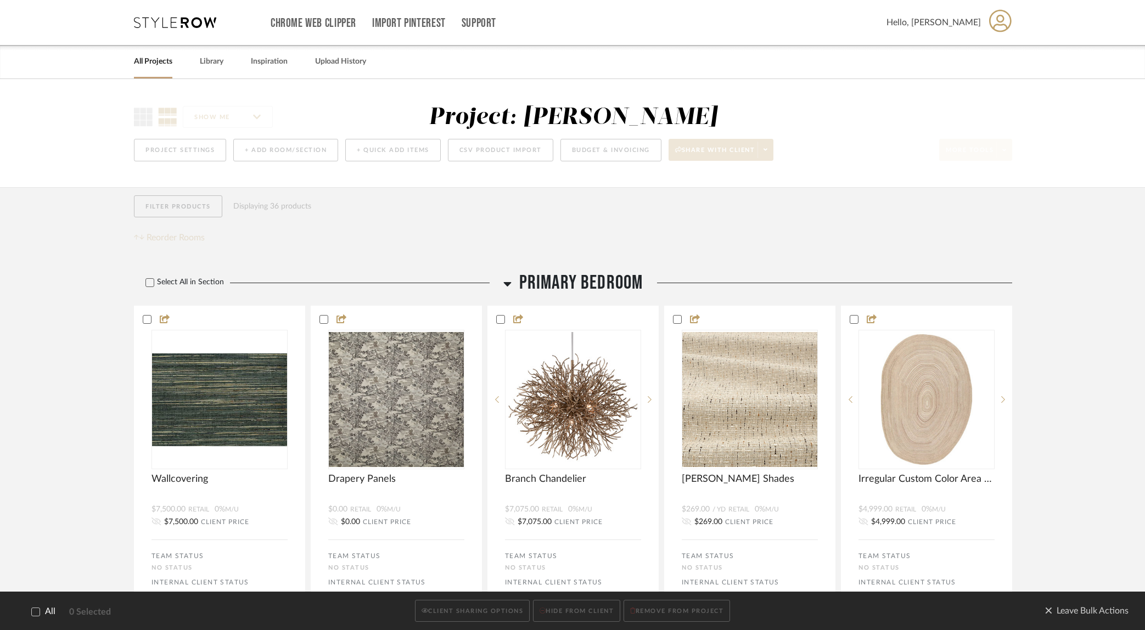
drag, startPoint x: 149, startPoint y: 283, endPoint x: 242, endPoint y: 303, distance: 94.3
click at [149, 283] on icon at bounding box center [150, 283] width 8 height 8
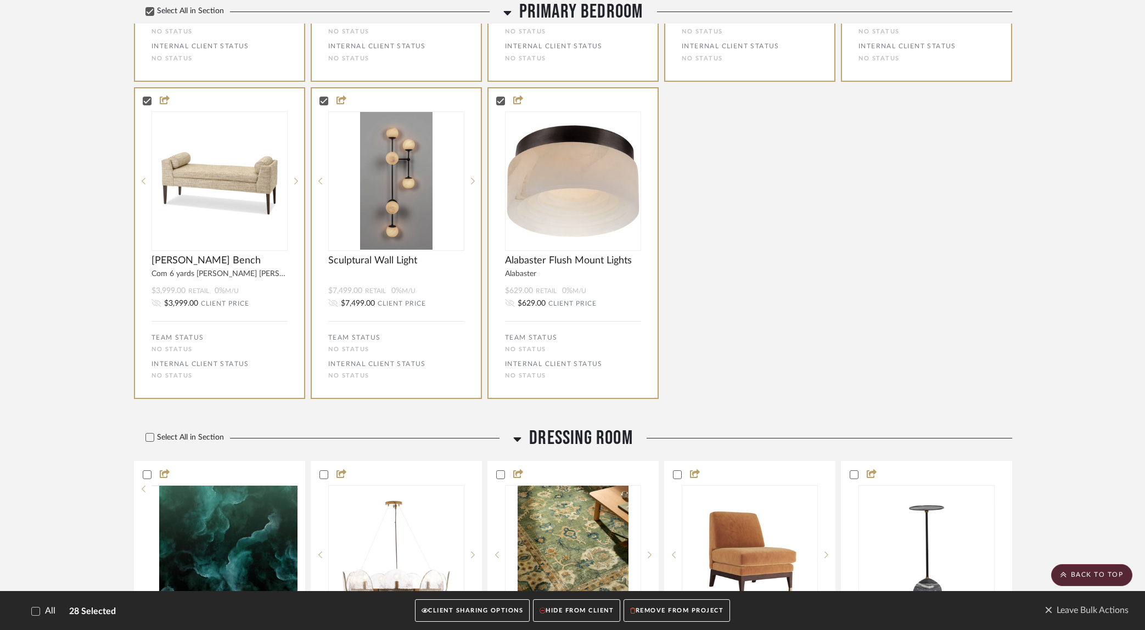
scroll to position [2039, 0]
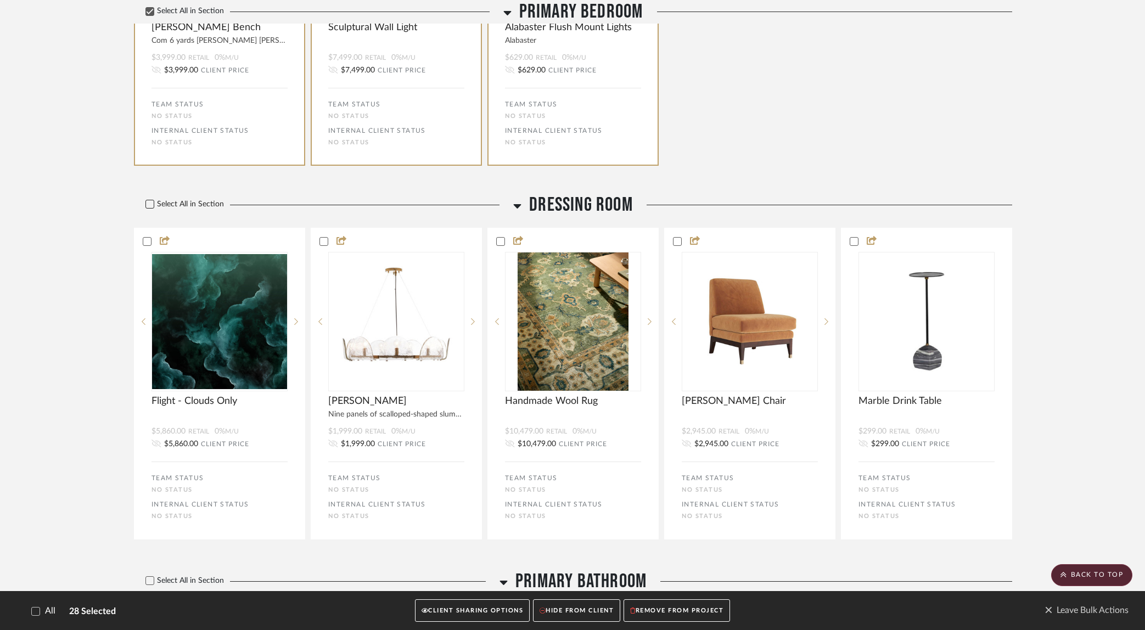
click at [148, 207] on icon at bounding box center [150, 204] width 7 height 5
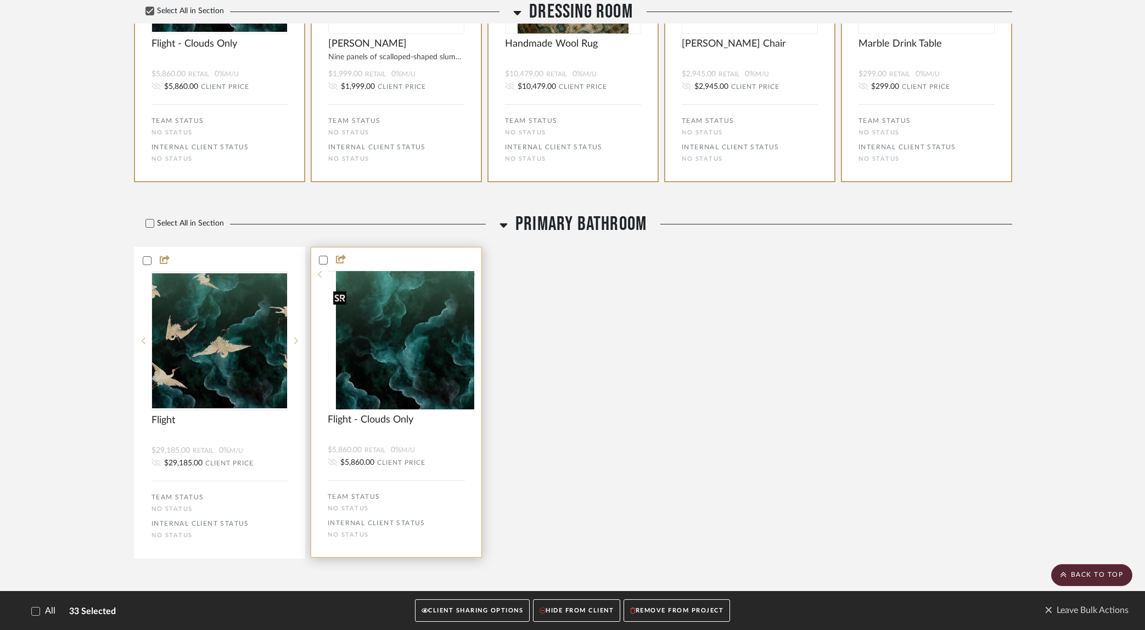
scroll to position [2468, 0]
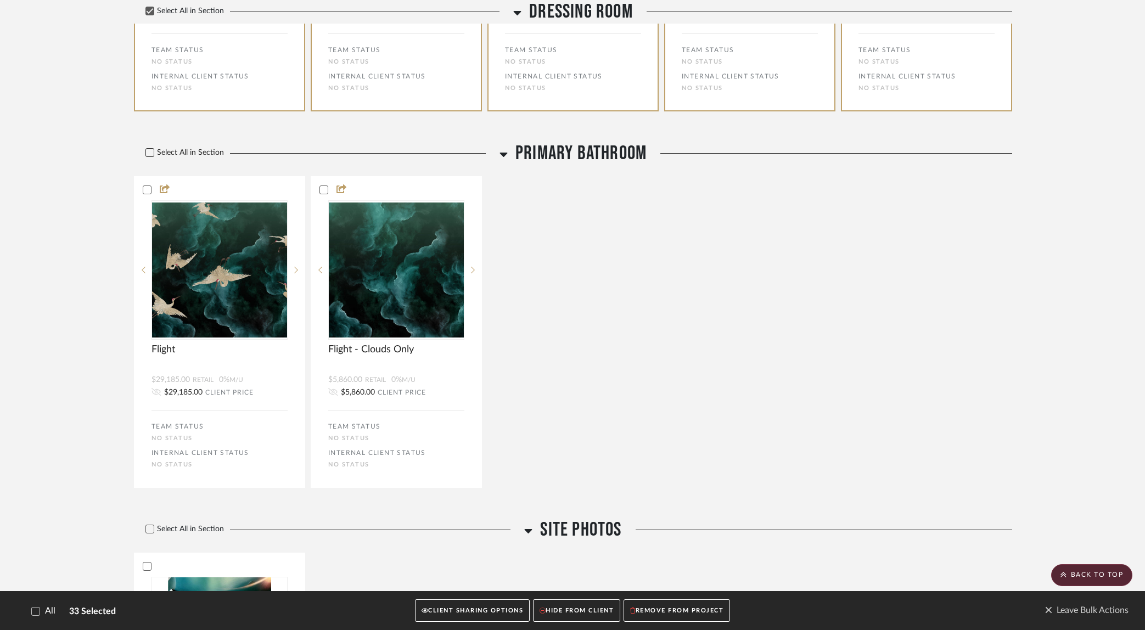
click at [152, 157] on div at bounding box center [150, 152] width 9 height 9
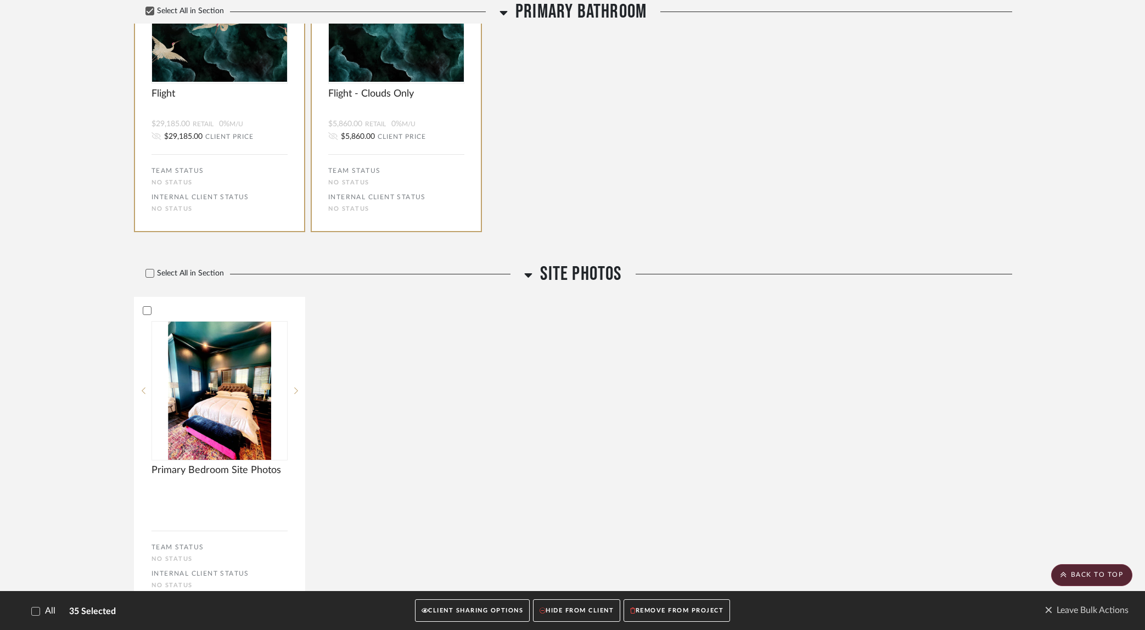
scroll to position [2793, 0]
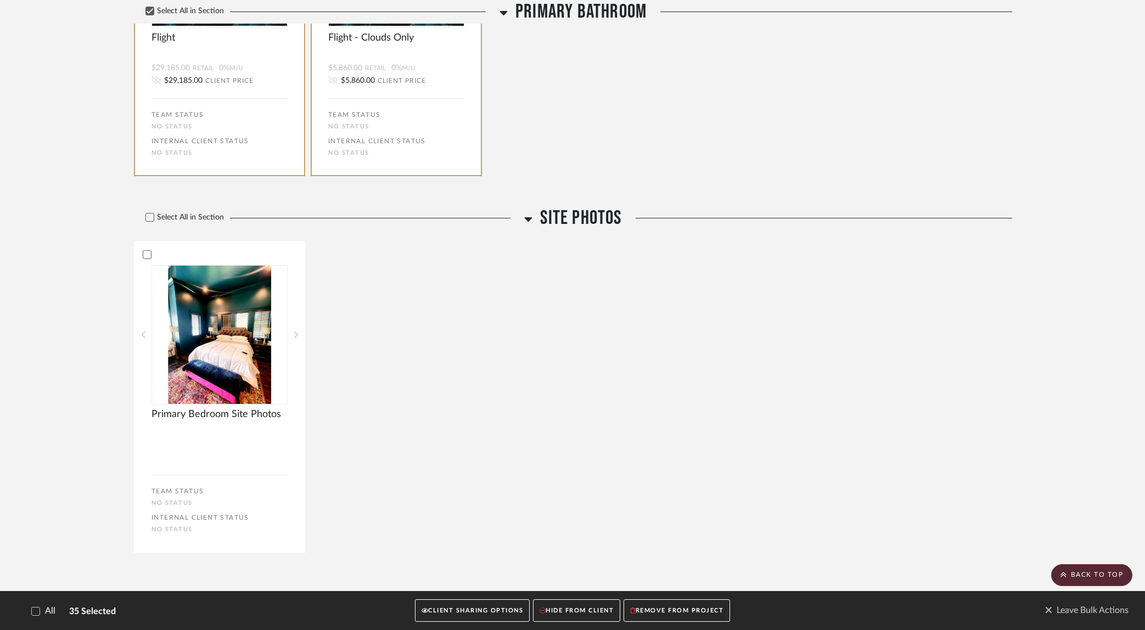
click at [499, 607] on button "CLIENT SHARING OPTIONS" at bounding box center [472, 611] width 115 height 23
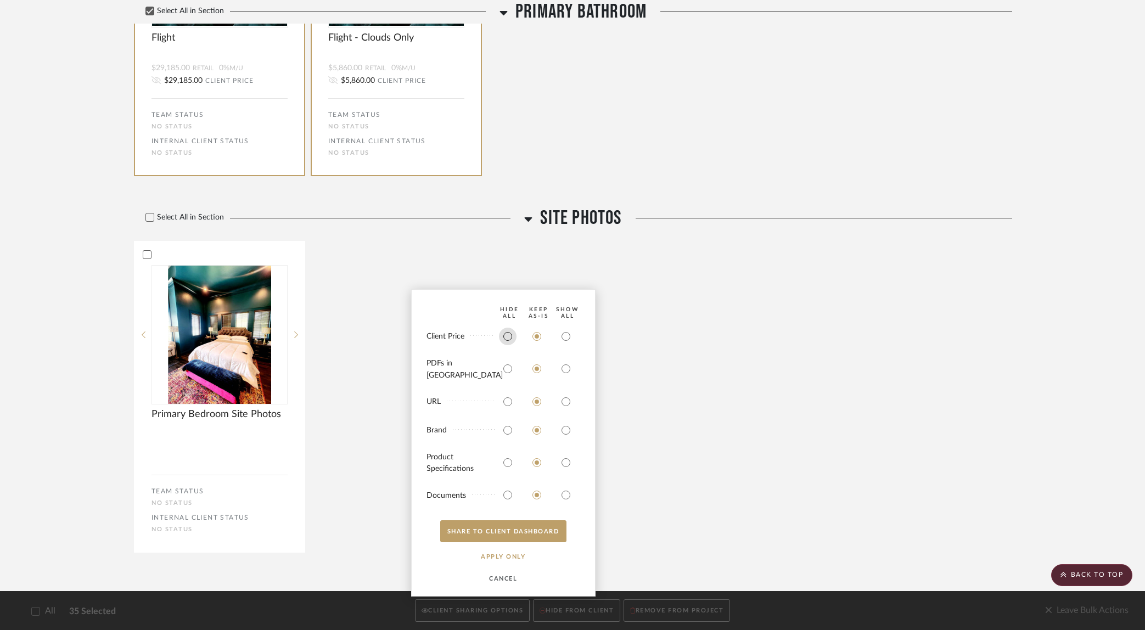
click at [510, 342] on input "radio" at bounding box center [508, 337] width 18 height 18
radio input "true"
click at [505, 400] on input "radio" at bounding box center [508, 402] width 18 height 18
radio input "true"
click at [506, 428] on input "radio" at bounding box center [508, 431] width 18 height 18
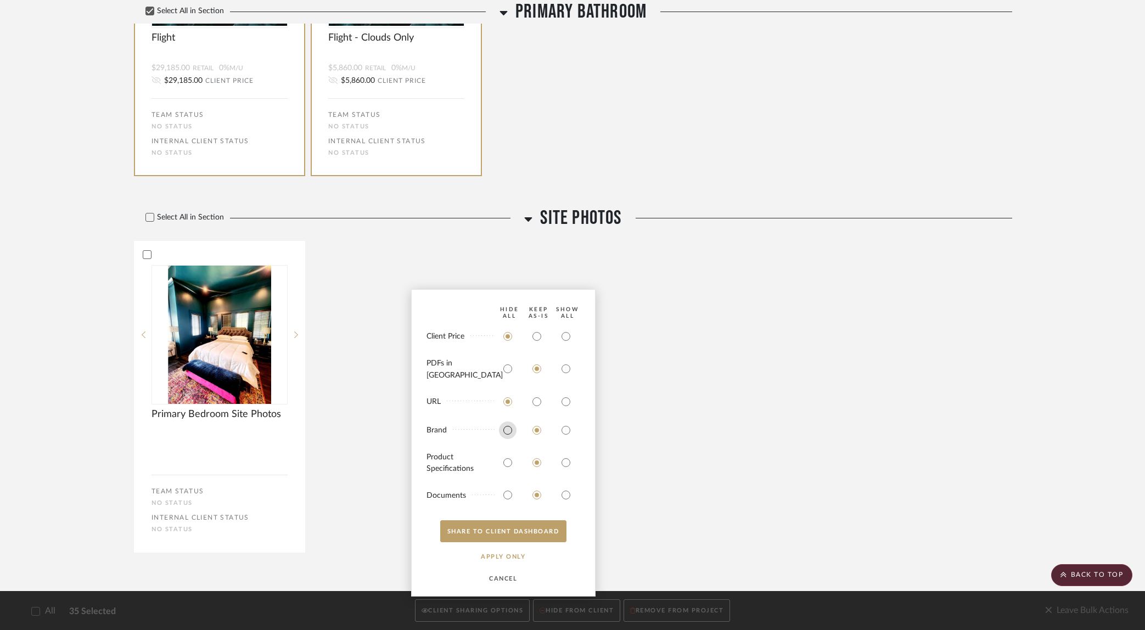
radio input "true"
click at [486, 534] on button "SHARE TO CLIENT Dashboard" at bounding box center [503, 532] width 126 height 22
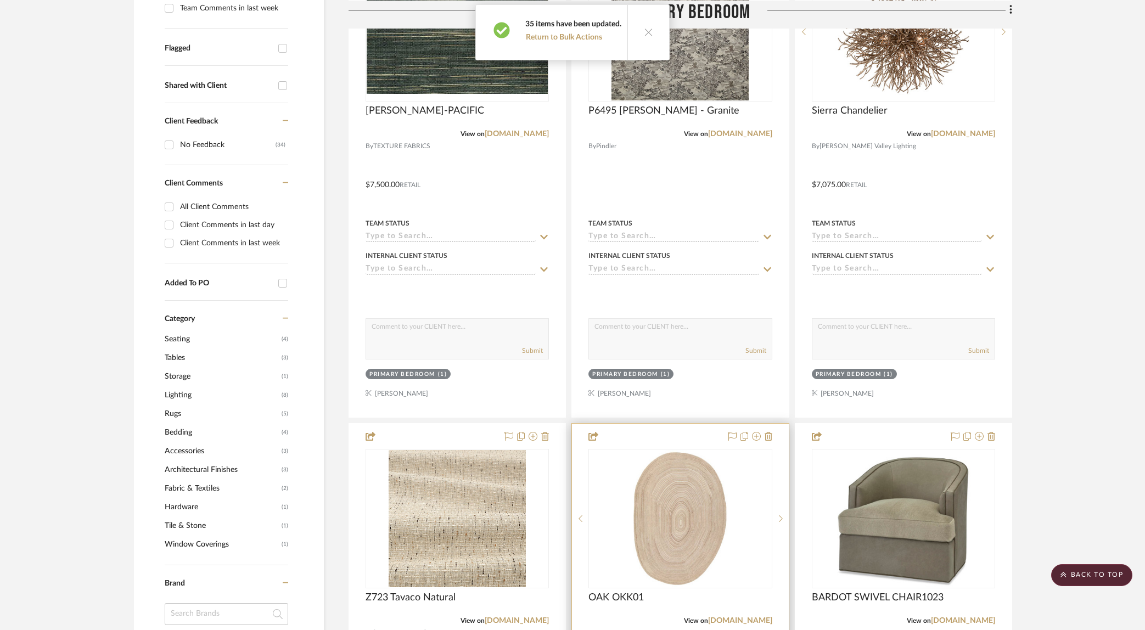
scroll to position [0, 0]
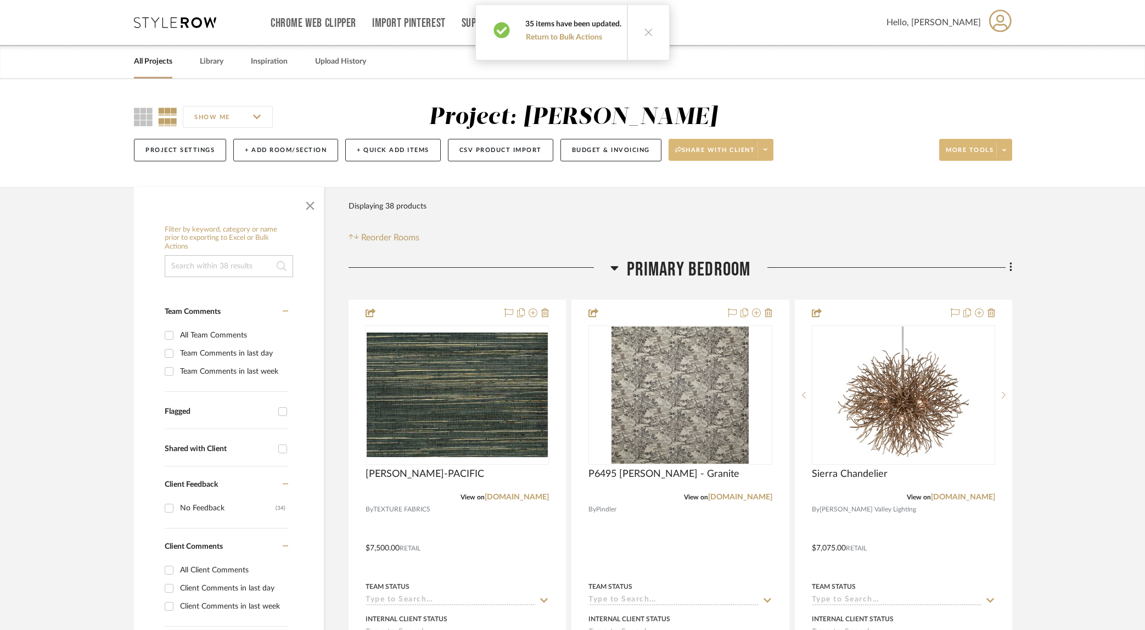
click at [772, 154] on span at bounding box center [765, 150] width 15 height 16
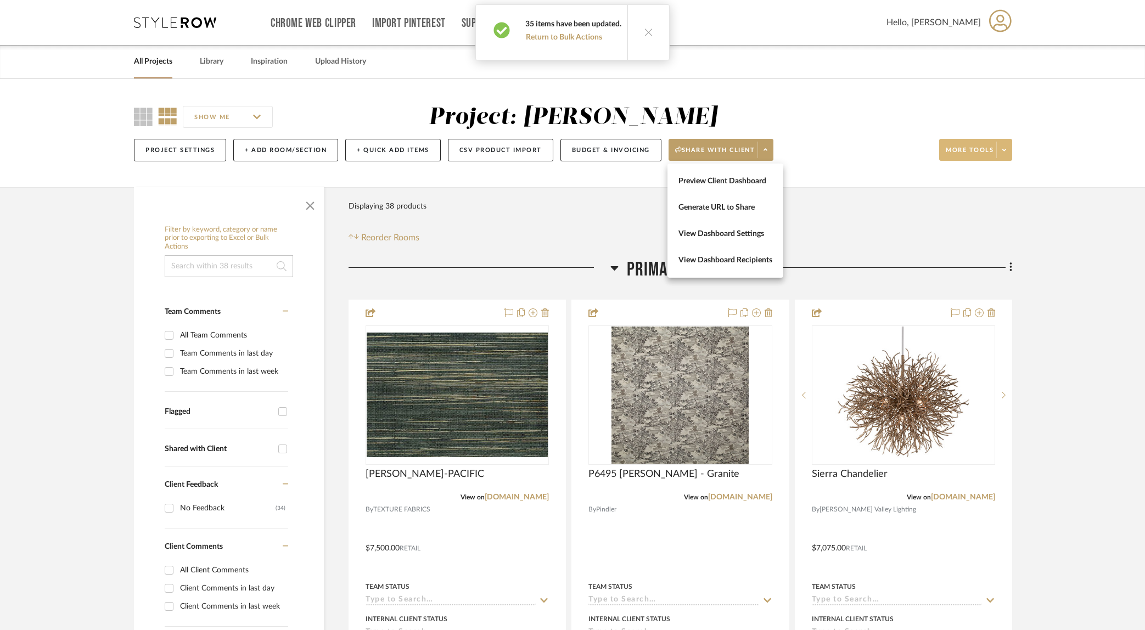
drag, startPoint x: 730, startPoint y: 180, endPoint x: 746, endPoint y: 181, distance: 15.4
click at [730, 180] on span "Preview Client Dashboard" at bounding box center [726, 181] width 94 height 9
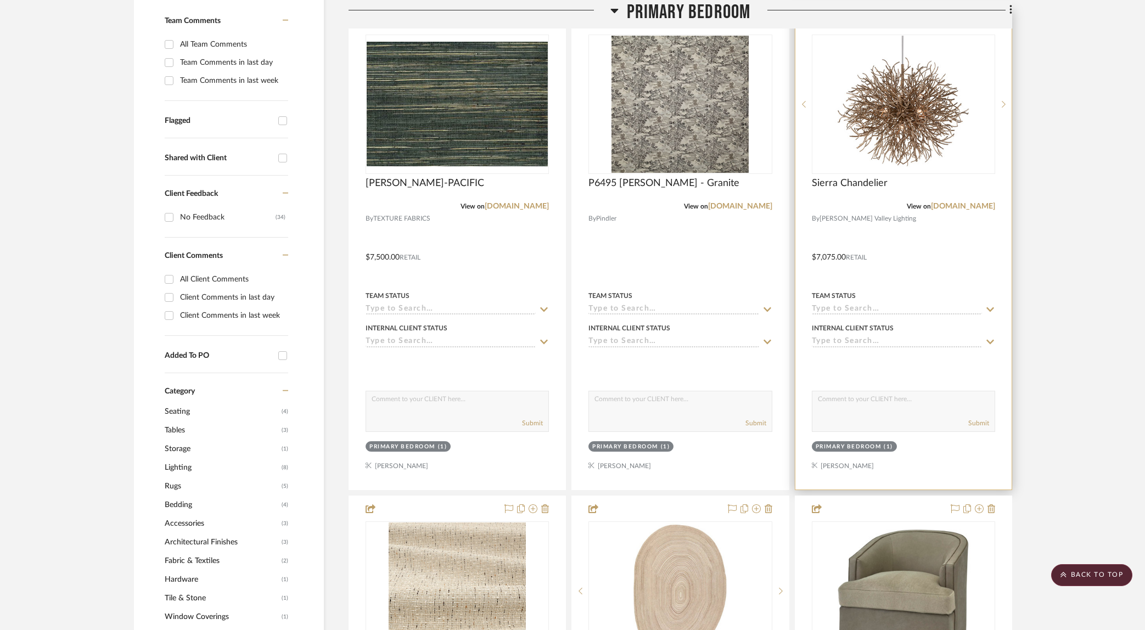
scroll to position [303, 0]
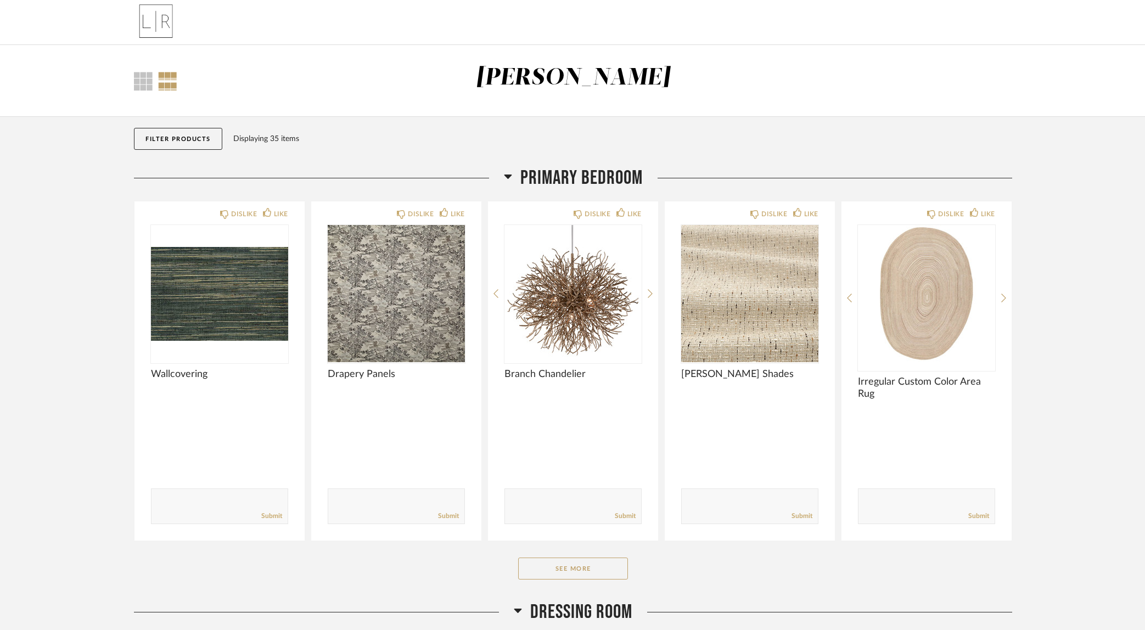
click at [591, 556] on div "Primary Bedroom DISLIKE LIKE Wallcovering Comments: Submit DISLIKE LIKE Drapery…" at bounding box center [573, 383] width 879 height 434
click at [612, 567] on button "See More" at bounding box center [573, 569] width 110 height 22
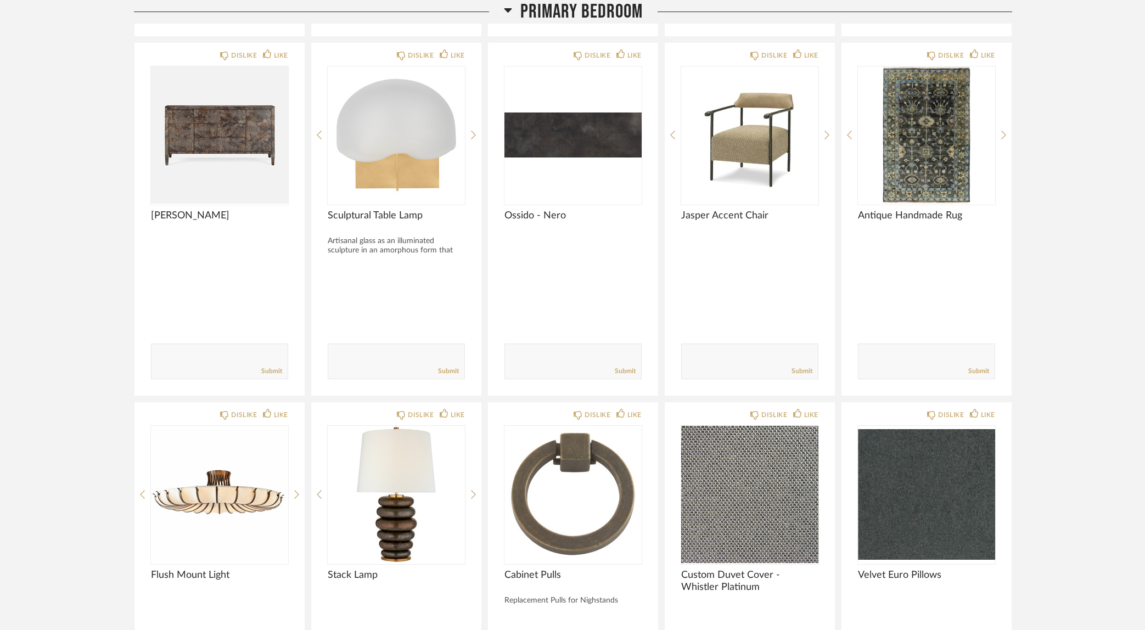
scroll to position [1055, 0]
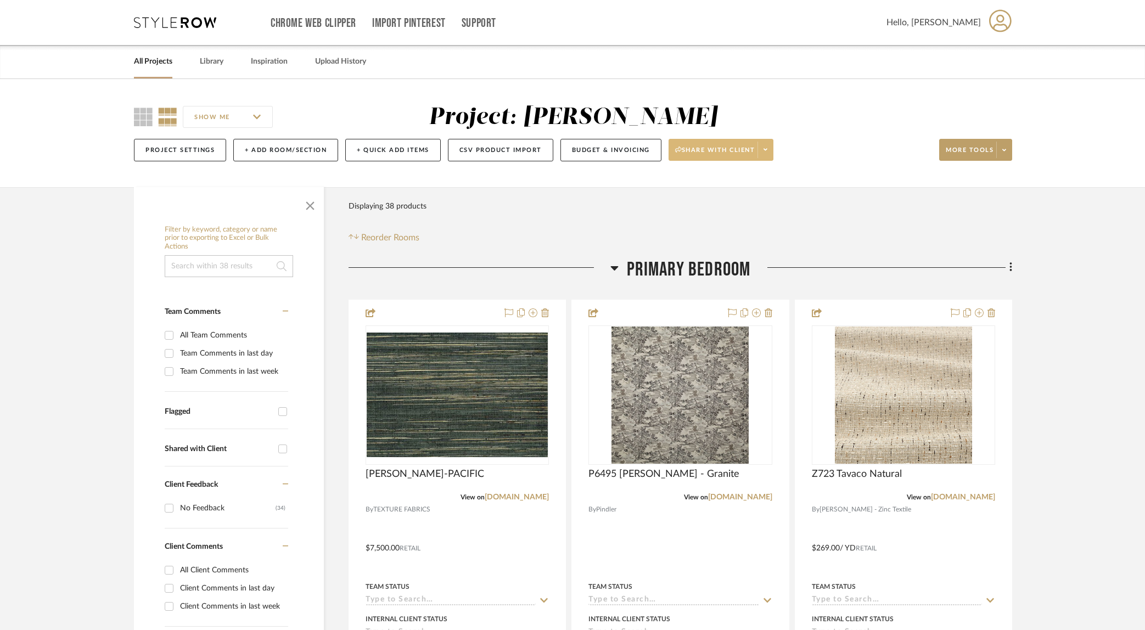
click at [733, 154] on span "Share with client" at bounding box center [715, 154] width 80 height 16
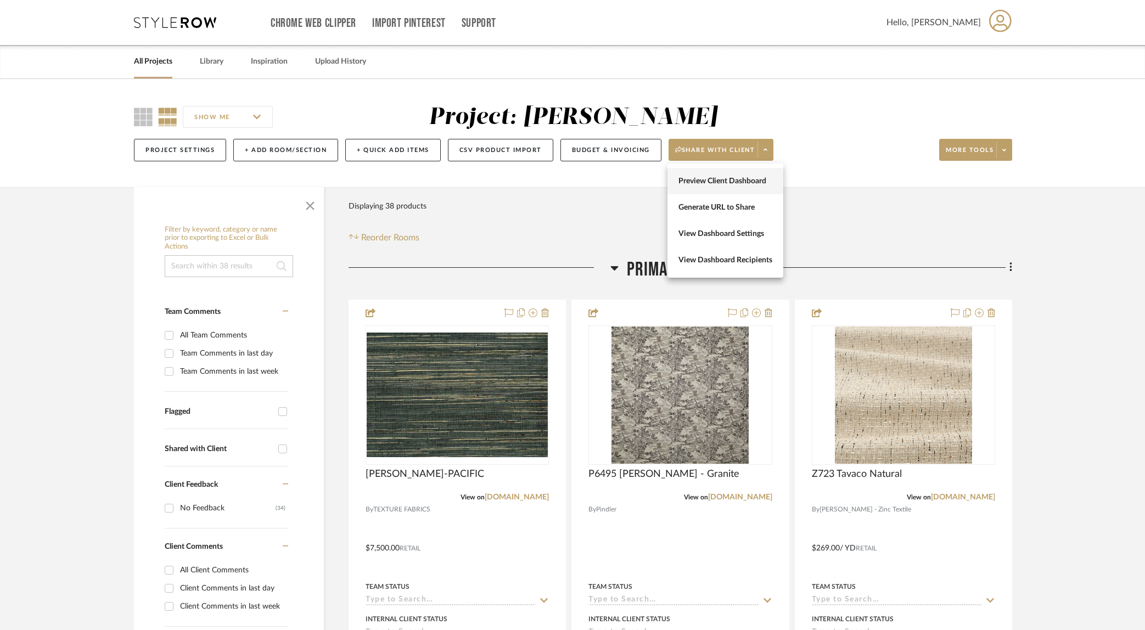
click at [741, 186] on button "Preview Client Dashboard" at bounding box center [726, 181] width 116 height 26
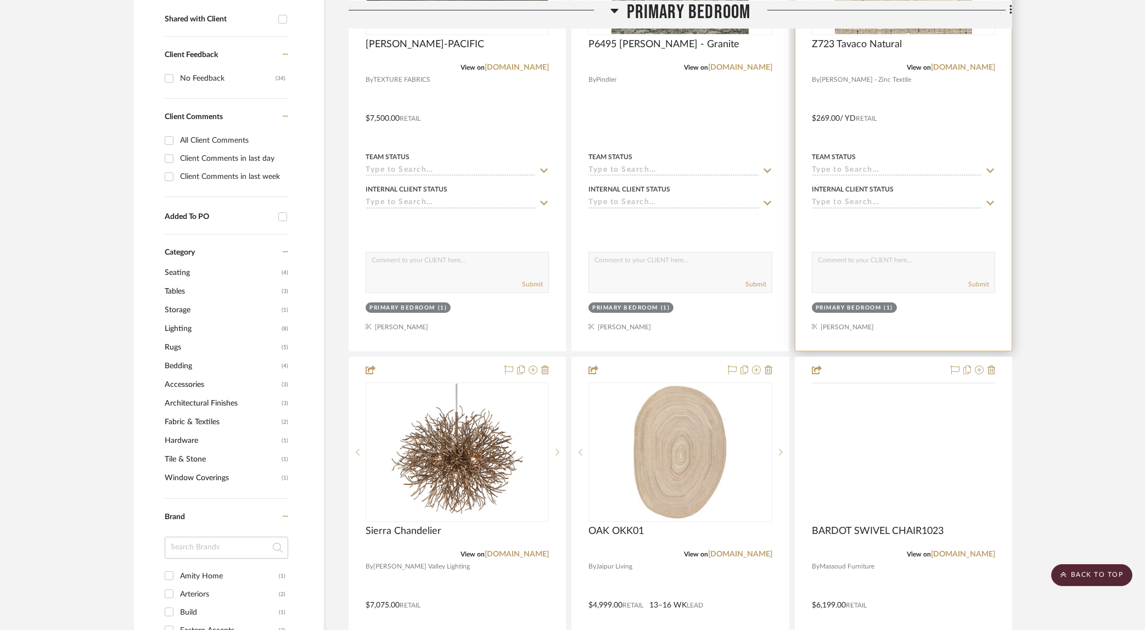
scroll to position [573, 0]
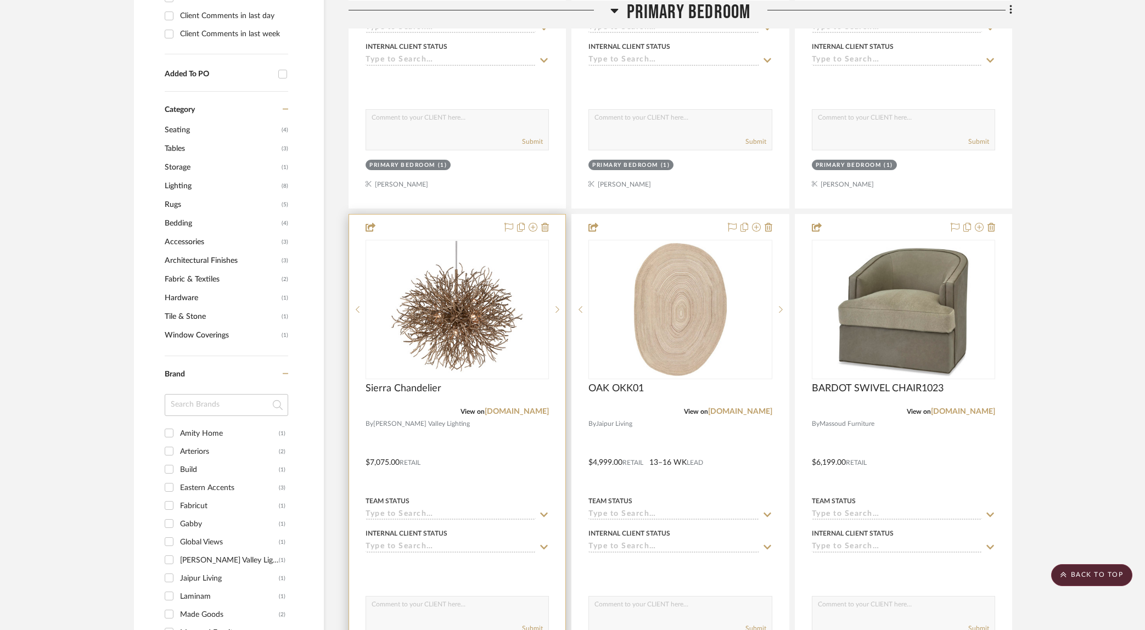
click at [536, 445] on div at bounding box center [457, 455] width 216 height 480
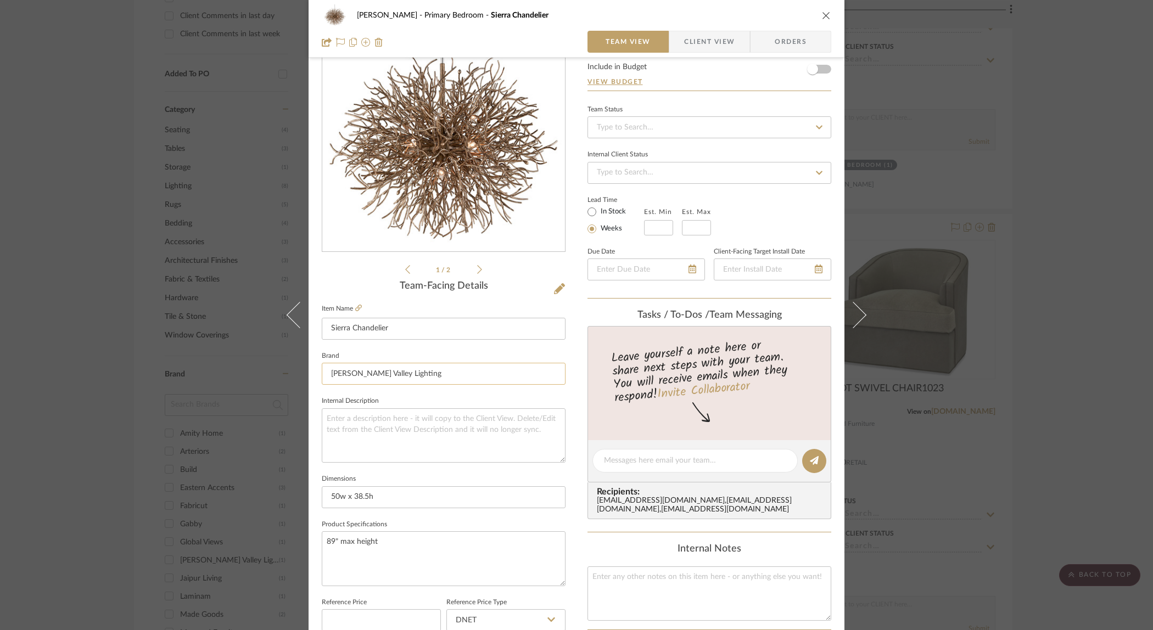
scroll to position [81, 0]
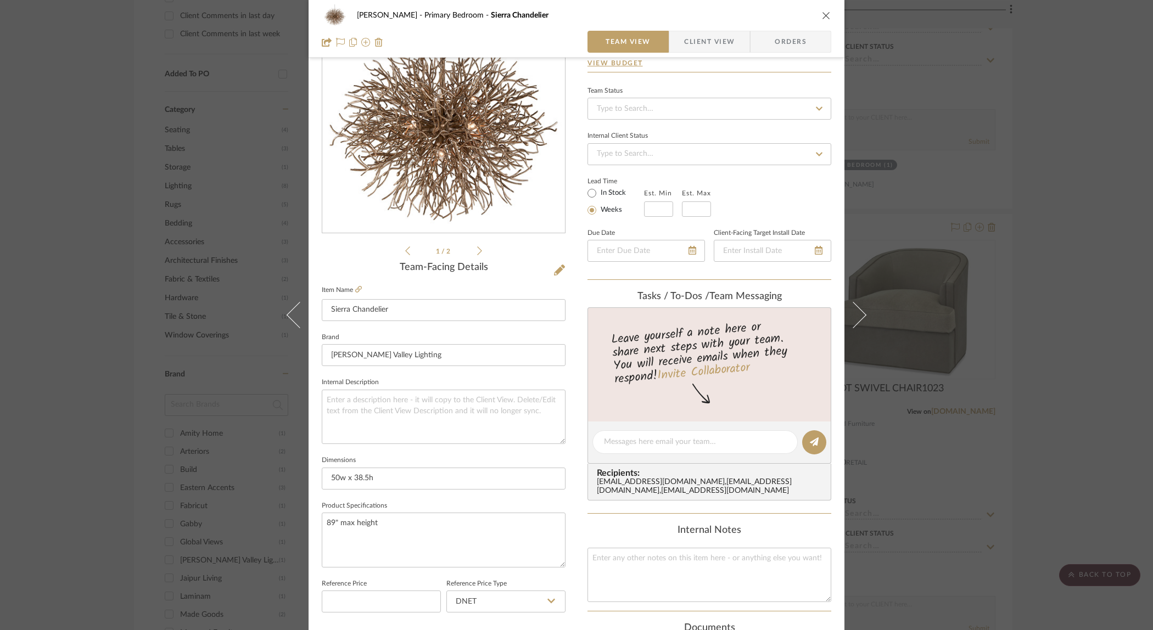
click at [686, 40] on span "Client View" at bounding box center [709, 42] width 51 height 22
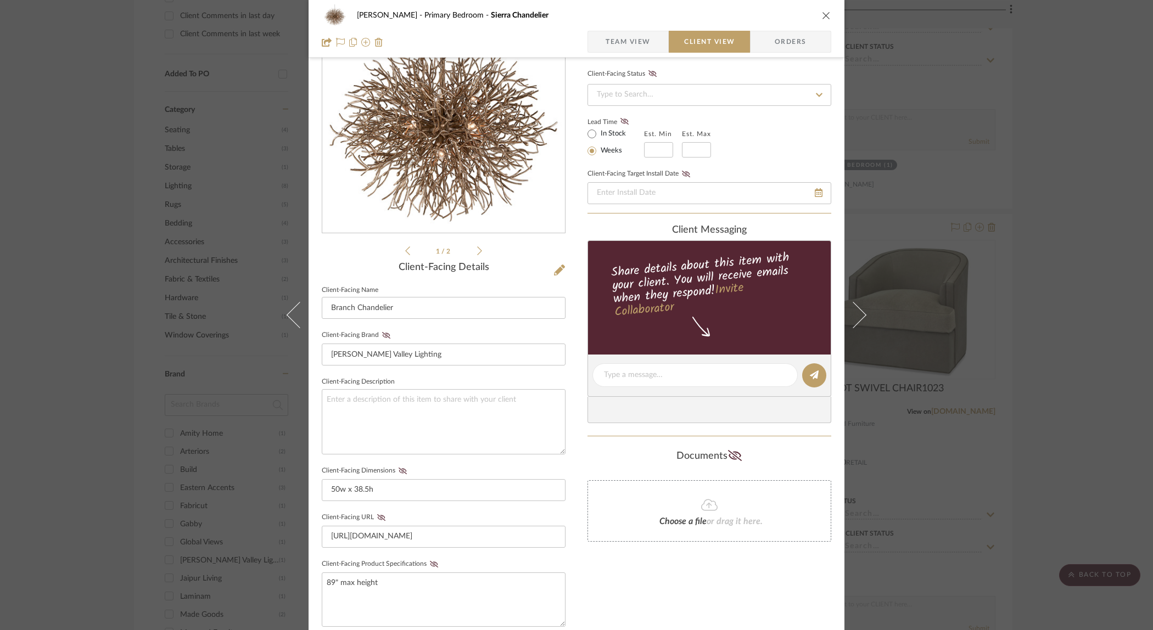
click at [816, 17] on div "Ostrom, Jim Primary Bedroom Sierra Chandelier" at bounding box center [577, 15] width 510 height 22
click at [822, 16] on icon "close" at bounding box center [826, 15] width 9 height 9
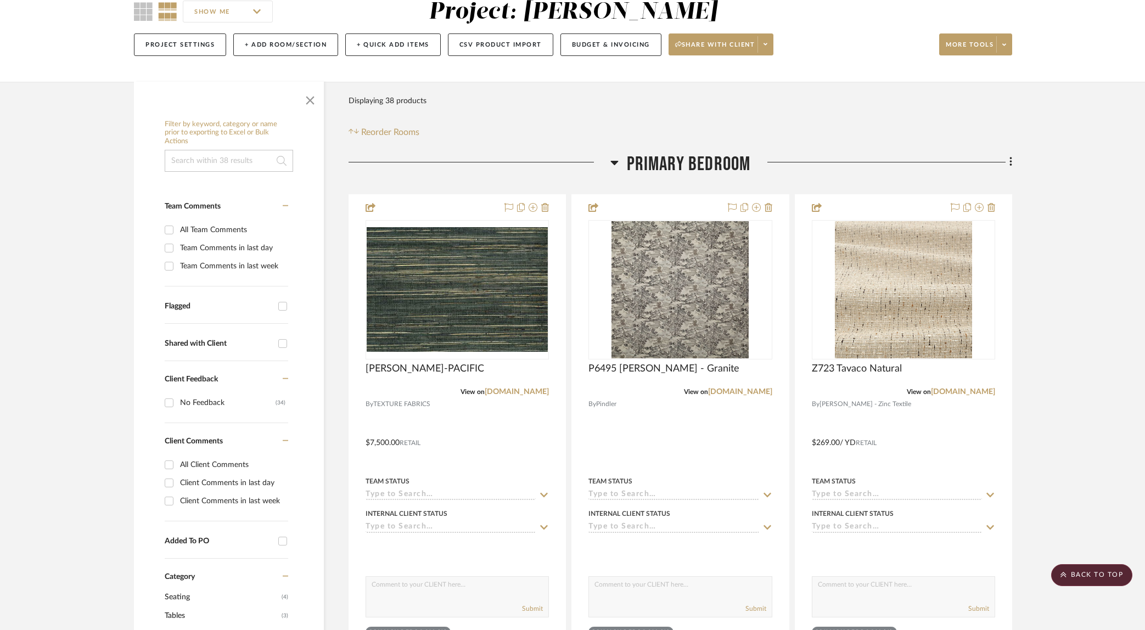
scroll to position [0, 0]
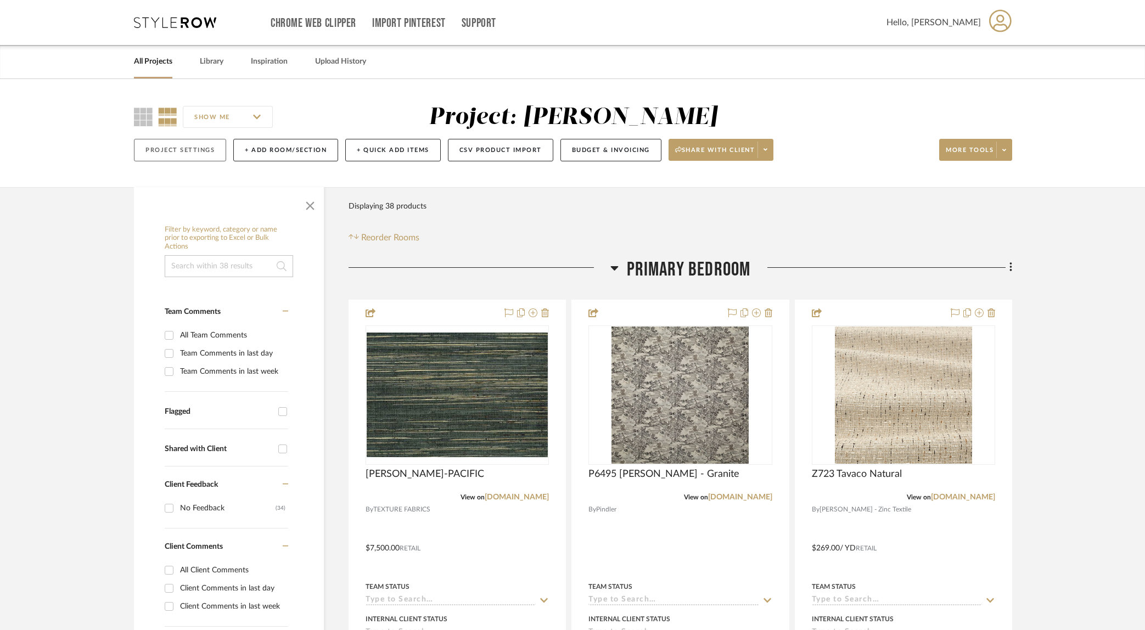
click at [172, 148] on button "Project Settings" at bounding box center [180, 150] width 92 height 23
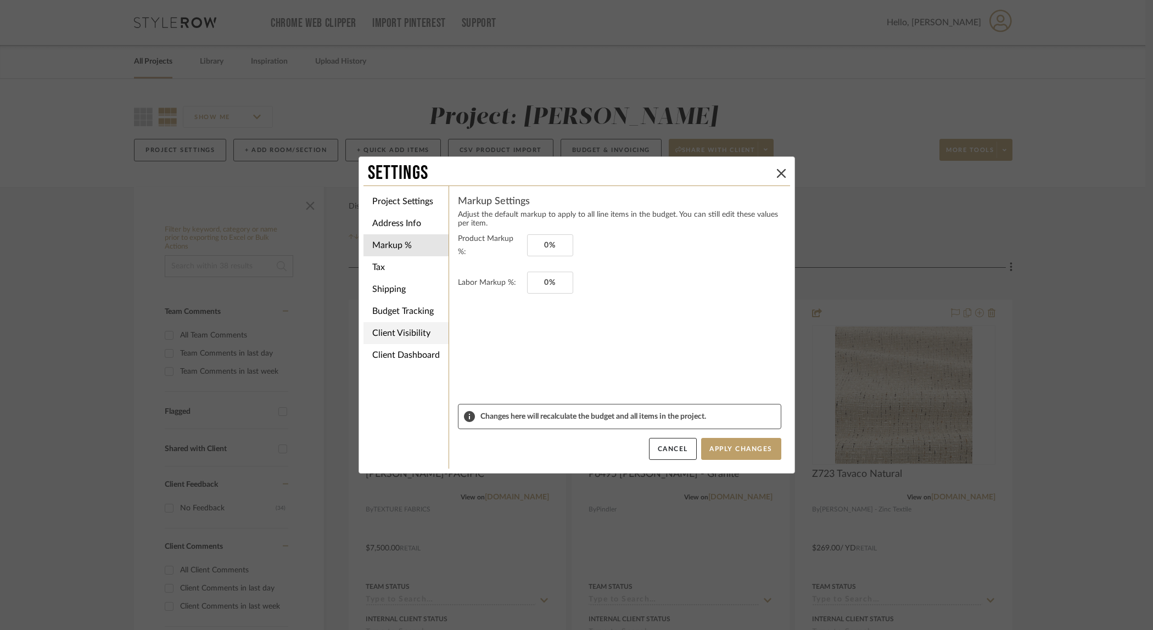
click at [409, 334] on li "Client Visibility" at bounding box center [406, 333] width 85 height 22
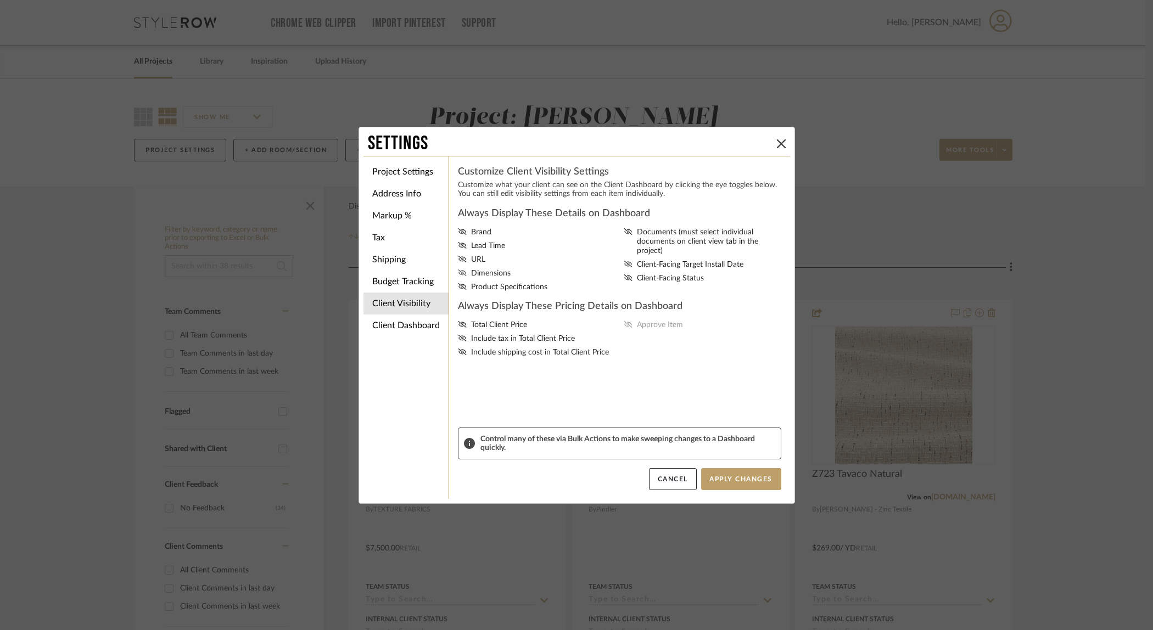
click at [460, 274] on icon at bounding box center [462, 273] width 9 height 7
click at [0, 0] on input "Dimensions" at bounding box center [0, 0] width 0 height 0
click at [460, 290] on icon at bounding box center [462, 286] width 9 height 7
click at [0, 0] on input "Product Specifications" at bounding box center [0, 0] width 0 height 0
click at [458, 246] on icon at bounding box center [462, 245] width 9 height 7
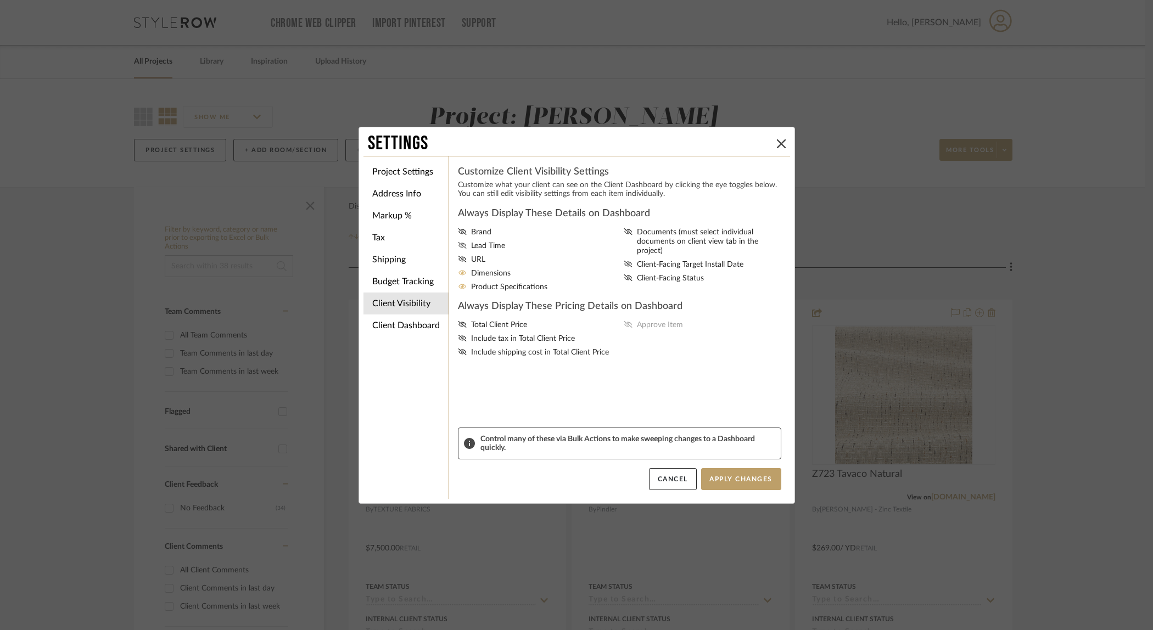
click at [0, 0] on input "Lead Time" at bounding box center [0, 0] width 0 height 0
click at [701, 399] on div "Always Display These Details on Dashboard Brand Lead Time URL Dimensions Produc…" at bounding box center [619, 317] width 323 height 221
click at [715, 476] on button "Apply Changes" at bounding box center [741, 479] width 80 height 22
click at [730, 299] on div "Always Display These Details on Dashboard Brand Lead Time URL Dimensions Produc…" at bounding box center [619, 317] width 323 height 221
click at [778, 144] on icon at bounding box center [781, 143] width 9 height 9
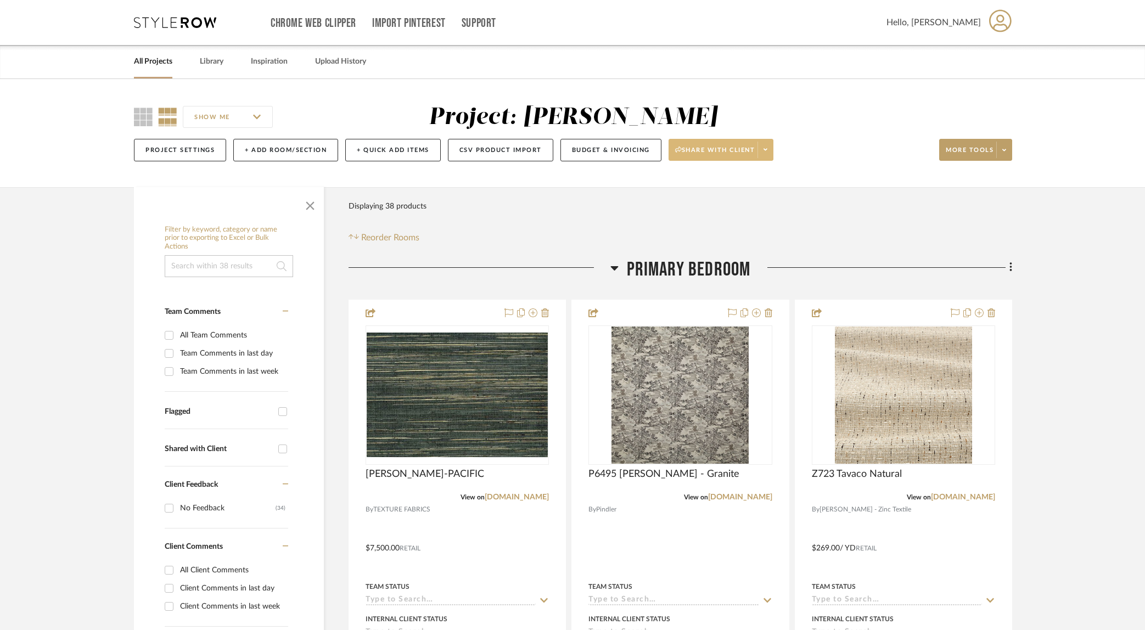
click at [745, 151] on span "Share with client" at bounding box center [715, 154] width 80 height 16
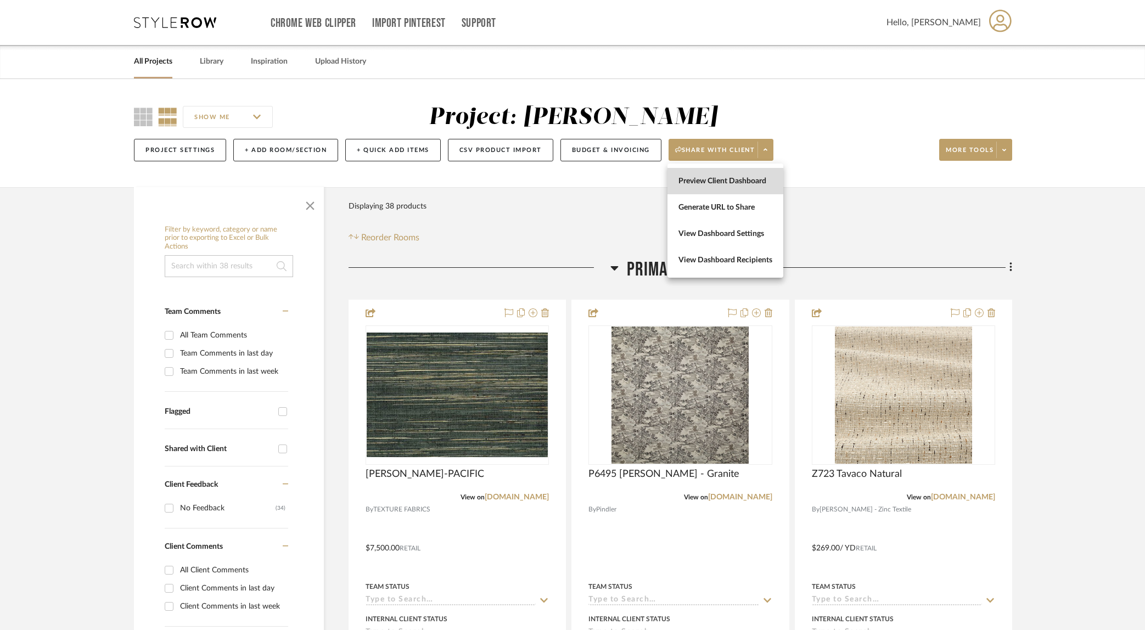
click at [742, 184] on span "Preview Client Dashboard" at bounding box center [726, 181] width 94 height 9
click at [501, 223] on div "Filter Products Displaying 38 products Reorder Rooms" at bounding box center [681, 219] width 664 height 49
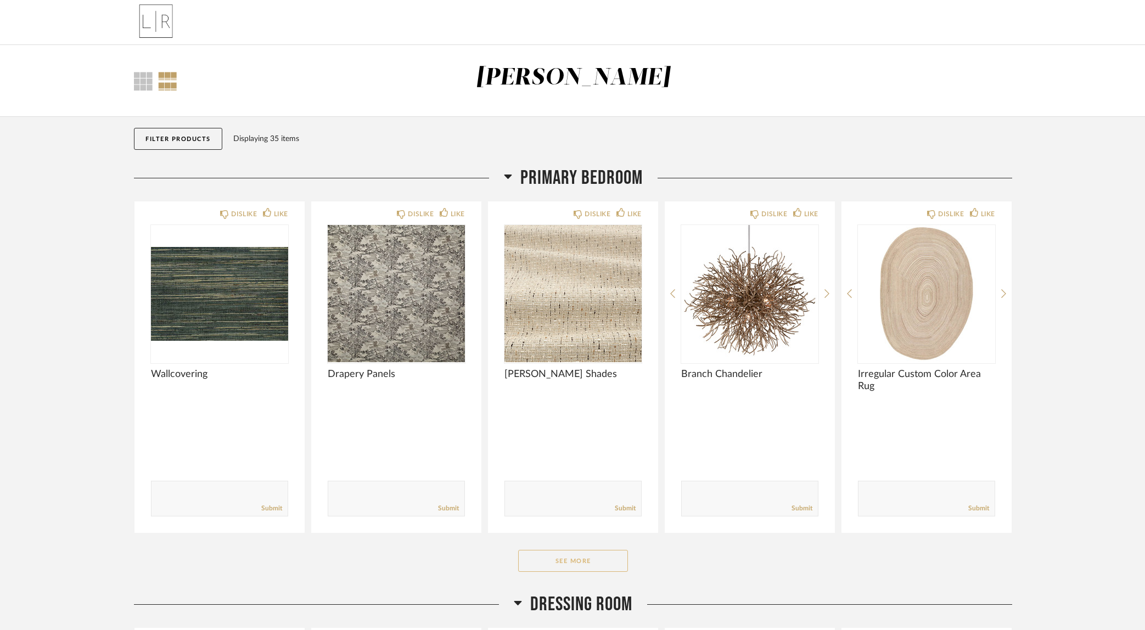
click at [586, 557] on button "See More" at bounding box center [573, 561] width 110 height 22
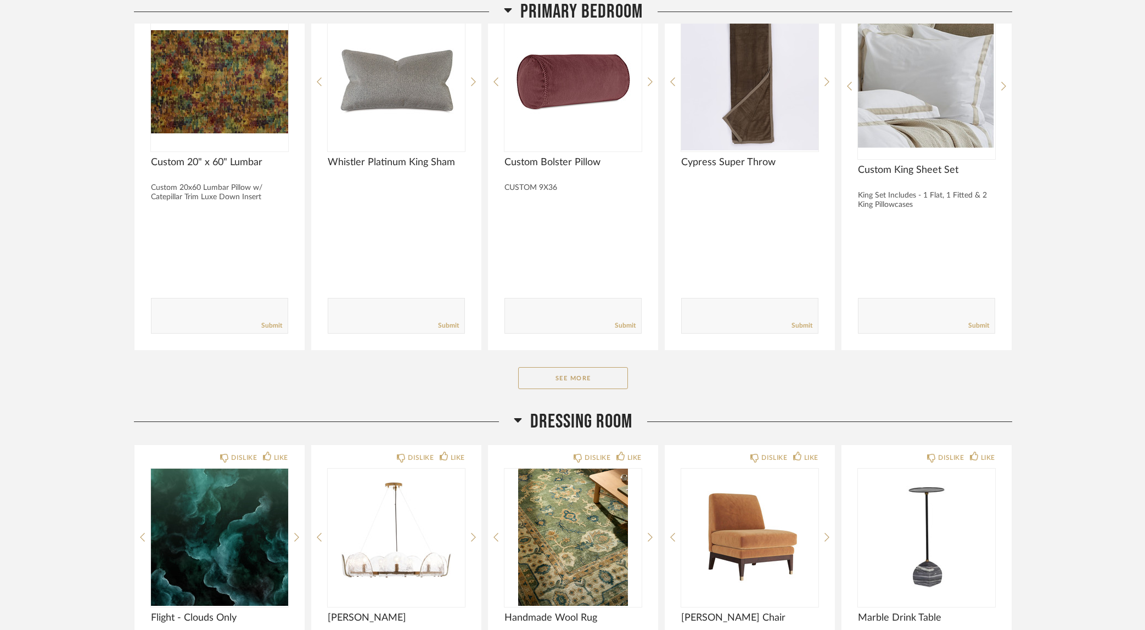
scroll to position [1644, 0]
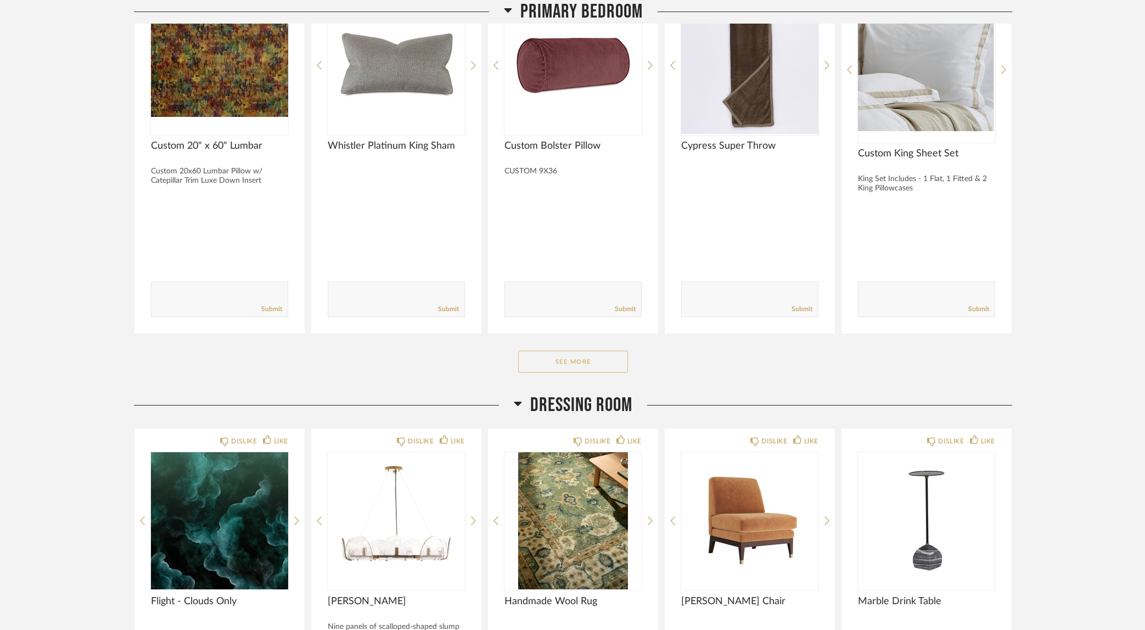
click at [599, 357] on button "See More" at bounding box center [573, 362] width 110 height 22
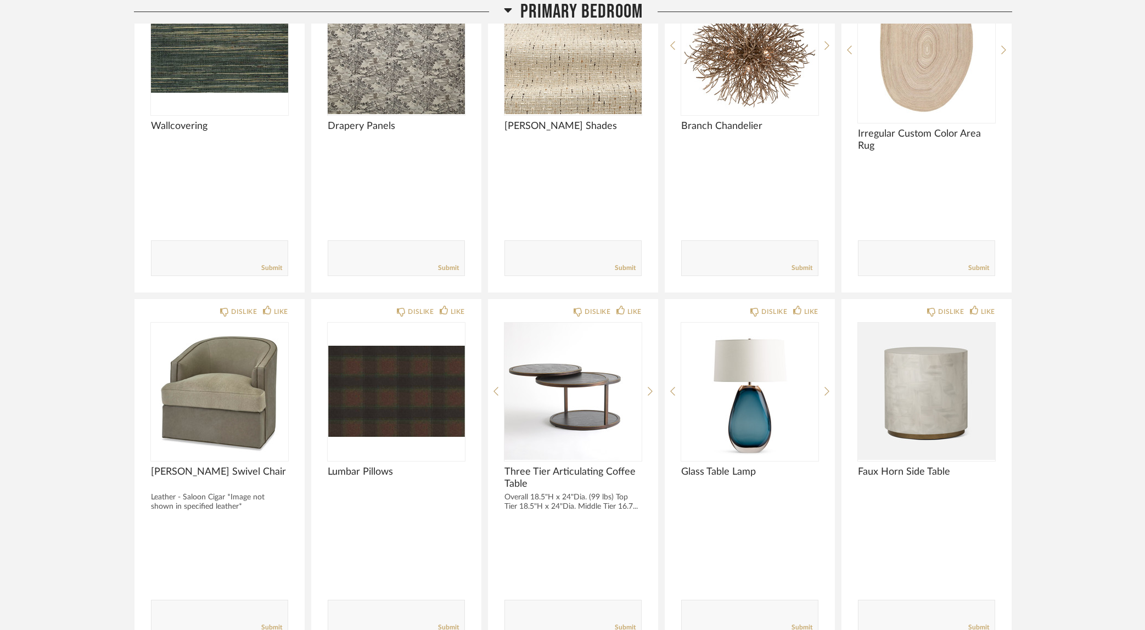
scroll to position [0, 0]
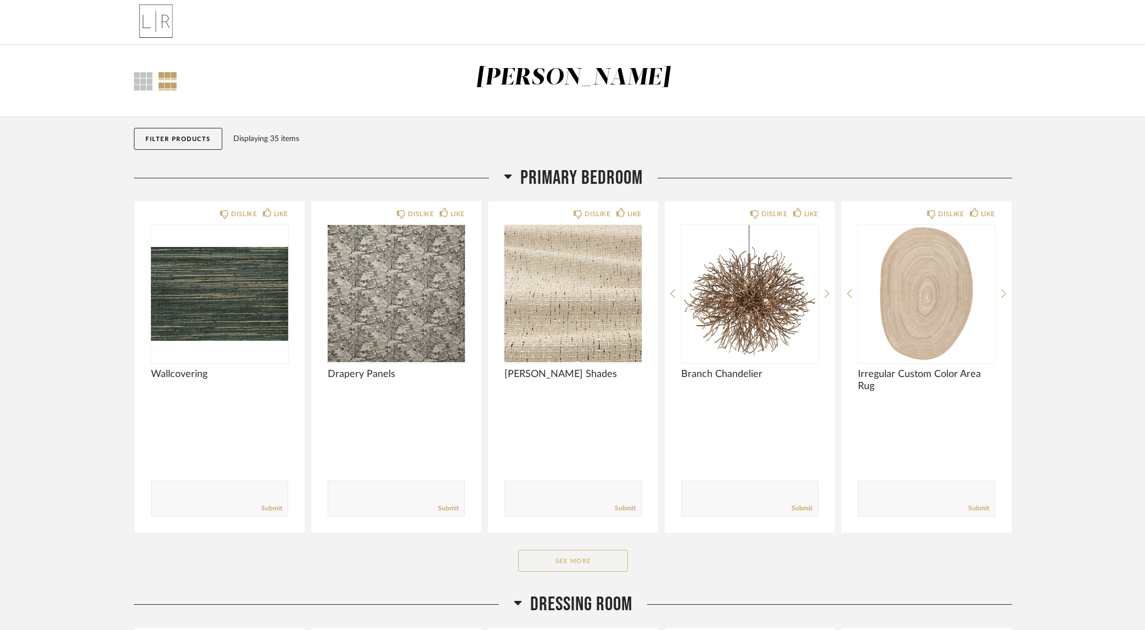
click at [565, 557] on div "Primary Bedroom DISLIKE LIKE Wallcovering Comments: Submit DISLIKE LIKE Drapery…" at bounding box center [573, 379] width 879 height 427
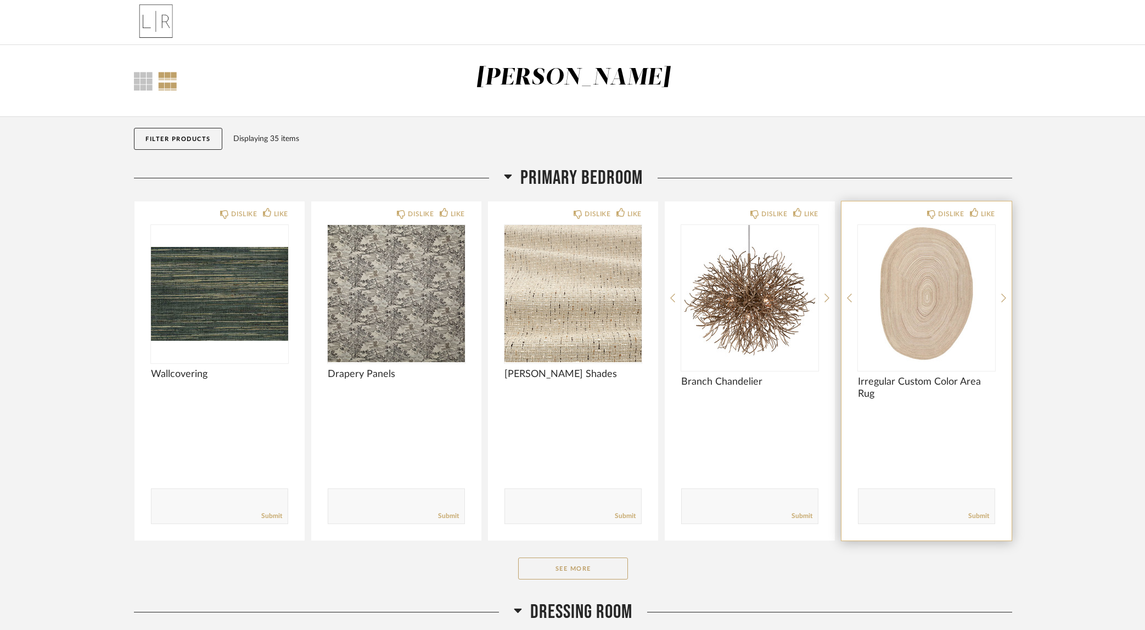
drag, startPoint x: 580, startPoint y: 566, endPoint x: 890, endPoint y: 484, distance: 320.7
click at [580, 566] on button "See More" at bounding box center [573, 569] width 110 height 22
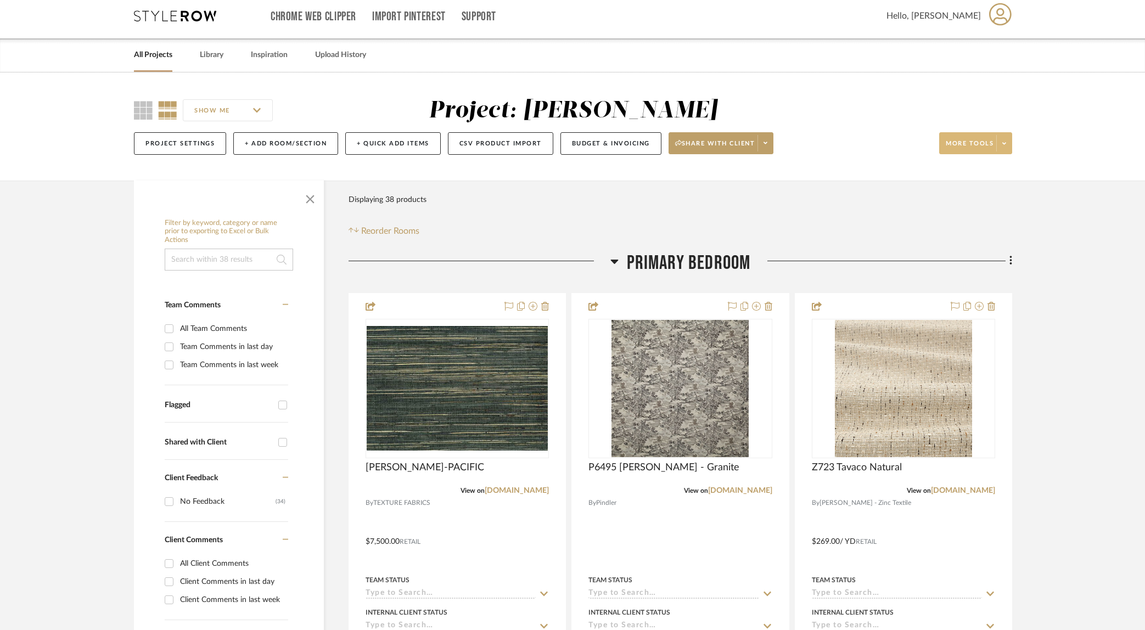
click at [1007, 149] on span at bounding box center [1004, 143] width 15 height 16
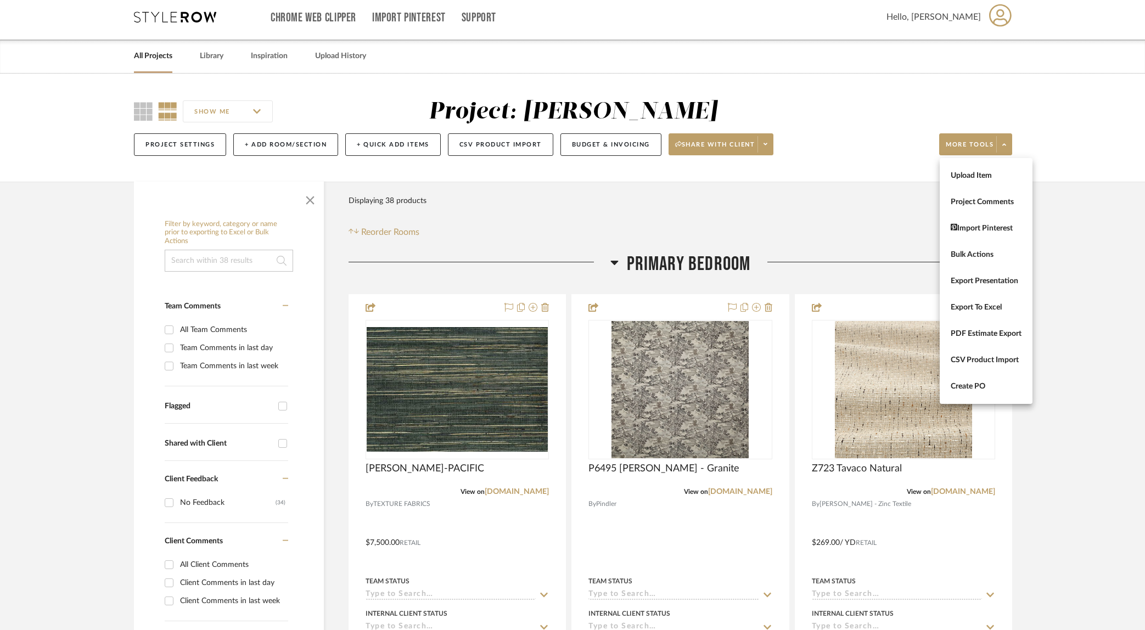
drag, startPoint x: 1072, startPoint y: 130, endPoint x: 1053, endPoint y: 133, distance: 19.4
click at [1072, 130] on div at bounding box center [572, 315] width 1145 height 630
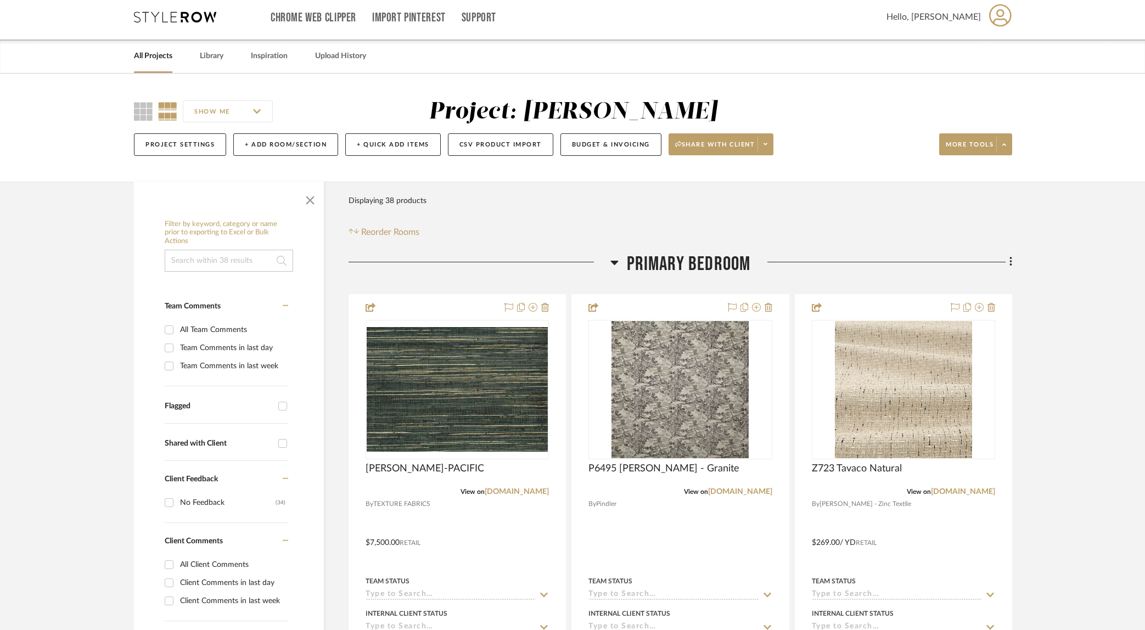
scroll to position [5, 0]
click at [765, 146] on span at bounding box center [765, 145] width 15 height 16
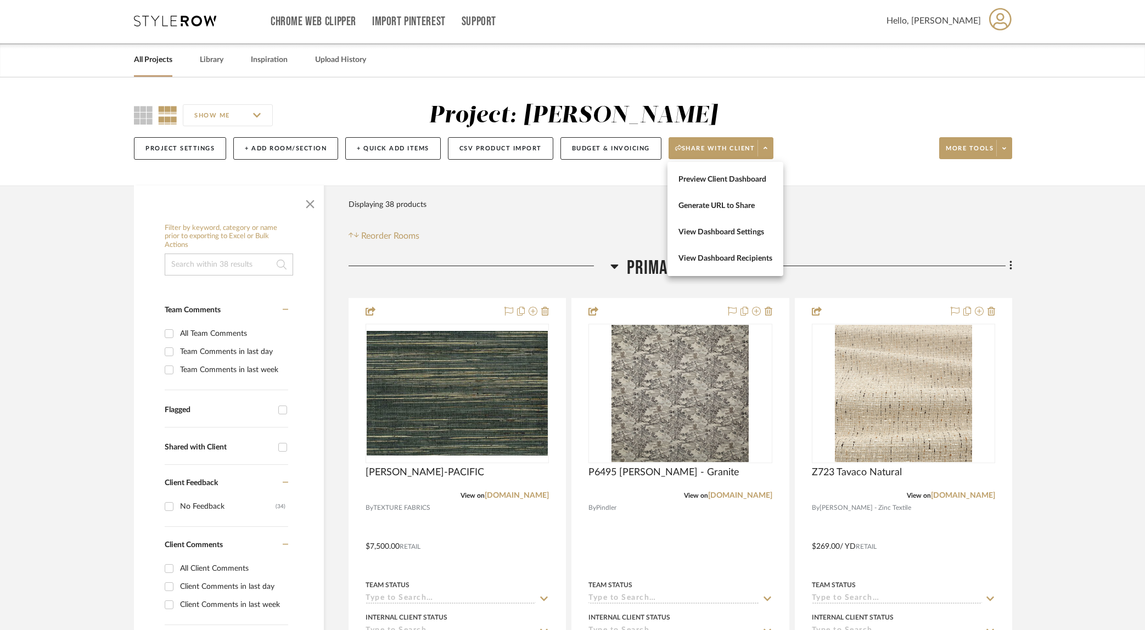
click at [733, 183] on span "Preview Client Dashboard" at bounding box center [726, 179] width 94 height 9
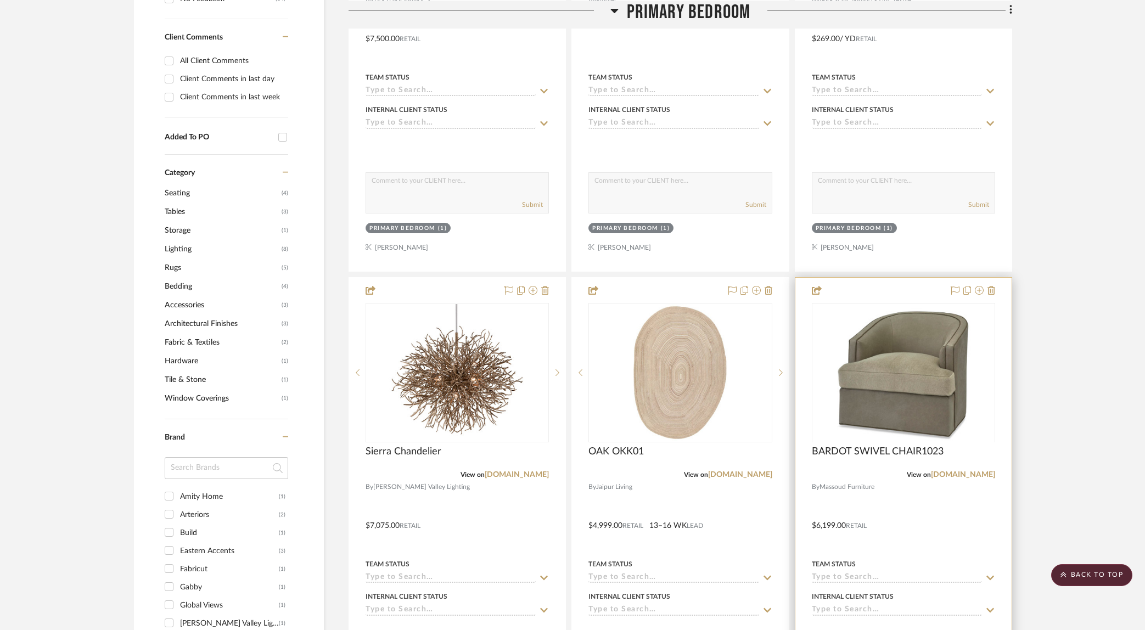
scroll to position [652, 0]
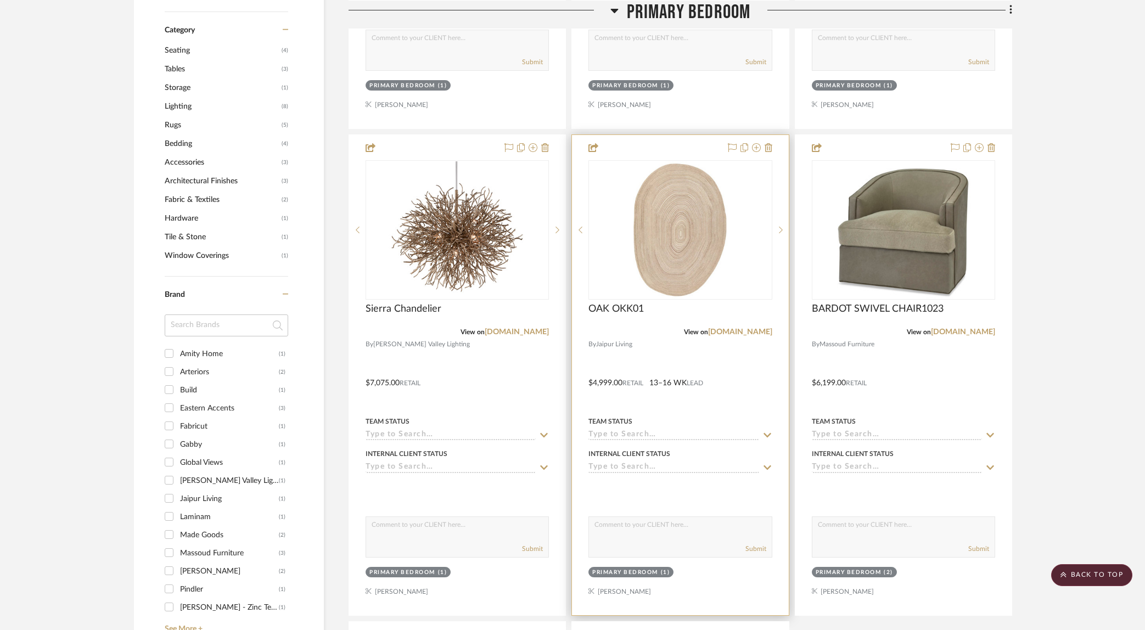
click at [653, 409] on div at bounding box center [680, 375] width 216 height 480
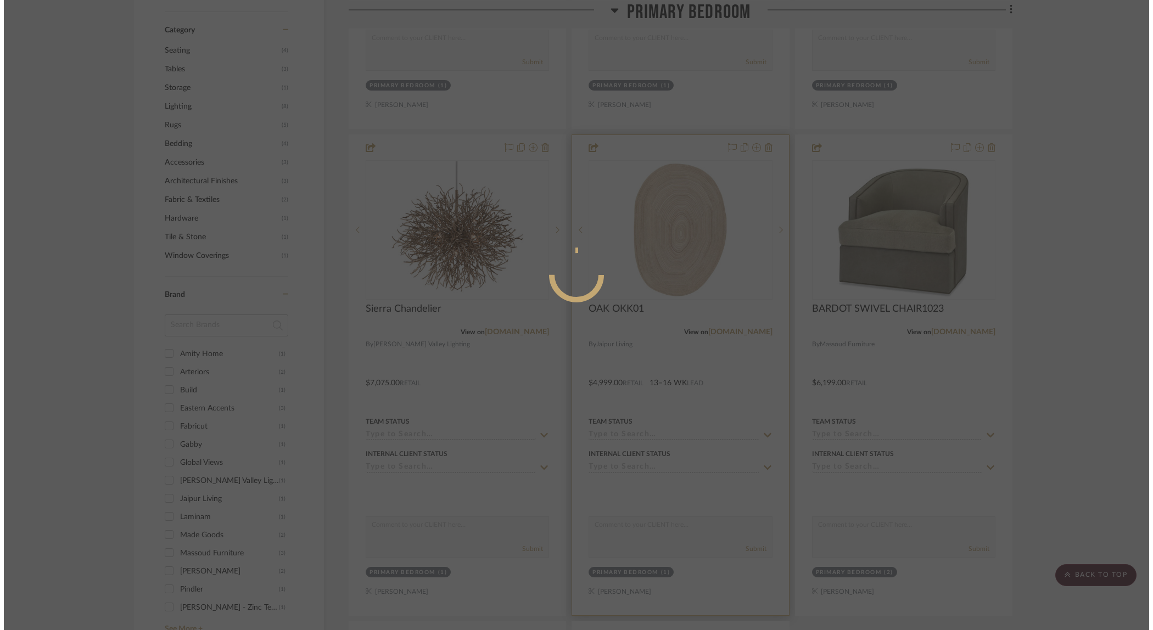
scroll to position [0, 0]
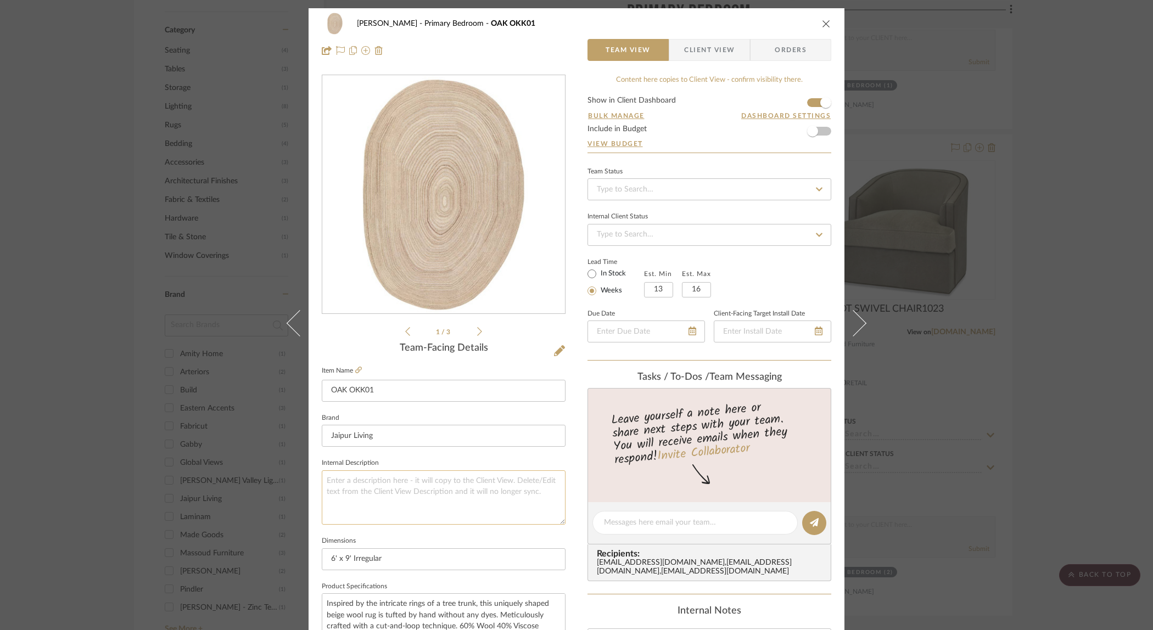
click at [385, 474] on textarea at bounding box center [444, 498] width 244 height 54
type textarea "I"
type textarea "*Image not shown w/ custom coloring*"
click at [578, 411] on div "[PERSON_NAME] Primary Bedroom OAK OKK01 Team View Client View Orders 1 / 3 Team…" at bounding box center [577, 515] width 536 height 1014
click at [822, 21] on icon "close" at bounding box center [826, 23] width 9 height 9
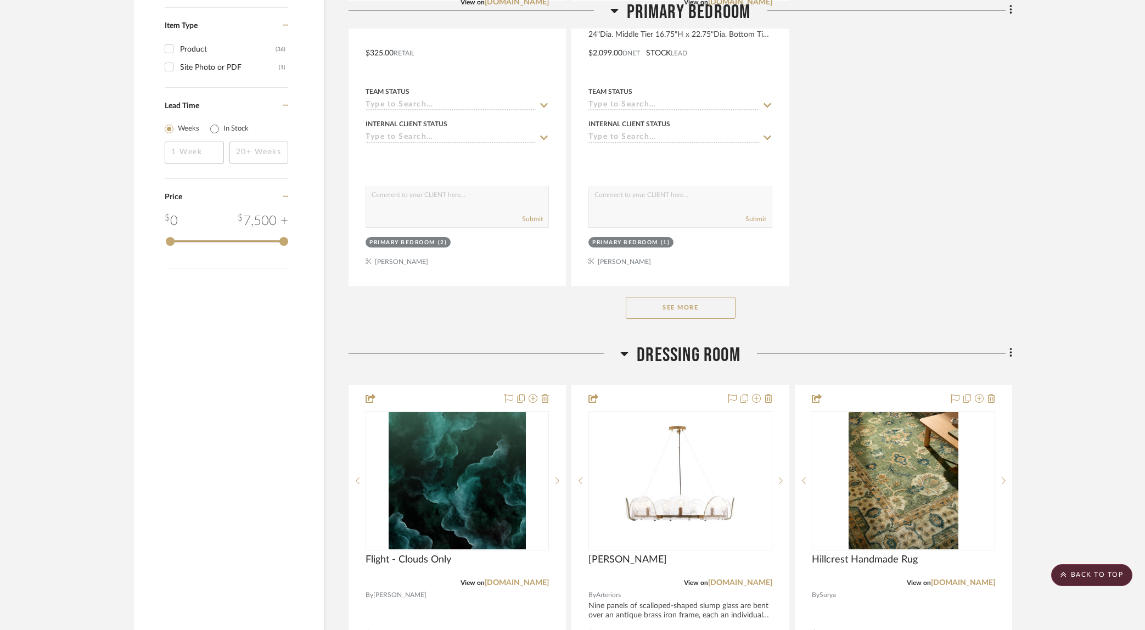
scroll to position [1424, 0]
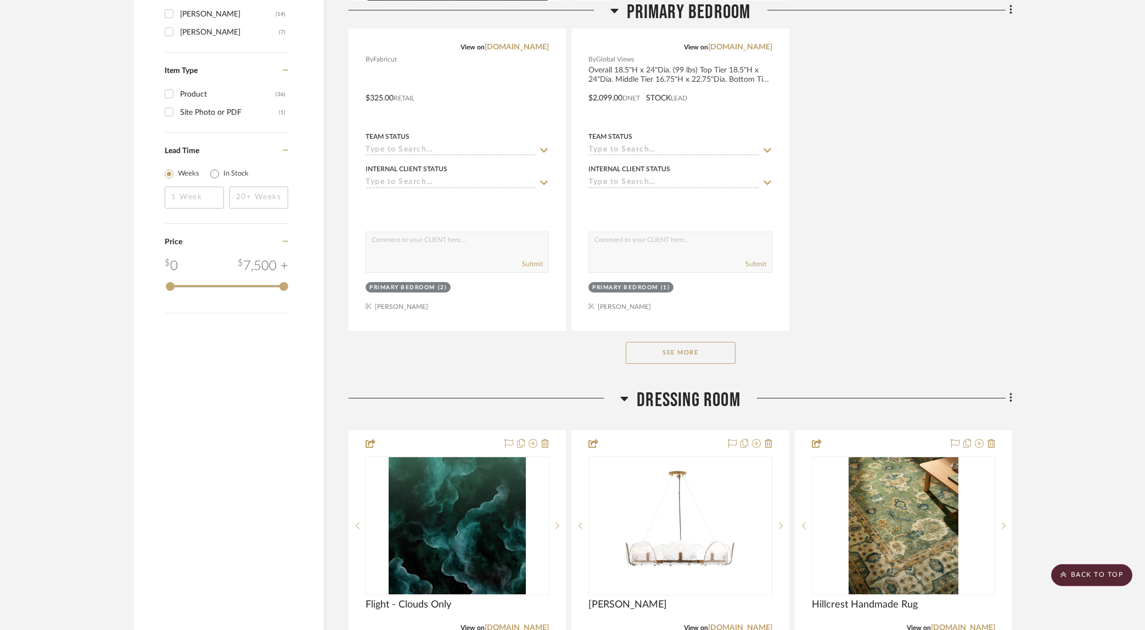
drag, startPoint x: 701, startPoint y: 352, endPoint x: 1056, endPoint y: 345, distance: 355.4
click at [701, 352] on button "See More" at bounding box center [681, 353] width 110 height 22
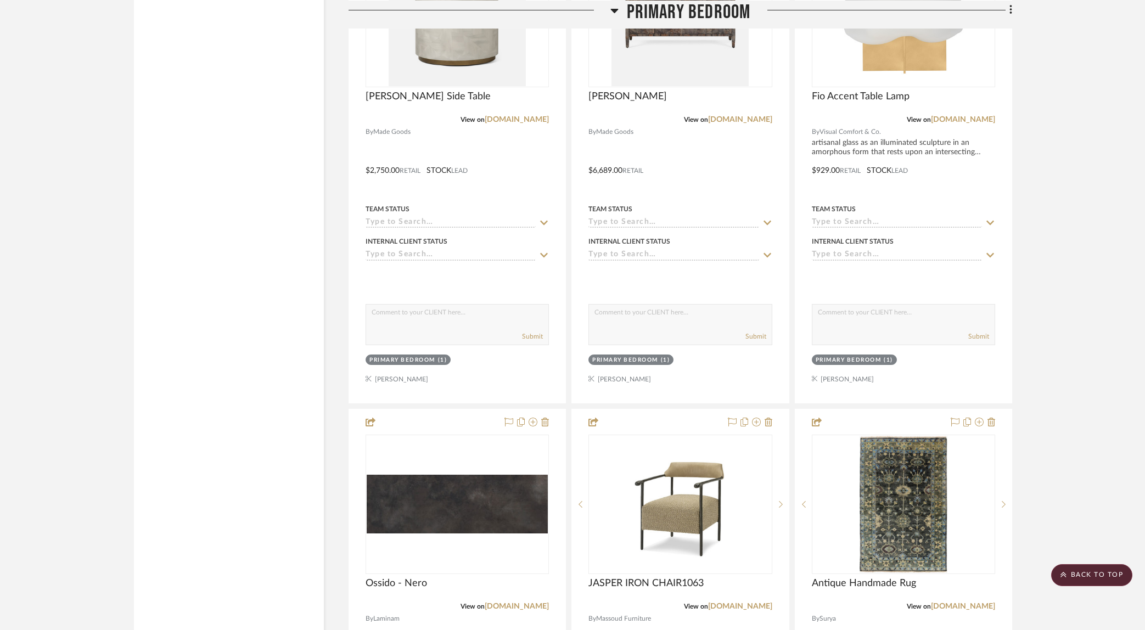
scroll to position [2137, 0]
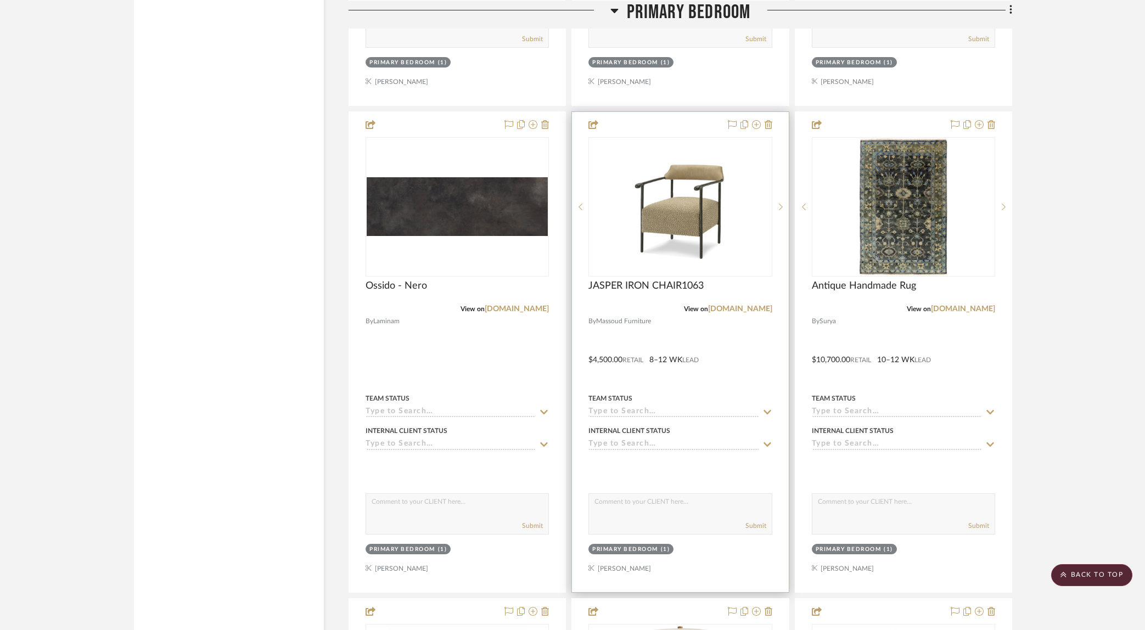
click at [719, 395] on div "Team Status" at bounding box center [680, 399] width 183 height 10
click at [733, 324] on div at bounding box center [680, 352] width 216 height 480
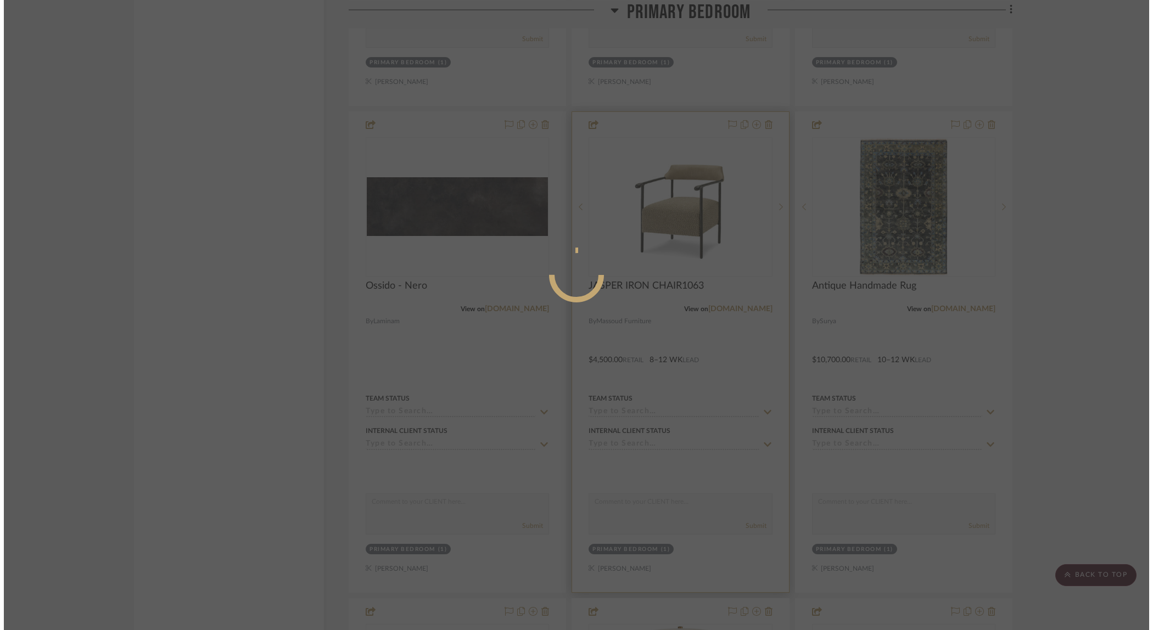
scroll to position [0, 0]
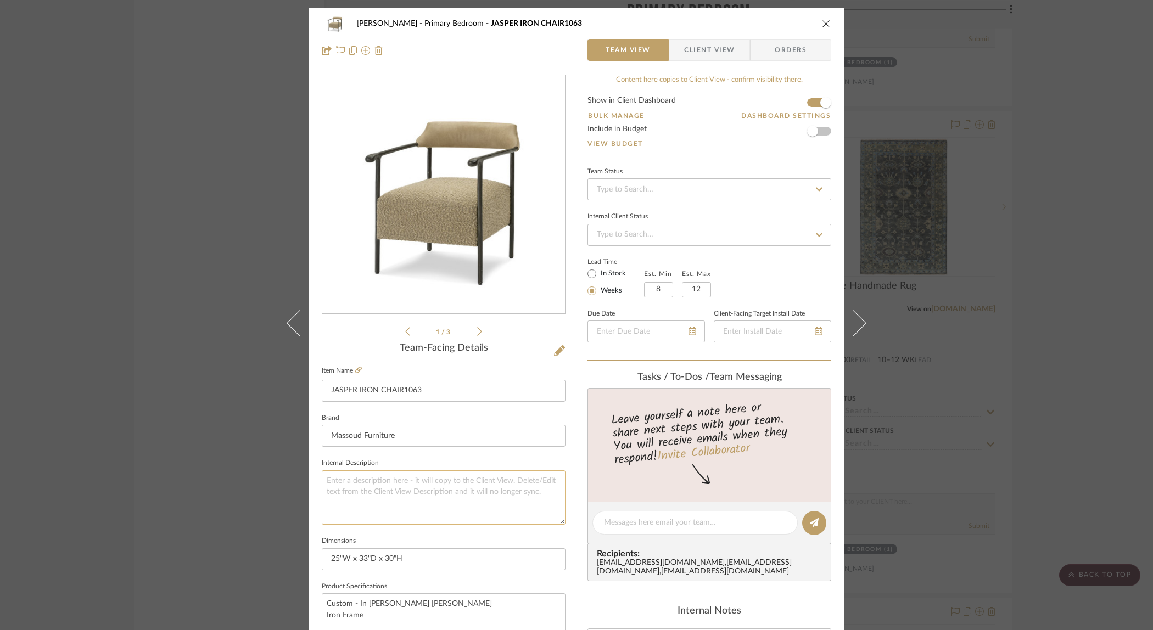
click at [378, 491] on textarea at bounding box center [444, 498] width 244 height 54
click at [451, 485] on textarea "*Image not shown with specified" at bounding box center [444, 498] width 244 height 54
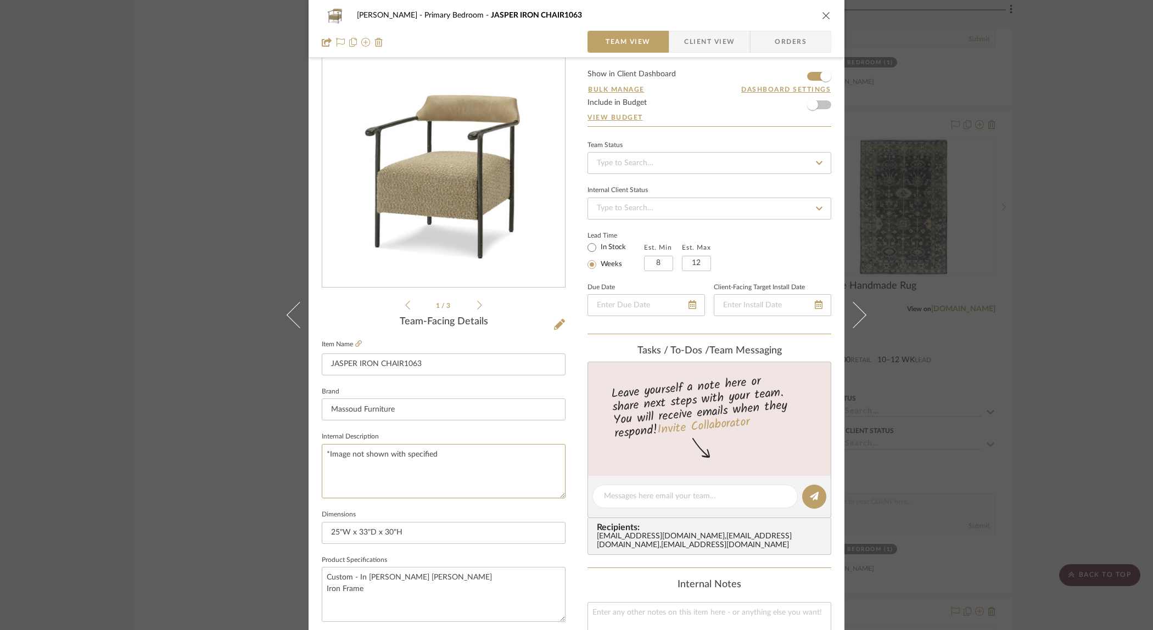
scroll to position [47, 0]
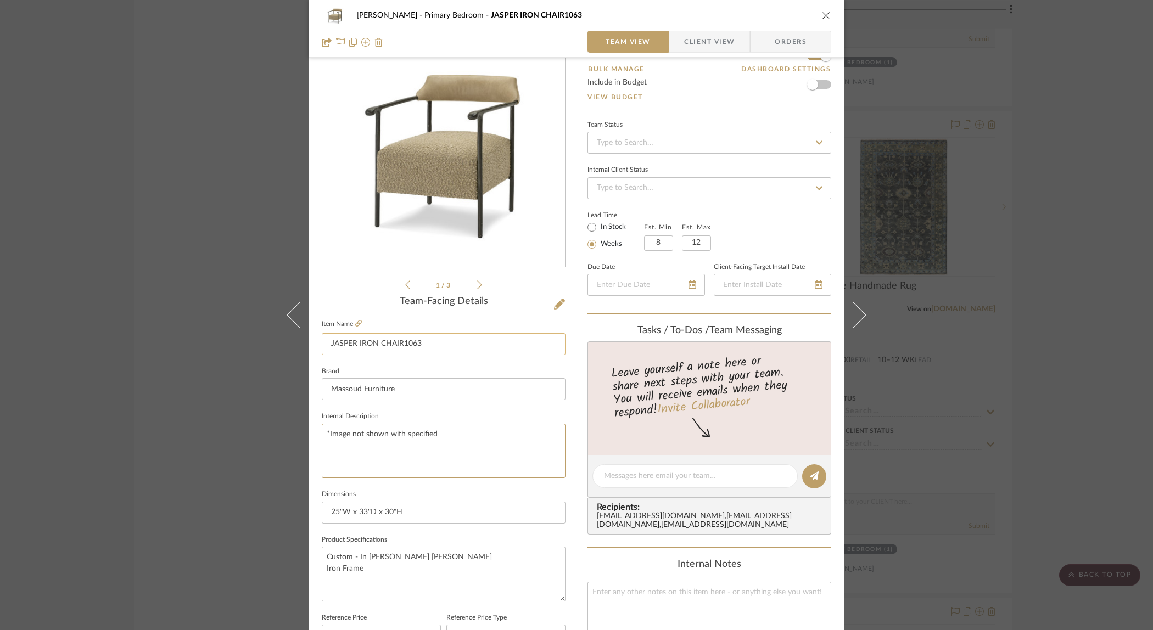
type textarea "*Image not shown with specified"
click at [437, 345] on input "JASPER IRON CHAIR1063" at bounding box center [444, 344] width 244 height 22
drag, startPoint x: 434, startPoint y: 344, endPoint x: 408, endPoint y: 343, distance: 26.4
click at [408, 343] on input "JASPER IRON CHAIR1063" at bounding box center [444, 344] width 244 height 22
click at [455, 349] on input "JASPER IRON CHAIR1063" at bounding box center [444, 344] width 244 height 22
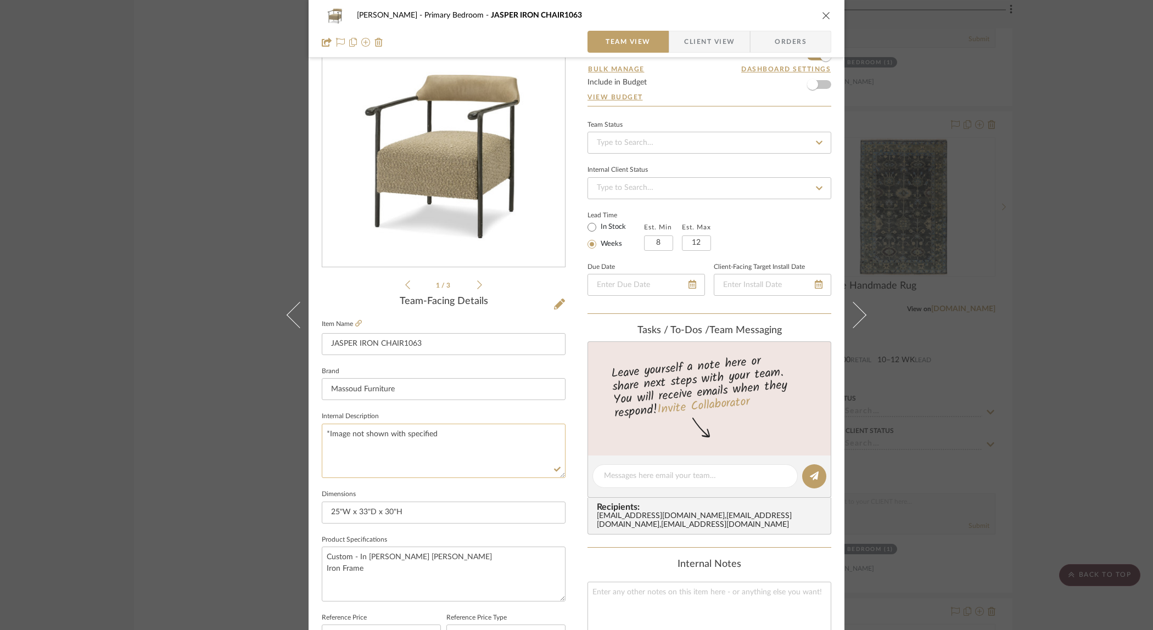
drag, startPoint x: 443, startPoint y: 422, endPoint x: 445, endPoint y: 435, distance: 13.4
click at [443, 422] on fieldset "Internal Description *Image not shown with specified" at bounding box center [444, 443] width 244 height 69
click at [445, 435] on textarea "*Image not shown with specified" at bounding box center [444, 451] width 244 height 54
click at [686, 42] on span "Client View" at bounding box center [709, 42] width 51 height 22
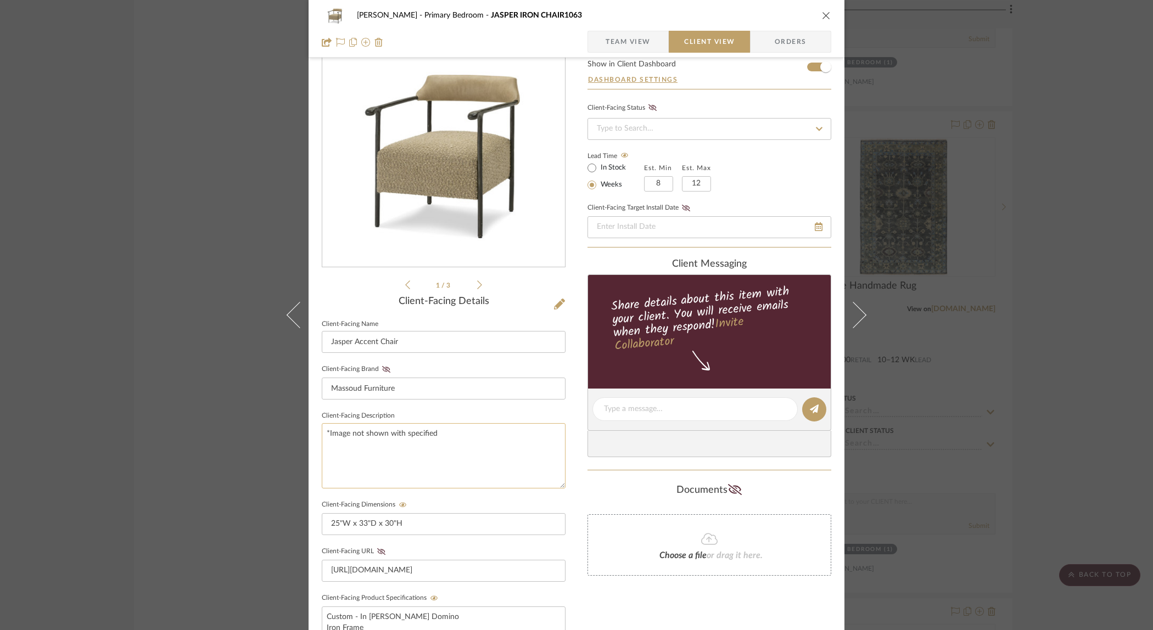
click at [441, 436] on textarea "*Image not shown with specified" at bounding box center [444, 455] width 244 height 65
type textarea "*Image not shown with specified fabric*"
click at [566, 412] on div "Ostrom, Jim Primary Bedroom JASPER IRON CHAIR1063 Team View Client View Orders …" at bounding box center [577, 419] width 536 height 914
click at [823, 16] on icon "close" at bounding box center [826, 15] width 9 height 9
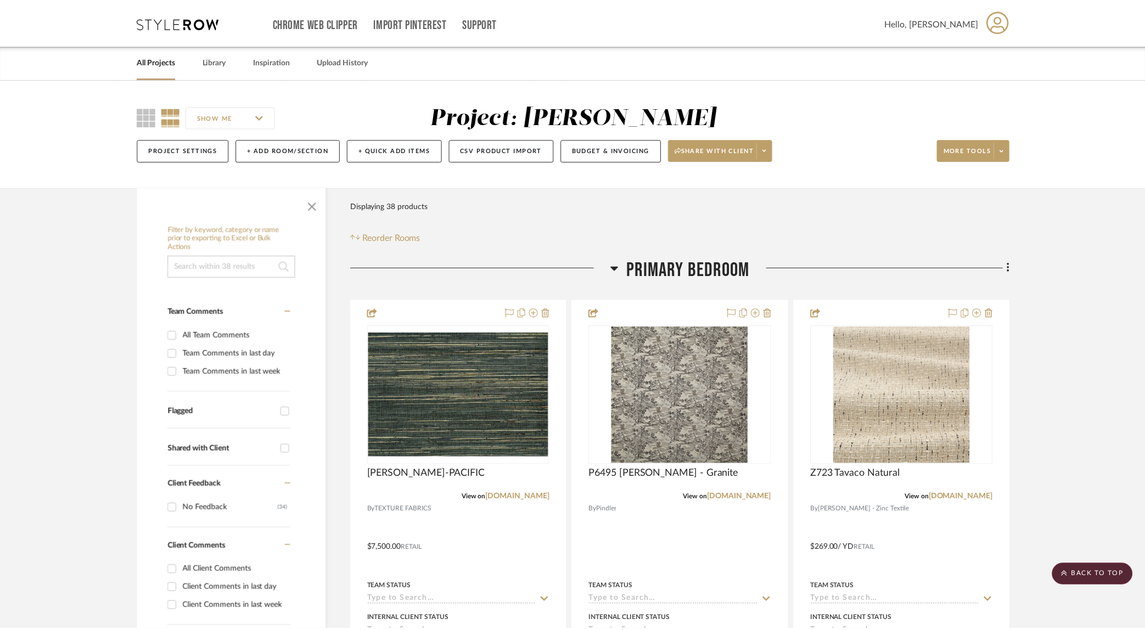
scroll to position [2137, 0]
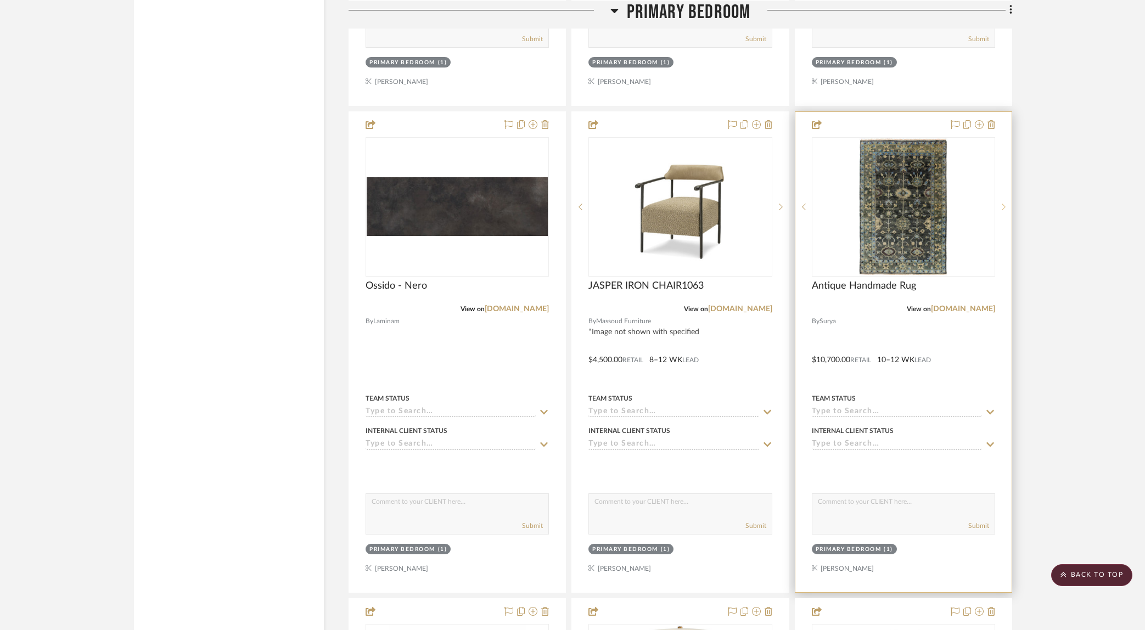
click at [1007, 210] on div at bounding box center [1004, 206] width 16 height 139
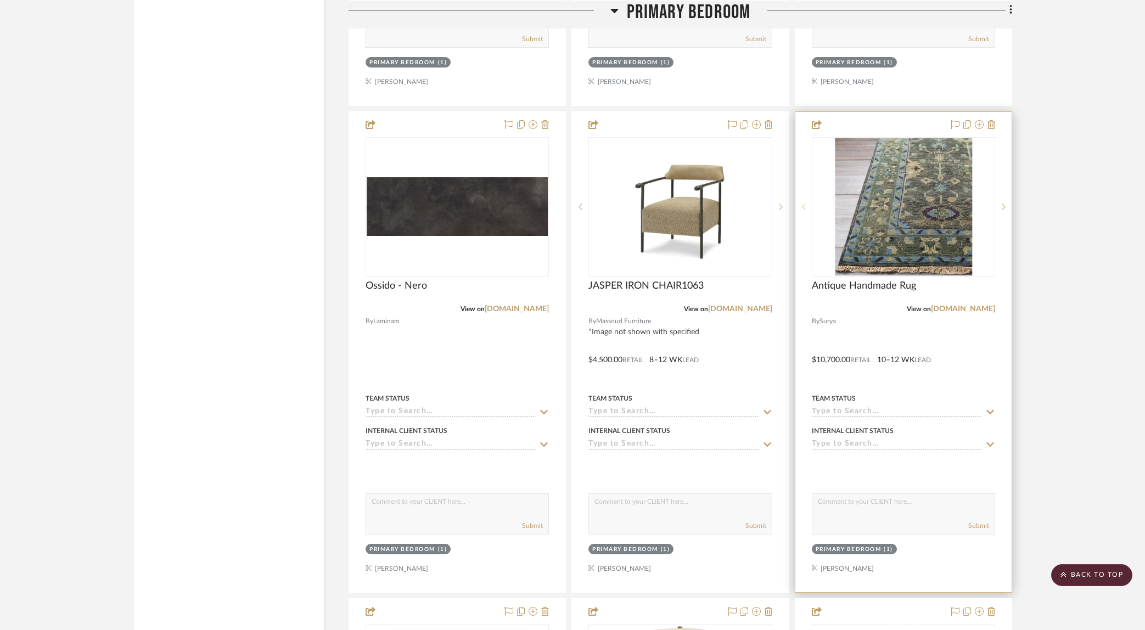
click at [803, 203] on icon at bounding box center [804, 207] width 4 height 8
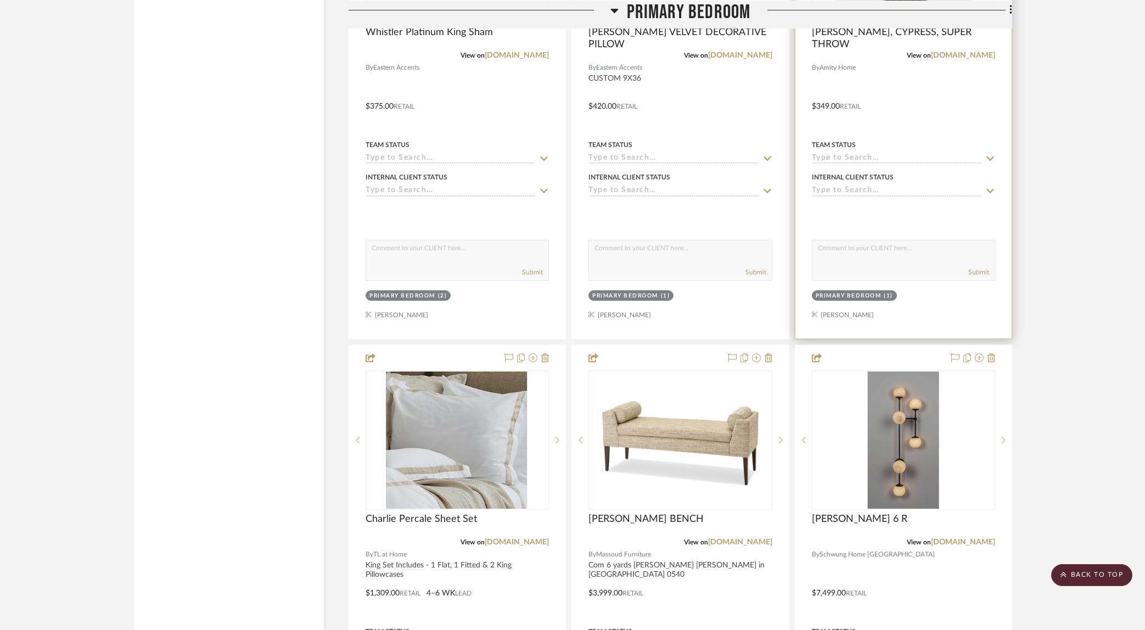
scroll to position [4011, 0]
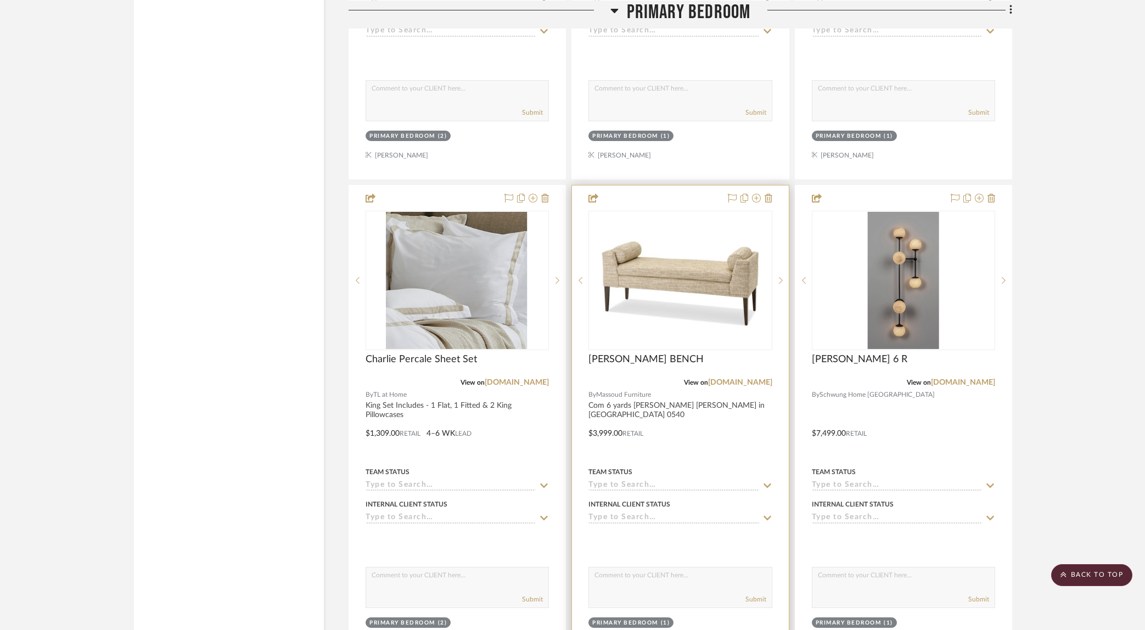
click at [714, 440] on div at bounding box center [680, 426] width 216 height 480
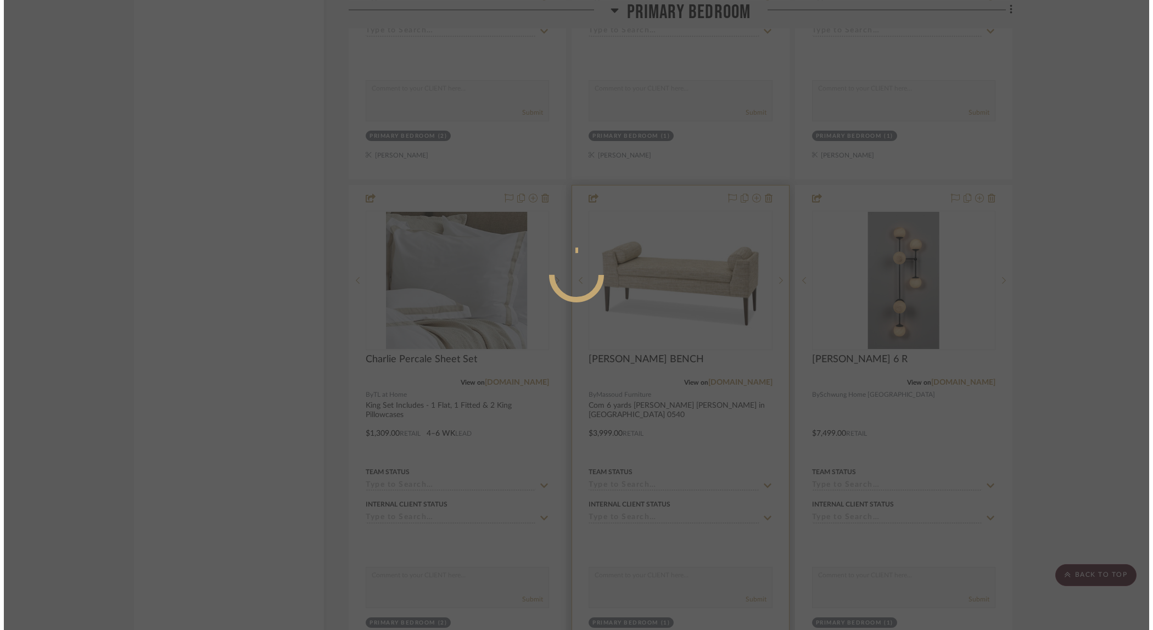
scroll to position [0, 0]
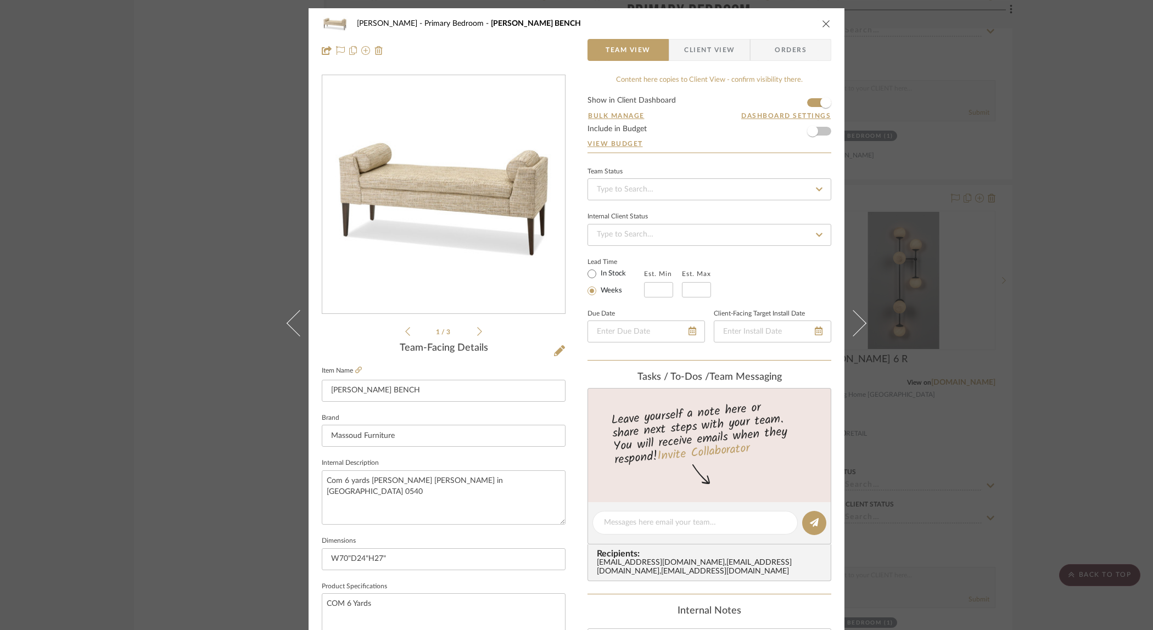
drag, startPoint x: 690, startPoint y: 46, endPoint x: 689, endPoint y: 74, distance: 28.1
click at [690, 46] on span "Client View" at bounding box center [709, 50] width 51 height 22
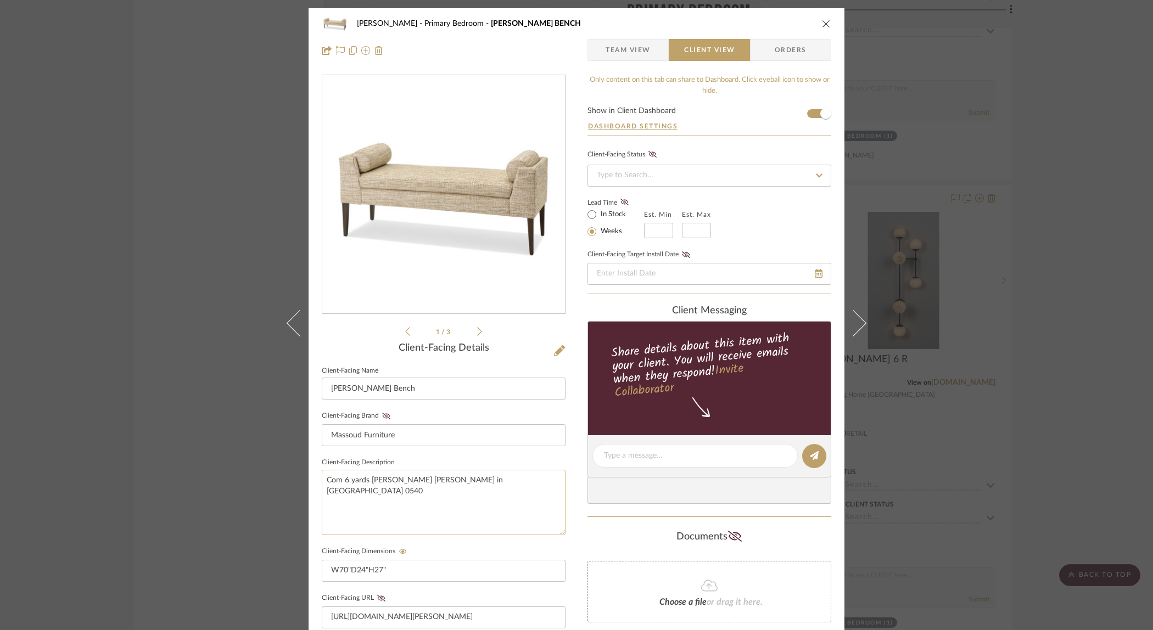
click at [526, 490] on textarea "Com 6 yards Wesley Hall Charlotte in Charcoal 0540" at bounding box center [444, 502] width 244 height 65
click at [461, 521] on textarea "Com 6 yards Wesley Hall Charlotte in Charcoal 0540" at bounding box center [444, 502] width 244 height 65
click at [466, 507] on textarea "Com 6 yards Wesley Hall Charlotte in Charcoal 0540" at bounding box center [444, 502] width 244 height 65
click at [457, 503] on textarea "Com 6 yards Wesley Hall Charlotte in Charcoal 0540" at bounding box center [444, 502] width 244 height 65
click at [407, 478] on textarea "Com 6 yards Wesley Hall Charlotte in Charcoal 0540" at bounding box center [444, 502] width 244 height 65
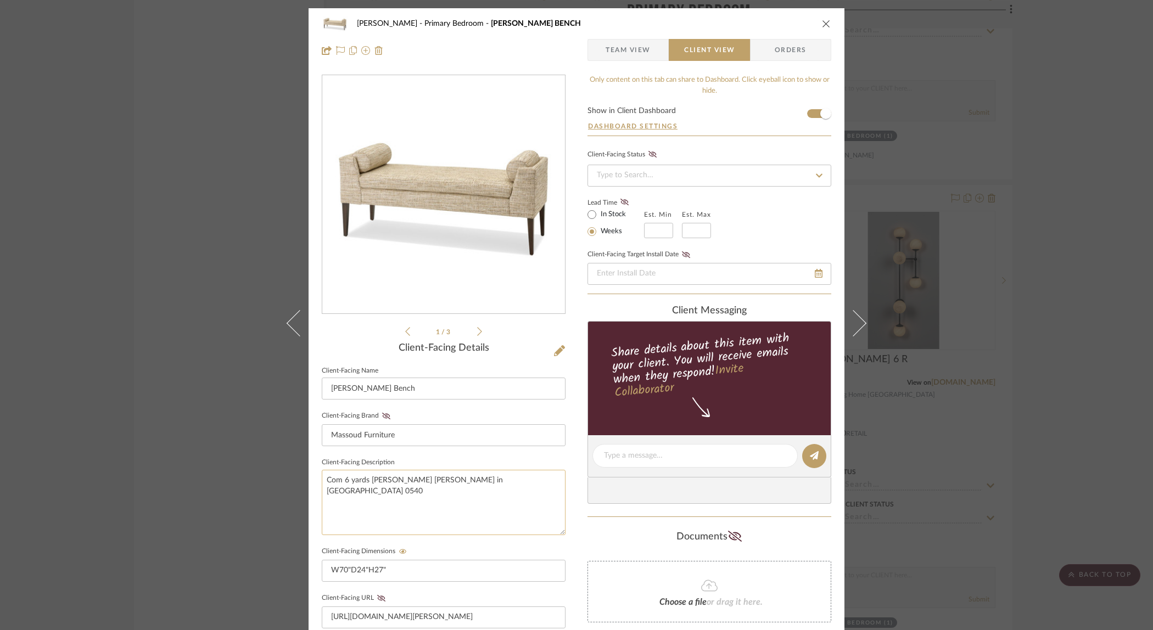
drag, startPoint x: 479, startPoint y: 479, endPoint x: 328, endPoint y: 482, distance: 151.0
click at [322, 479] on textarea "Com 6 yards Wesley Hall Charlotte in Charcoal 0540" at bounding box center [444, 502] width 244 height 65
click at [450, 516] on textarea at bounding box center [444, 502] width 244 height 65
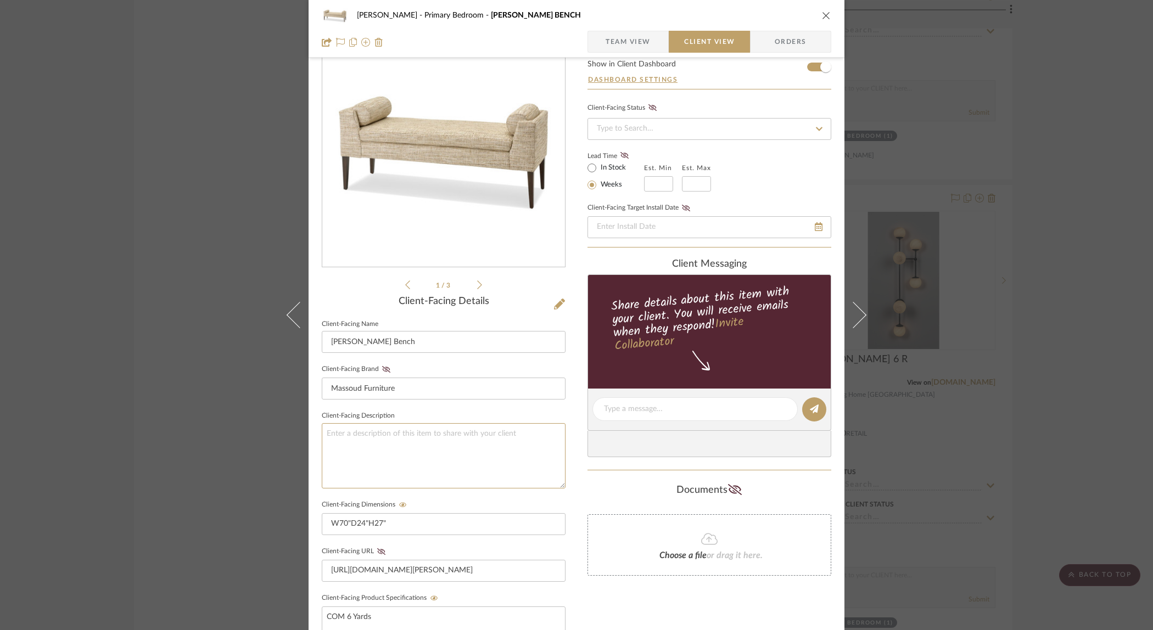
scroll to position [42, 0]
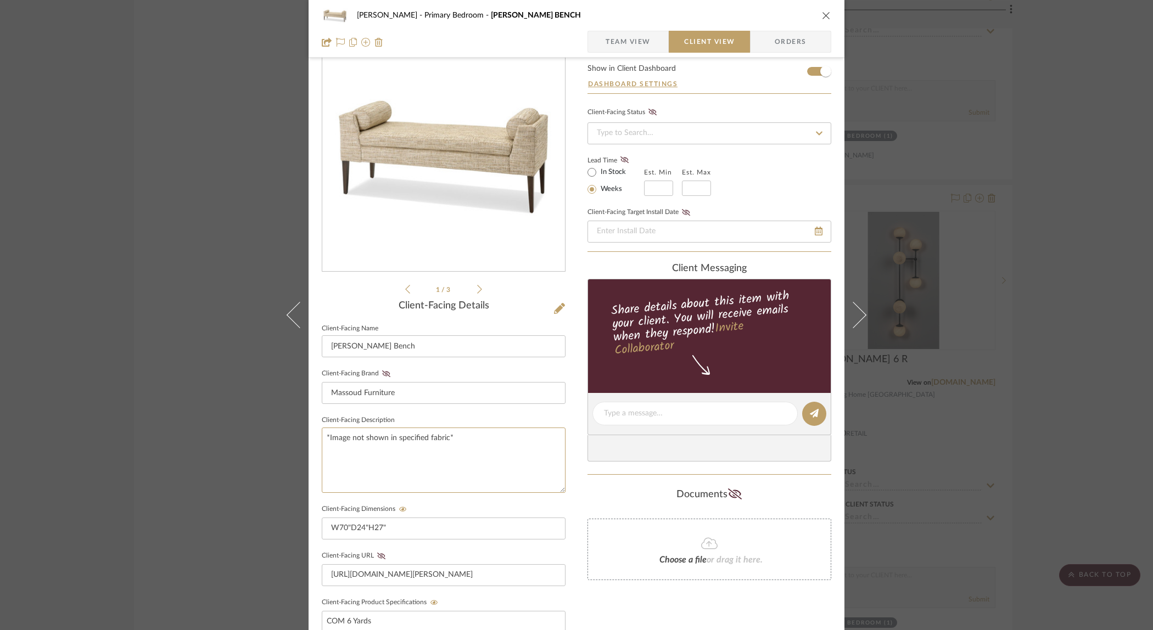
type textarea "*Image not shown in specified fabric*"
click at [611, 498] on div "Documents" at bounding box center [710, 495] width 244 height 18
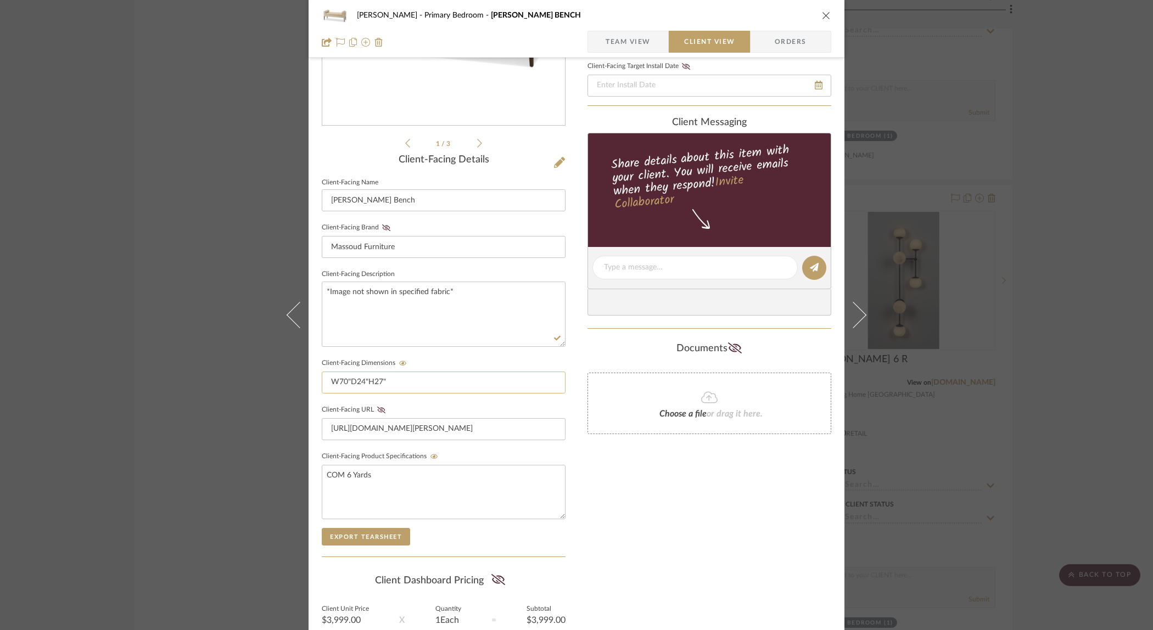
scroll to position [189, 0]
click at [322, 289] on textarea "*Image not shown in specified fabric*" at bounding box center [444, 313] width 244 height 65
click at [328, 286] on textarea "*Image not shown in specified fabric*" at bounding box center [444, 313] width 244 height 65
type textarea "Gray velvet pinstripe *Image not shown in specified fabric*"
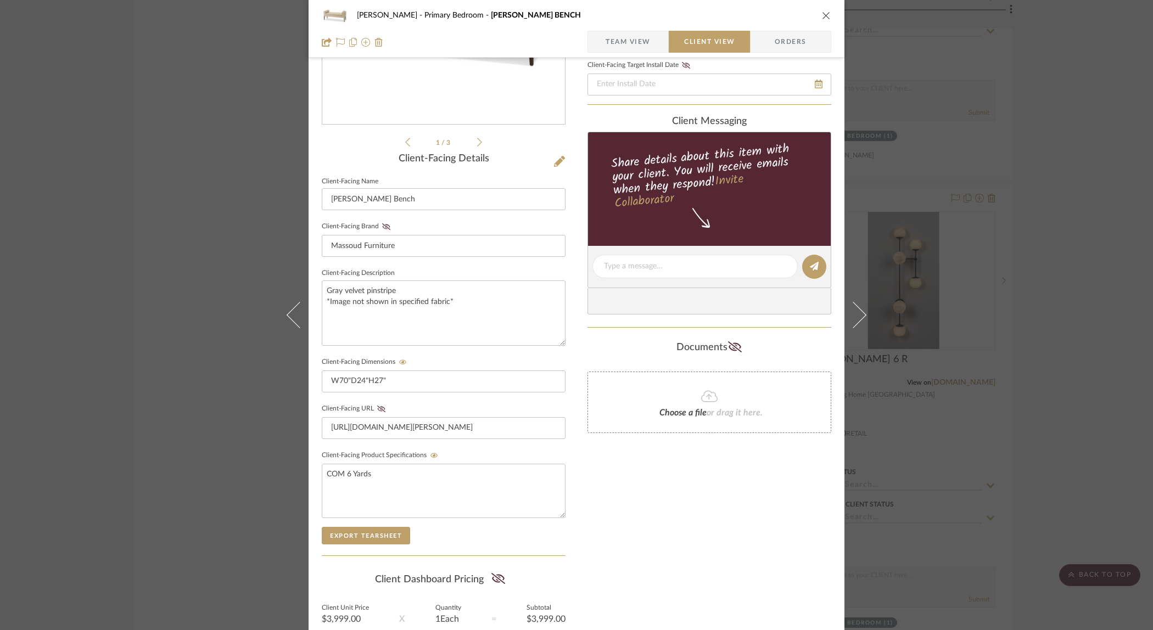
click at [646, 517] on div "Only content on this tab can share to Dashboard. Click eyeball icon to show or …" at bounding box center [710, 287] width 244 height 804
click at [823, 12] on icon "close" at bounding box center [826, 15] width 9 height 9
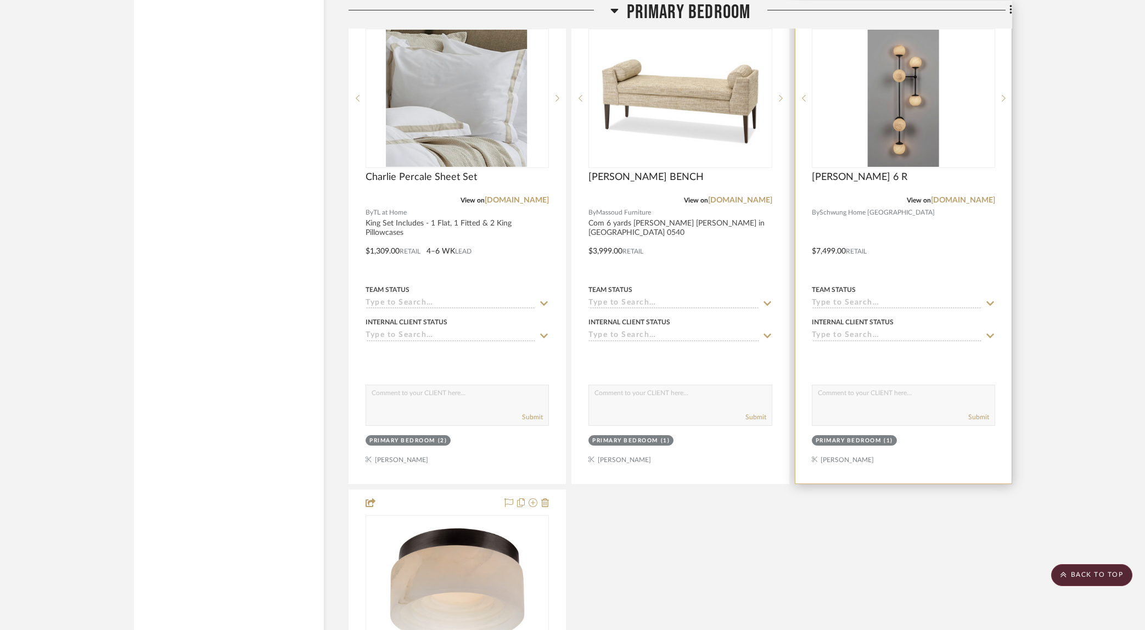
scroll to position [4022, 0]
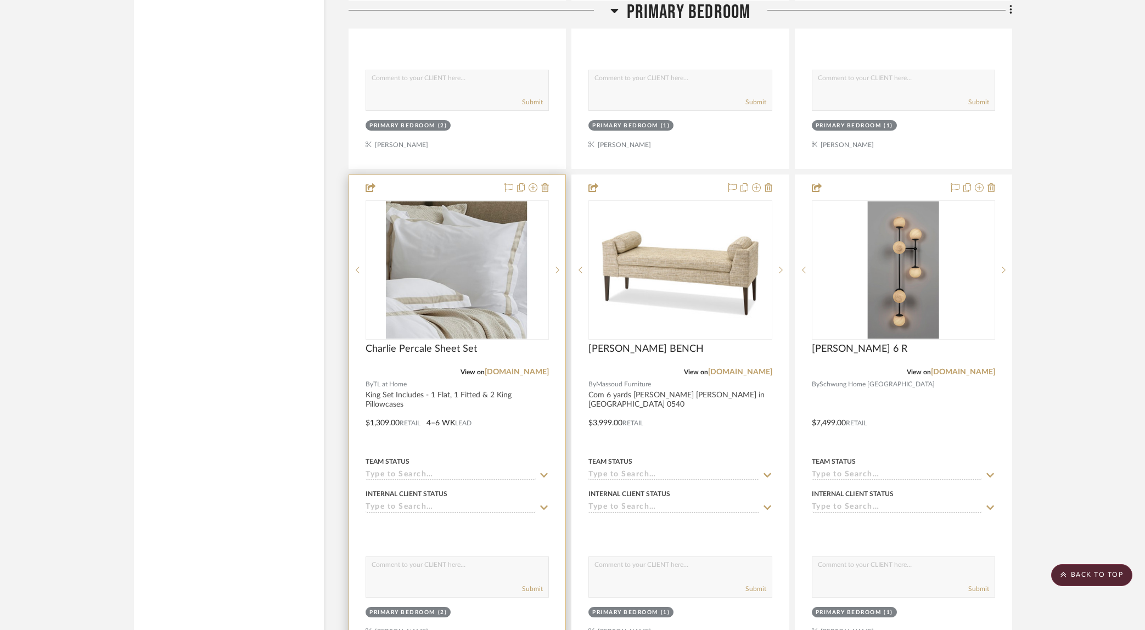
click at [538, 403] on div at bounding box center [457, 415] width 216 height 480
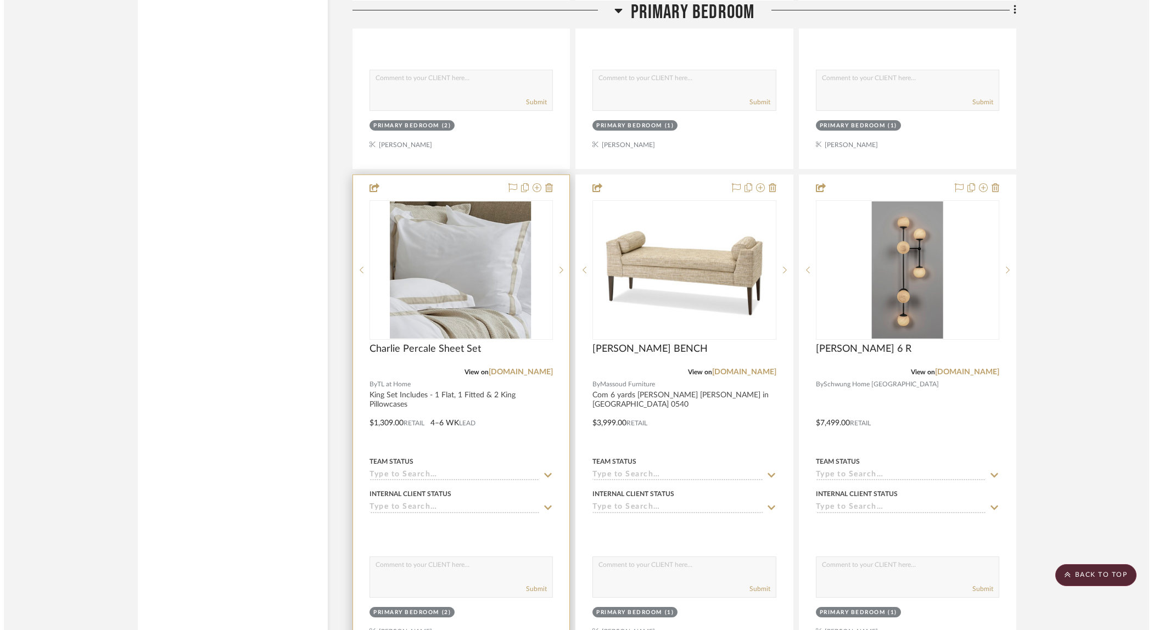
scroll to position [0, 0]
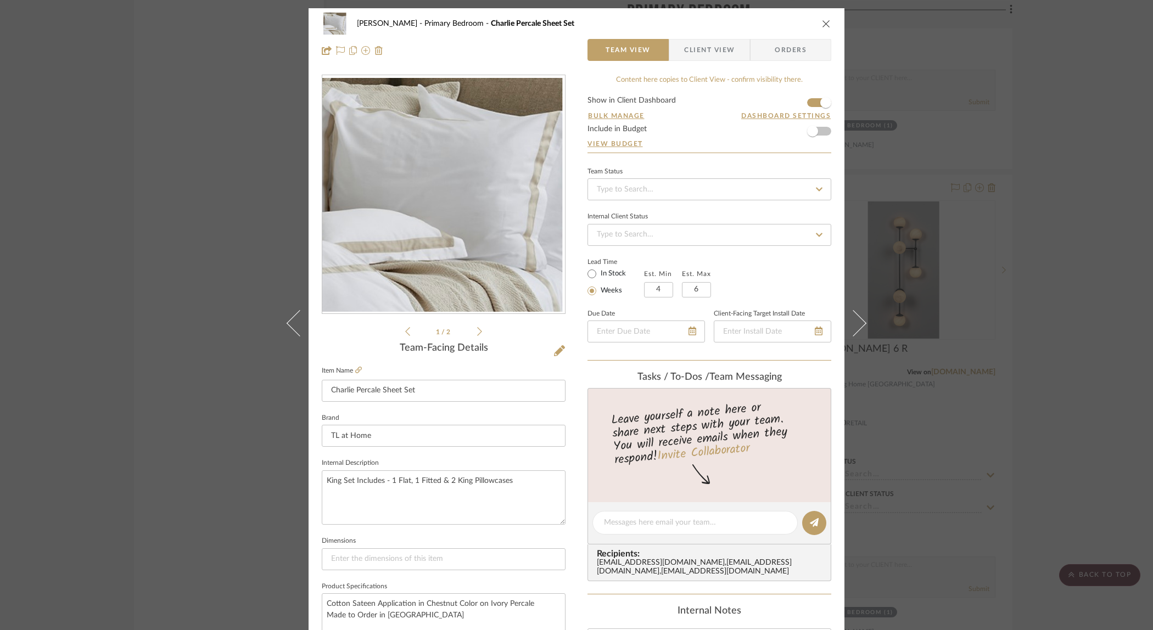
click at [709, 54] on span "Client View" at bounding box center [709, 50] width 51 height 22
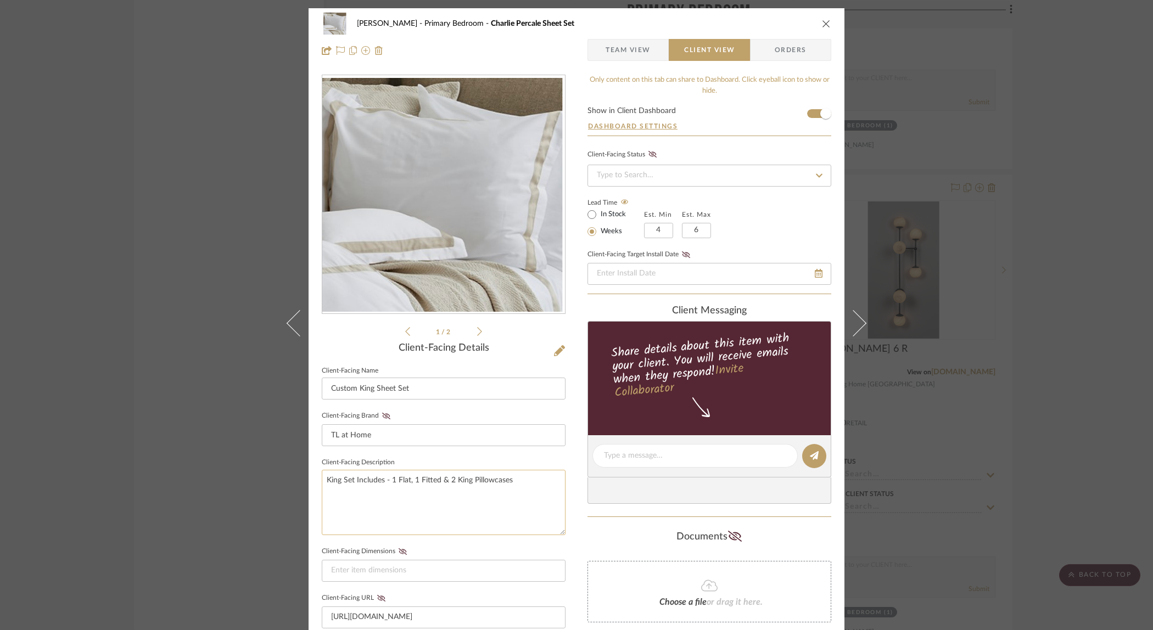
click at [357, 508] on textarea "King Set Includes - 1 Flat, 1 Fitted & 2 King Pillowcases" at bounding box center [444, 502] width 244 height 65
type textarea "King Set Includes - 1 Flat, 1 Fitted & 2 King Pillowcases *Image not shown in s…"
click at [577, 527] on div "Ostrom, Jim Primary Bedroom Charlie Percale Sheet Set Team View Client View Ord…" at bounding box center [577, 465] width 536 height 914
click at [823, 21] on icon "close" at bounding box center [826, 23] width 9 height 9
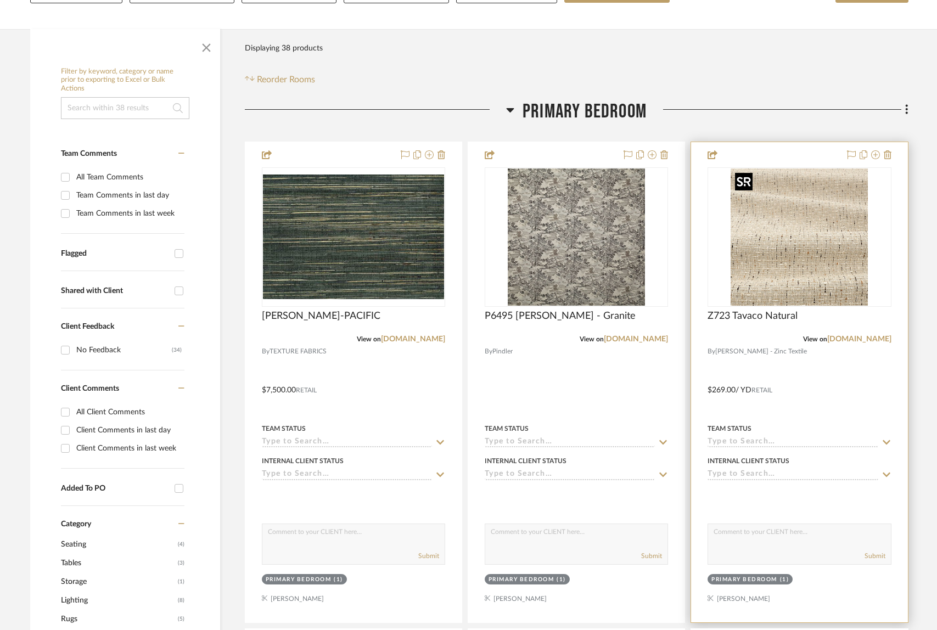
scroll to position [391, 0]
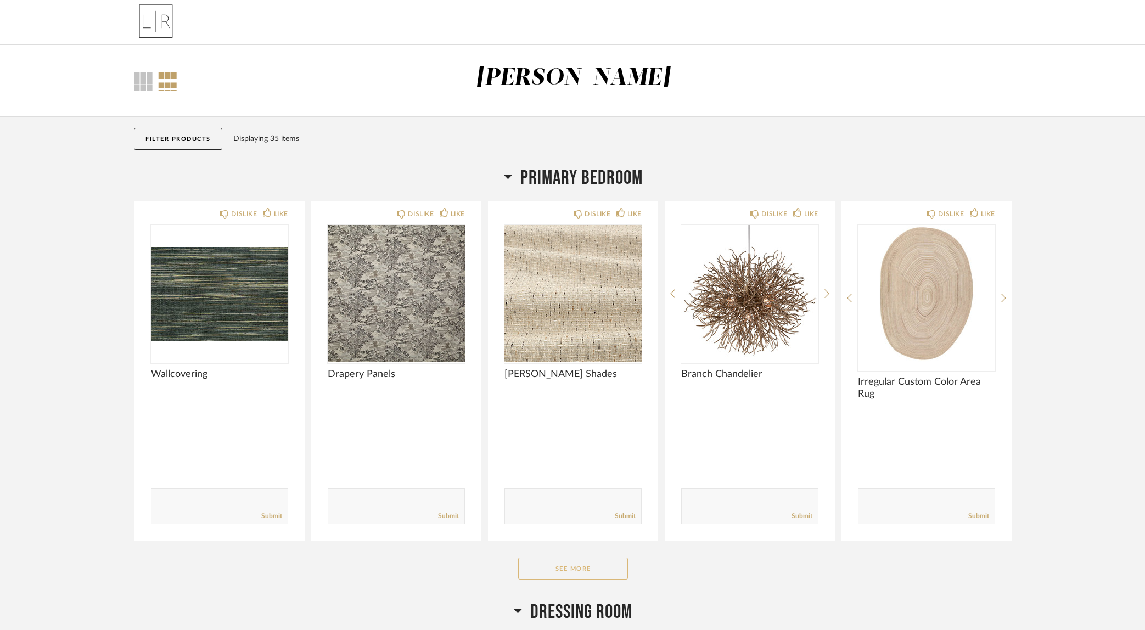
click at [596, 564] on button "See More" at bounding box center [573, 569] width 110 height 22
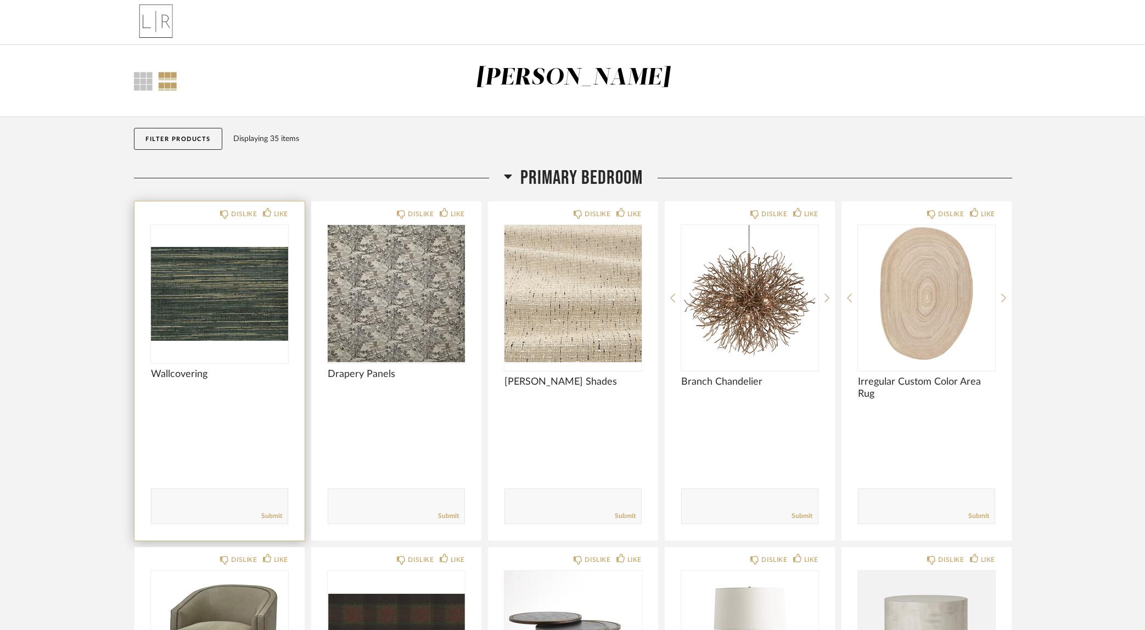
click at [243, 431] on div at bounding box center [219, 425] width 137 height 29
click at [249, 411] on div "DISLIKE LIKE Wallcovering Comments: Submit" at bounding box center [220, 371] width 170 height 339
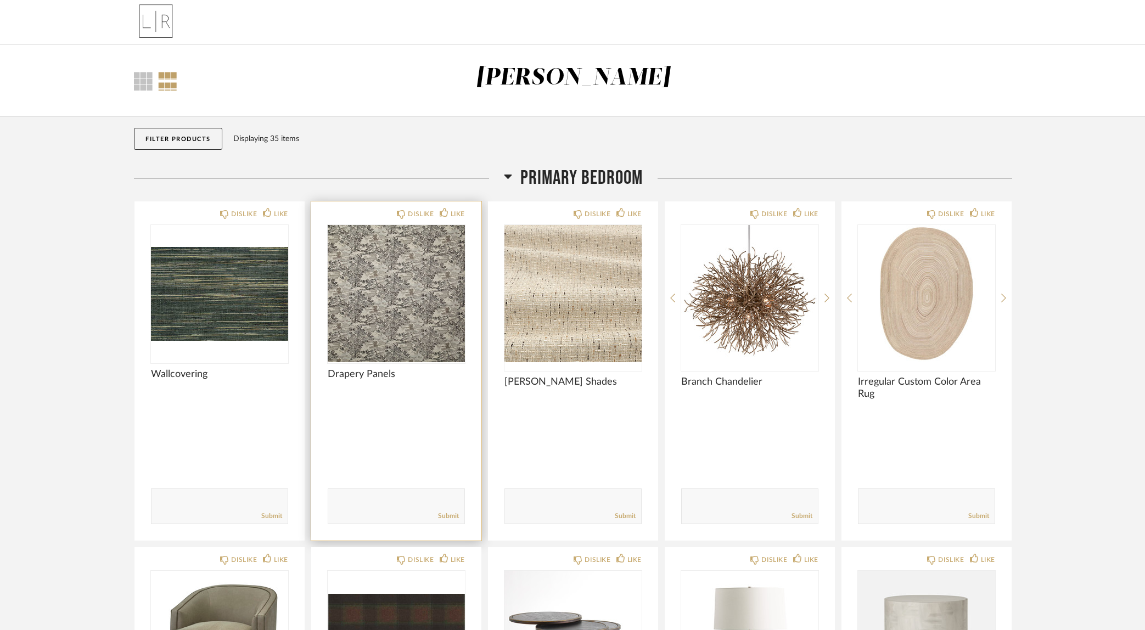
click at [394, 411] on div at bounding box center [396, 425] width 137 height 29
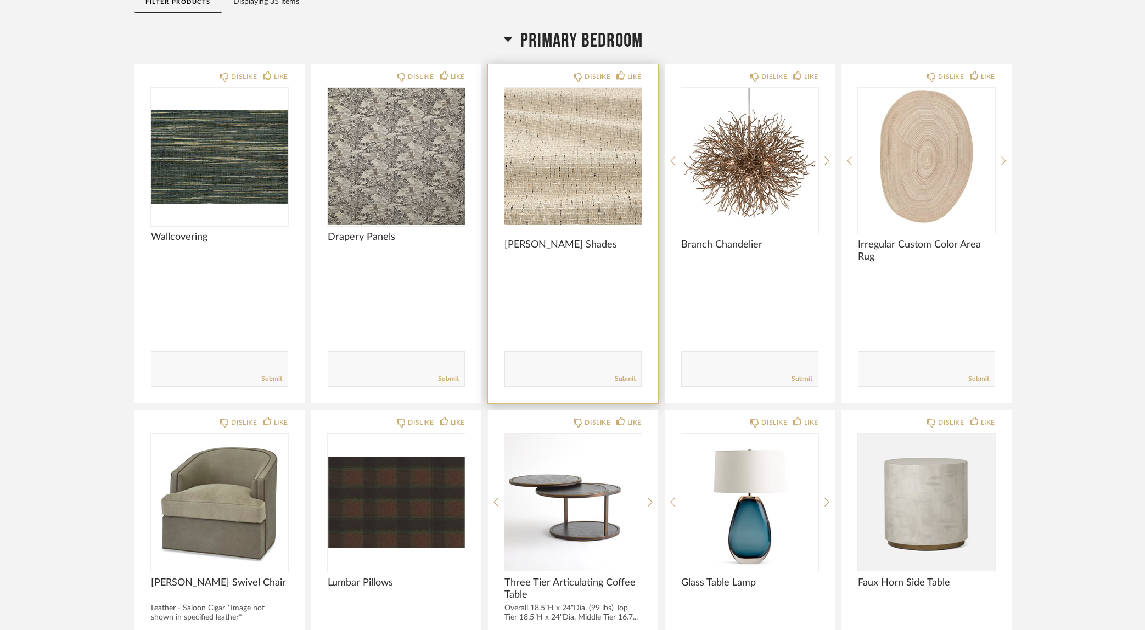
click at [559, 244] on span "[PERSON_NAME] Shades" at bounding box center [573, 245] width 137 height 12
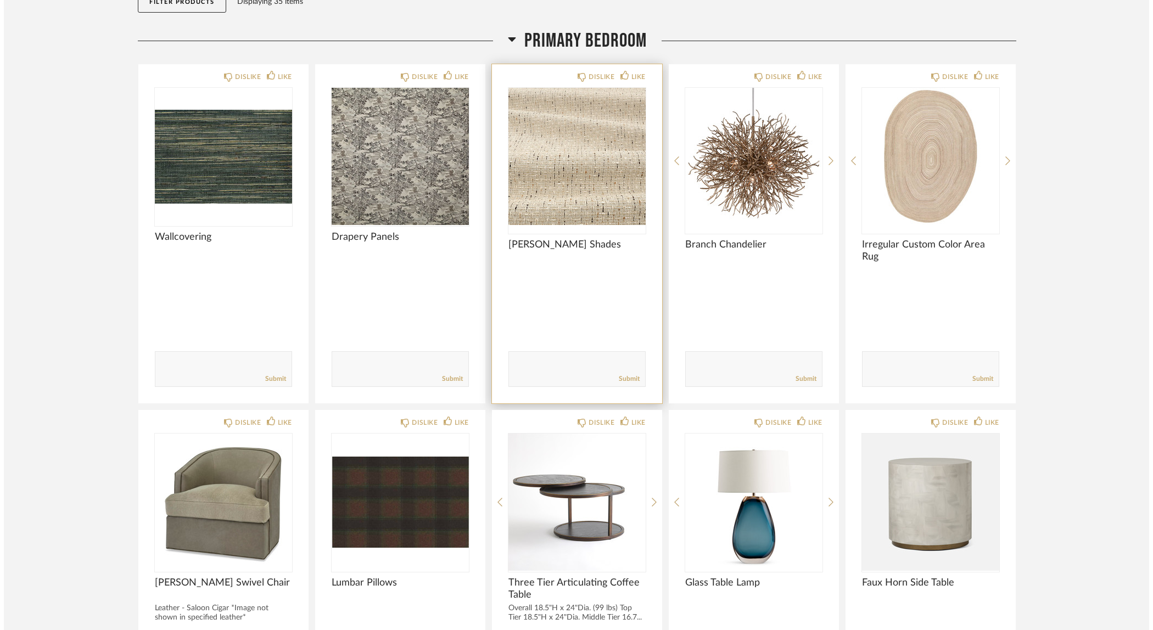
scroll to position [0, 0]
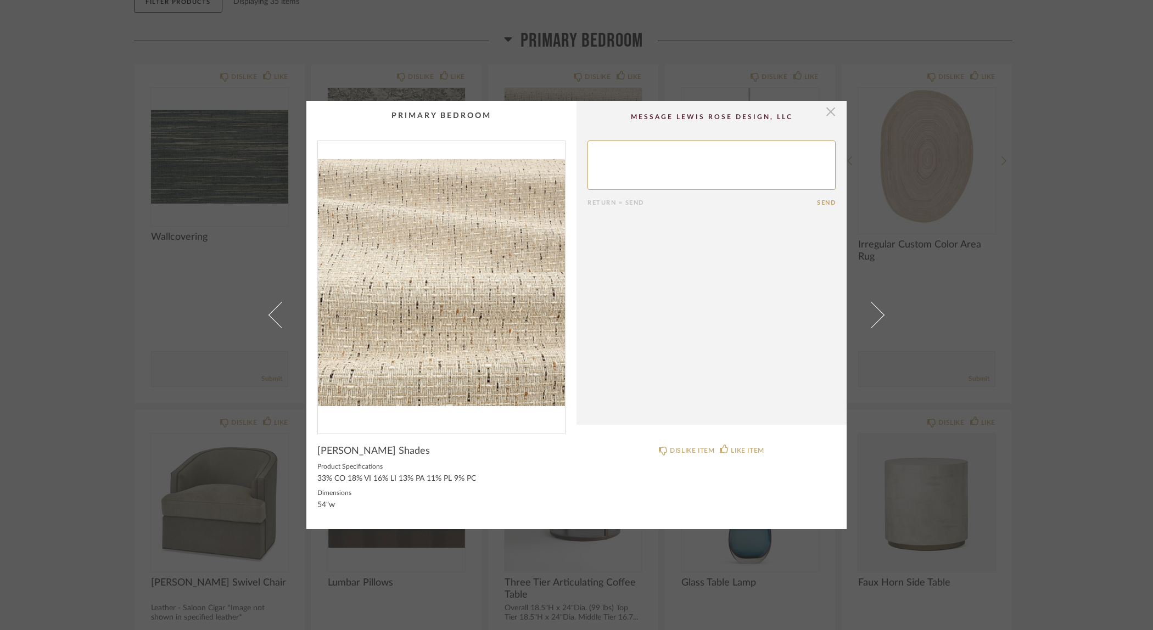
click at [825, 120] on span "button" at bounding box center [831, 112] width 22 height 22
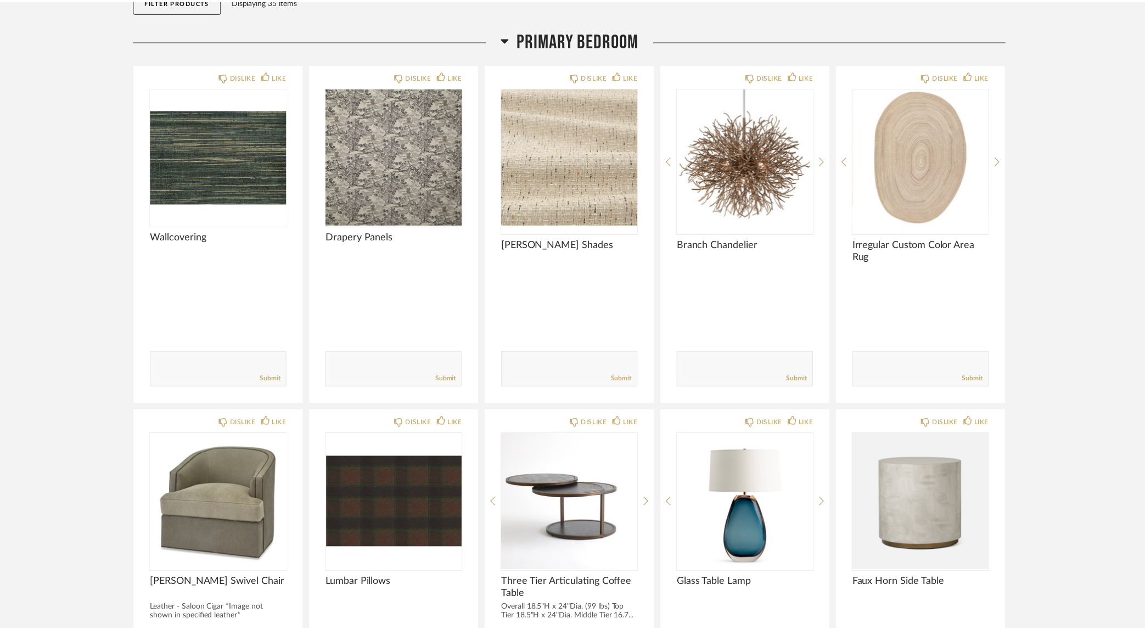
scroll to position [137, 0]
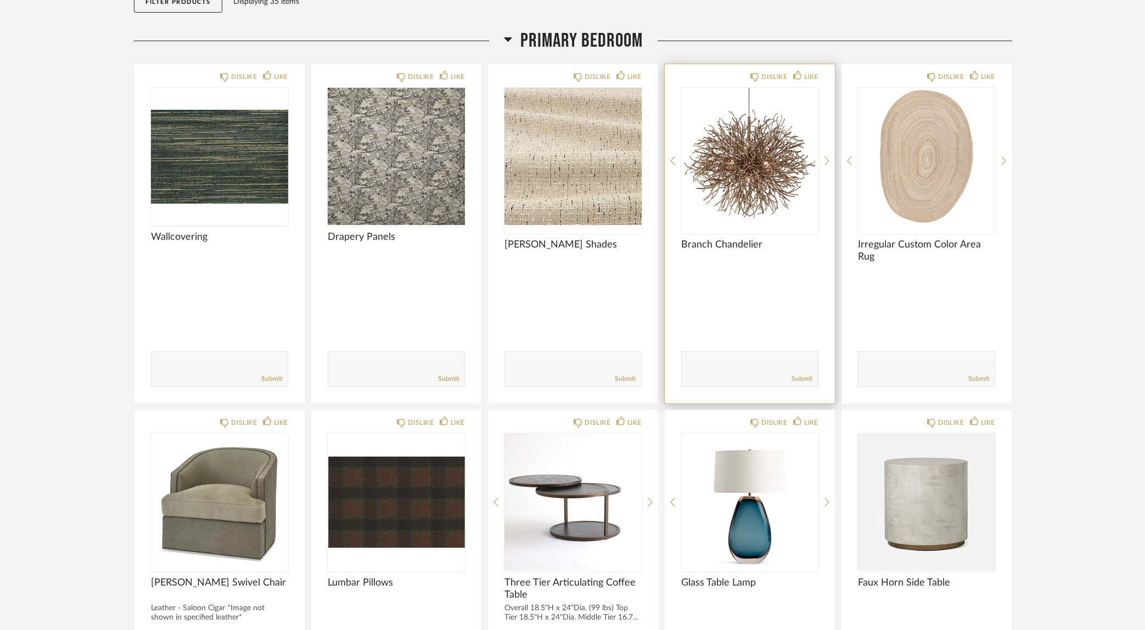
click at [733, 244] on span "Branch Chandelier" at bounding box center [749, 245] width 137 height 12
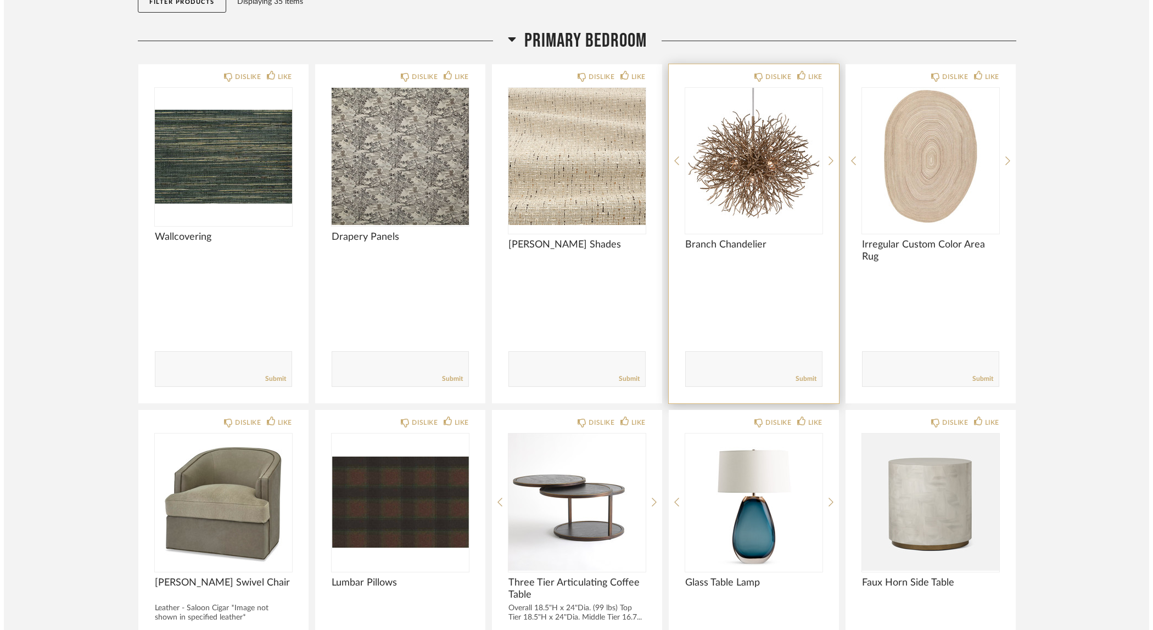
scroll to position [0, 0]
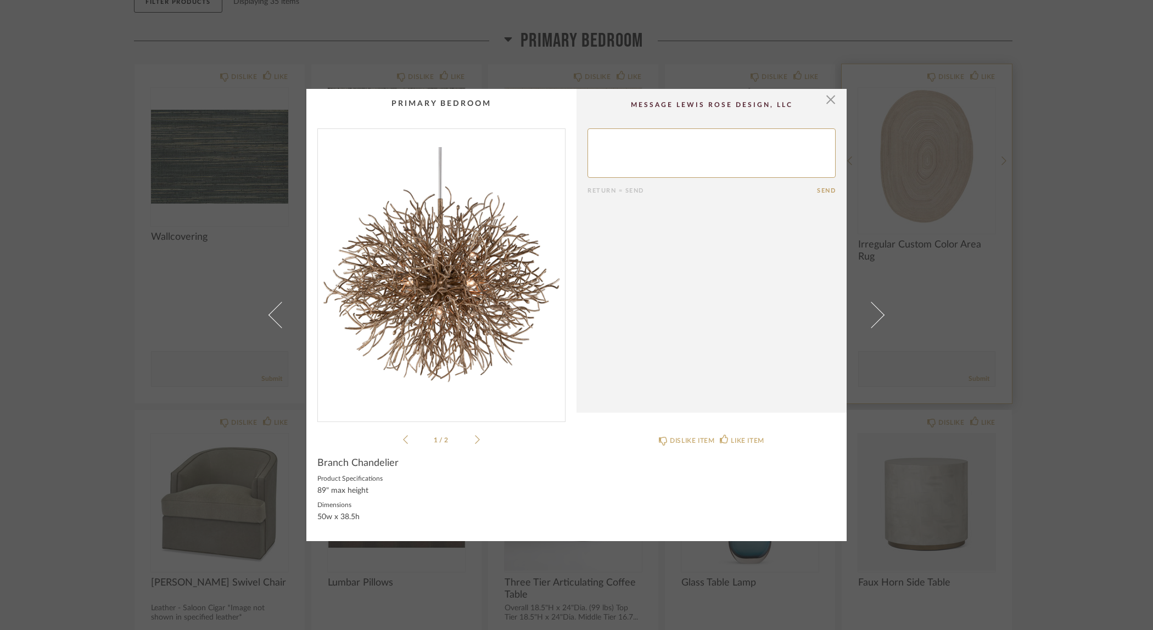
drag, startPoint x: 826, startPoint y: 99, endPoint x: 885, endPoint y: 152, distance: 79.3
click at [826, 99] on span "button" at bounding box center [831, 100] width 22 height 22
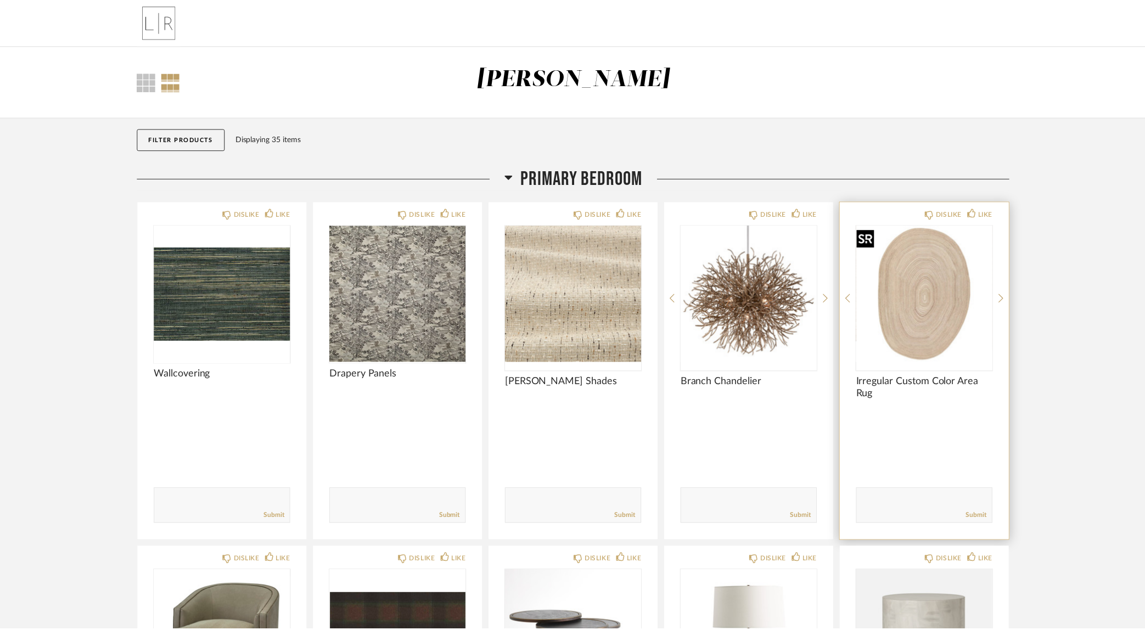
scroll to position [137, 0]
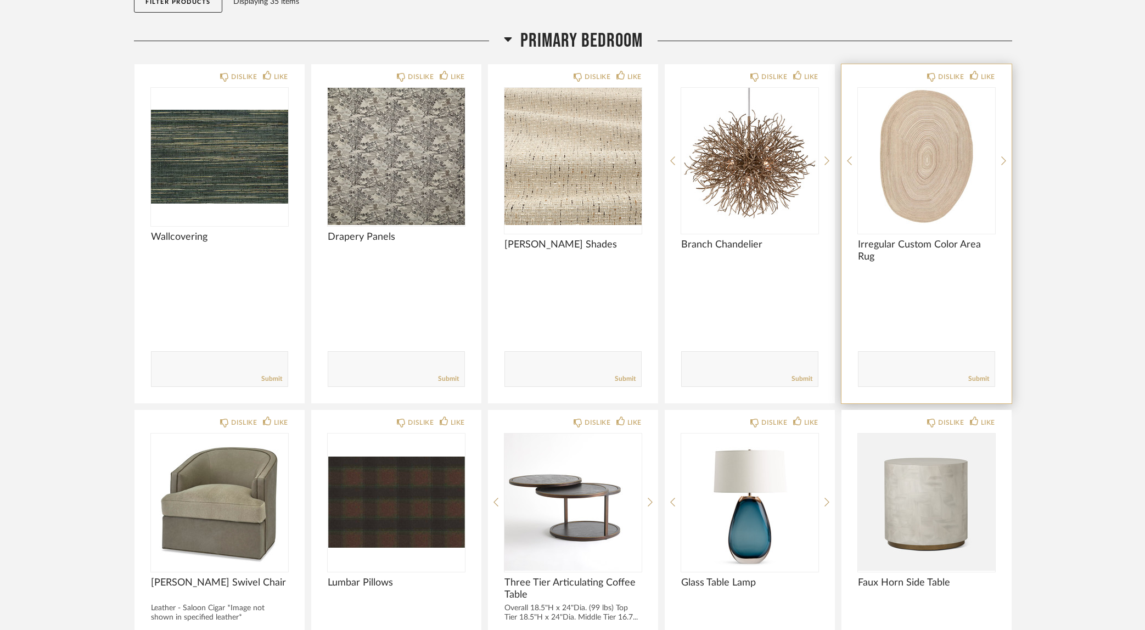
click at [908, 243] on span "Irregular Custom Color Area Rug" at bounding box center [926, 251] width 137 height 24
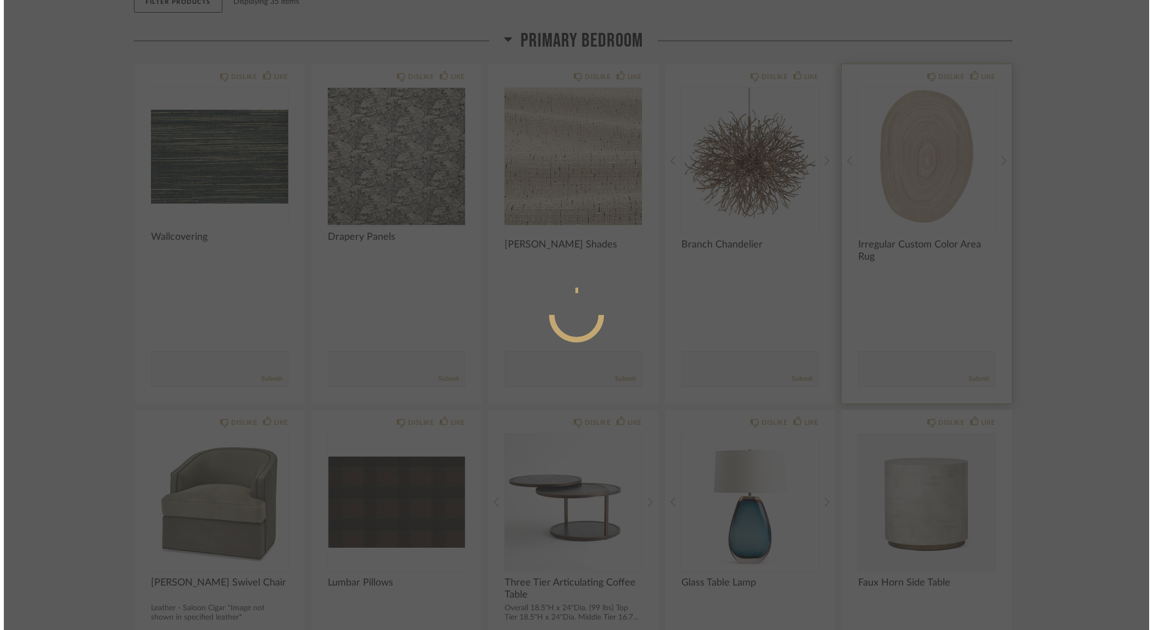
scroll to position [0, 0]
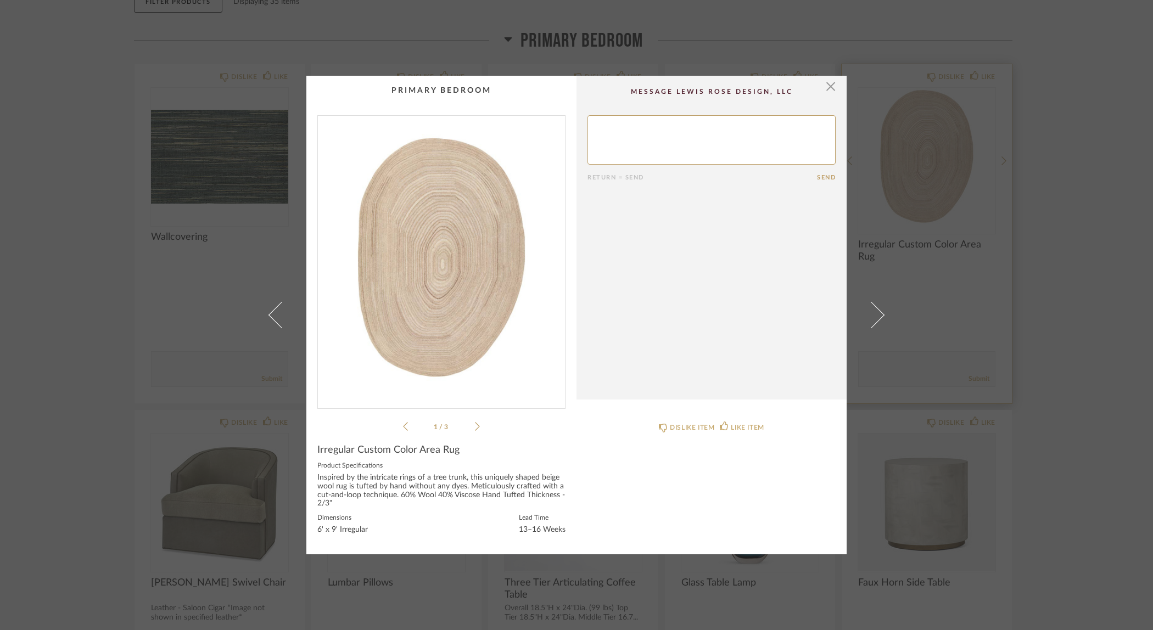
drag, startPoint x: 828, startPoint y: 87, endPoint x: 888, endPoint y: 114, distance: 66.1
click at [828, 87] on span "button" at bounding box center [831, 87] width 22 height 22
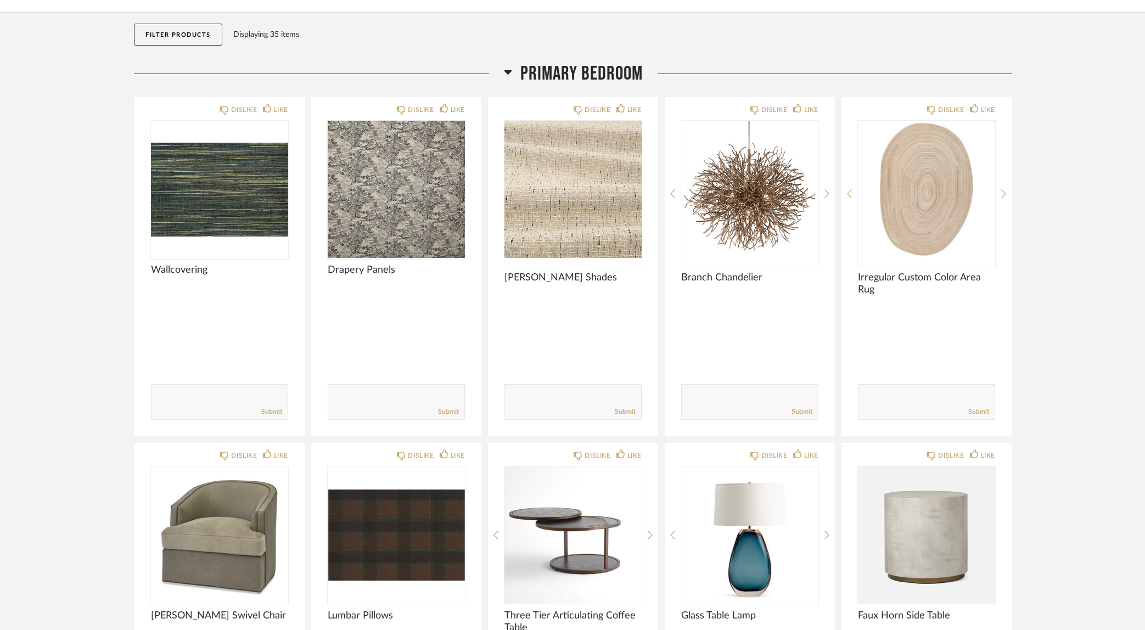
scroll to position [93, 0]
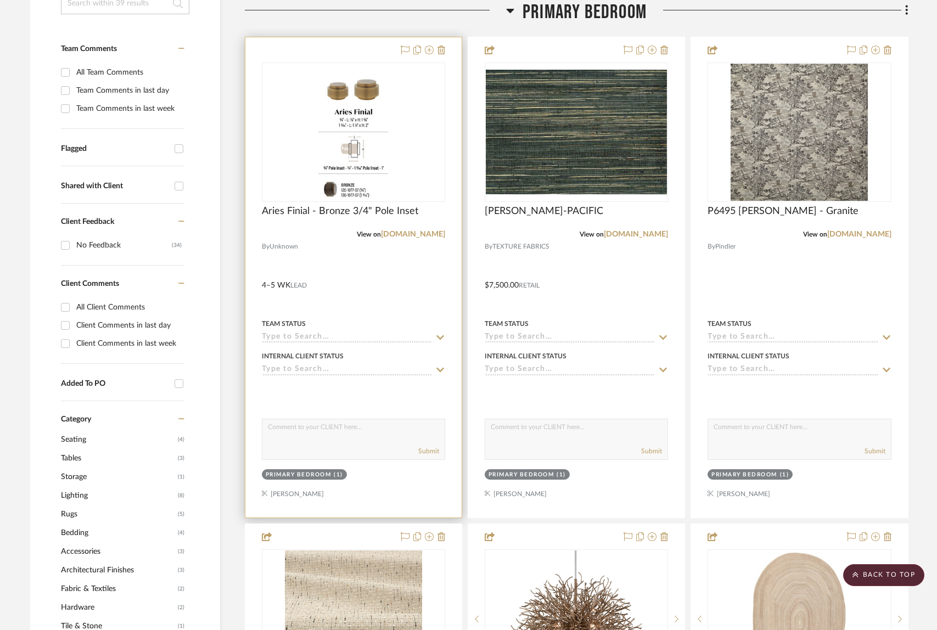
scroll to position [266, 0]
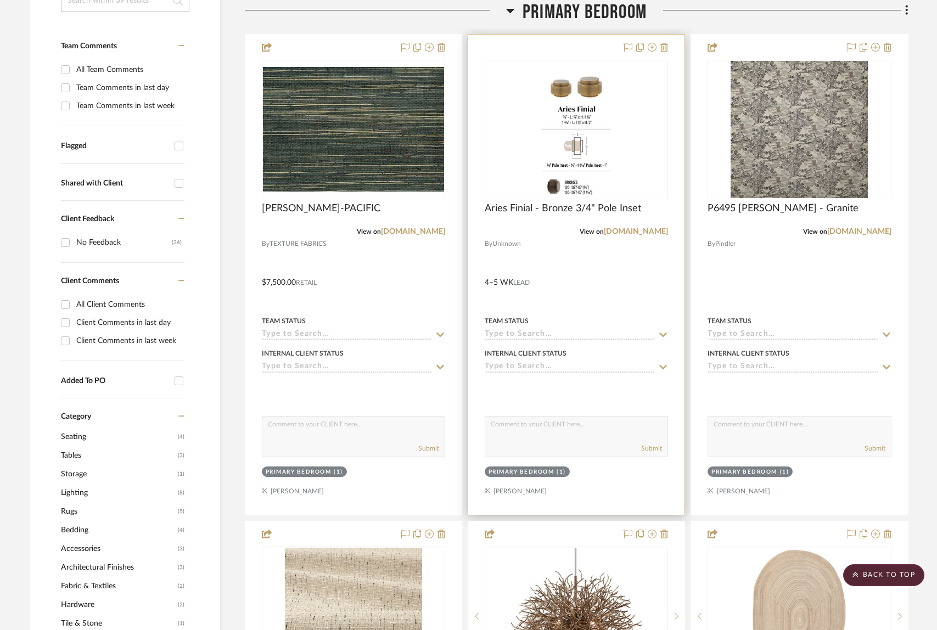
click at [581, 292] on div at bounding box center [576, 275] width 216 height 480
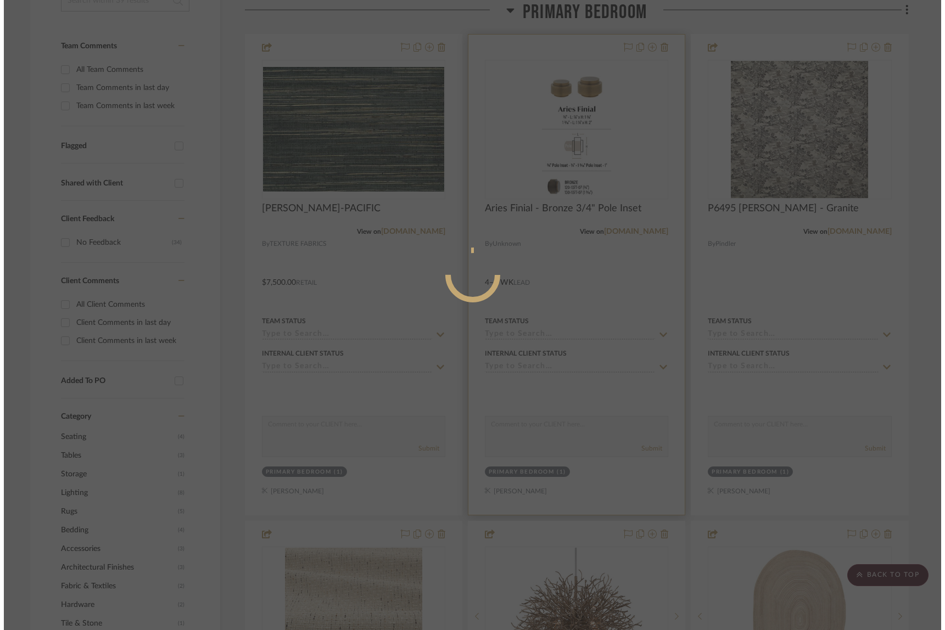
scroll to position [0, 0]
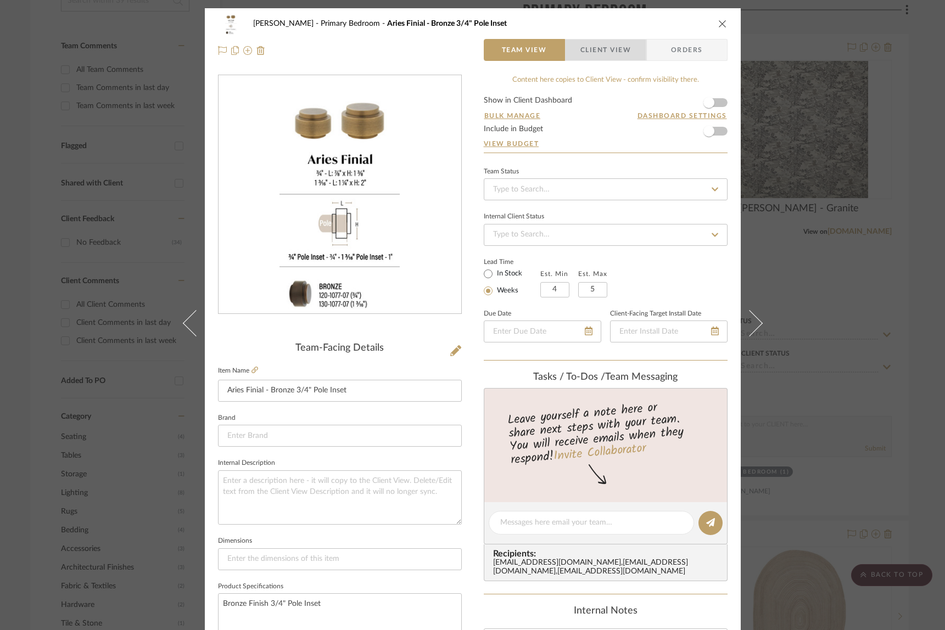
click at [608, 44] on span "Client View" at bounding box center [605, 50] width 51 height 22
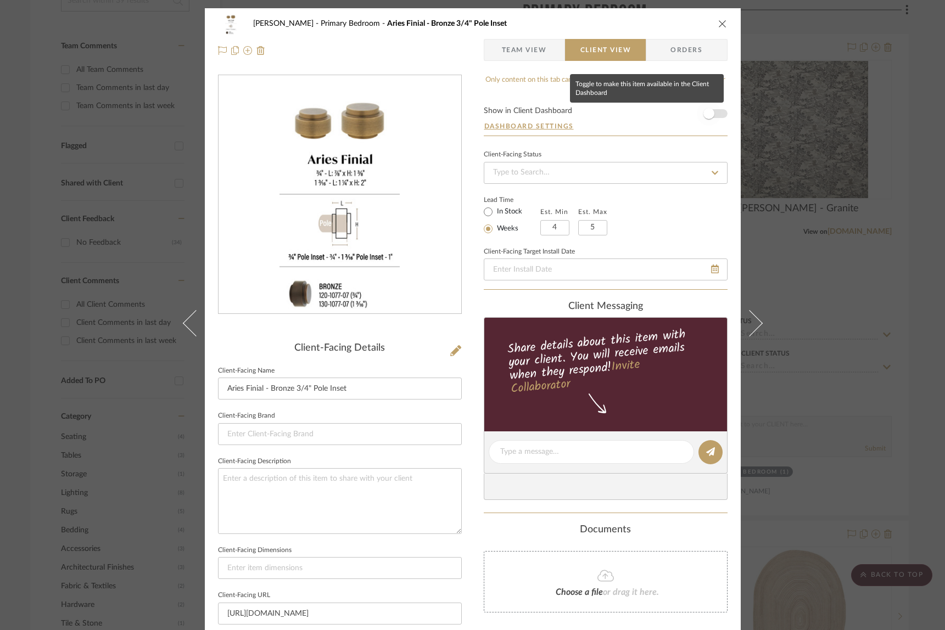
click at [709, 112] on span "button" at bounding box center [708, 113] width 11 height 11
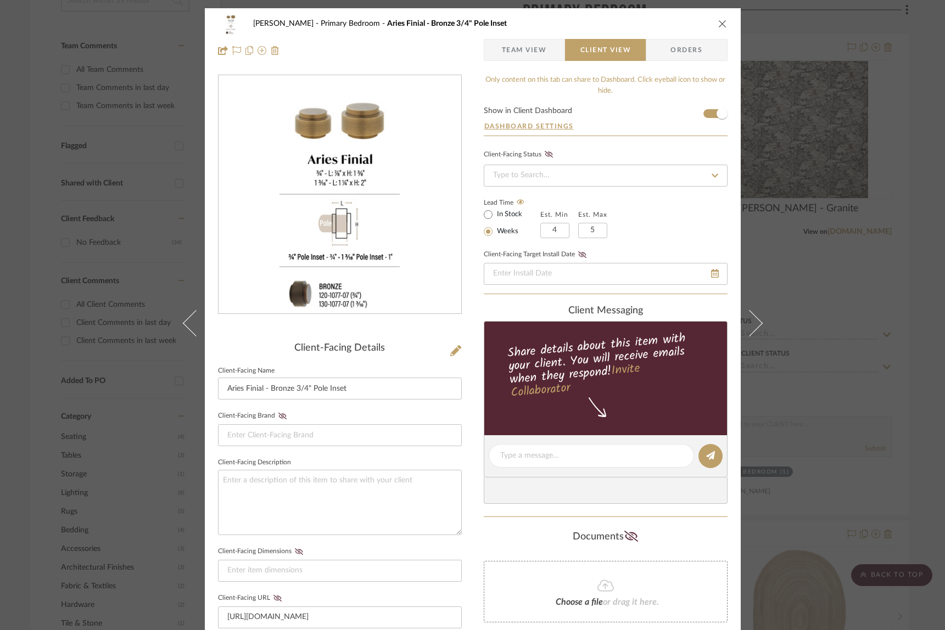
click at [719, 22] on icon "close" at bounding box center [722, 23] width 9 height 9
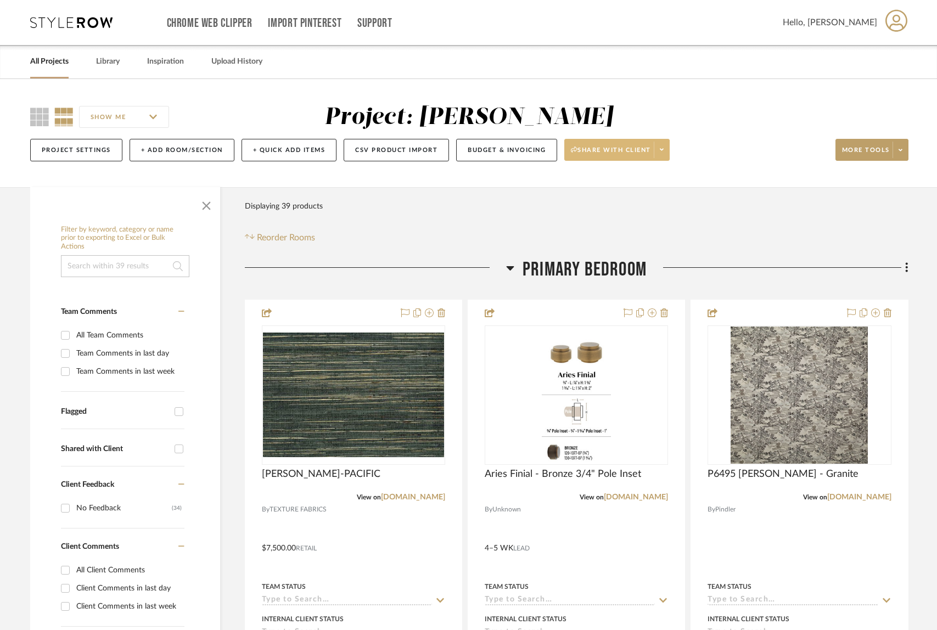
click at [664, 153] on icon at bounding box center [662, 150] width 4 height 6
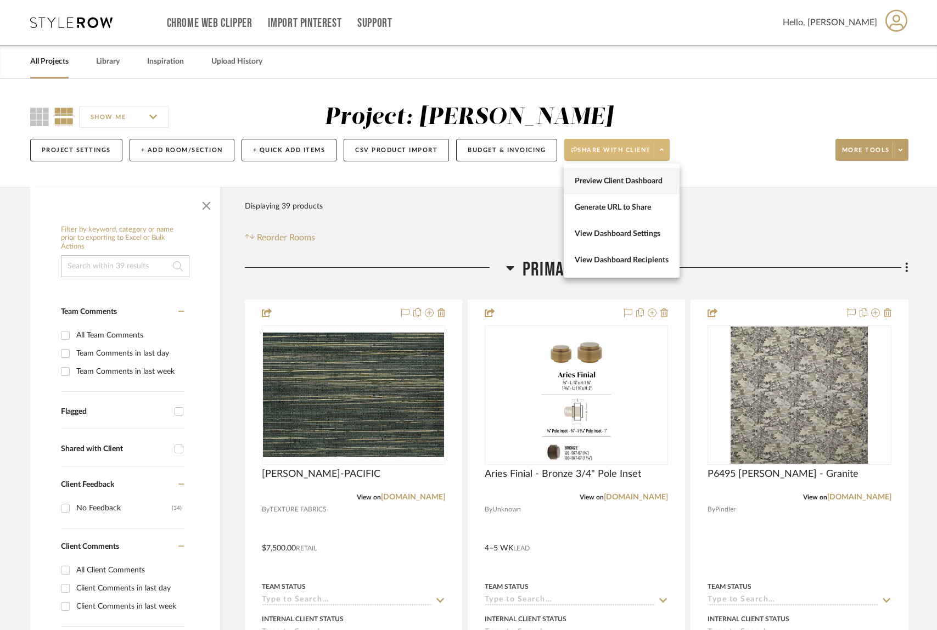
click at [597, 176] on button "Preview Client Dashboard" at bounding box center [622, 181] width 116 height 26
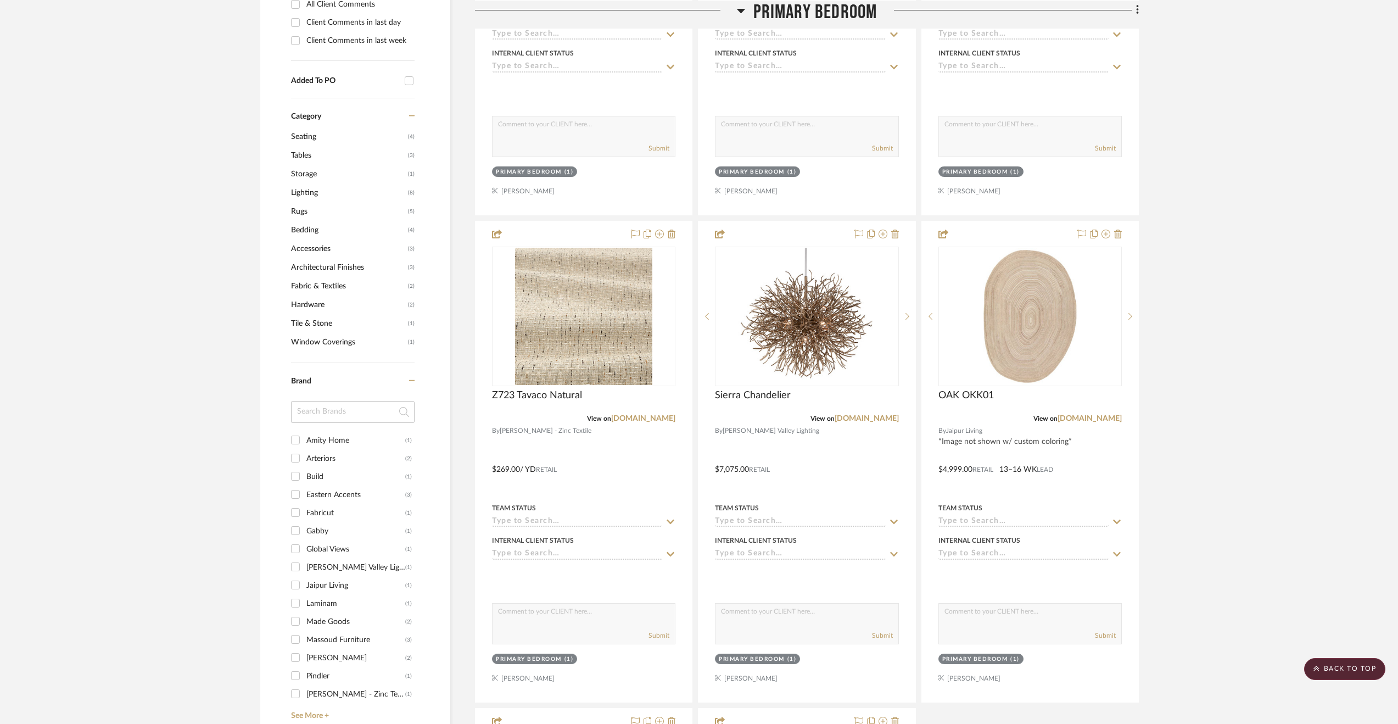
scroll to position [601, 0]
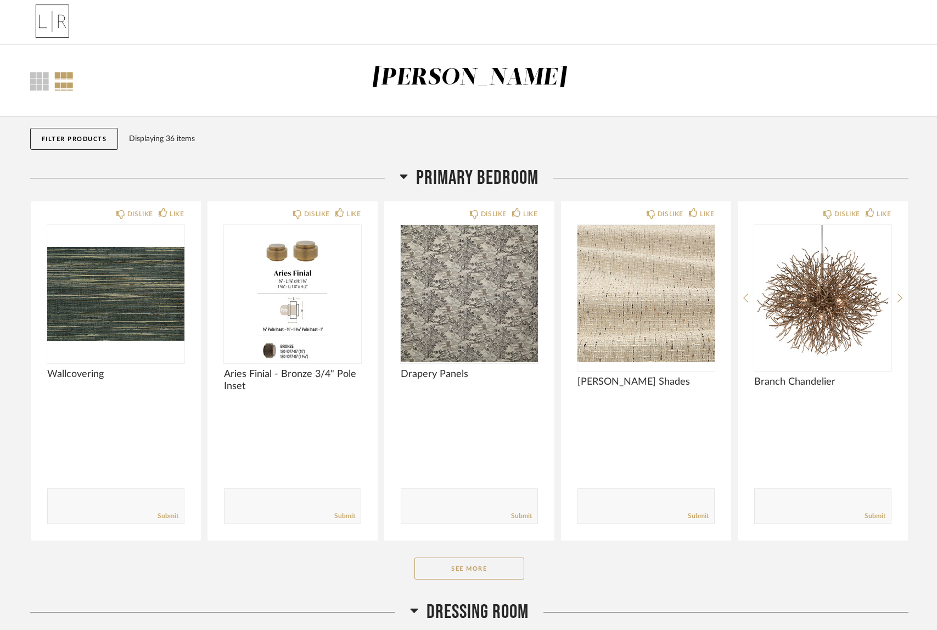
click at [488, 551] on div "Primary Bedroom DISLIKE LIKE Wallcovering Comments: Submit DISLIKE LIKE Aries F…" at bounding box center [469, 383] width 879 height 434
click at [493, 574] on button "See More" at bounding box center [470, 569] width 110 height 22
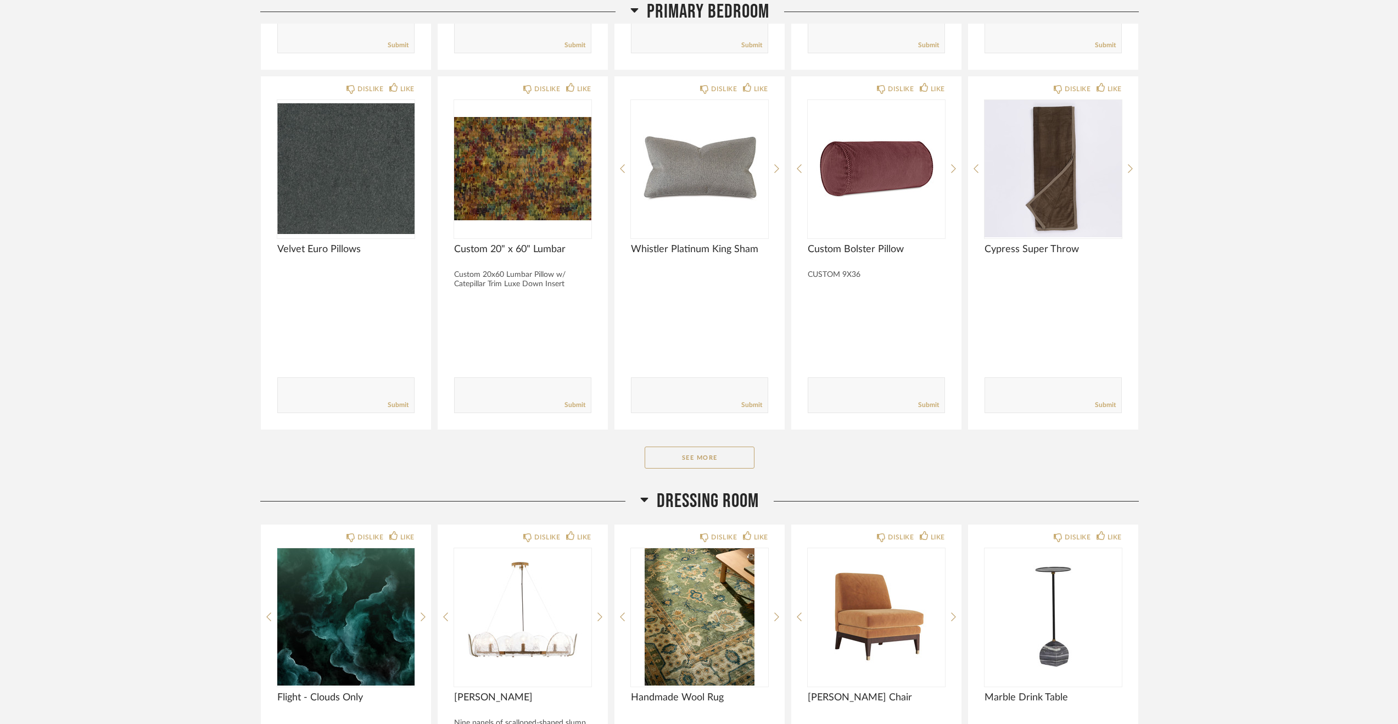
scroll to position [1546, 0]
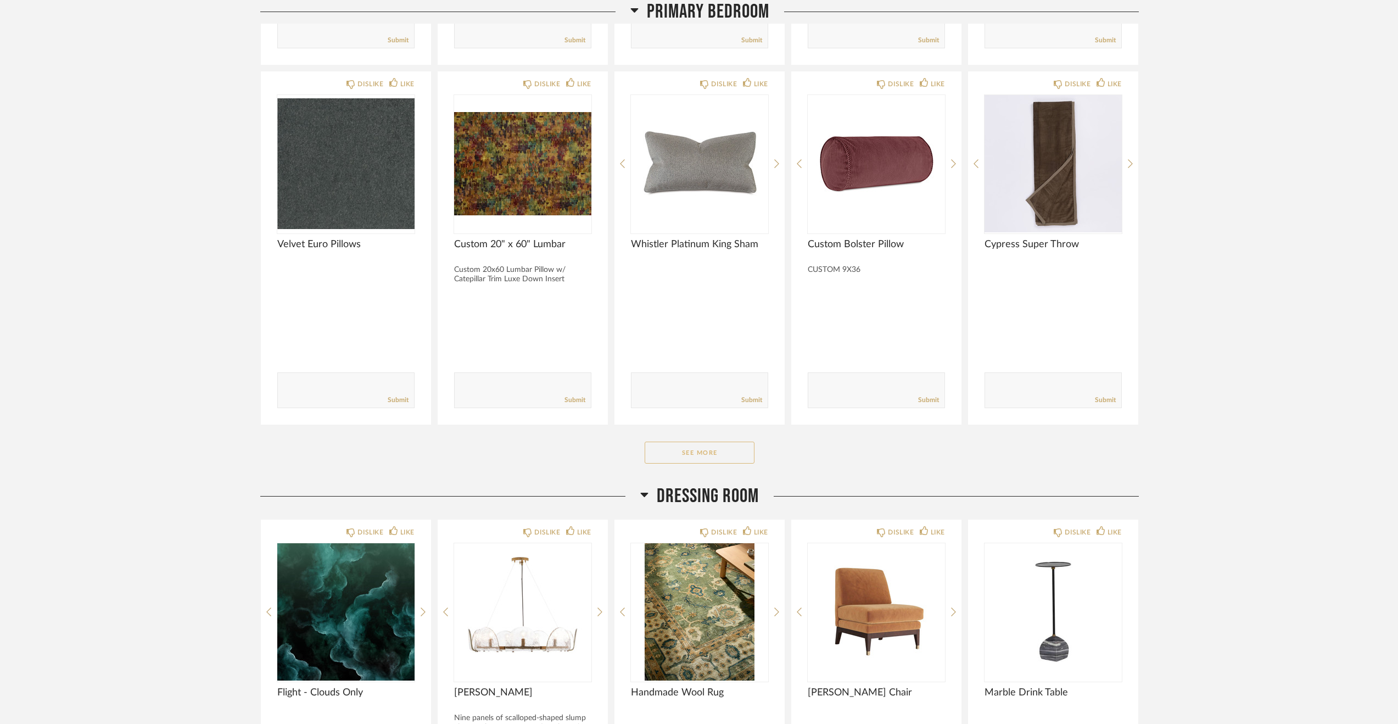
click at [702, 458] on button "See More" at bounding box center [700, 452] width 110 height 22
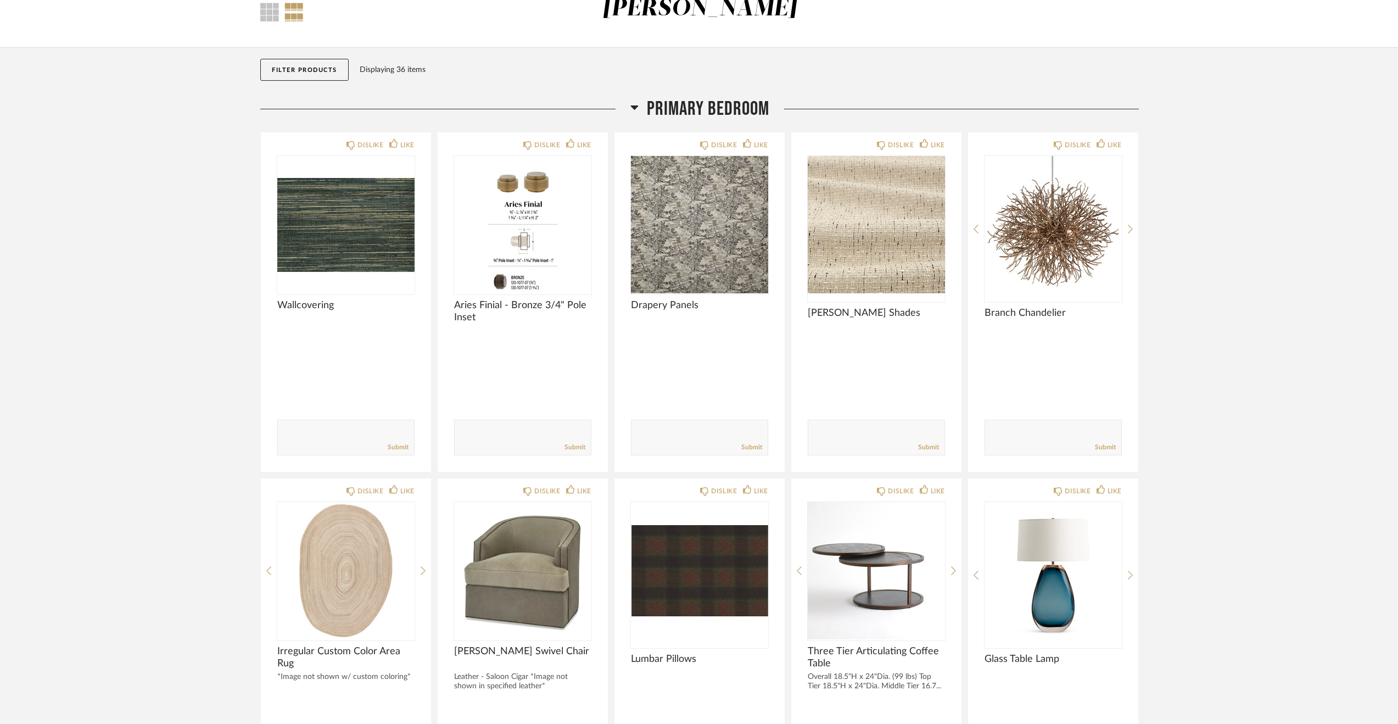
scroll to position [136, 0]
